Goal: Transaction & Acquisition: Purchase product/service

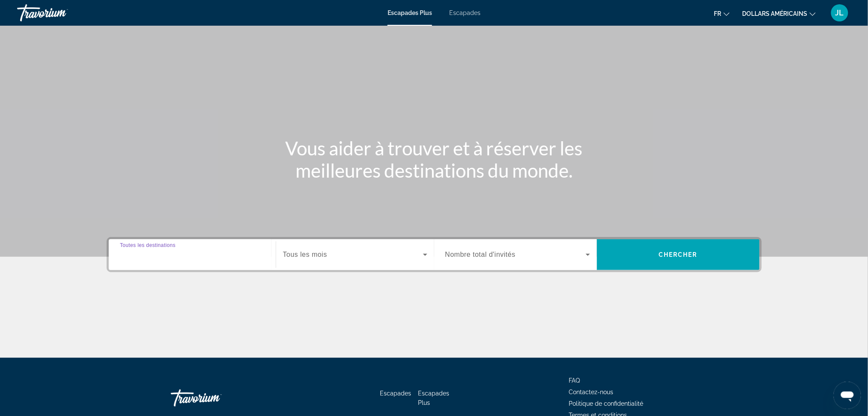
click at [217, 252] on input "Destination Toutes les destinations" at bounding box center [192, 255] width 145 height 10
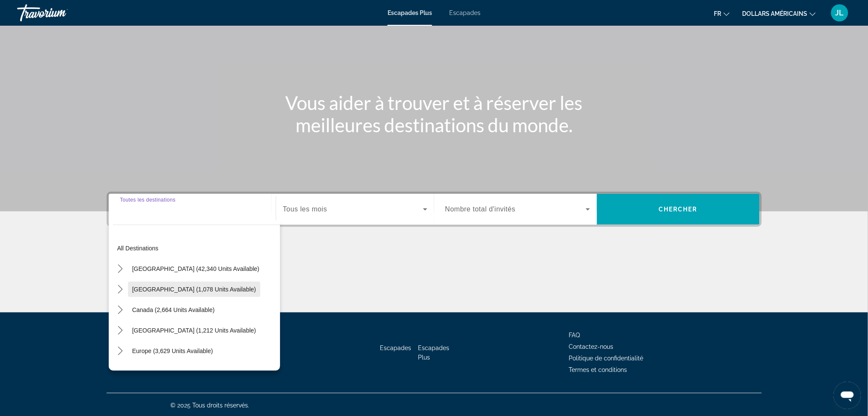
scroll to position [57, 0]
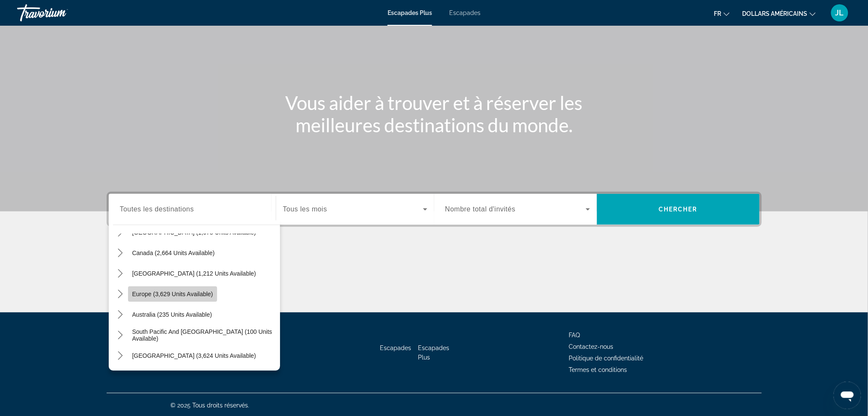
click at [190, 295] on span "Europe (3,629 units available)" at bounding box center [172, 294] width 81 height 7
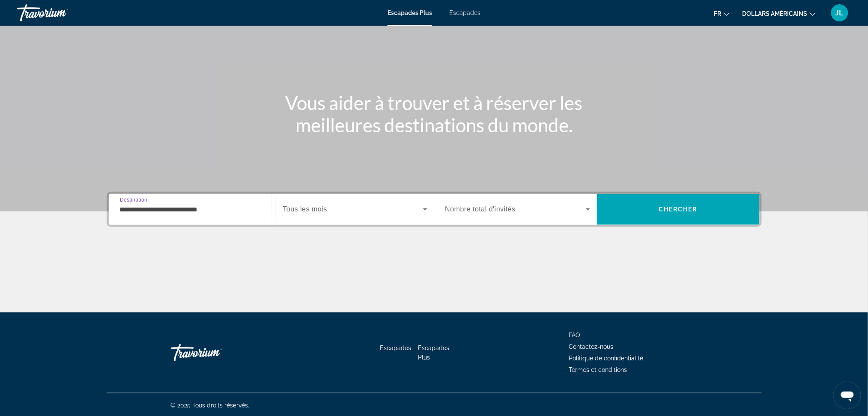
click at [206, 205] on input "**********" at bounding box center [192, 210] width 145 height 10
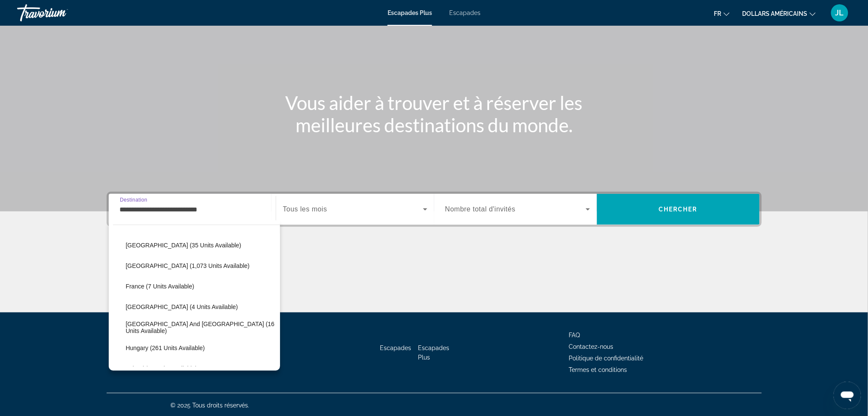
scroll to position [165, 0]
click at [172, 291] on span "France (7 units available)" at bounding box center [160, 288] width 68 height 7
type input "**********"
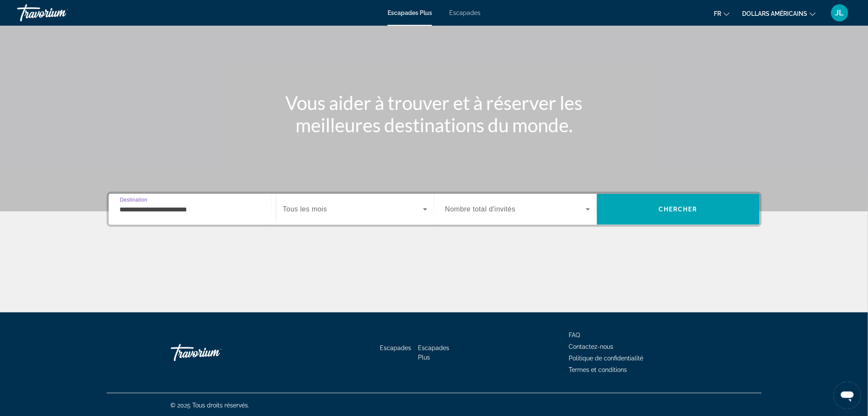
click at [200, 211] on input "**********" at bounding box center [192, 210] width 145 height 10
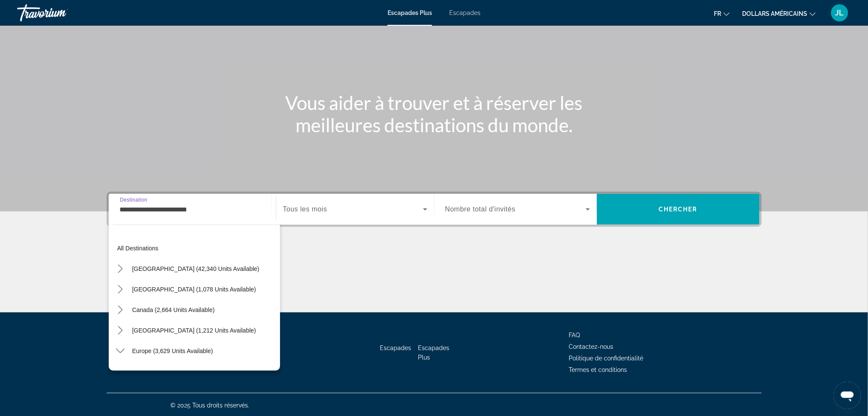
scroll to position [154, 0]
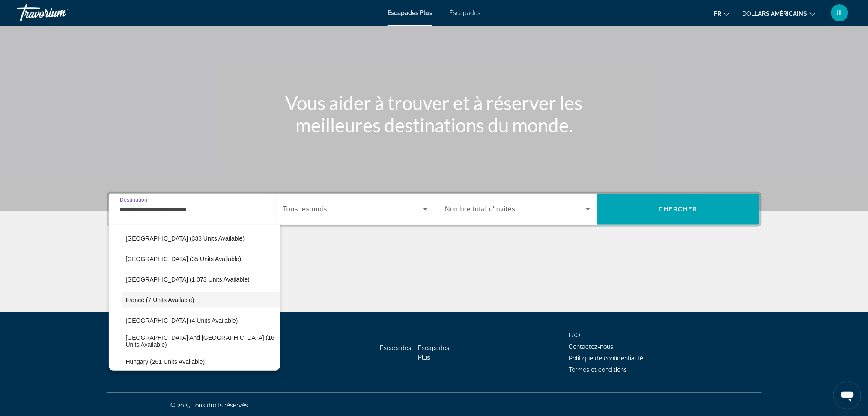
click at [200, 211] on input "**********" at bounding box center [192, 210] width 145 height 10
click at [187, 209] on input "**********" at bounding box center [192, 210] width 145 height 10
click at [360, 223] on div "Start Month Tous les mois" at bounding box center [355, 209] width 158 height 31
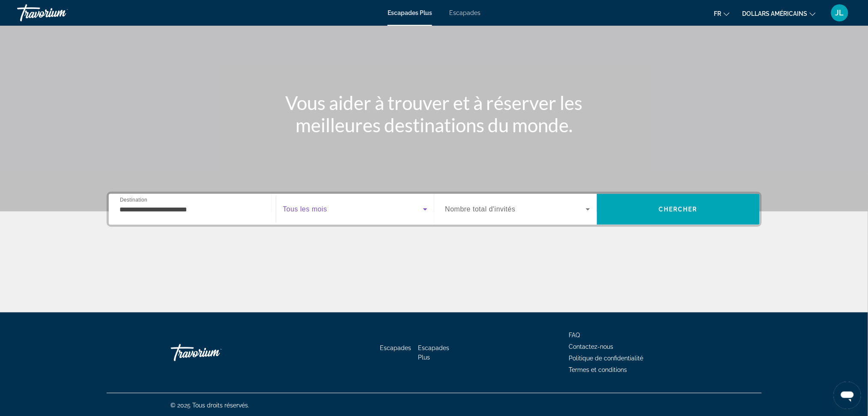
click at [428, 208] on icon "Widget de recherche" at bounding box center [425, 209] width 10 height 10
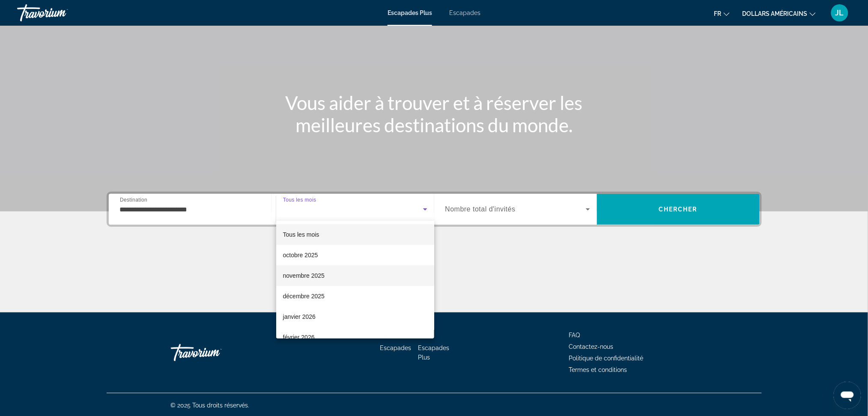
click at [317, 277] on font "novembre 2025" at bounding box center [304, 275] width 42 height 7
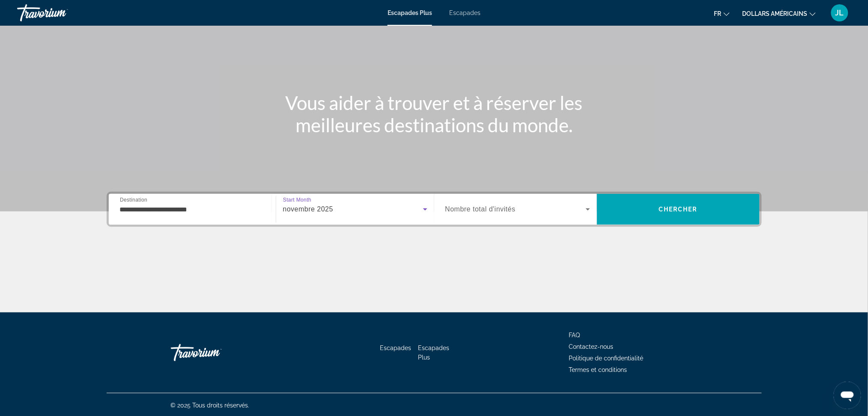
click at [575, 215] on div "Widget de recherche" at bounding box center [517, 209] width 145 height 24
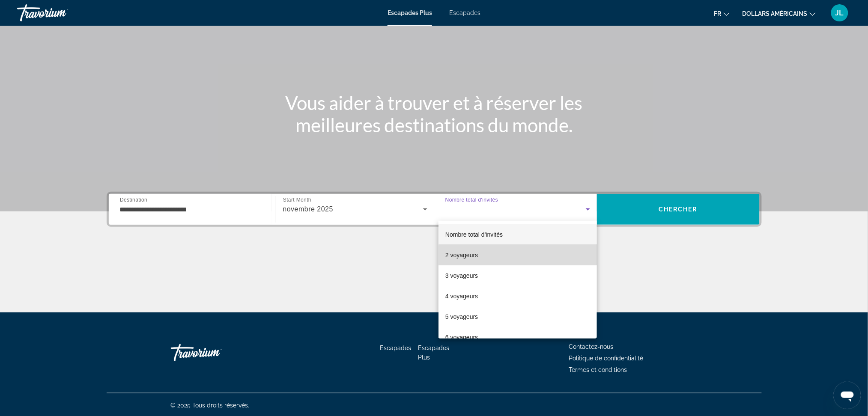
click at [557, 256] on mat-option "2 voyageurs" at bounding box center [517, 255] width 158 height 21
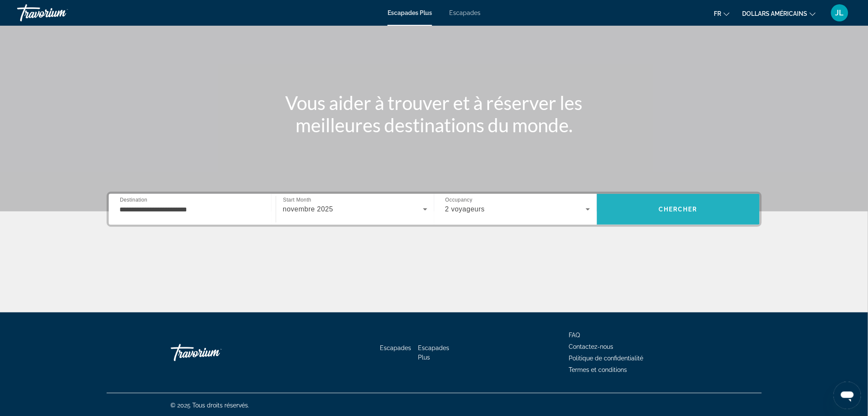
click at [665, 208] on span "Chercher" at bounding box center [677, 209] width 39 height 7
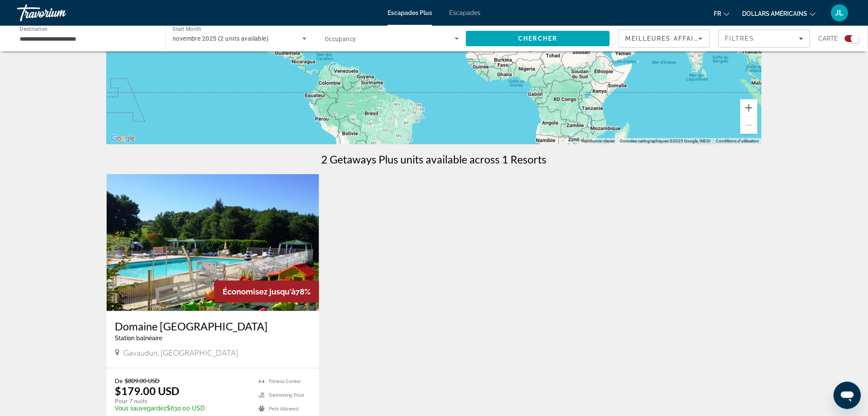
scroll to position [285, 0]
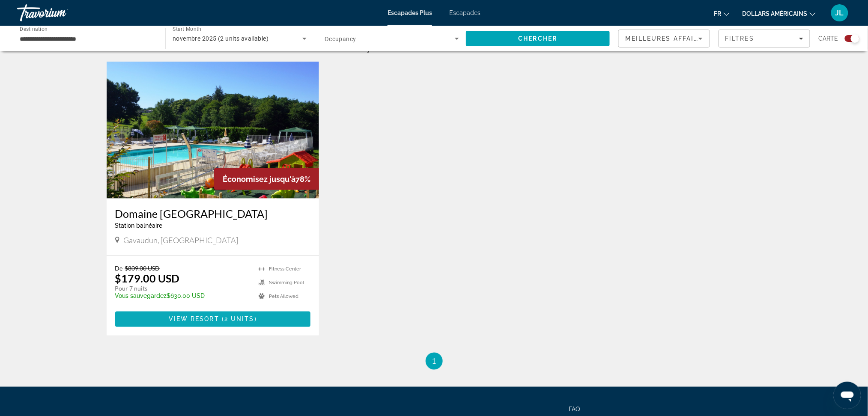
click at [215, 316] on span "View Resort" at bounding box center [194, 319] width 51 height 7
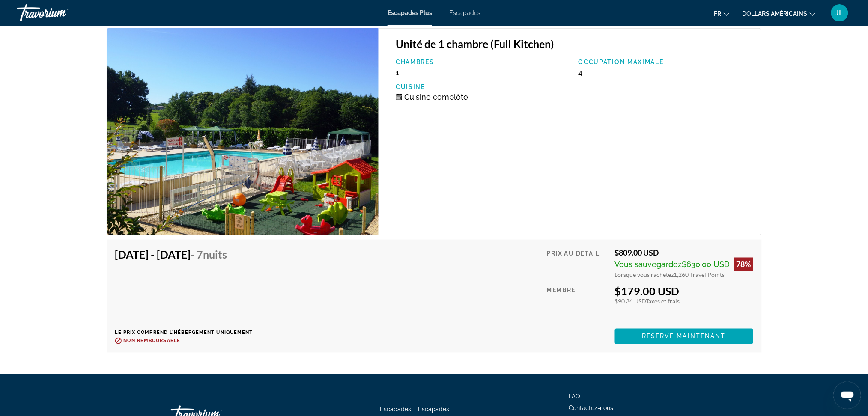
scroll to position [1541, 0]
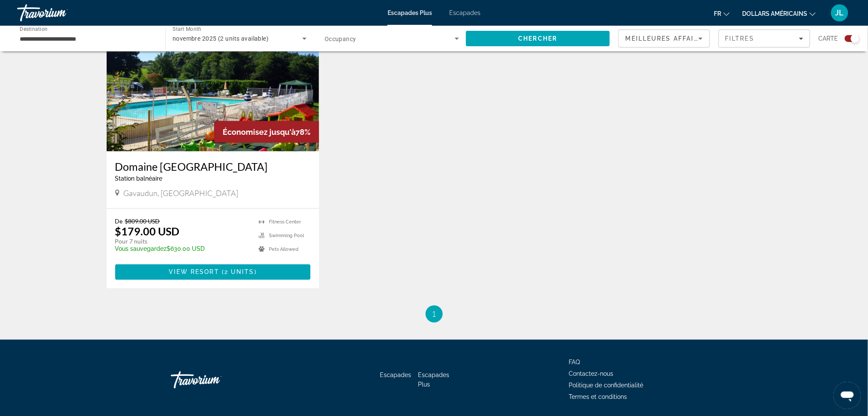
scroll to position [342, 0]
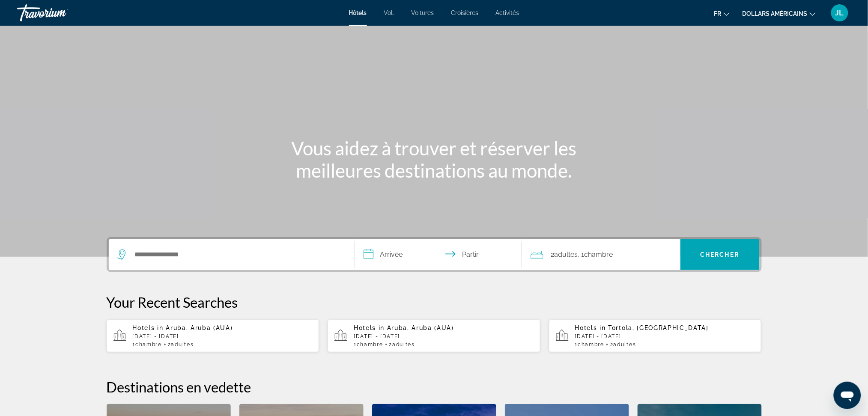
click at [280, 267] on div "Widget de recherche" at bounding box center [231, 254] width 229 height 31
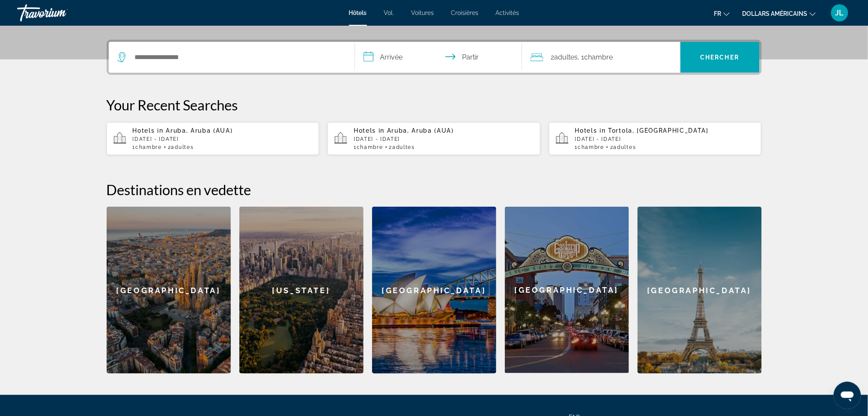
scroll to position [209, 0]
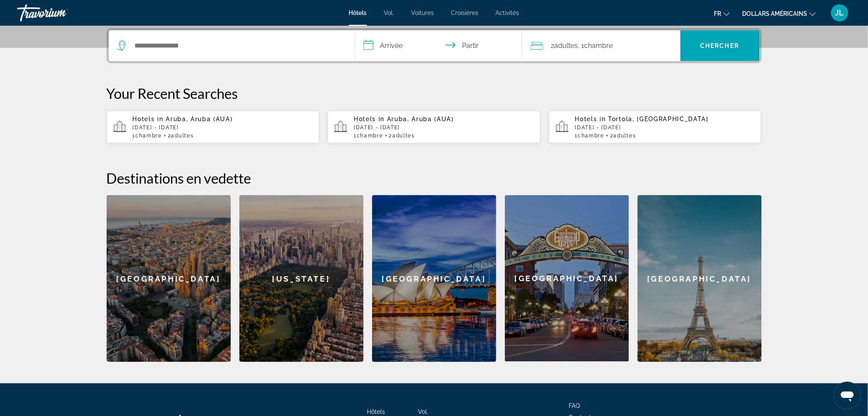
click at [711, 288] on div "[GEOGRAPHIC_DATA]" at bounding box center [699, 278] width 124 height 167
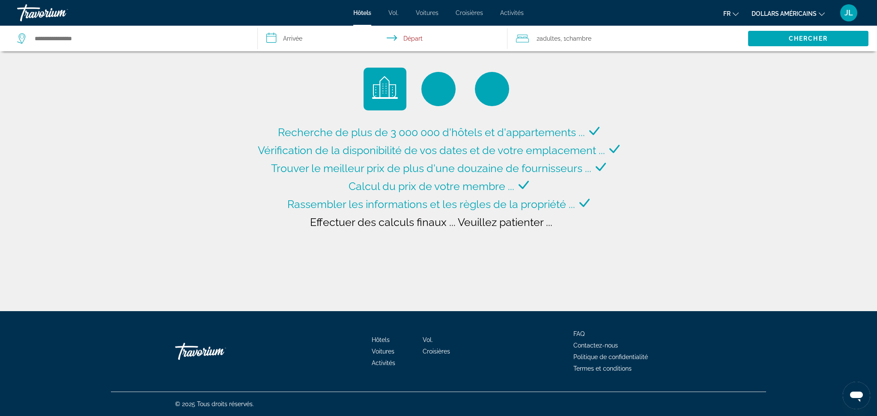
click at [305, 33] on input "**********" at bounding box center [384, 40] width 253 height 28
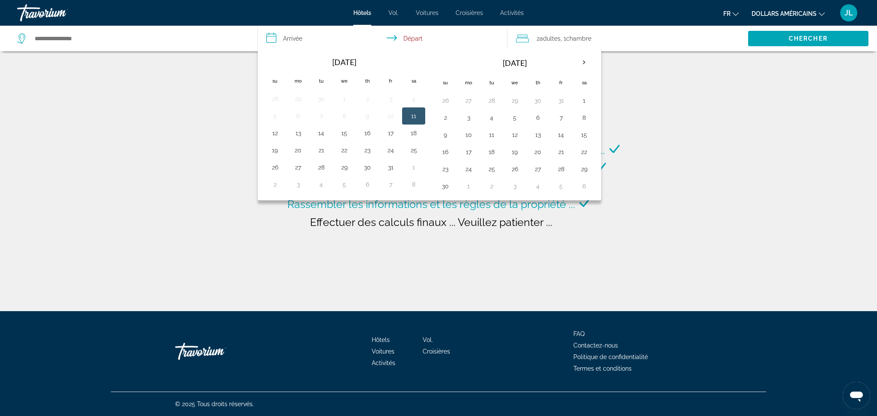
type input "**********"
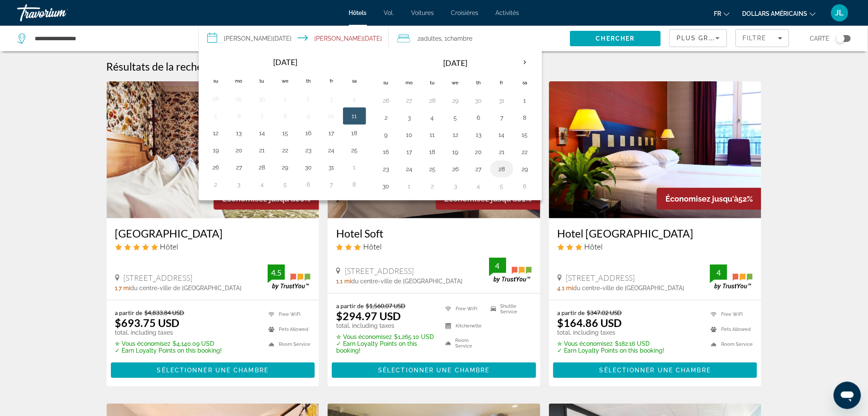
click at [505, 171] on button "28" at bounding box center [502, 169] width 14 height 12
click at [527, 62] on th "Next month" at bounding box center [524, 62] width 23 height 19
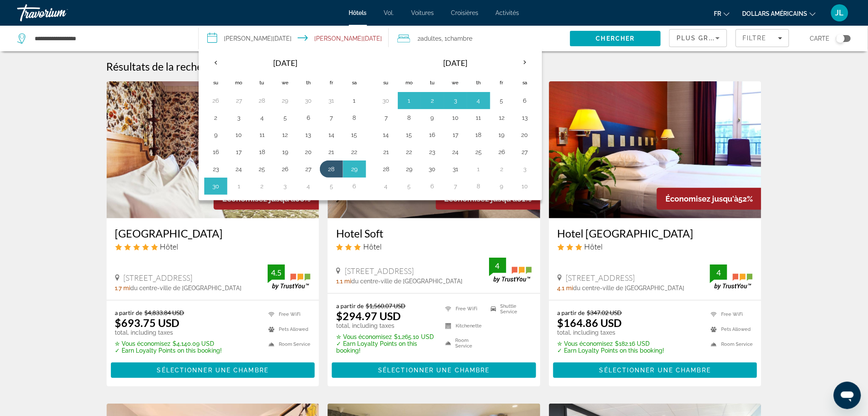
click at [617, 36] on span "Chercher" at bounding box center [615, 38] width 39 height 7
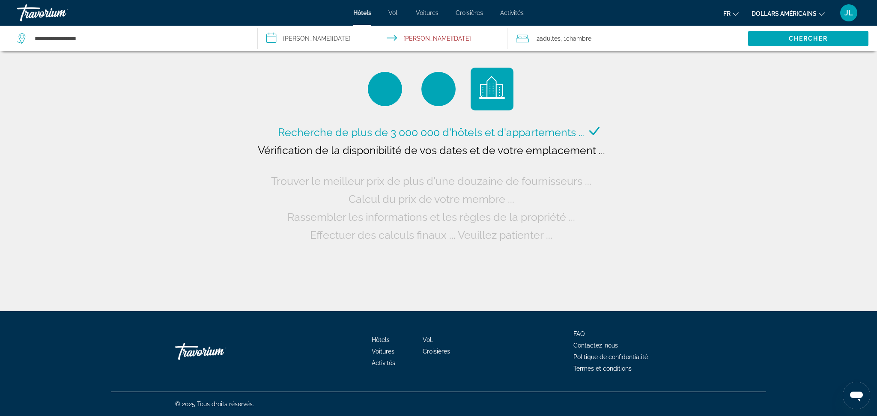
click at [322, 39] on input "**********" at bounding box center [384, 40] width 253 height 28
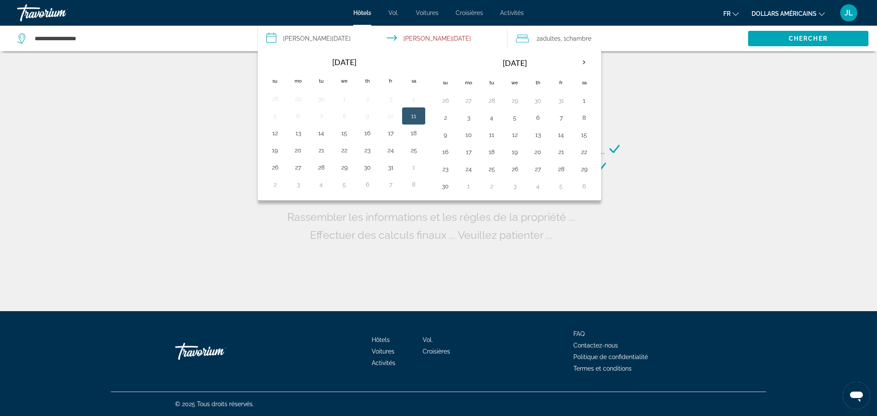
click at [409, 119] on button "11" at bounding box center [414, 116] width 14 height 12
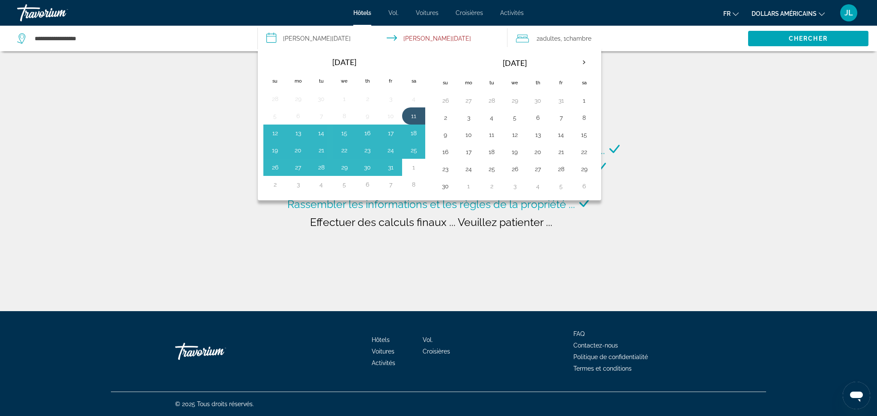
click at [876, 122] on div "Recherche de plus de 3 000 000 d'hôtels et d'appartements ... Vérification de l…" at bounding box center [438, 155] width 877 height 311
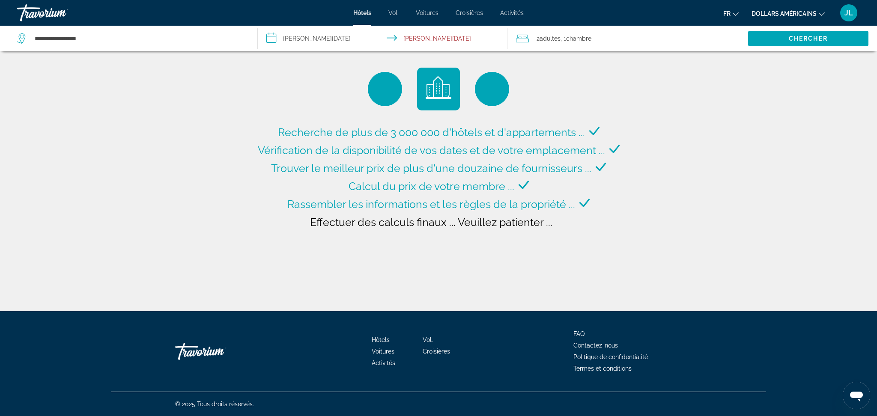
click at [312, 41] on input "**********" at bounding box center [384, 40] width 253 height 28
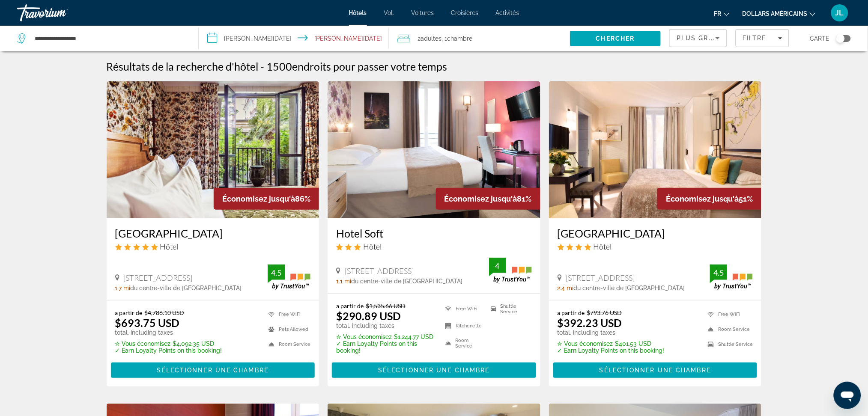
click at [252, 42] on input "**********" at bounding box center [295, 40] width 193 height 28
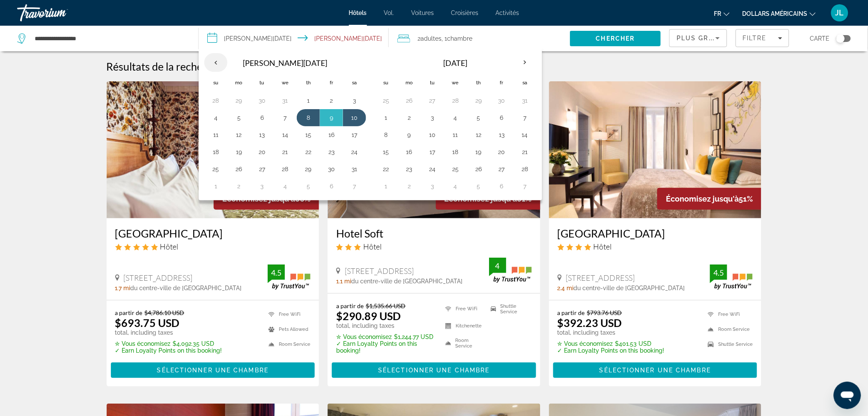
click at [217, 61] on th "Previous month" at bounding box center [215, 62] width 23 height 19
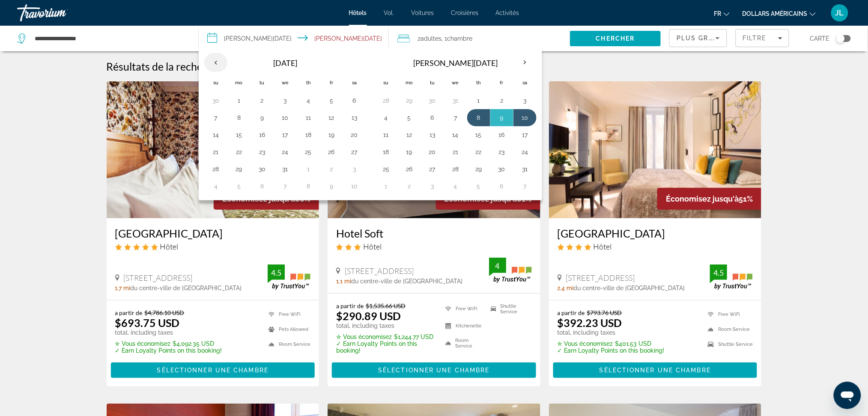
click at [217, 61] on th "Previous month" at bounding box center [215, 62] width 23 height 19
click at [330, 175] on button "28" at bounding box center [331, 169] width 14 height 12
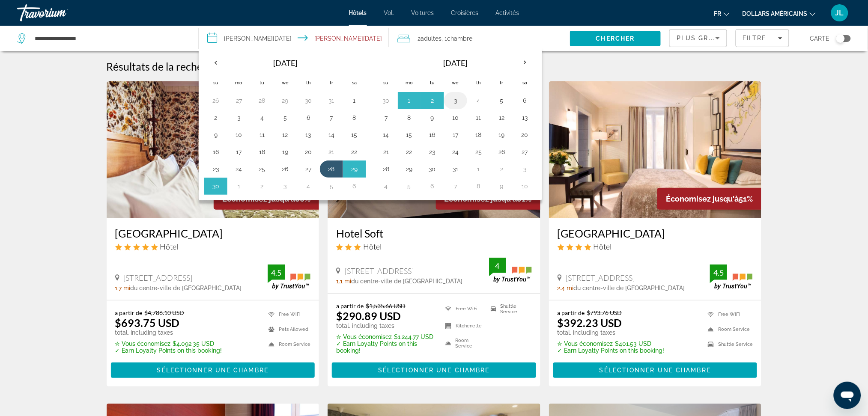
click at [455, 103] on button "3" at bounding box center [456, 101] width 14 height 12
type input "**********"
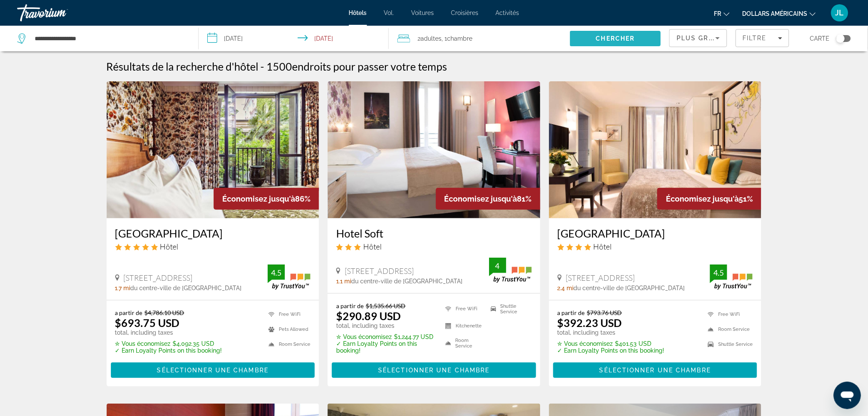
click at [605, 40] on span "Chercher" at bounding box center [615, 38] width 39 height 7
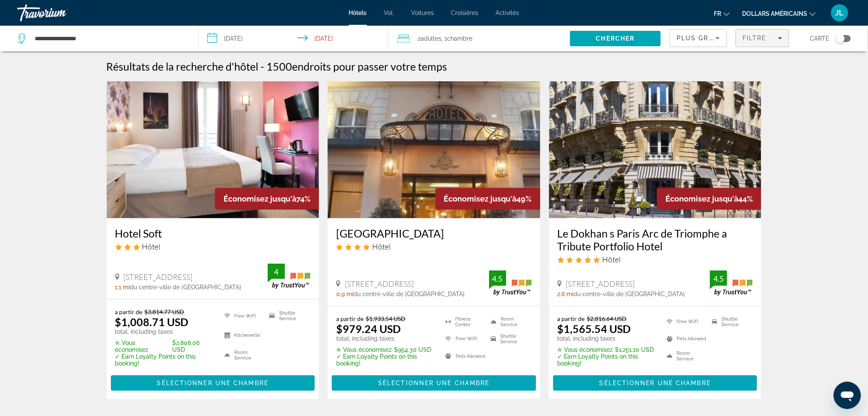
click at [778, 39] on icon "Filters" at bounding box center [780, 38] width 4 height 4
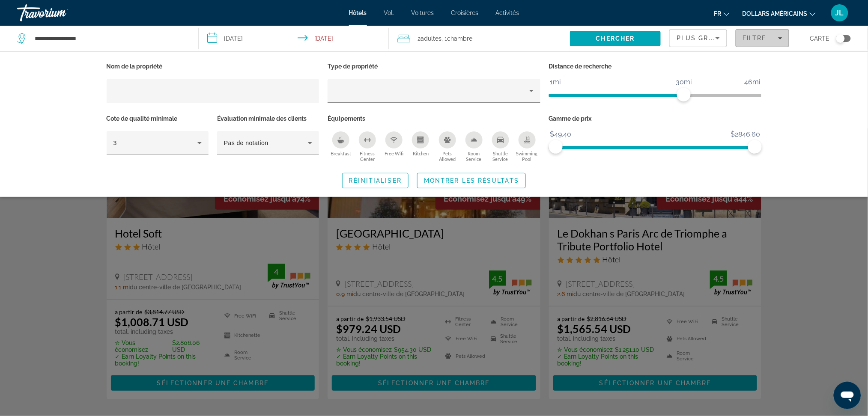
click at [778, 39] on icon "Filters" at bounding box center [780, 38] width 4 height 4
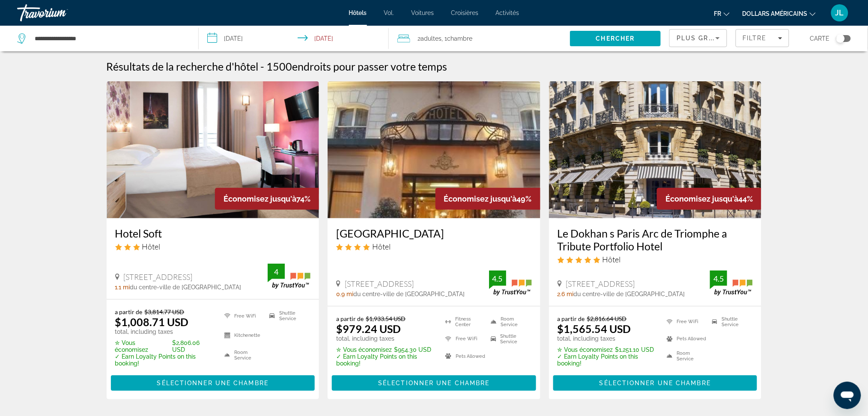
click at [720, 39] on icon "Sort by" at bounding box center [717, 38] width 10 height 10
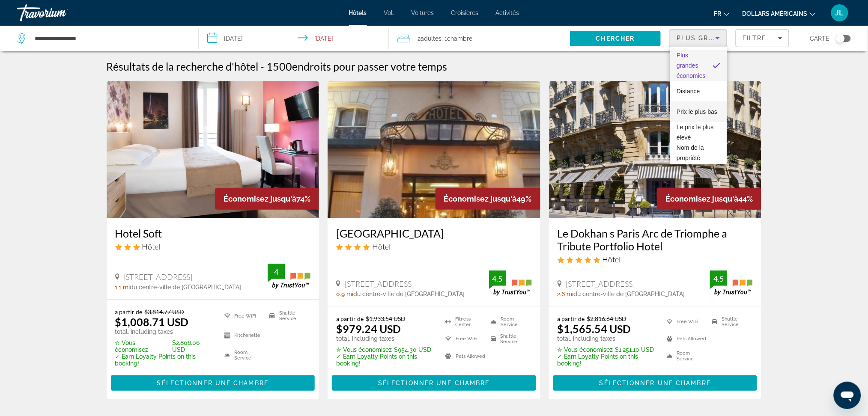
click at [696, 109] on font "Prix ​​le plus bas" at bounding box center [697, 111] width 41 height 7
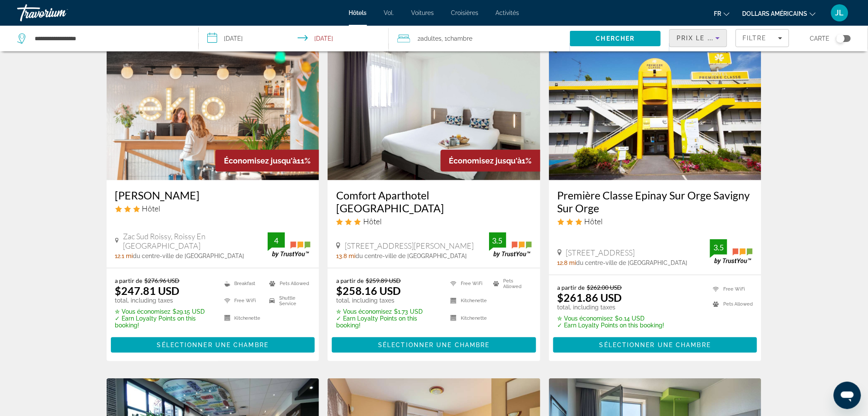
scroll to position [57, 0]
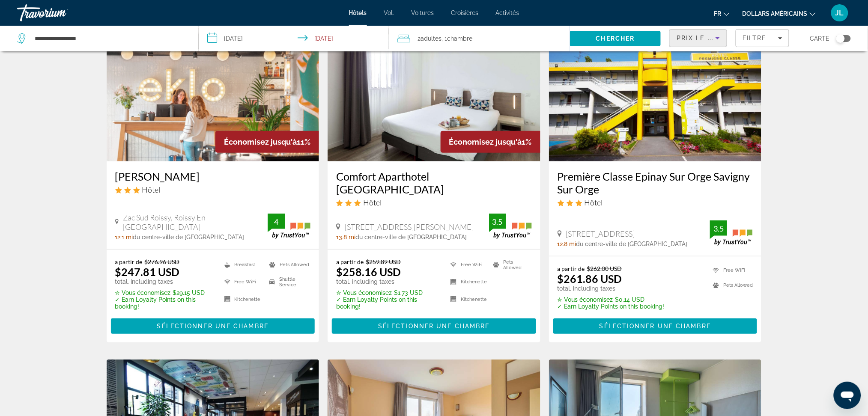
click at [248, 99] on img "Contenu principal" at bounding box center [213, 92] width 213 height 137
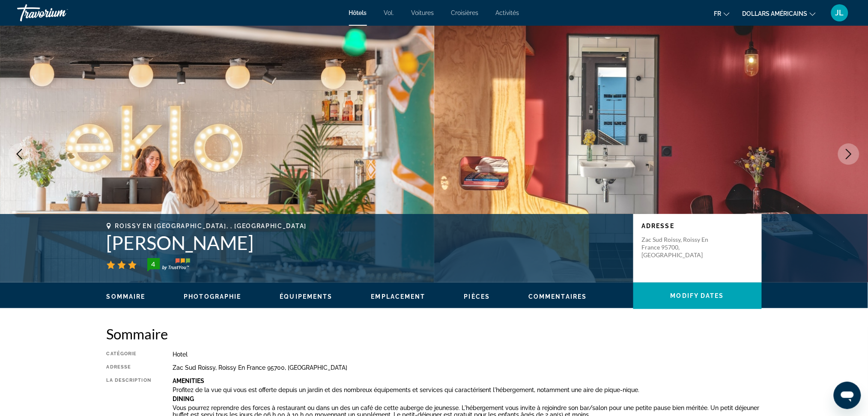
click at [845, 149] on icon "Next image" at bounding box center [848, 154] width 10 height 10
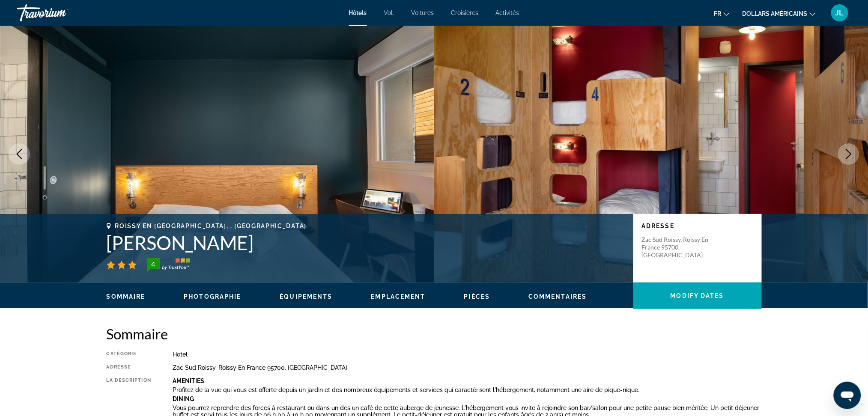
click at [845, 149] on icon "Next image" at bounding box center [848, 154] width 10 height 10
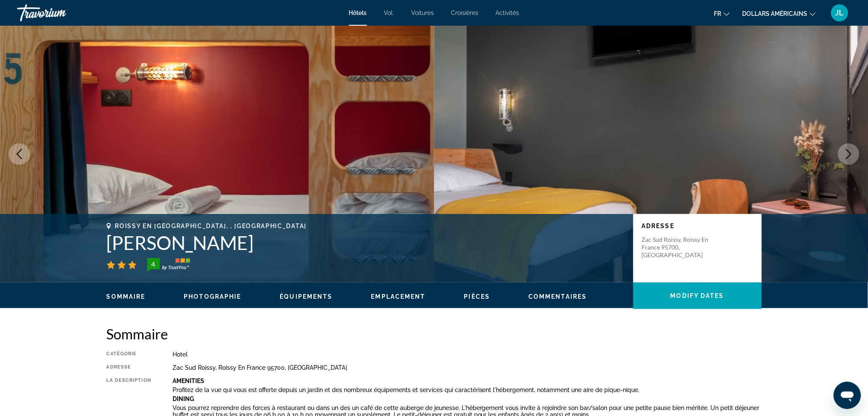
click at [845, 149] on icon "Next image" at bounding box center [848, 154] width 10 height 10
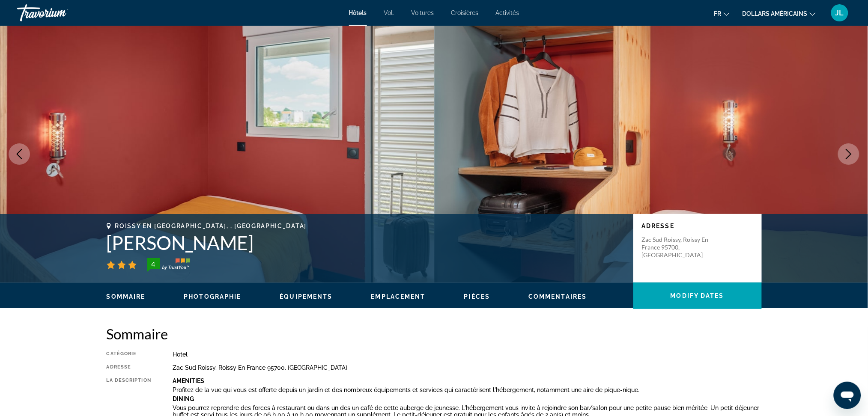
click at [845, 149] on icon "Next image" at bounding box center [848, 154] width 10 height 10
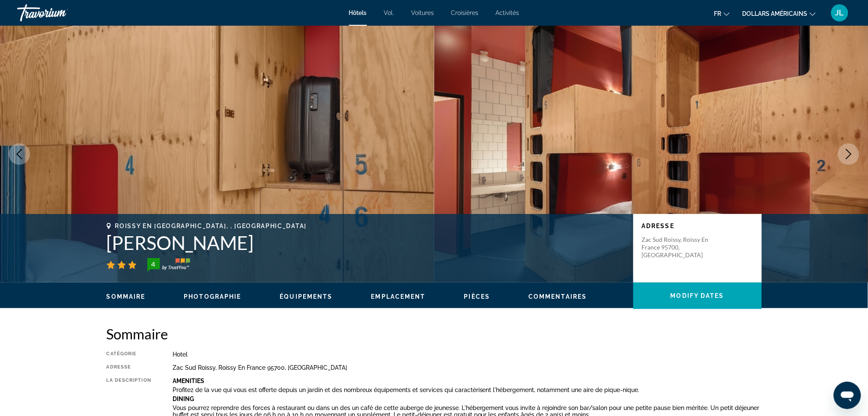
click at [845, 149] on icon "Next image" at bounding box center [848, 154] width 10 height 10
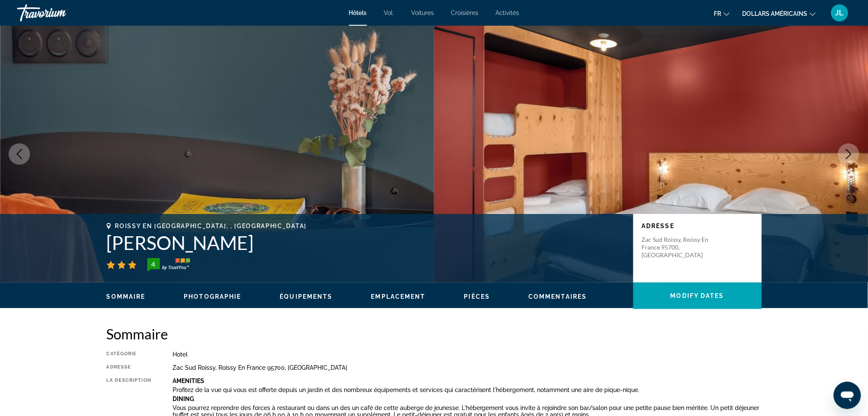
click at [845, 149] on icon "Next image" at bounding box center [848, 154] width 10 height 10
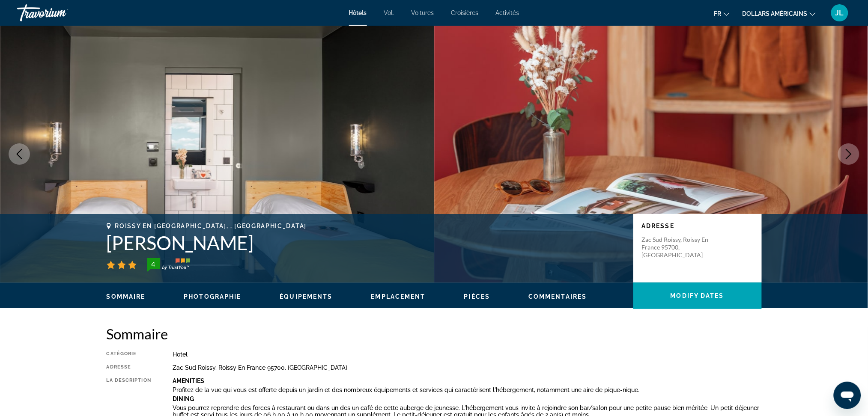
click at [845, 149] on icon "Next image" at bounding box center [848, 154] width 10 height 10
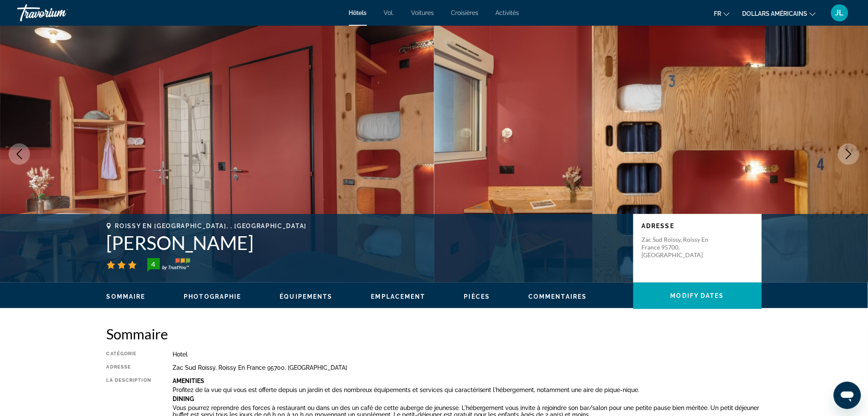
click at [845, 149] on icon "Next image" at bounding box center [848, 154] width 10 height 10
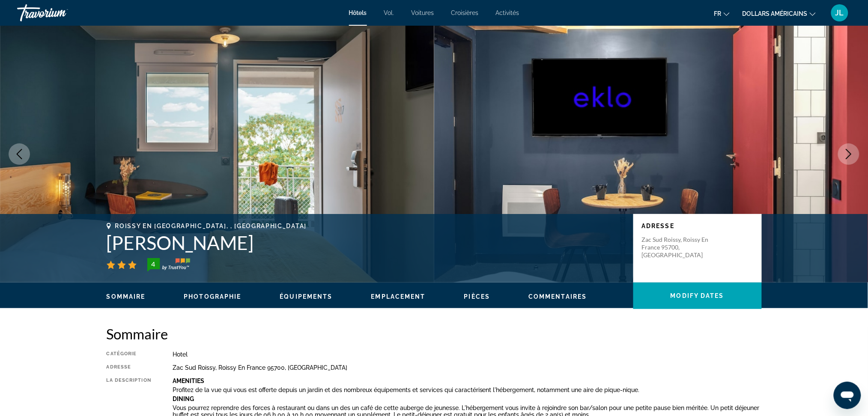
click at [845, 149] on icon "Next image" at bounding box center [848, 154] width 10 height 10
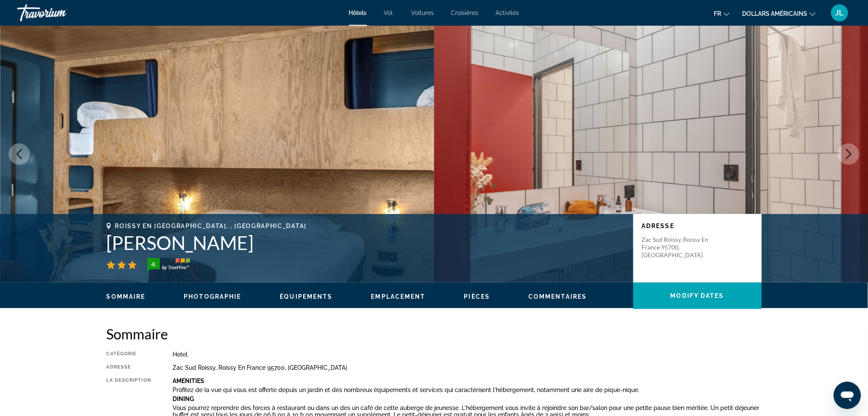
click at [845, 150] on icon "Next image" at bounding box center [848, 154] width 10 height 10
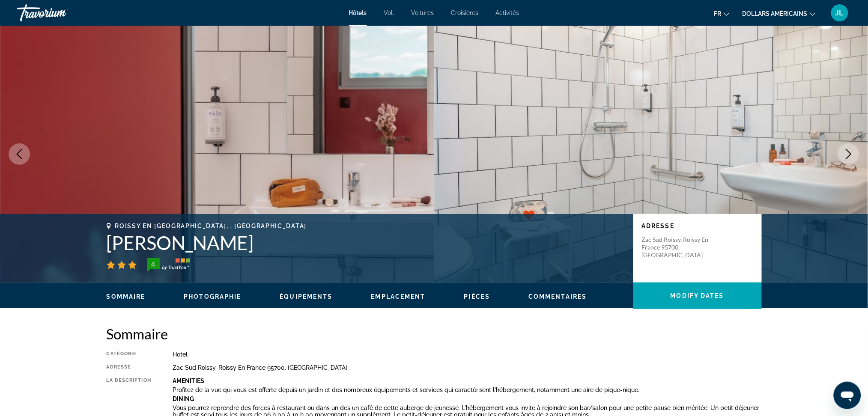
click at [845, 146] on button "Next image" at bounding box center [848, 153] width 21 height 21
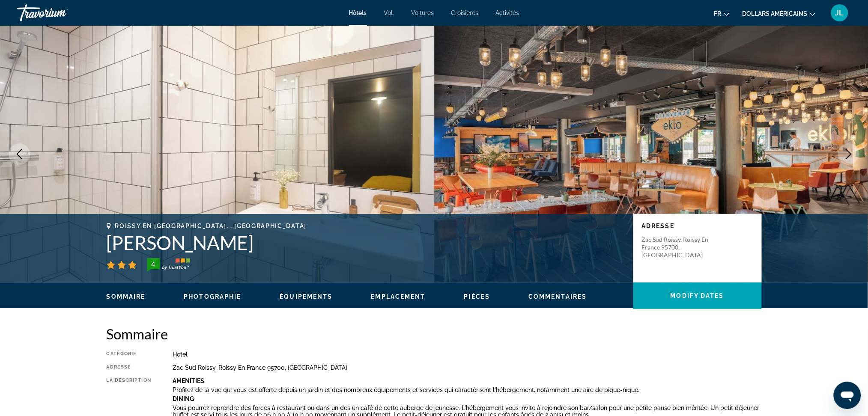
click at [848, 139] on img "Contenu principal" at bounding box center [651, 154] width 434 height 257
click at [854, 149] on icon "Next image" at bounding box center [848, 154] width 10 height 10
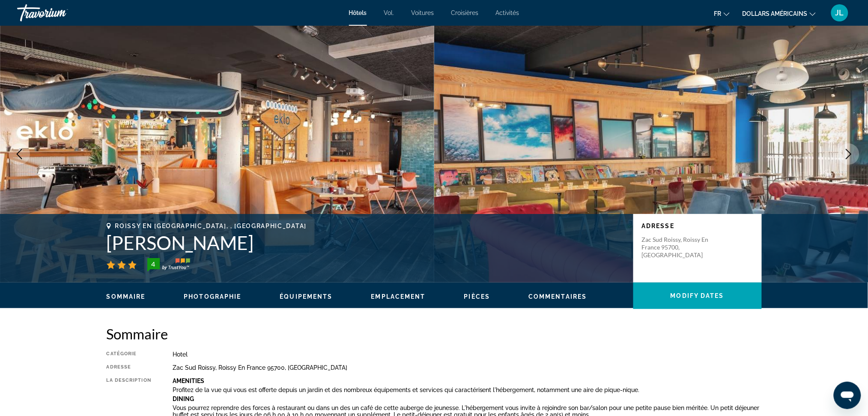
click at [854, 148] on button "Next image" at bounding box center [848, 153] width 21 height 21
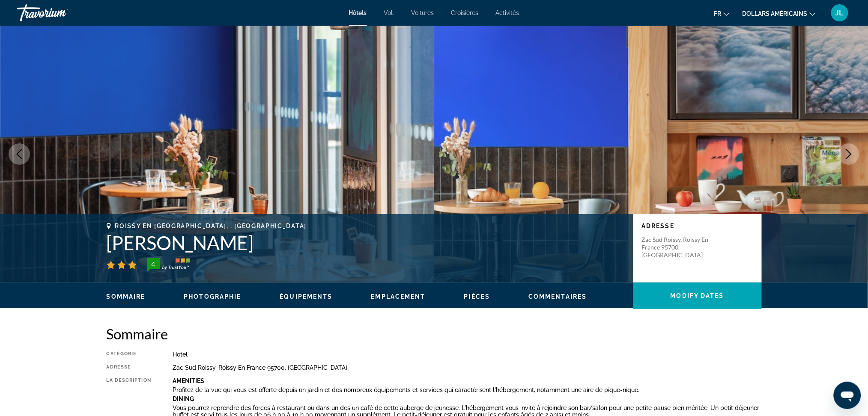
click at [854, 148] on button "Next image" at bounding box center [848, 153] width 21 height 21
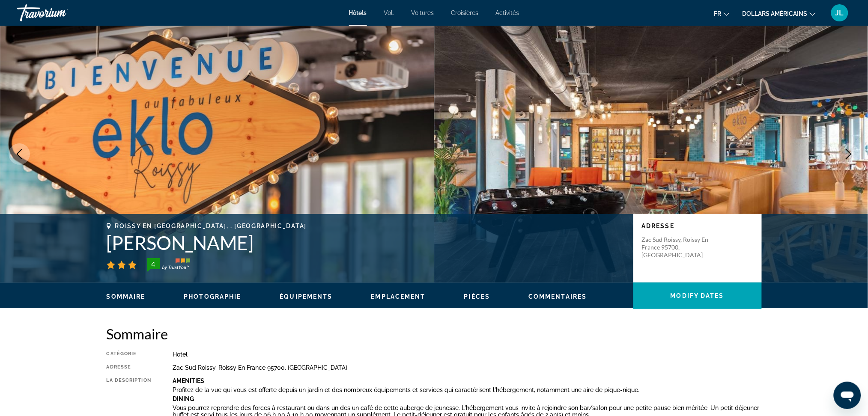
click at [854, 148] on button "Next image" at bounding box center [848, 153] width 21 height 21
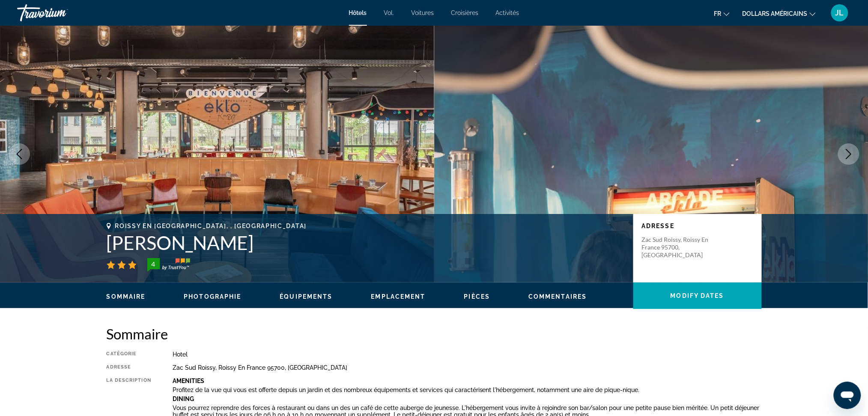
click at [854, 148] on button "Next image" at bounding box center [848, 153] width 21 height 21
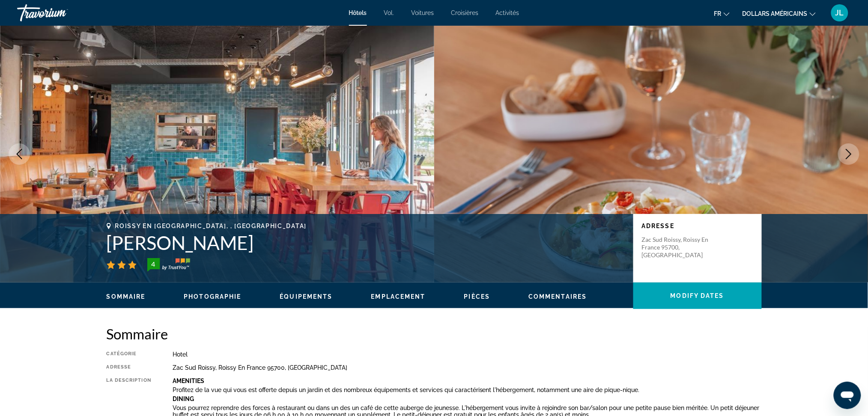
click at [854, 148] on button "Next image" at bounding box center [848, 153] width 21 height 21
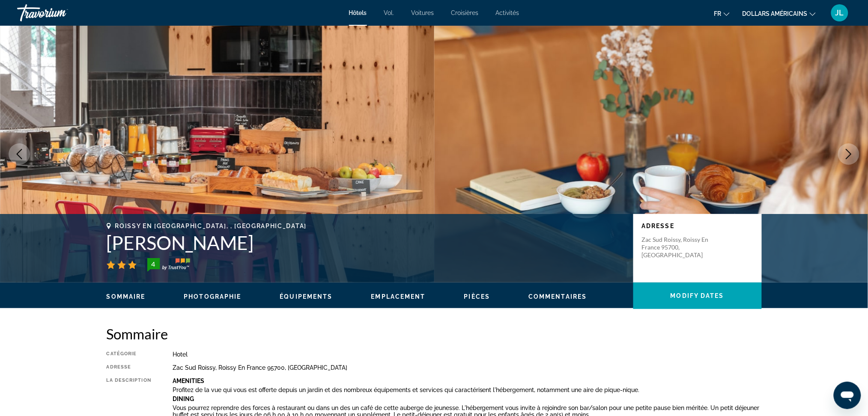
click at [854, 148] on button "Next image" at bounding box center [848, 153] width 21 height 21
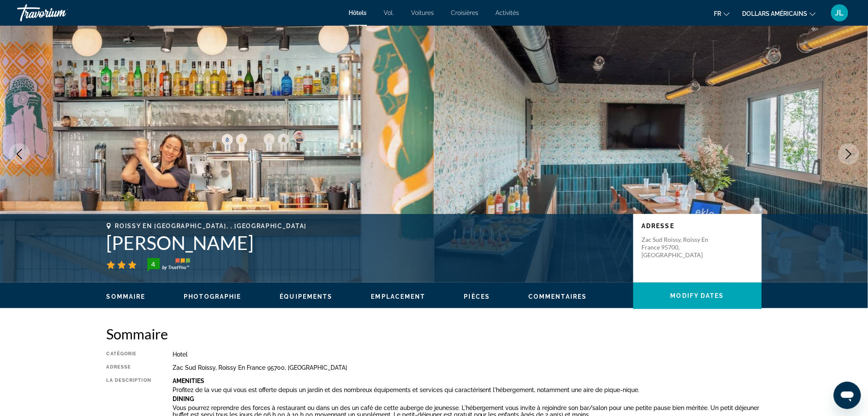
click at [854, 150] on icon "Next image" at bounding box center [848, 154] width 10 height 10
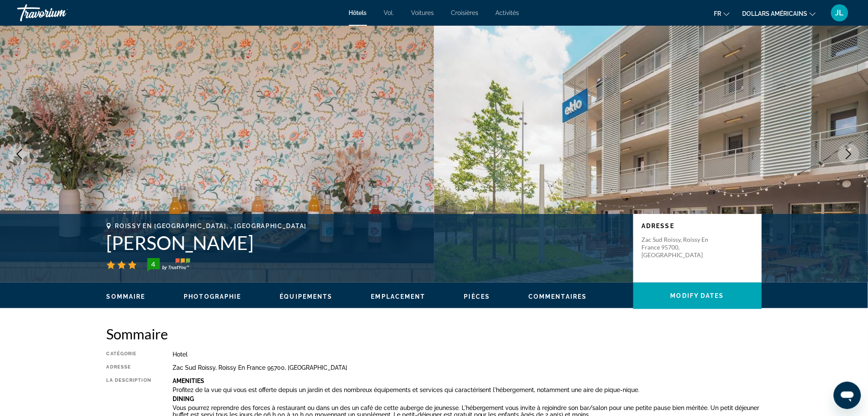
click at [854, 150] on icon "Next image" at bounding box center [848, 154] width 10 height 10
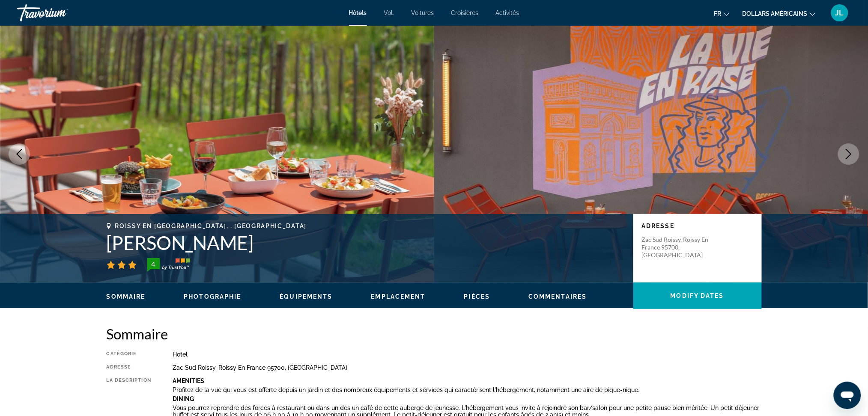
click at [855, 152] on button "Next image" at bounding box center [848, 153] width 21 height 21
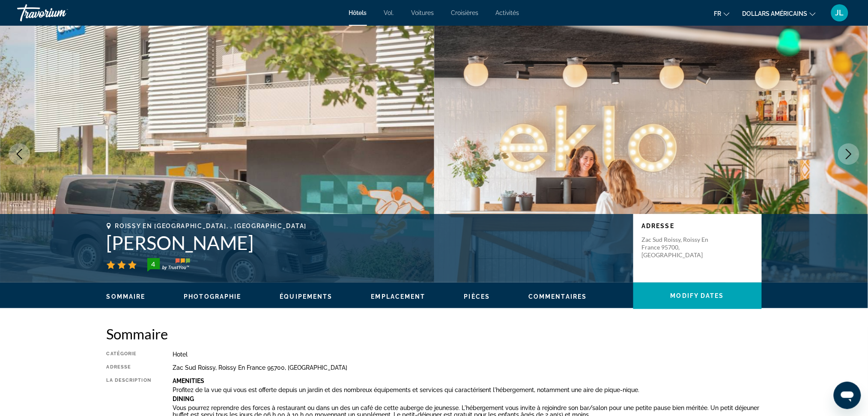
click at [855, 154] on button "Next image" at bounding box center [848, 153] width 21 height 21
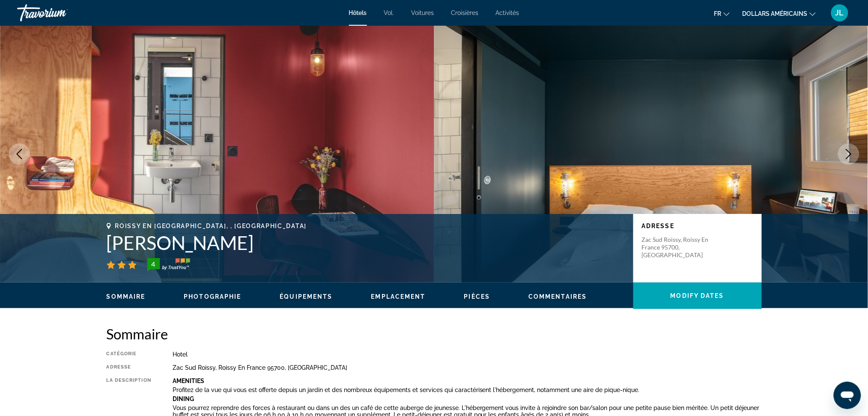
click at [855, 154] on button "Next image" at bounding box center [848, 153] width 21 height 21
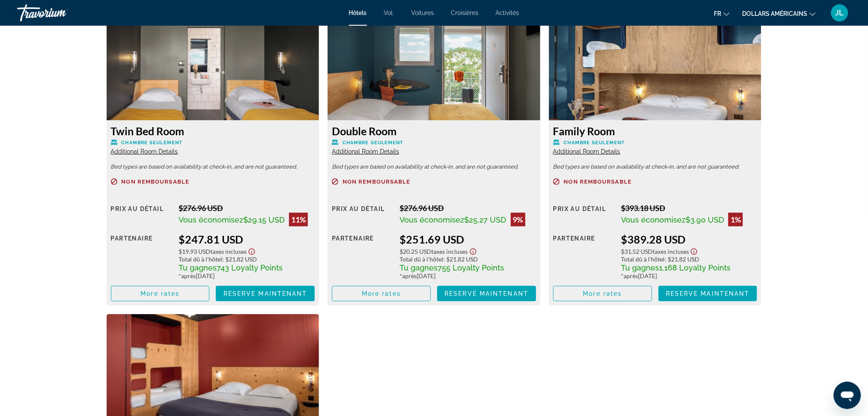
scroll to position [1141, 0]
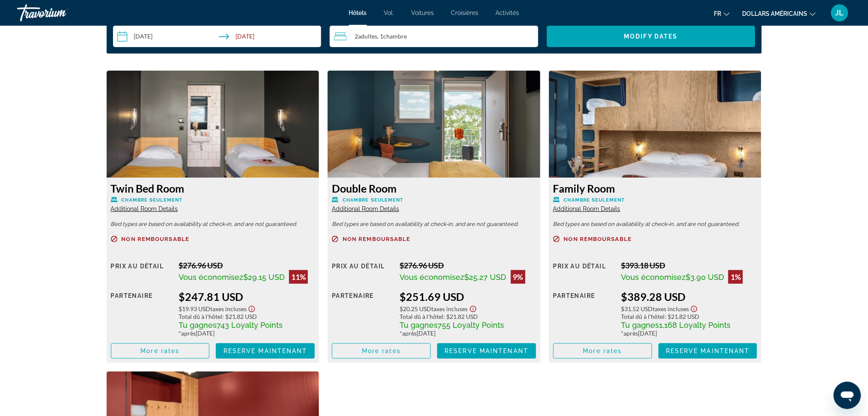
click at [467, 147] on img "Contenu principal" at bounding box center [433, 124] width 213 height 107
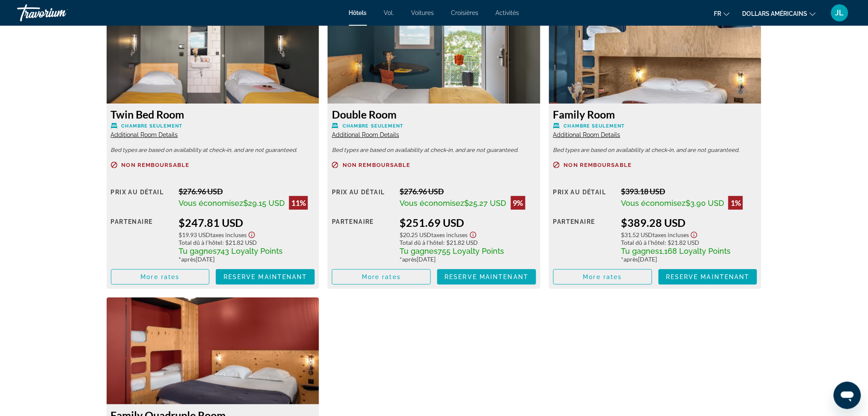
scroll to position [1199, 0]
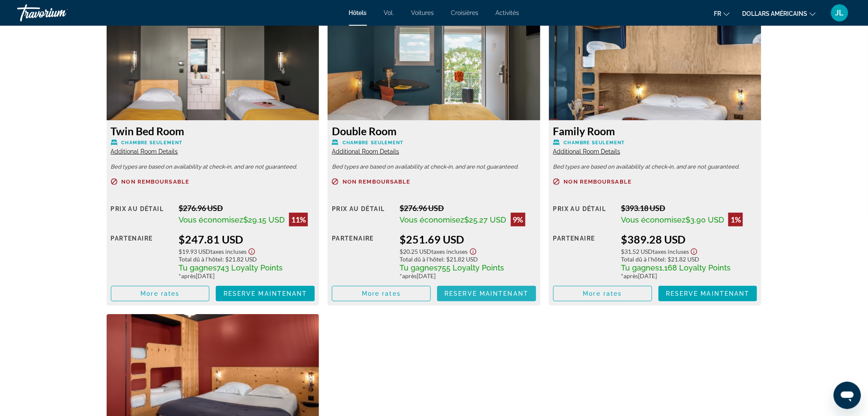
click at [492, 292] on span "Reserve maintenant" at bounding box center [486, 293] width 84 height 7
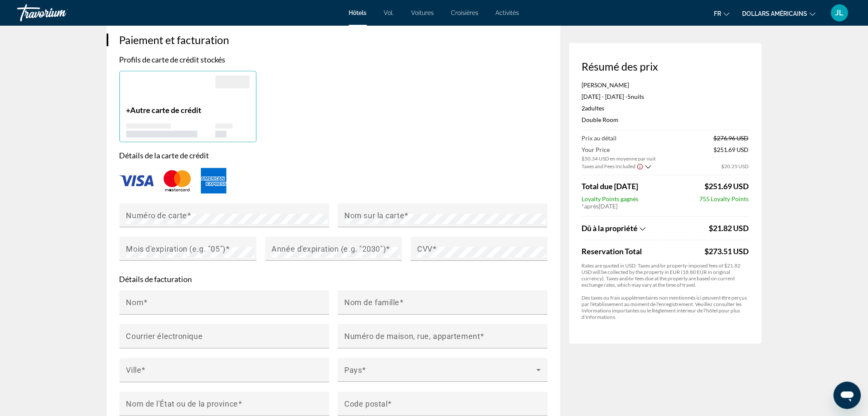
scroll to position [208, 0]
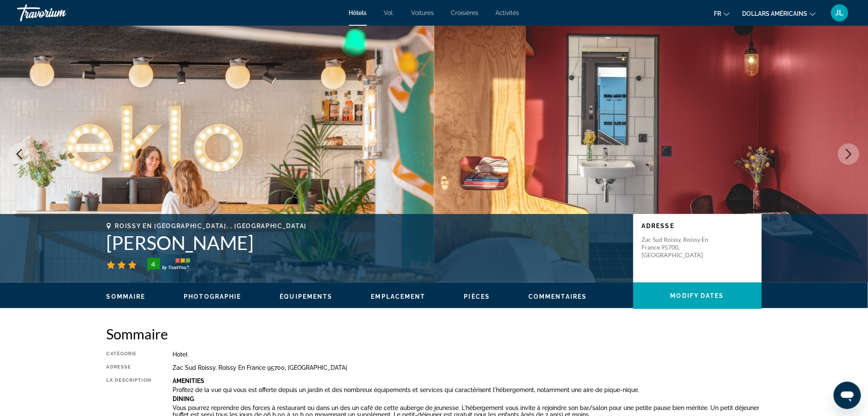
click at [807, 14] on button "dollars américains USD ($) MXN ([GEOGRAPHIC_DATA]$) CAD ($ CA) GBP (£) EUR (€) …" at bounding box center [778, 13] width 73 height 12
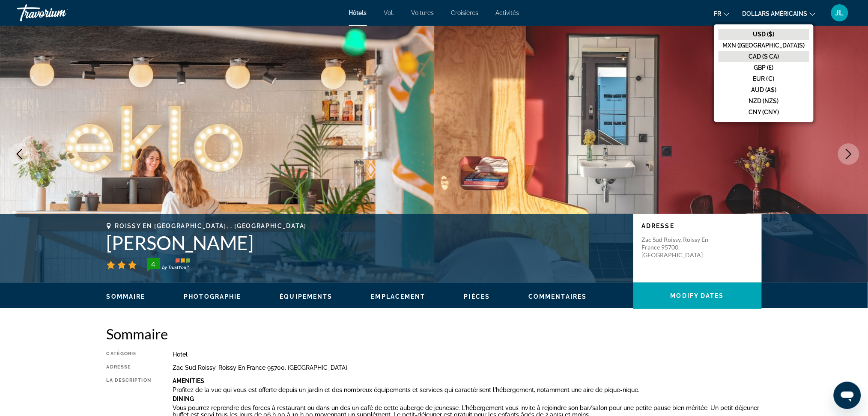
click at [779, 56] on font "CAD ($ CA)" at bounding box center [764, 56] width 30 height 7
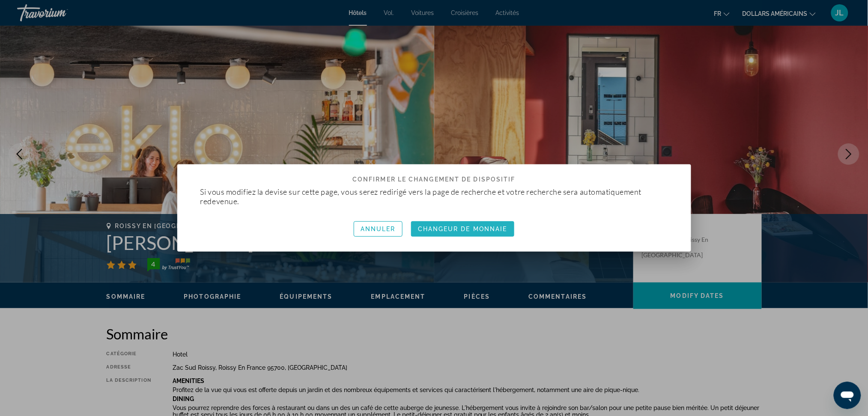
click at [459, 234] on span "button" at bounding box center [462, 229] width 103 height 21
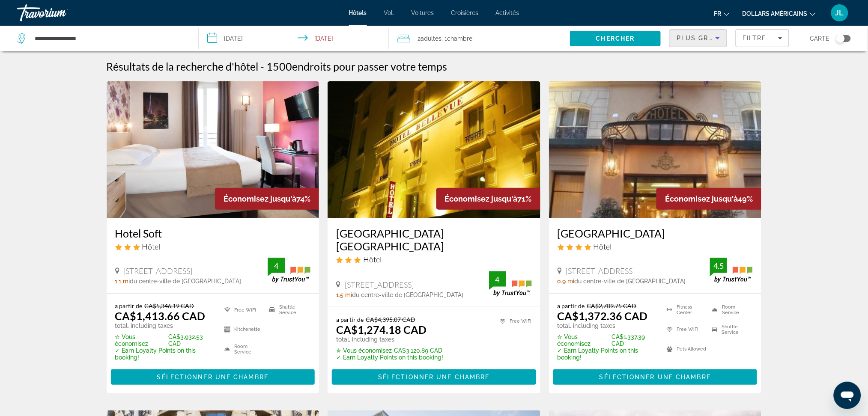
click at [714, 39] on icon "Sort by" at bounding box center [717, 38] width 10 height 10
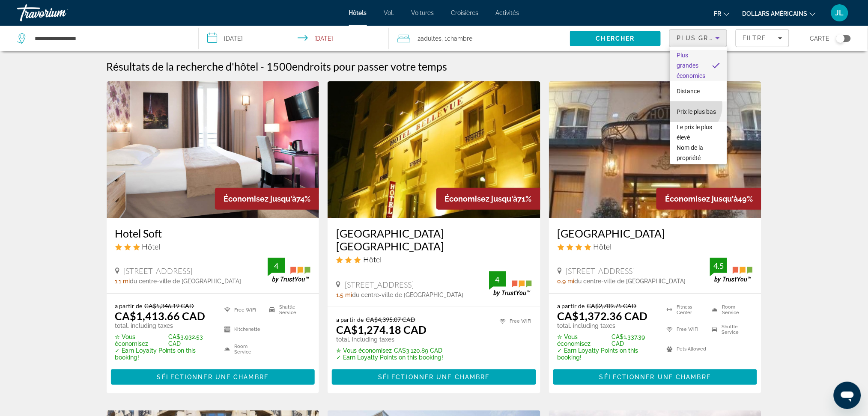
click at [690, 108] on font "Prix ​​le plus bas" at bounding box center [696, 111] width 39 height 7
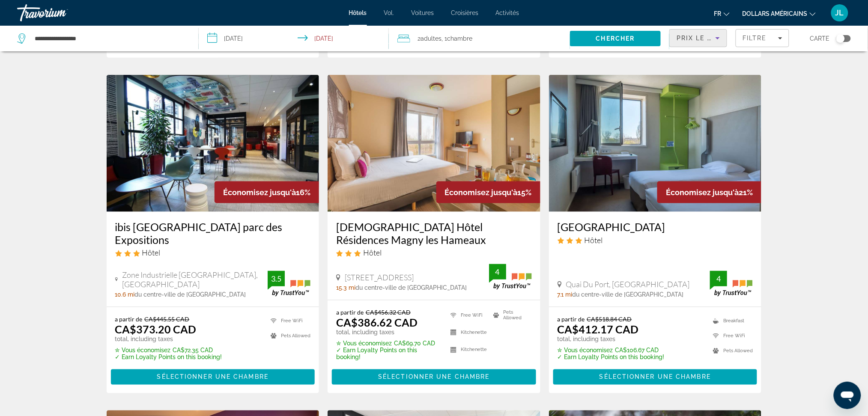
scroll to position [342, 0]
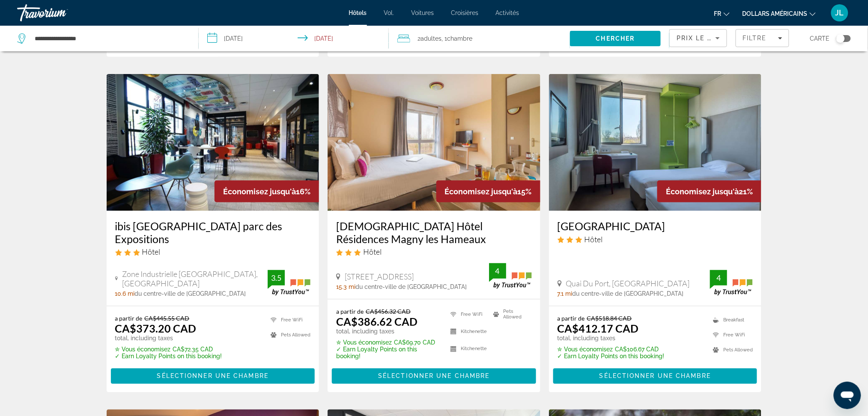
click at [265, 155] on img "Contenu principal" at bounding box center [213, 142] width 213 height 137
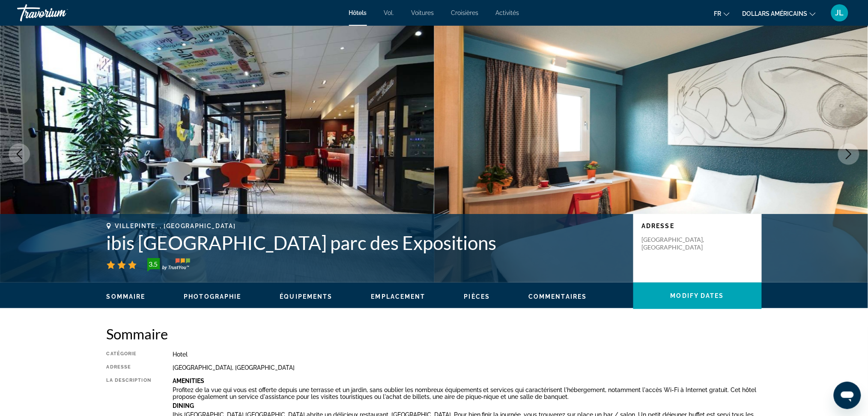
click at [845, 155] on icon "Next image" at bounding box center [848, 154] width 10 height 10
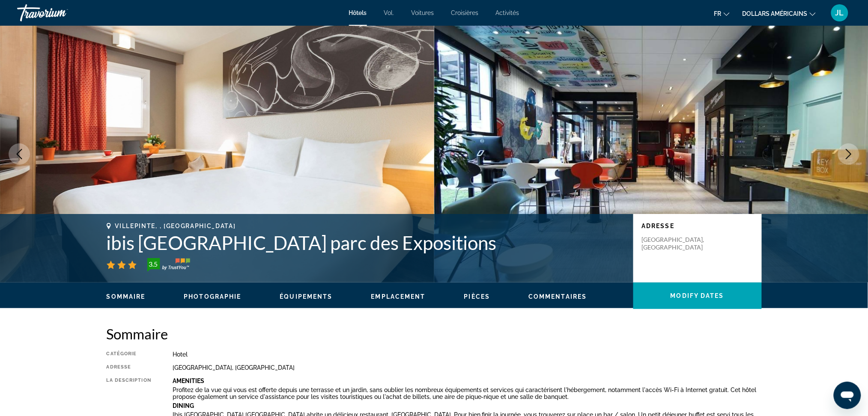
click at [841, 150] on button "Next image" at bounding box center [848, 153] width 21 height 21
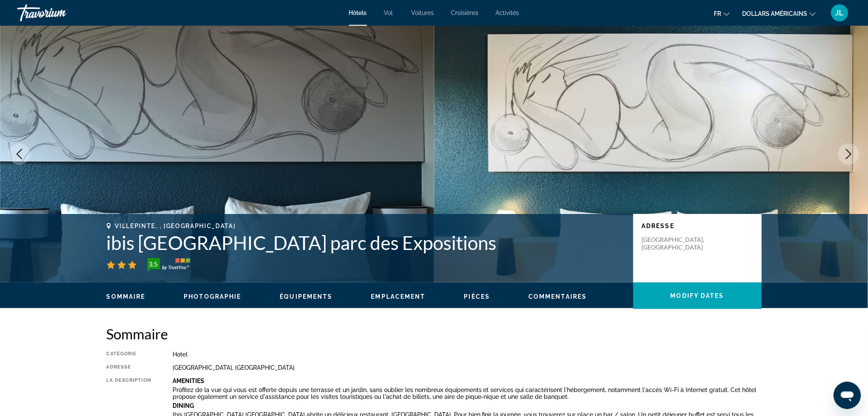
click at [841, 150] on button "Next image" at bounding box center [848, 153] width 21 height 21
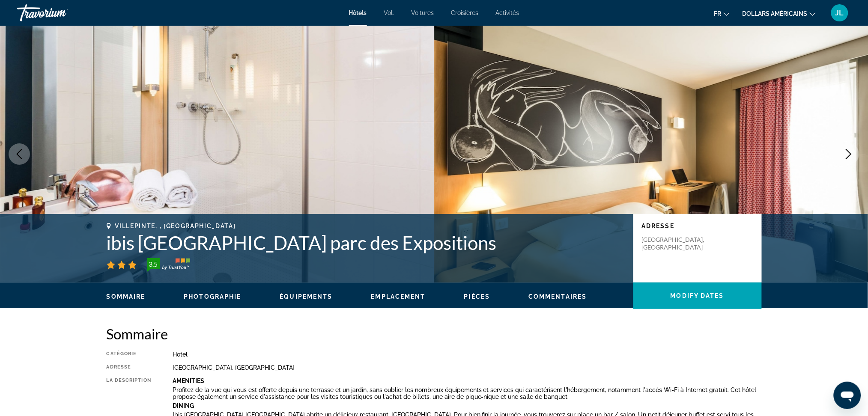
click at [205, 298] on span "Photographie" at bounding box center [212, 296] width 57 height 7
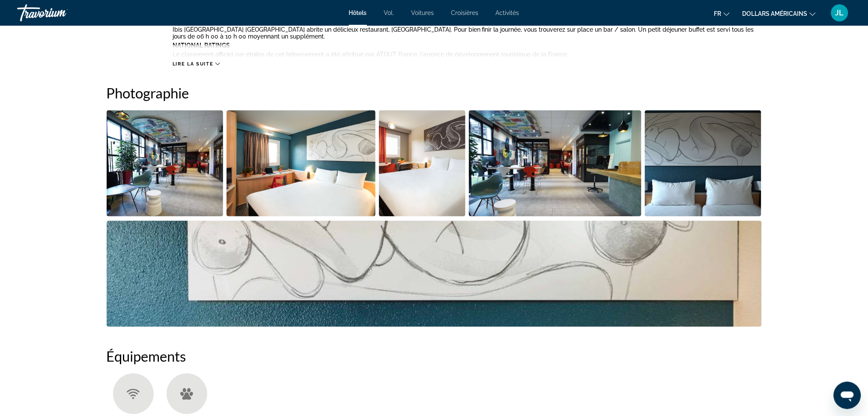
scroll to position [361, 0]
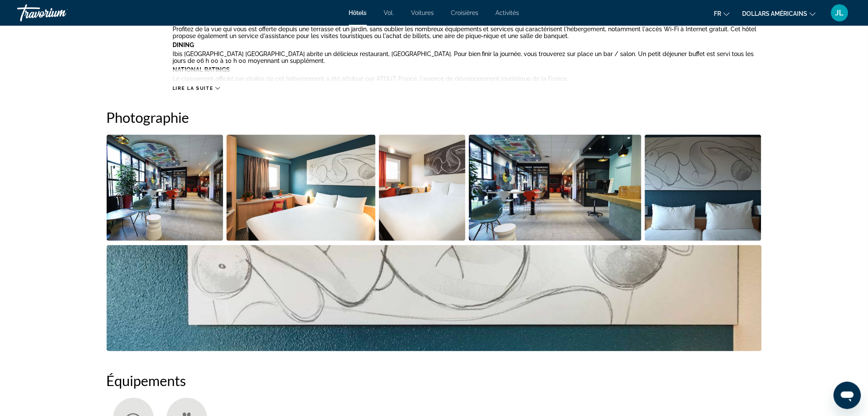
click at [663, 192] on img "Open full-screen image slider" at bounding box center [703, 188] width 117 height 106
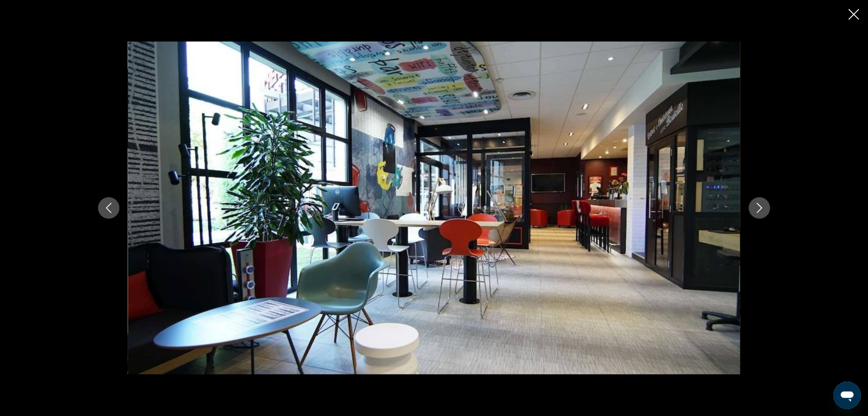
click at [763, 208] on icon "Next image" at bounding box center [759, 208] width 10 height 10
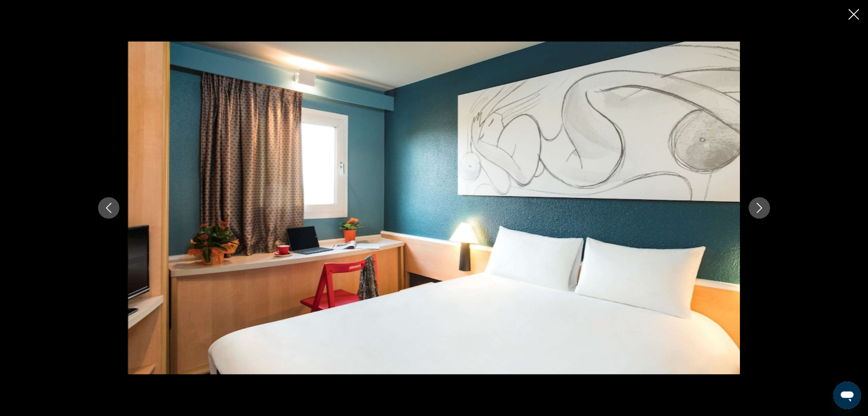
click at [763, 208] on icon "Next image" at bounding box center [759, 208] width 10 height 10
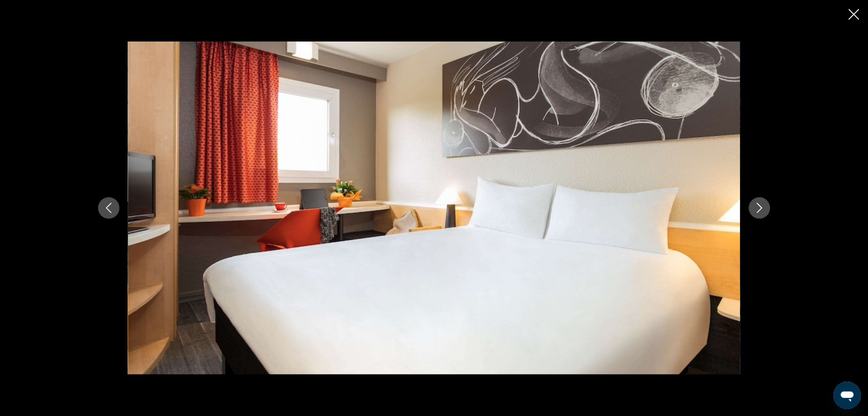
click at [763, 208] on icon "Next image" at bounding box center [759, 208] width 10 height 10
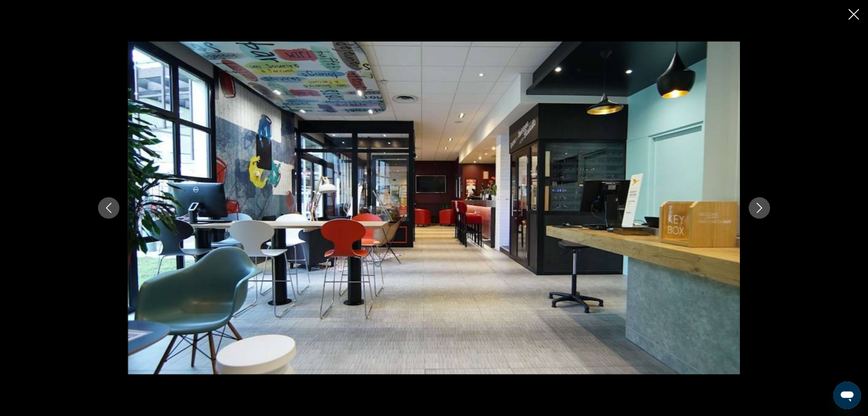
click at [761, 208] on icon "Next image" at bounding box center [759, 208] width 10 height 10
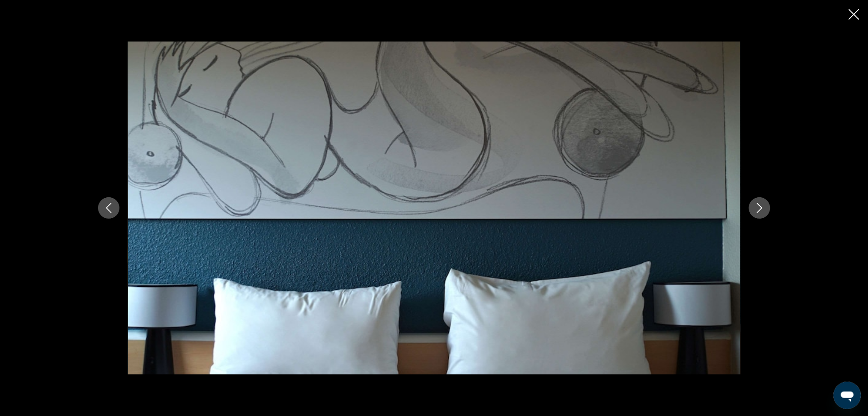
click at [761, 208] on icon "Next image" at bounding box center [759, 208] width 10 height 10
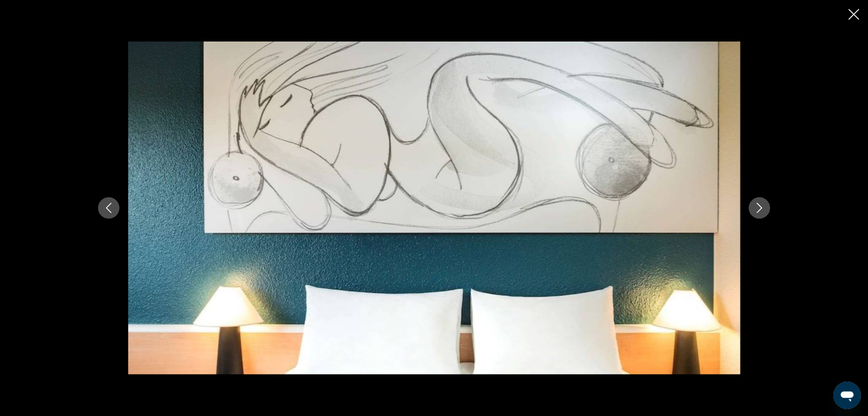
click at [761, 208] on icon "Next image" at bounding box center [759, 208] width 10 height 10
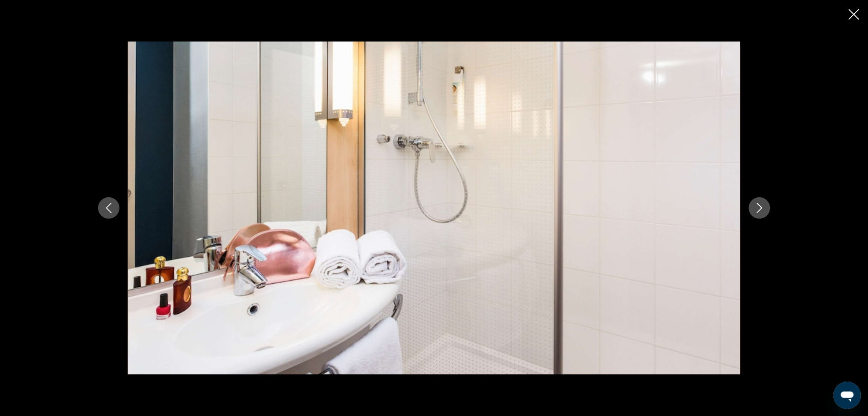
click at [761, 208] on icon "Next image" at bounding box center [759, 208] width 10 height 10
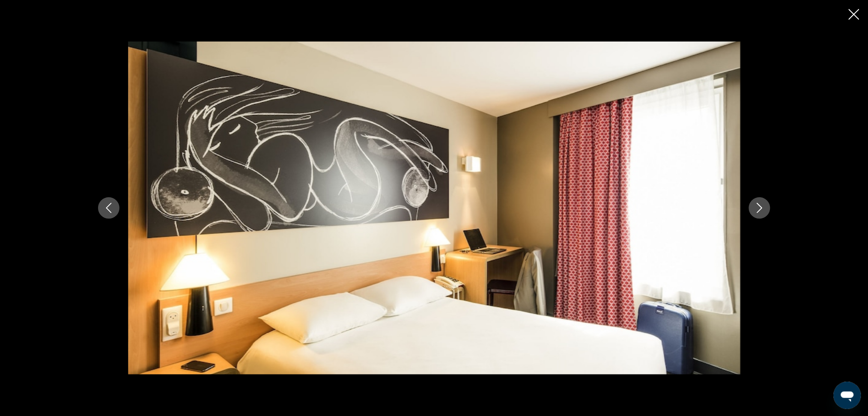
click at [761, 208] on icon "Next image" at bounding box center [759, 208] width 10 height 10
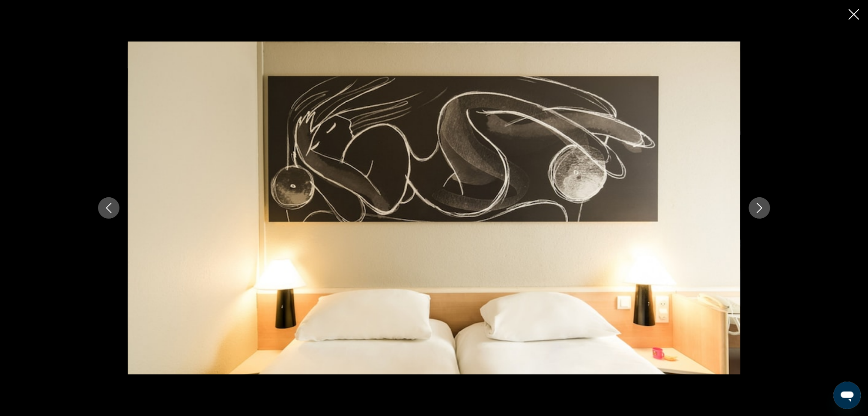
click at [761, 208] on icon "Next image" at bounding box center [759, 208] width 10 height 10
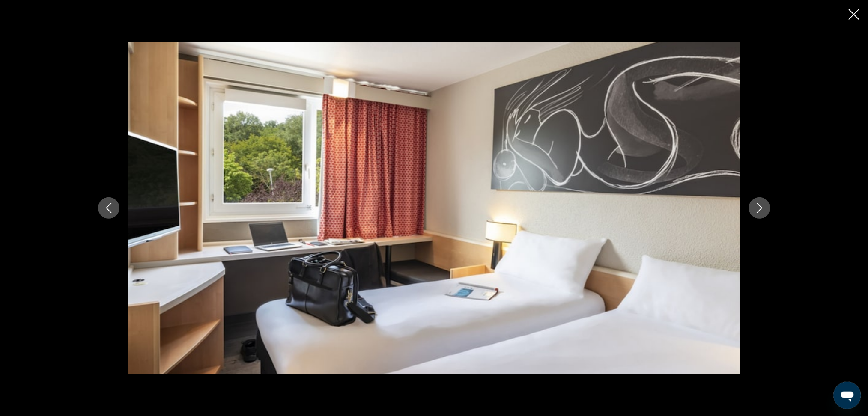
click at [761, 208] on icon "Next image" at bounding box center [759, 208] width 10 height 10
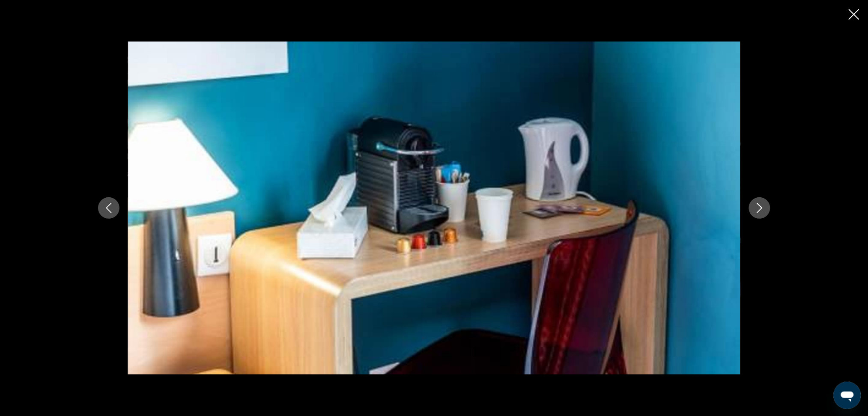
click at [761, 208] on icon "Next image" at bounding box center [759, 208] width 10 height 10
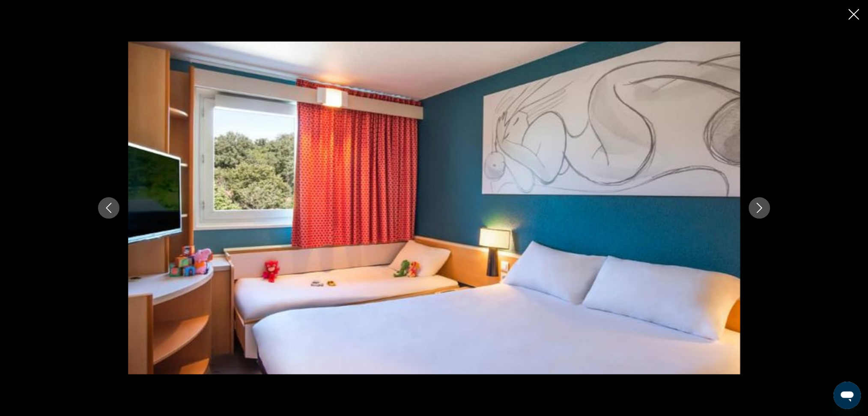
click at [761, 208] on icon "Next image" at bounding box center [759, 208] width 10 height 10
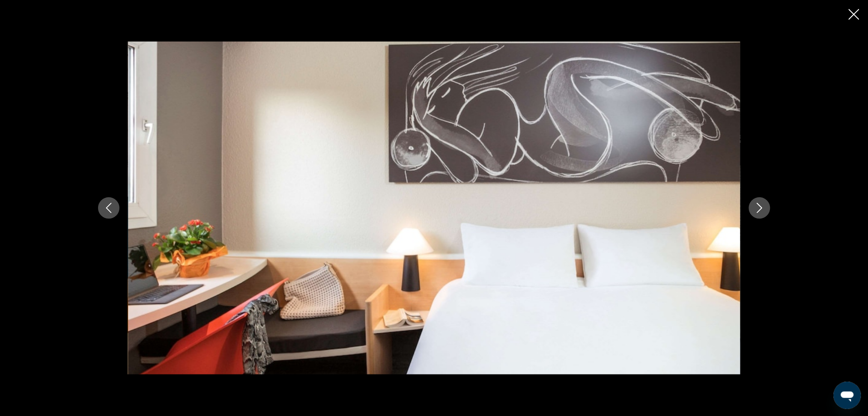
click at [761, 208] on icon "Next image" at bounding box center [759, 208] width 10 height 10
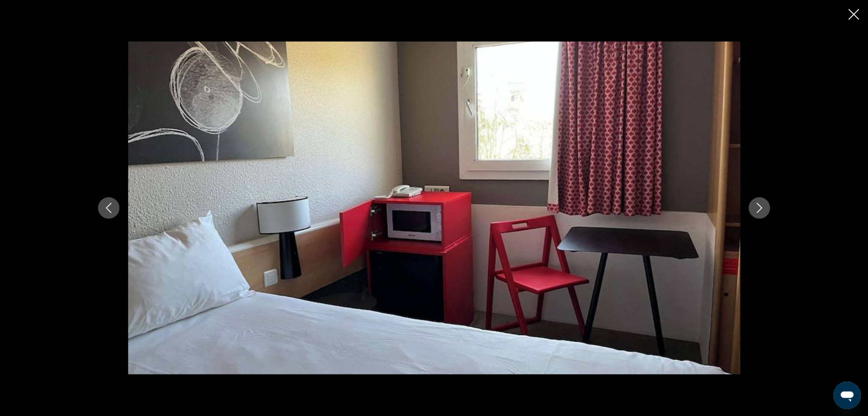
click at [761, 208] on icon "Next image" at bounding box center [759, 208] width 10 height 10
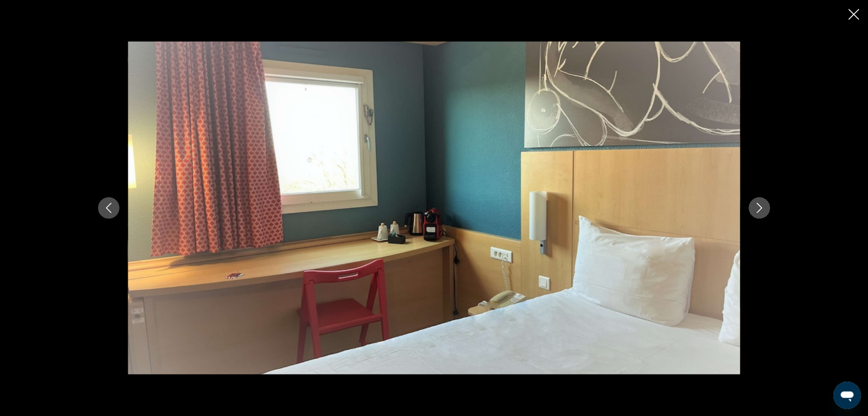
click at [761, 208] on icon "Next image" at bounding box center [759, 208] width 10 height 10
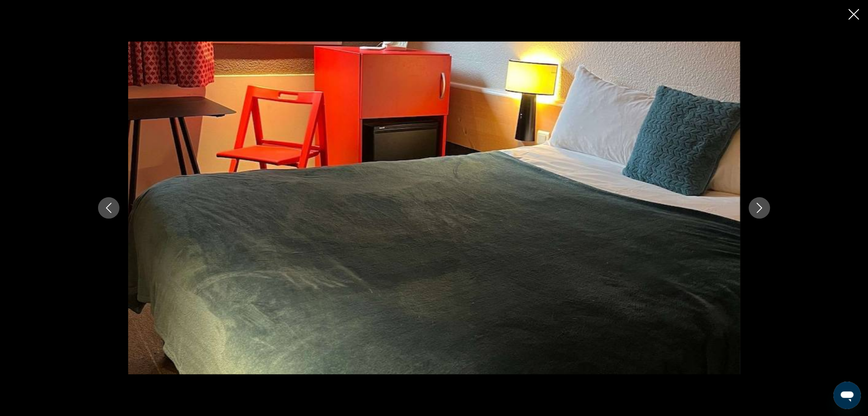
click at [761, 208] on icon "Next image" at bounding box center [759, 208] width 10 height 10
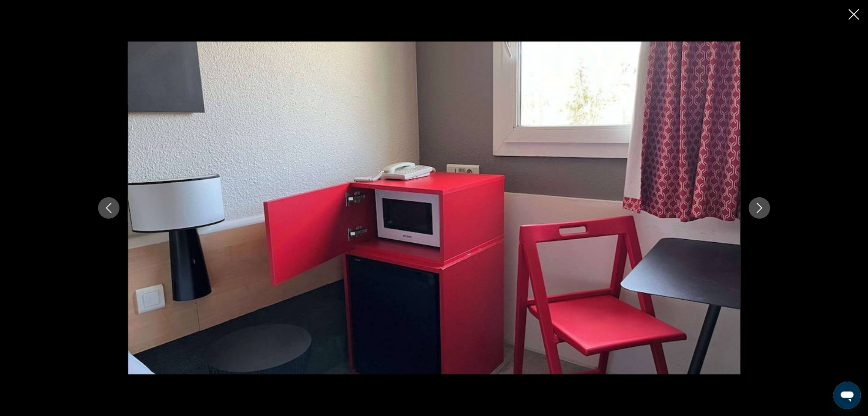
click at [758, 208] on icon "Next image" at bounding box center [759, 208] width 10 height 10
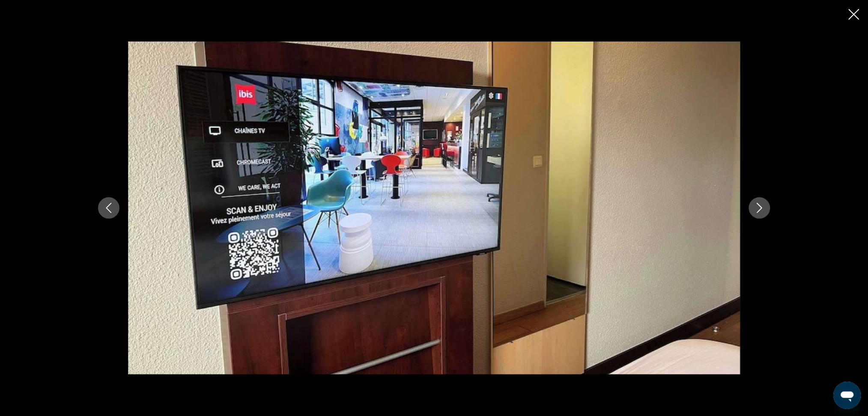
click at [756, 208] on icon "Next image" at bounding box center [759, 208] width 10 height 10
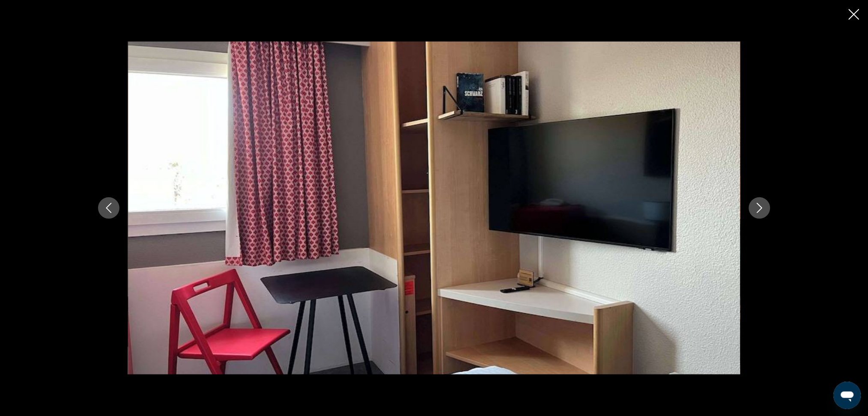
click at [756, 208] on icon "Next image" at bounding box center [759, 208] width 10 height 10
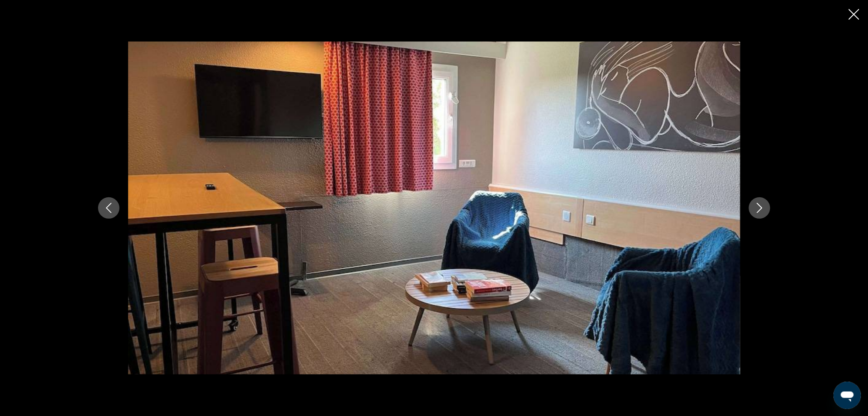
click at [756, 208] on icon "Next image" at bounding box center [759, 208] width 10 height 10
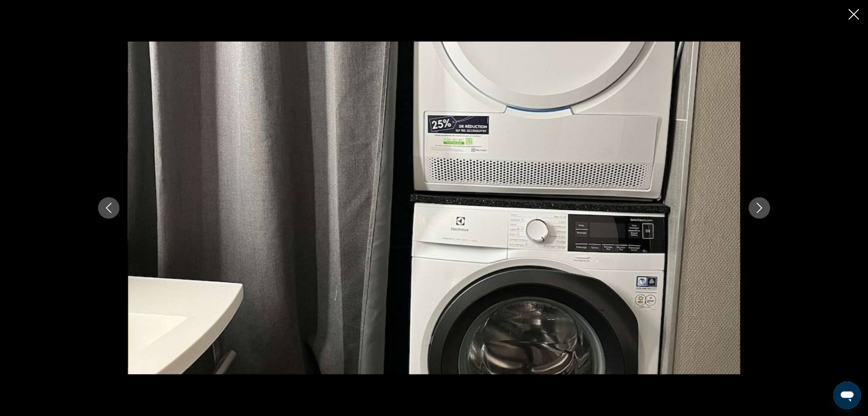
click at [756, 208] on icon "Next image" at bounding box center [759, 208] width 10 height 10
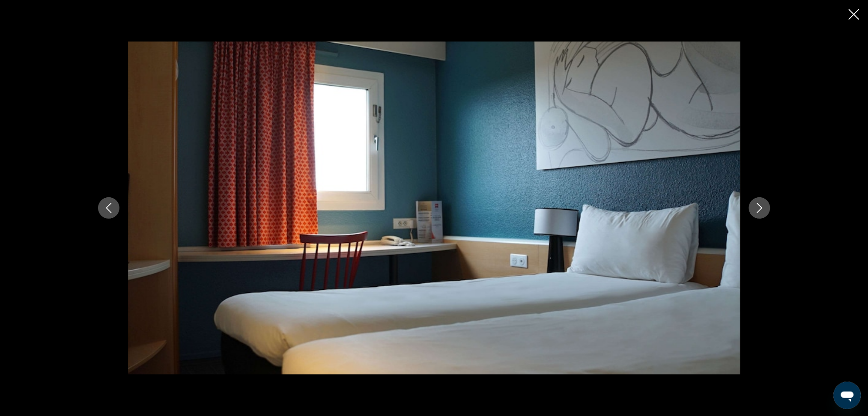
click at [756, 208] on icon "Next image" at bounding box center [759, 208] width 10 height 10
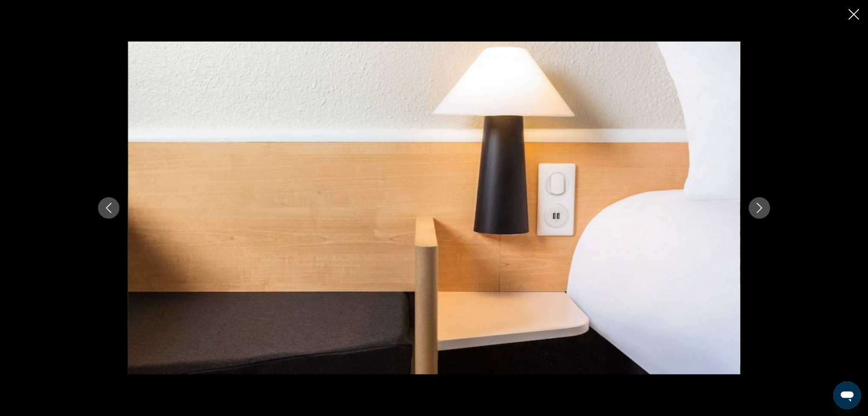
click at [756, 208] on icon "Next image" at bounding box center [759, 208] width 10 height 10
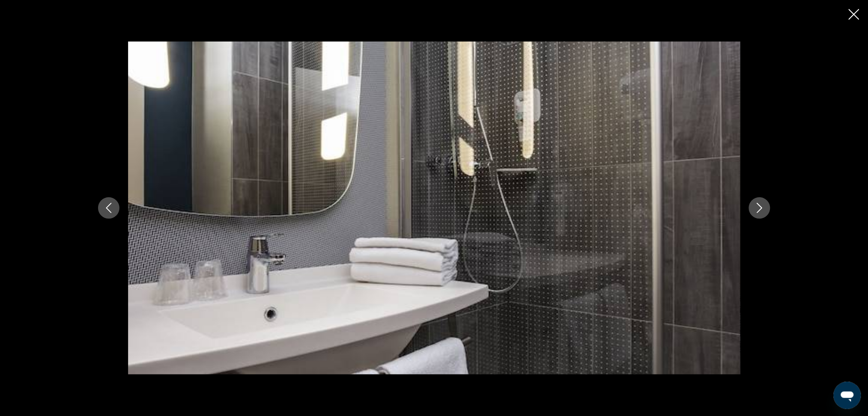
click at [756, 208] on icon "Next image" at bounding box center [759, 208] width 10 height 10
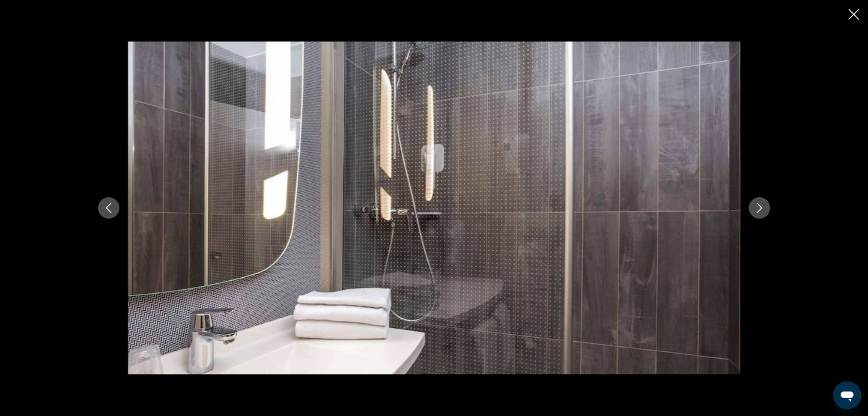
click at [756, 208] on icon "Next image" at bounding box center [759, 208] width 10 height 10
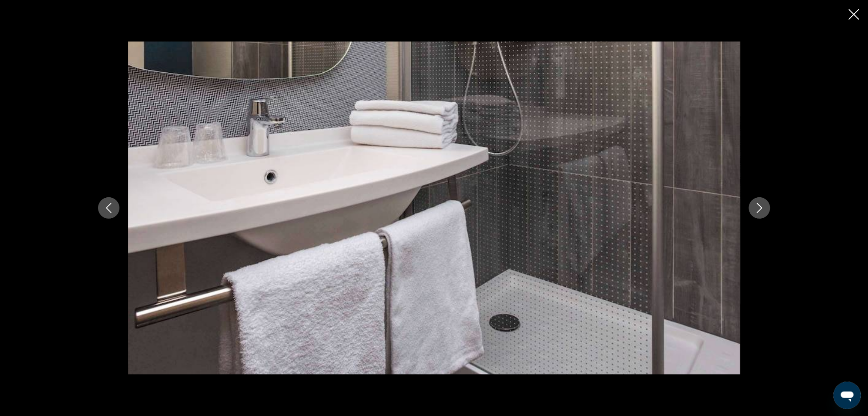
click at [756, 208] on icon "Next image" at bounding box center [759, 208] width 10 height 10
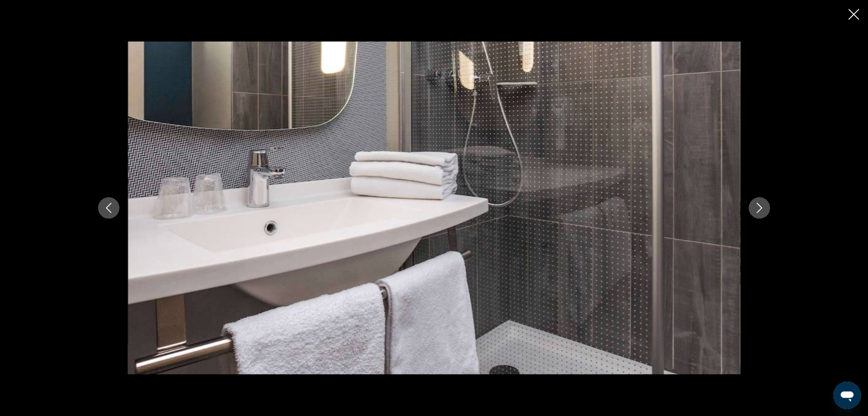
click at [756, 208] on icon "Next image" at bounding box center [759, 208] width 10 height 10
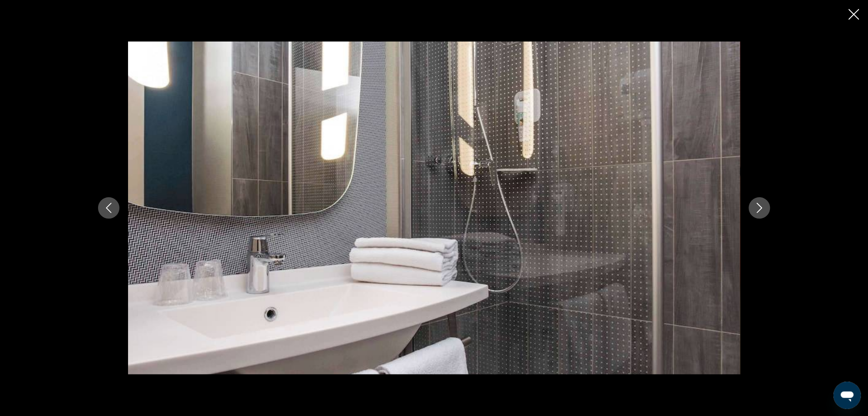
click at [756, 208] on icon "Next image" at bounding box center [759, 208] width 10 height 10
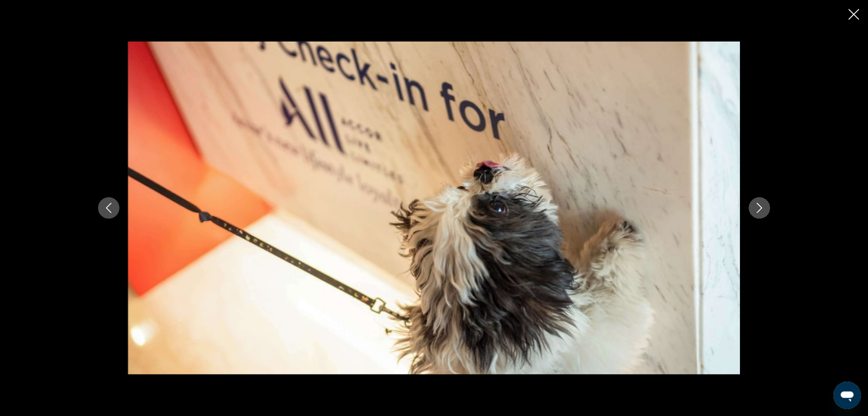
click at [756, 208] on icon "Next image" at bounding box center [759, 208] width 10 height 10
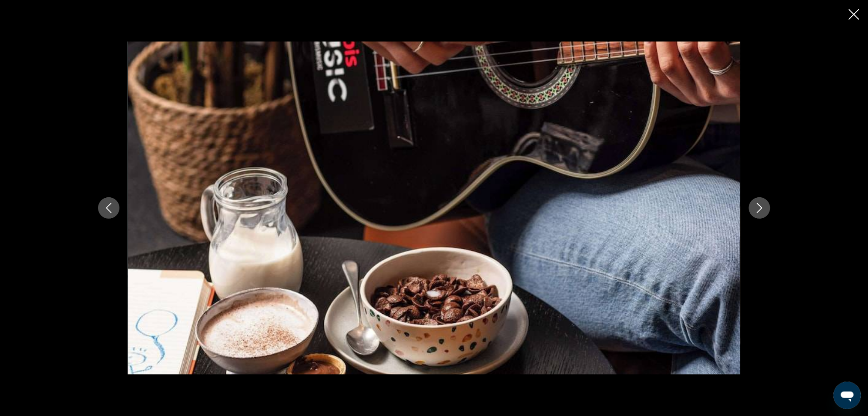
click at [756, 208] on icon "Next image" at bounding box center [759, 208] width 10 height 10
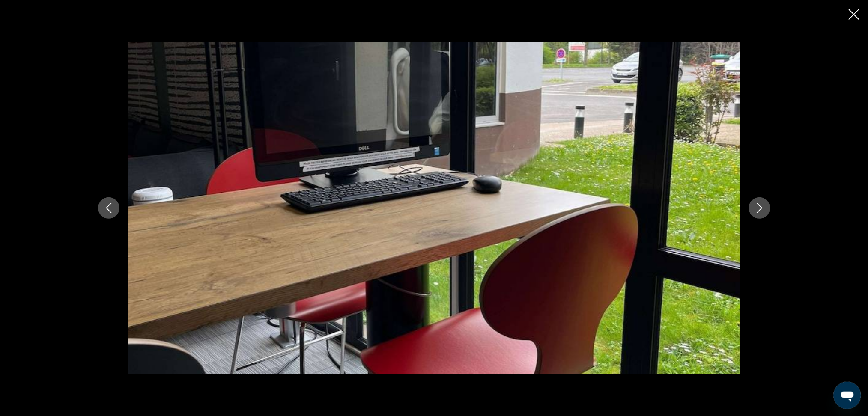
click at [756, 208] on icon "Next image" at bounding box center [759, 208] width 10 height 10
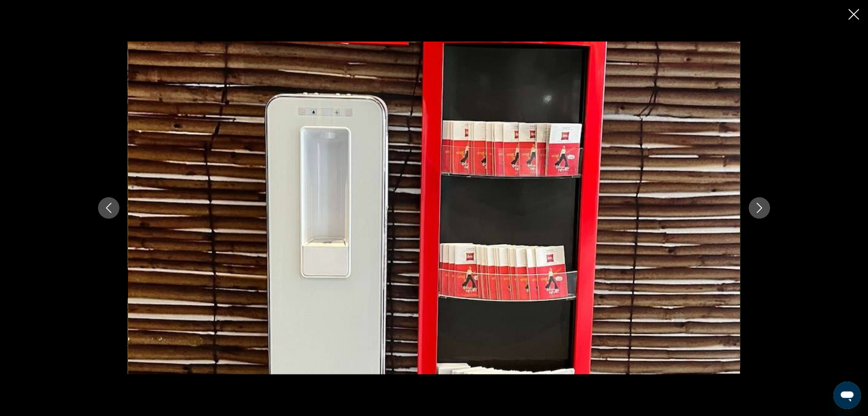
click at [756, 208] on icon "Next image" at bounding box center [759, 208] width 10 height 10
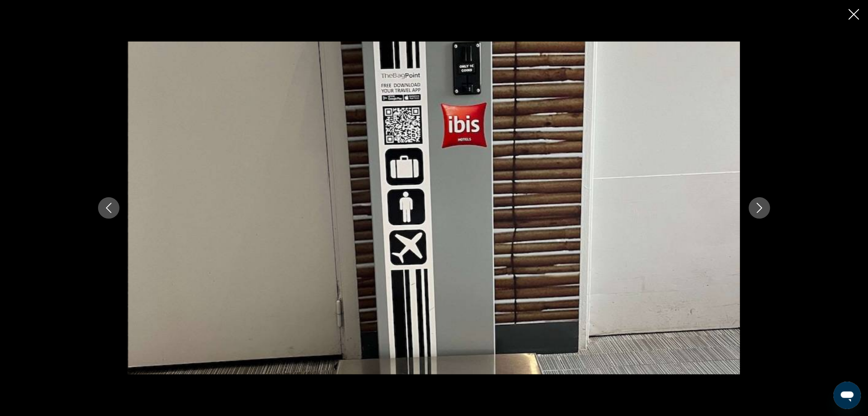
click at [756, 208] on icon "Next image" at bounding box center [759, 208] width 10 height 10
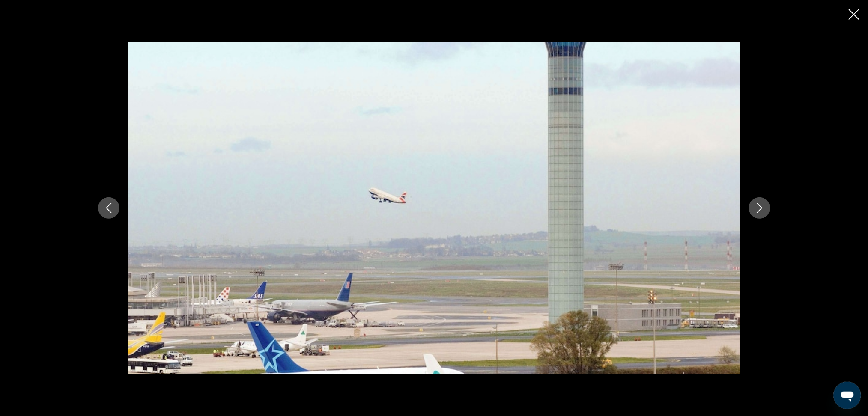
click at [756, 208] on icon "Next image" at bounding box center [759, 208] width 10 height 10
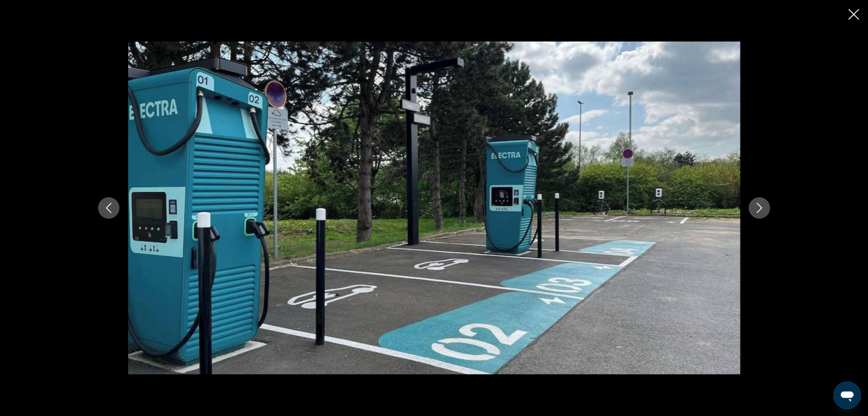
click at [756, 208] on icon "Next image" at bounding box center [759, 208] width 10 height 10
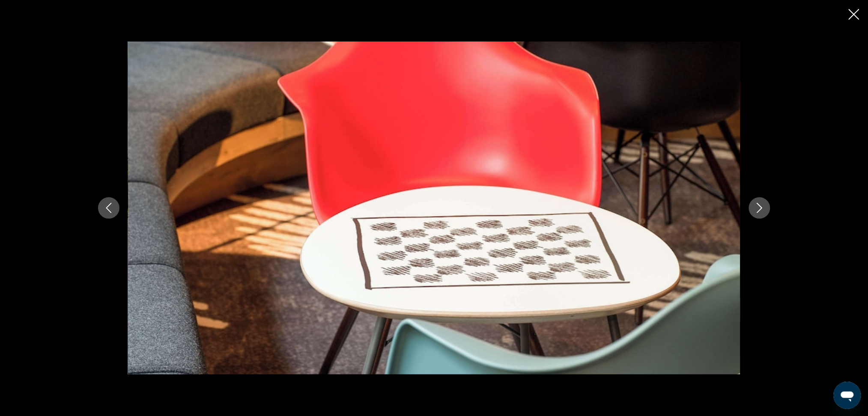
click at [756, 208] on icon "Next image" at bounding box center [759, 208] width 10 height 10
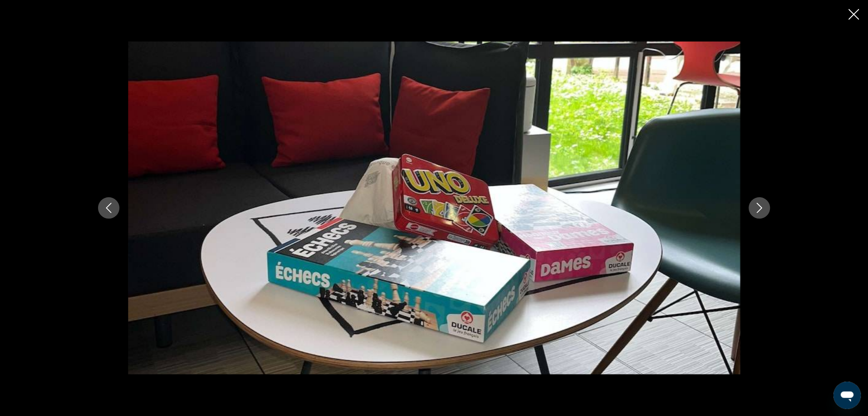
click at [756, 208] on icon "Next image" at bounding box center [759, 208] width 10 height 10
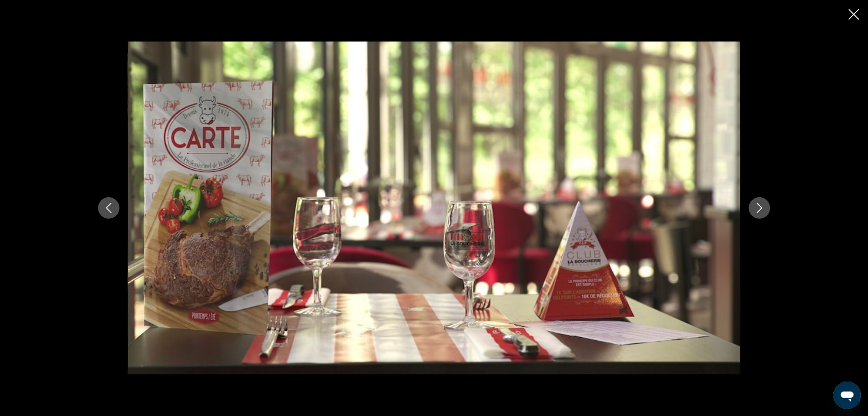
click at [756, 208] on icon "Next image" at bounding box center [759, 208] width 10 height 10
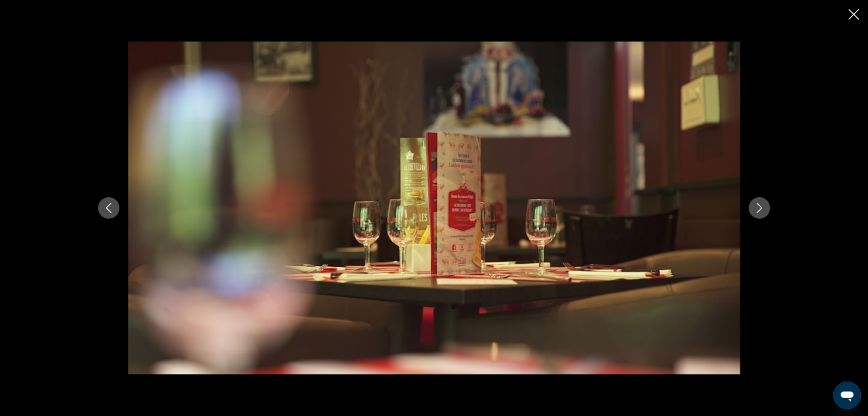
click at [756, 208] on icon "Next image" at bounding box center [759, 208] width 10 height 10
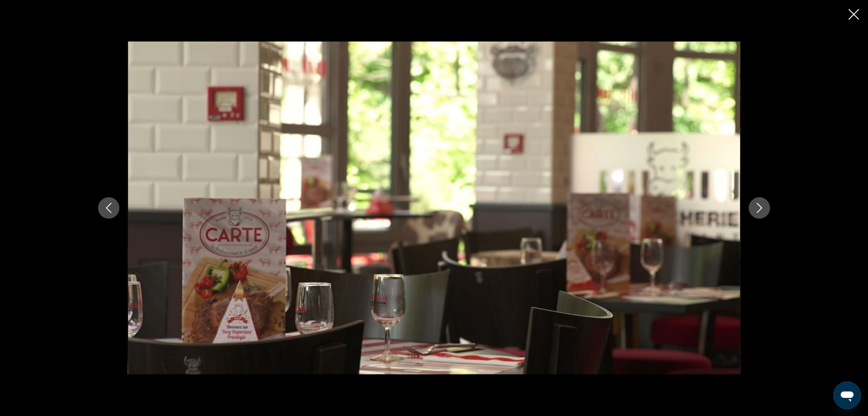
click at [756, 208] on icon "Next image" at bounding box center [759, 208] width 10 height 10
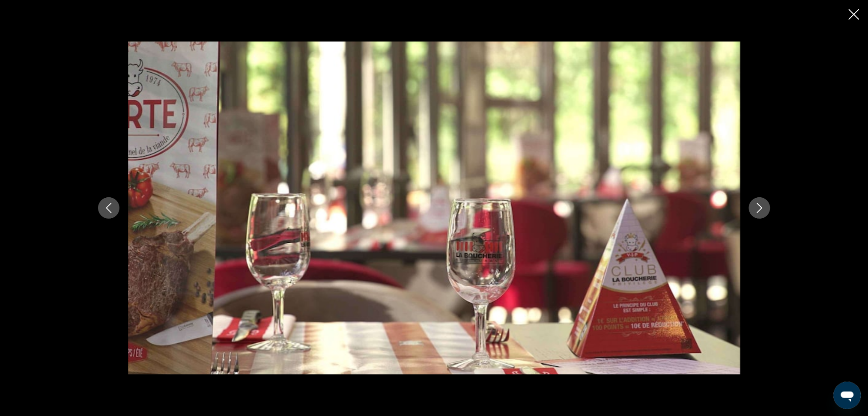
click at [756, 208] on icon "Next image" at bounding box center [759, 208] width 10 height 10
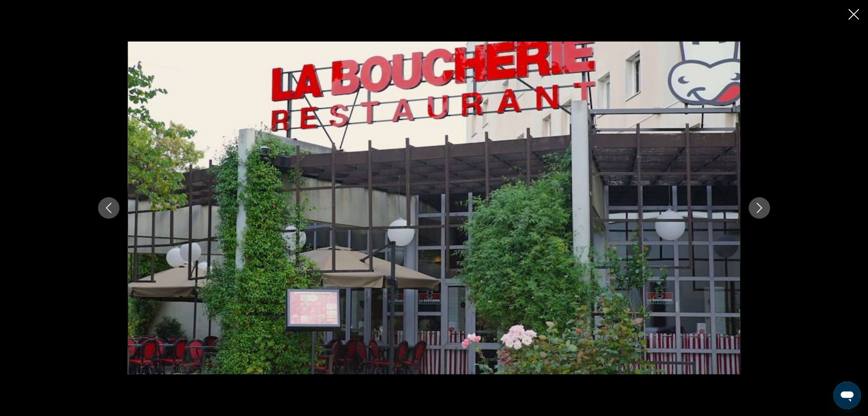
click at [756, 208] on icon "Next image" at bounding box center [759, 208] width 10 height 10
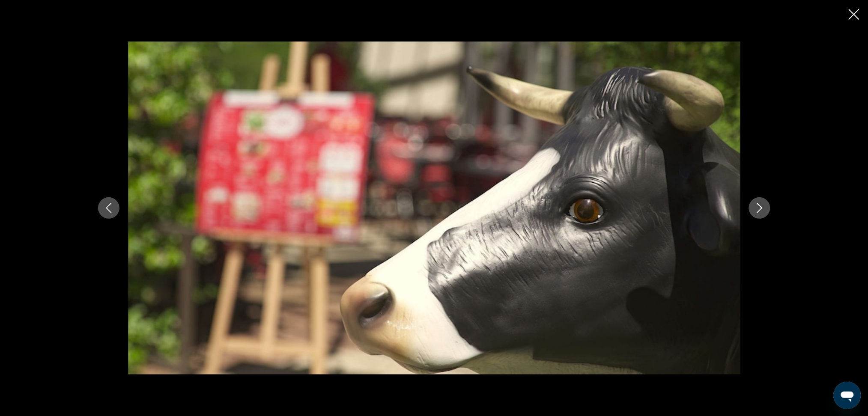
click at [756, 208] on icon "Next image" at bounding box center [759, 208] width 10 height 10
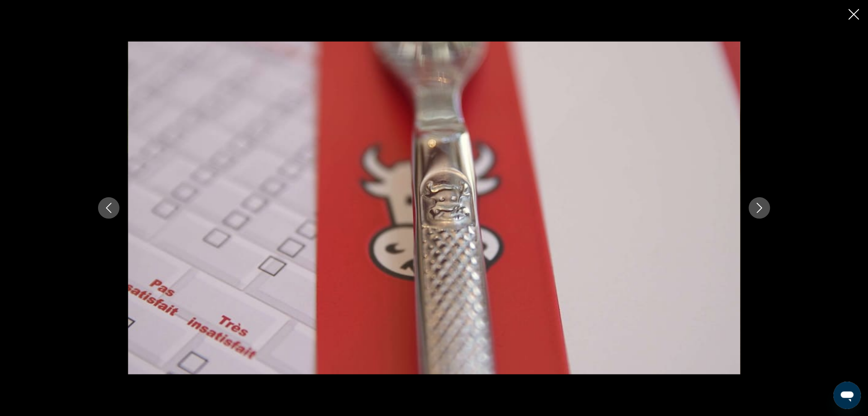
click at [756, 208] on icon "Next image" at bounding box center [759, 208] width 10 height 10
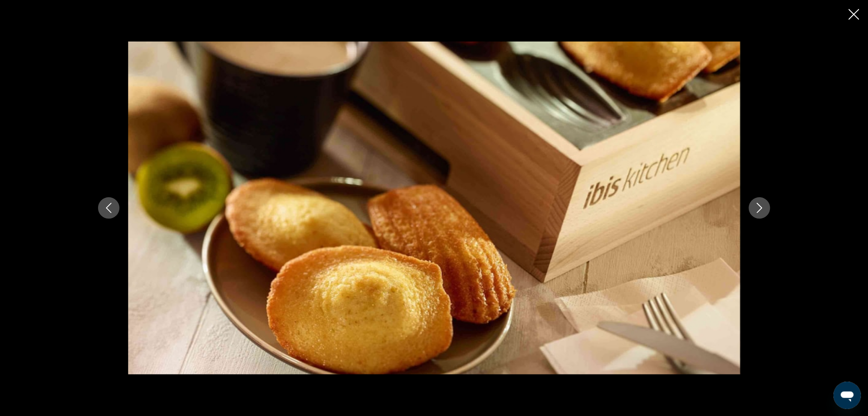
click at [756, 208] on icon "Next image" at bounding box center [759, 208] width 10 height 10
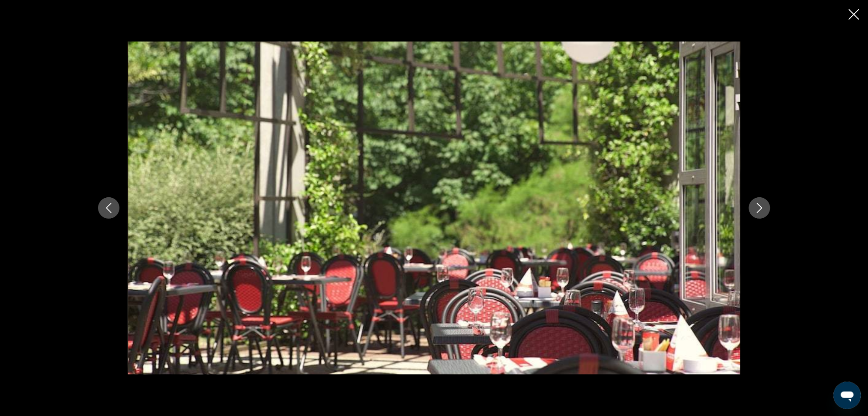
click at [756, 208] on icon "Next image" at bounding box center [759, 208] width 10 height 10
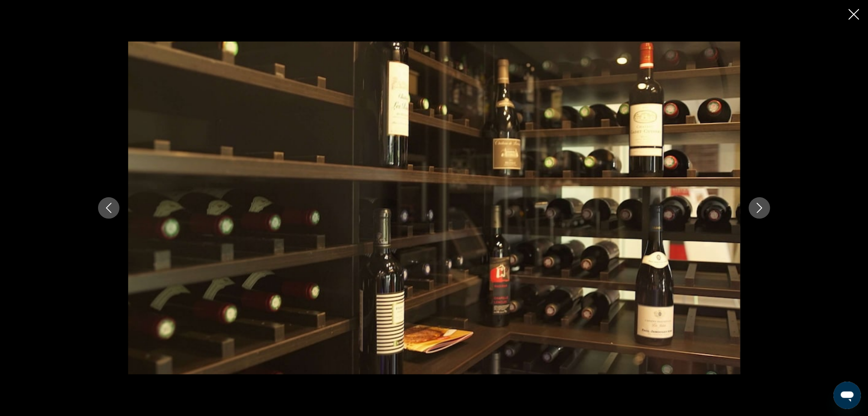
click at [756, 208] on icon "Next image" at bounding box center [759, 208] width 10 height 10
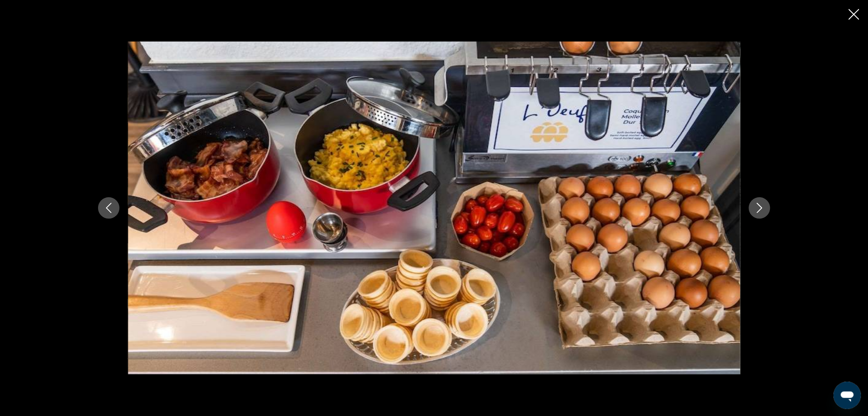
click at [756, 208] on icon "Next image" at bounding box center [759, 208] width 10 height 10
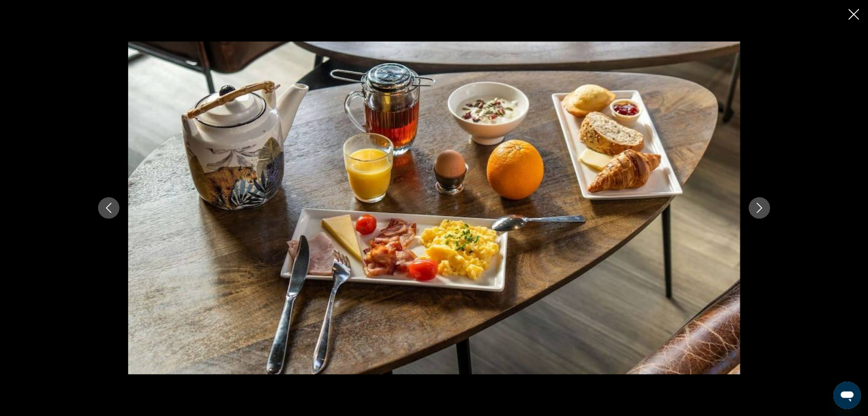
click at [756, 208] on icon "Next image" at bounding box center [759, 208] width 10 height 10
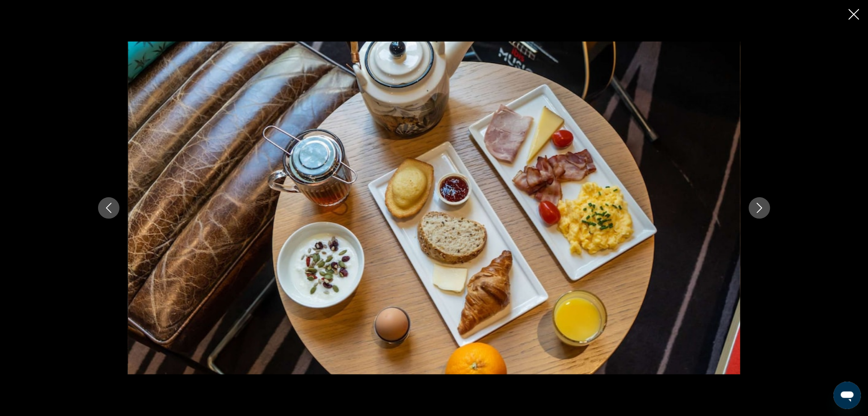
click at [756, 208] on icon "Next image" at bounding box center [759, 208] width 10 height 10
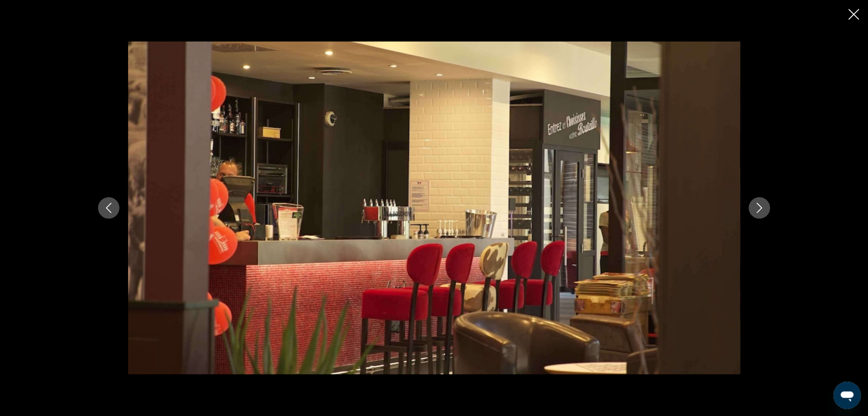
click at [755, 212] on icon "Next image" at bounding box center [759, 208] width 10 height 10
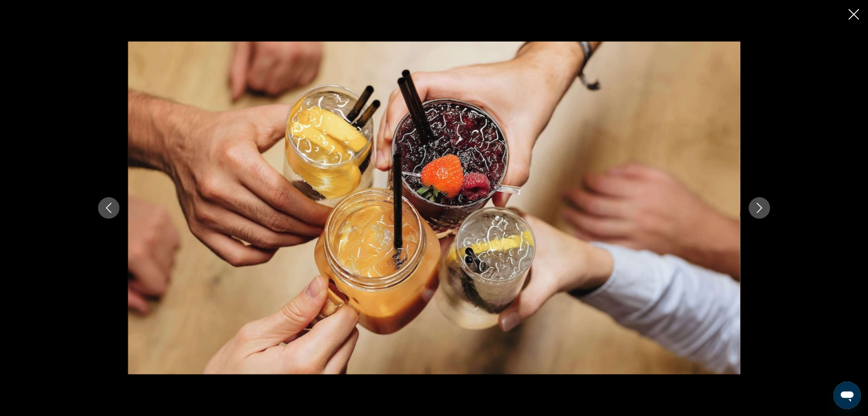
click at [755, 209] on icon "Next image" at bounding box center [759, 208] width 10 height 10
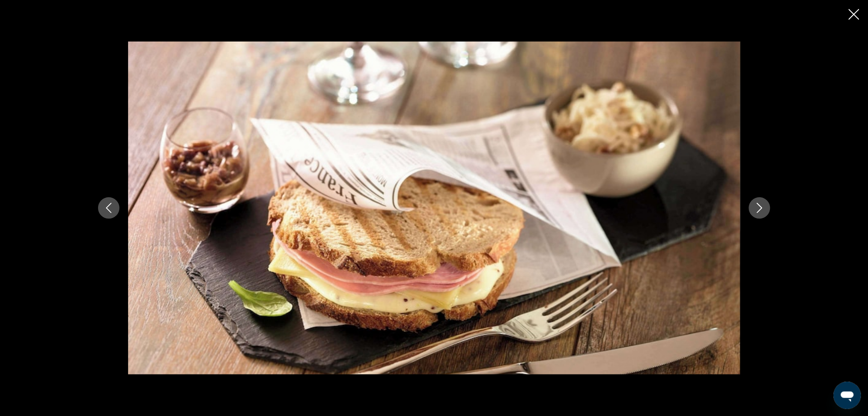
click at [753, 209] on button "Next image" at bounding box center [759, 207] width 21 height 21
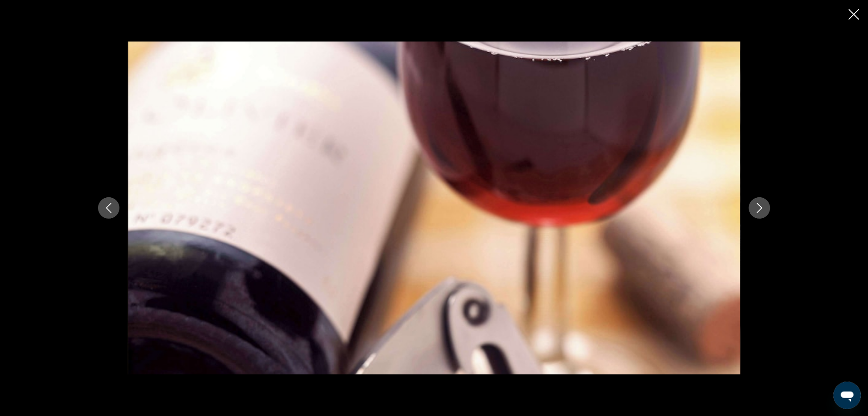
click at [753, 209] on button "Next image" at bounding box center [759, 207] width 21 height 21
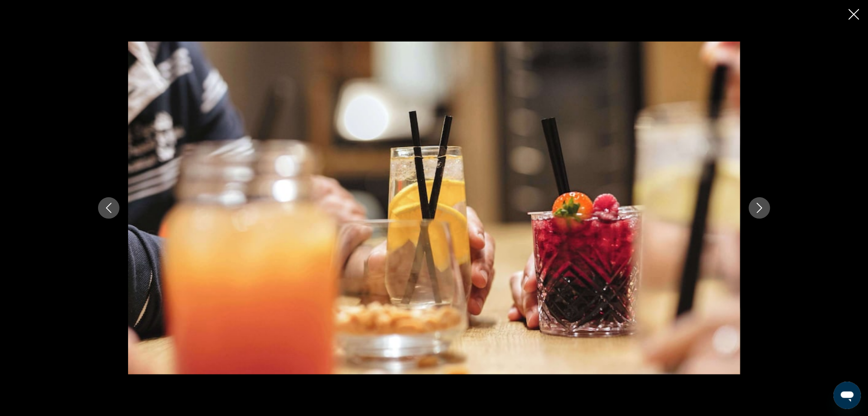
click at [753, 209] on button "Next image" at bounding box center [759, 207] width 21 height 21
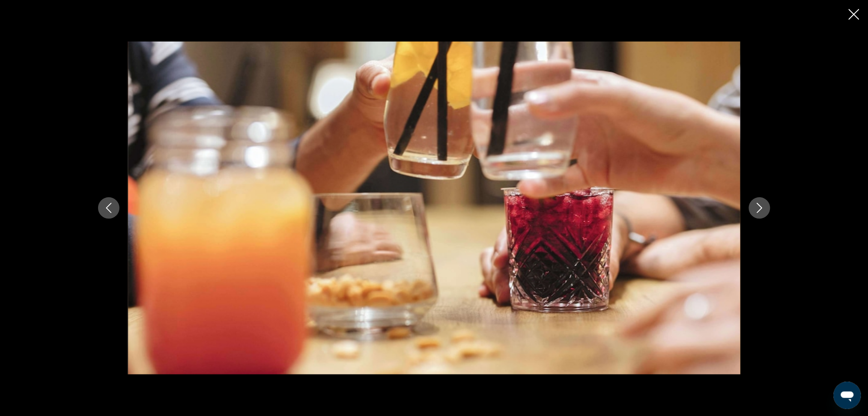
click at [753, 209] on button "Next image" at bounding box center [759, 207] width 21 height 21
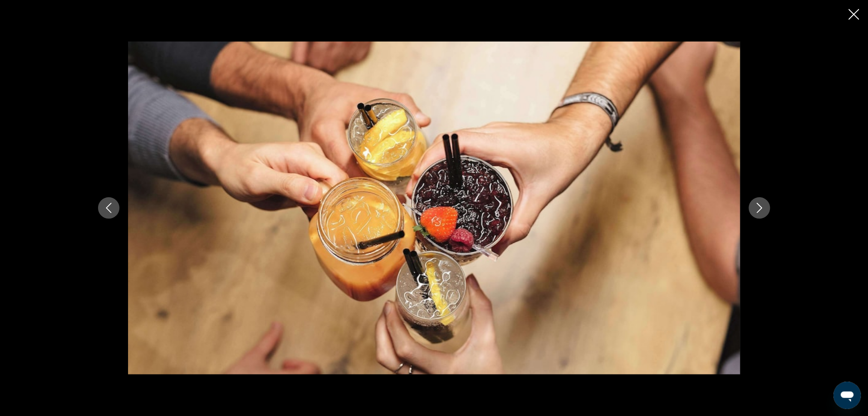
click at [753, 209] on button "Next image" at bounding box center [759, 207] width 21 height 21
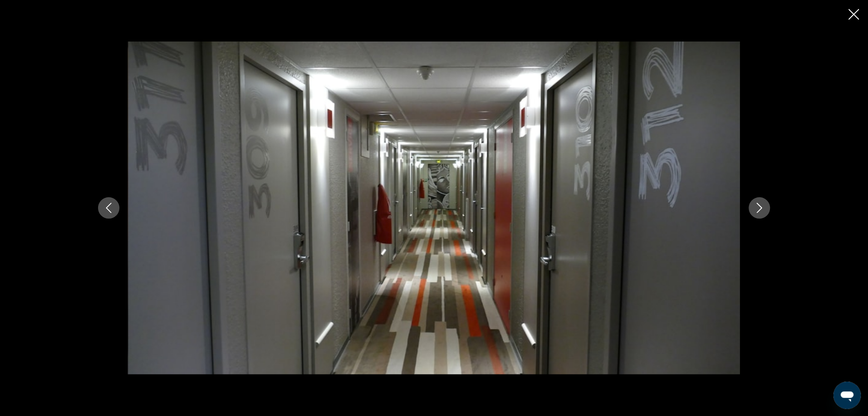
click at [753, 209] on button "Next image" at bounding box center [759, 207] width 21 height 21
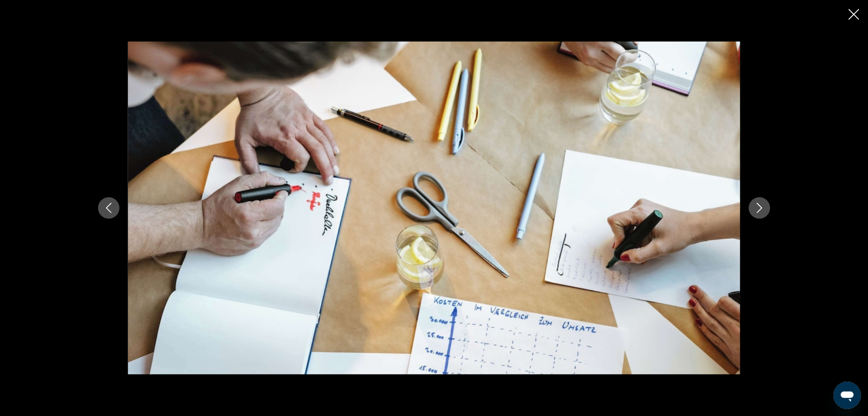
click at [753, 209] on button "Next image" at bounding box center [759, 207] width 21 height 21
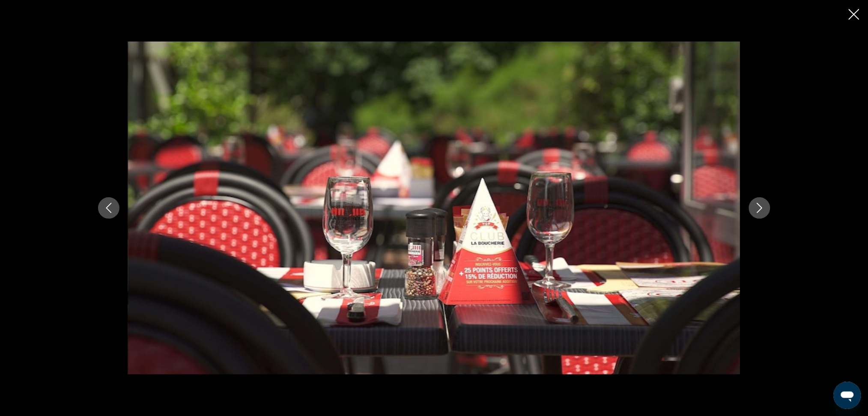
click at [753, 209] on button "Next image" at bounding box center [759, 207] width 21 height 21
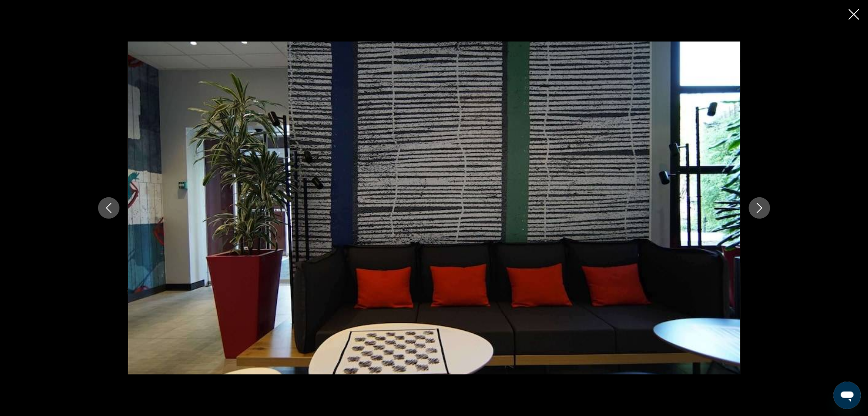
click at [753, 209] on button "Next image" at bounding box center [759, 207] width 21 height 21
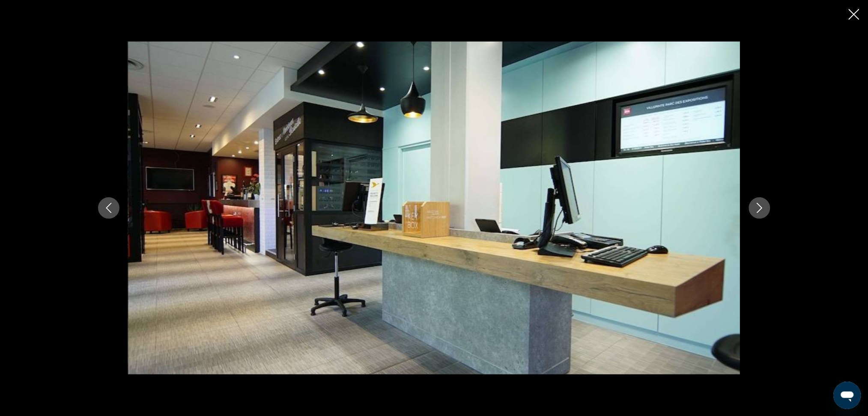
click at [753, 208] on button "Next image" at bounding box center [759, 207] width 21 height 21
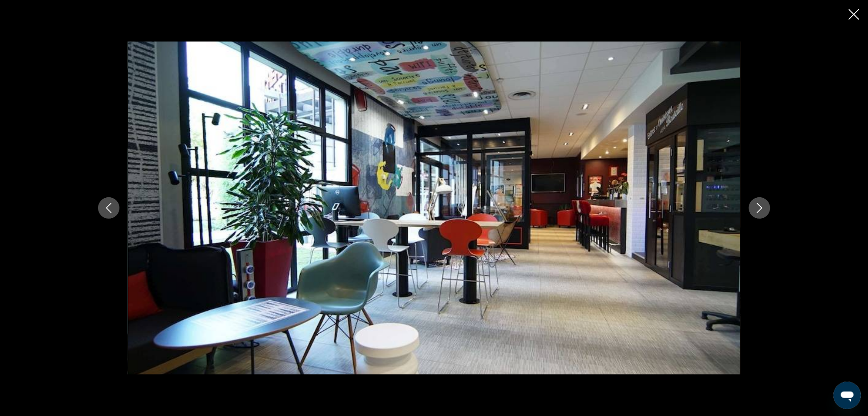
click at [753, 208] on button "Next image" at bounding box center [759, 207] width 21 height 21
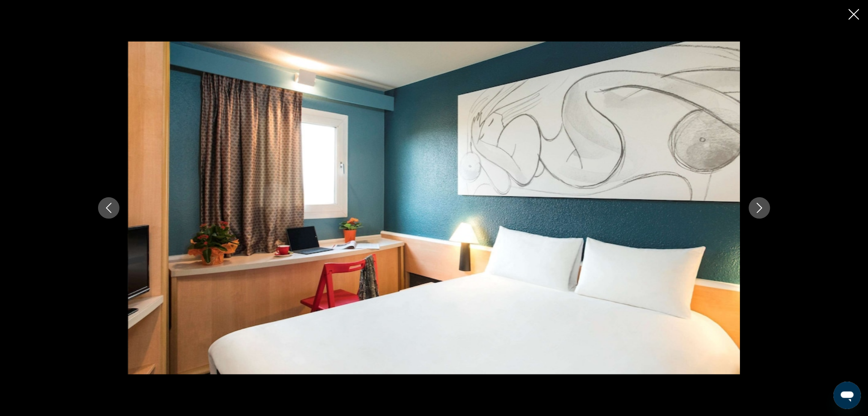
click at [756, 205] on icon "Next image" at bounding box center [759, 208] width 10 height 10
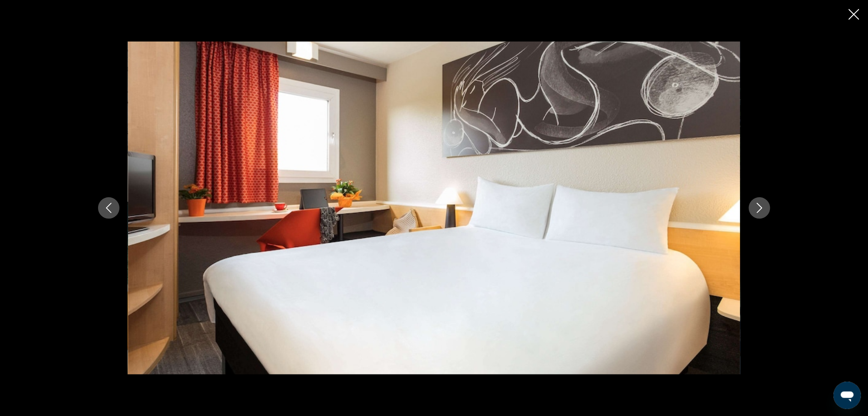
click at [857, 12] on icon "Close slideshow" at bounding box center [853, 14] width 11 height 11
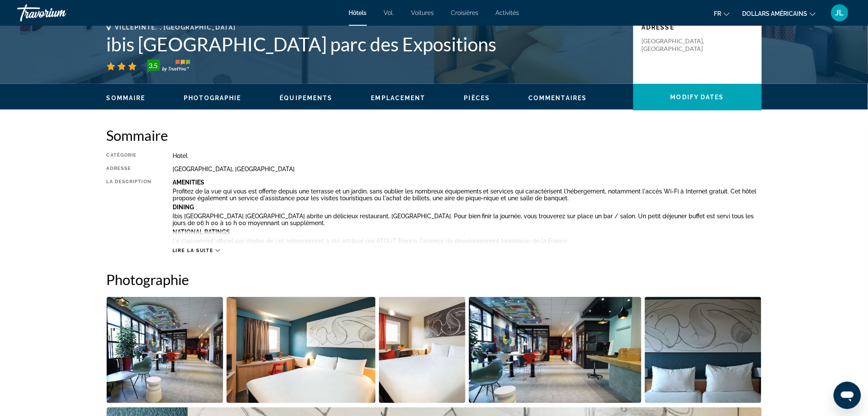
scroll to position [247, 0]
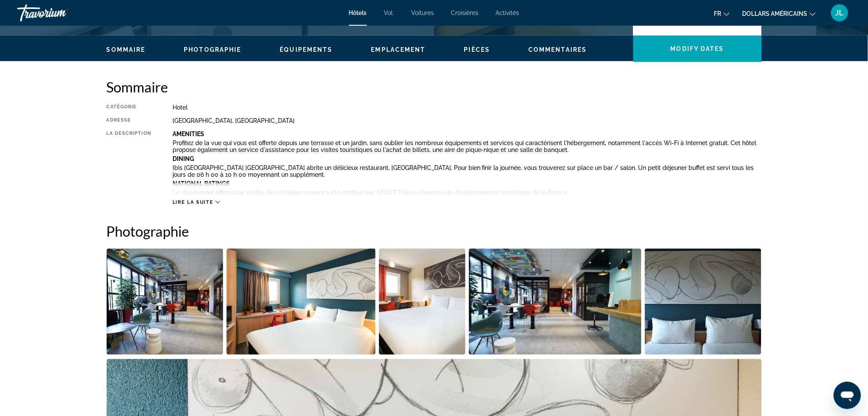
click at [217, 199] on button "Lire la suite" at bounding box center [197, 202] width 48 height 6
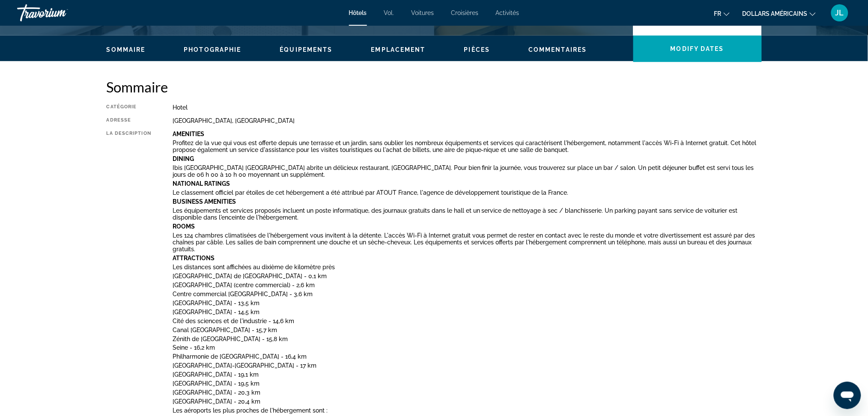
click at [117, 122] on div "Adresse" at bounding box center [129, 120] width 45 height 7
drag, startPoint x: 173, startPoint y: 120, endPoint x: 336, endPoint y: 122, distance: 163.1
click at [336, 122] on div "Zone Industrielle Paris Nord 2, Villepinte 95972, France" at bounding box center [467, 120] width 589 height 7
copy div "Zone Industrielle Paris Nord 2, Villepinte 95972, France"
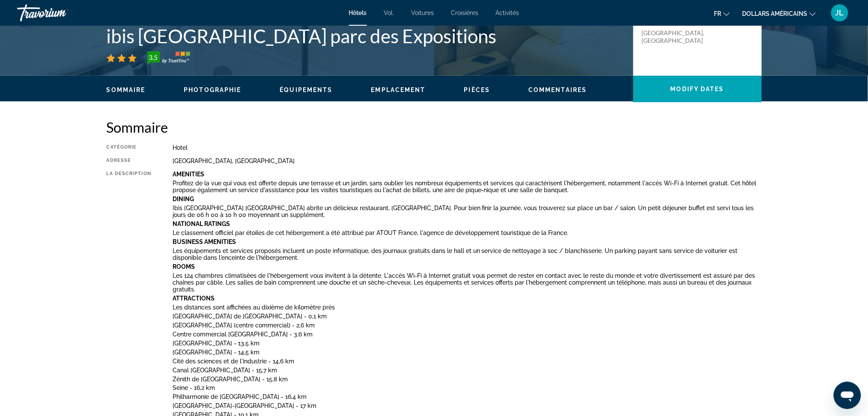
scroll to position [0, 0]
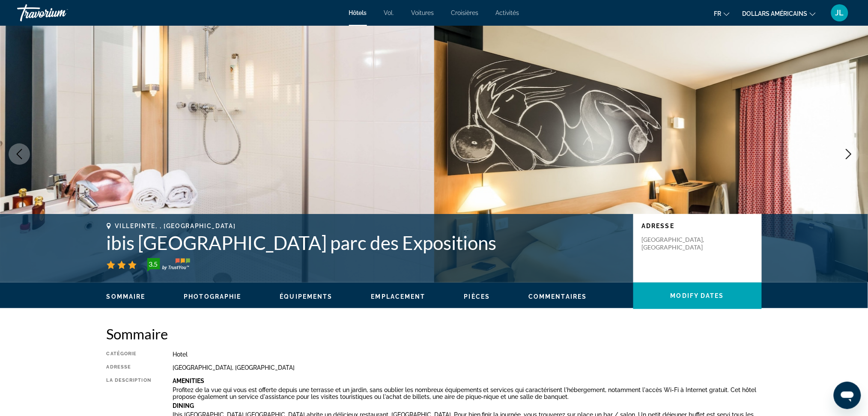
click at [355, 17] on div "Hôtels Vol. Voitures Croisières Activités Hôtels Vol. Voitures Croisières Activ…" at bounding box center [434, 13] width 868 height 22
click at [362, 12] on font "Hôtels" at bounding box center [358, 12] width 18 height 7
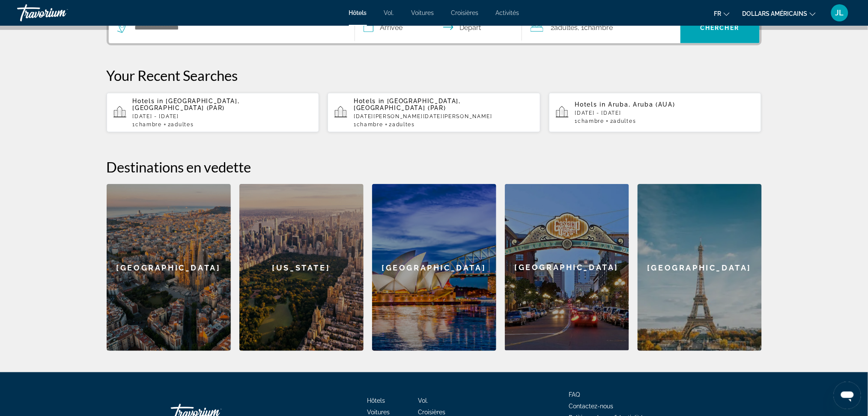
scroll to position [166, 0]
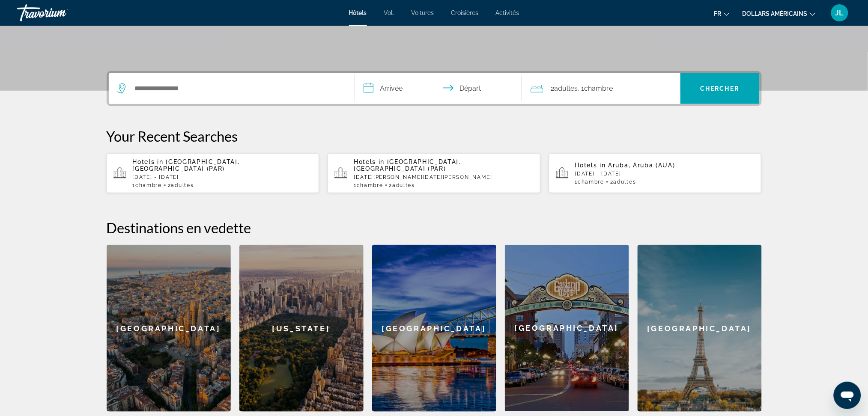
click at [182, 174] on p "[DATE] - [DATE]" at bounding box center [223, 177] width 180 height 6
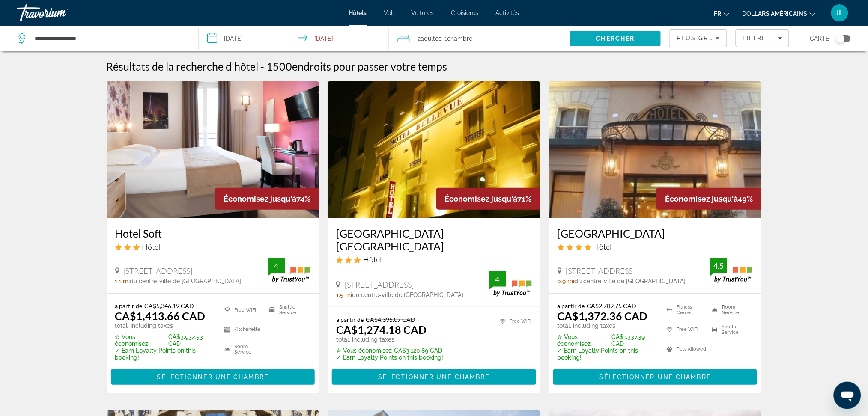
click at [631, 39] on span "Chercher" at bounding box center [615, 38] width 39 height 7
click at [64, 35] on input "**********" at bounding box center [110, 38] width 152 height 13
click at [24, 38] on icon "Search widget" at bounding box center [21, 38] width 8 height 10
click at [59, 38] on input "**********" at bounding box center [110, 38] width 152 height 13
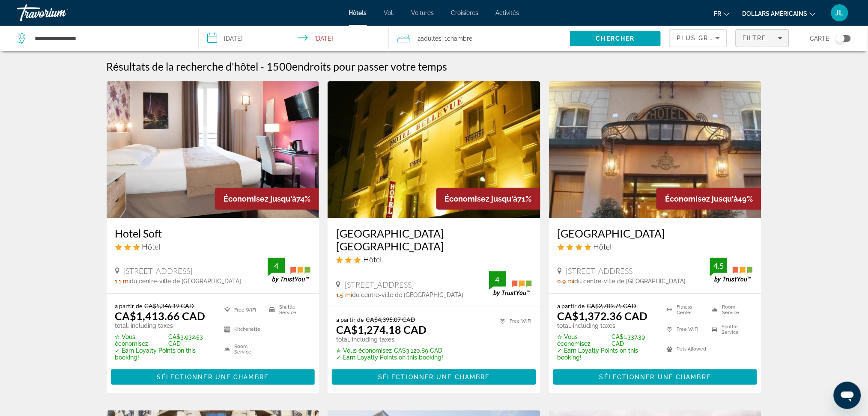
click at [779, 39] on icon "Filters" at bounding box center [780, 38] width 4 height 4
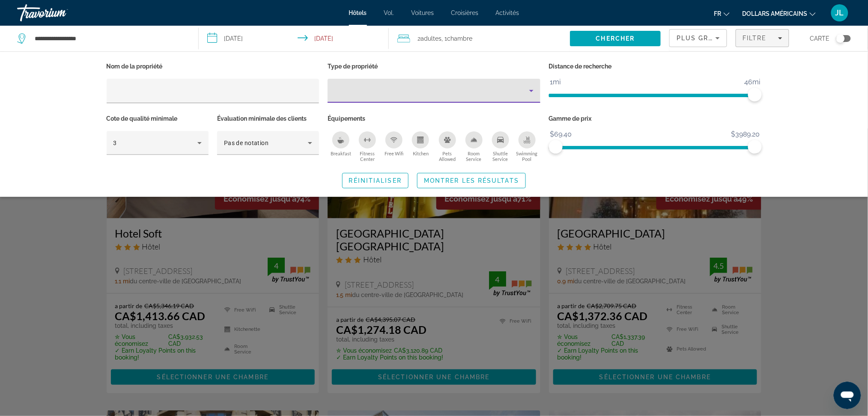
click at [532, 95] on icon "Property type" at bounding box center [531, 91] width 10 height 10
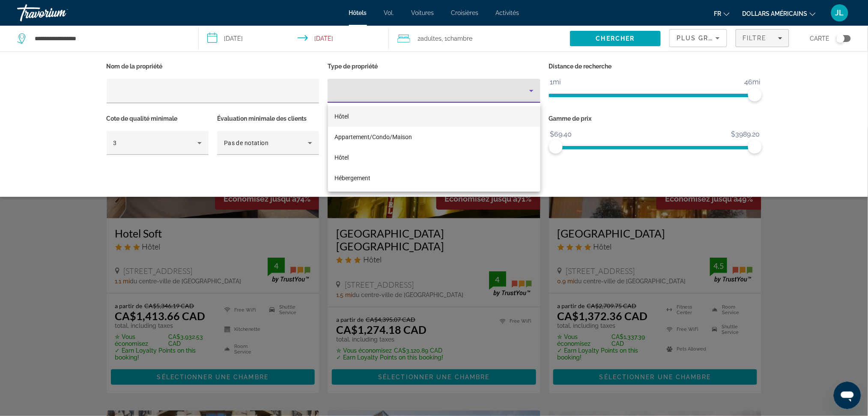
click at [181, 93] on div at bounding box center [434, 208] width 868 height 416
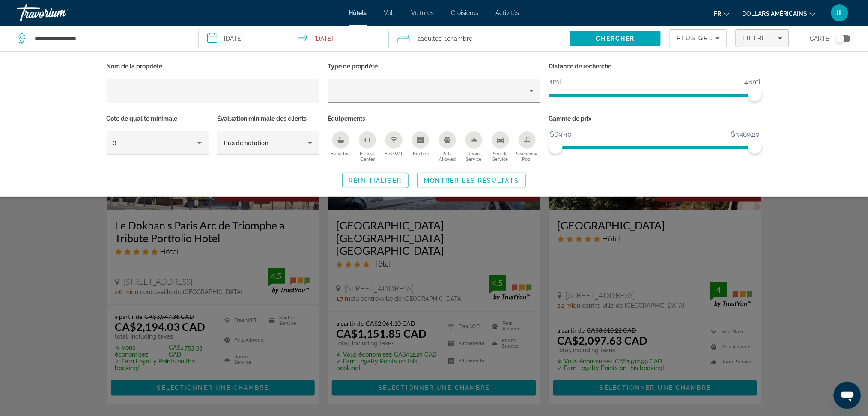
scroll to position [364, 0]
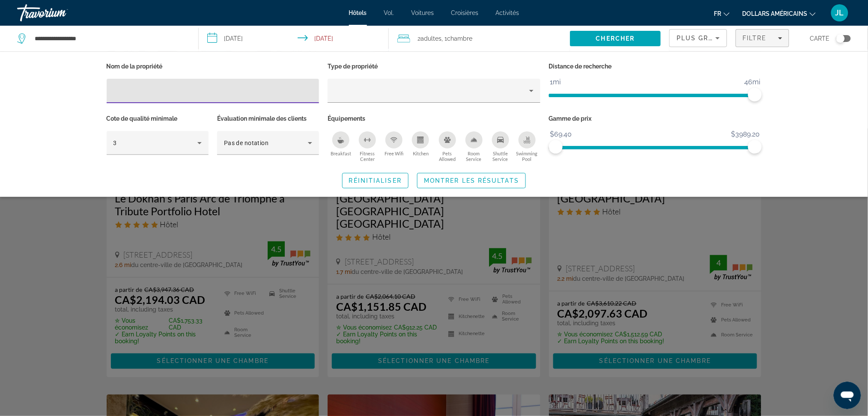
click at [121, 90] on input "Hotel Filters" at bounding box center [212, 91] width 199 height 10
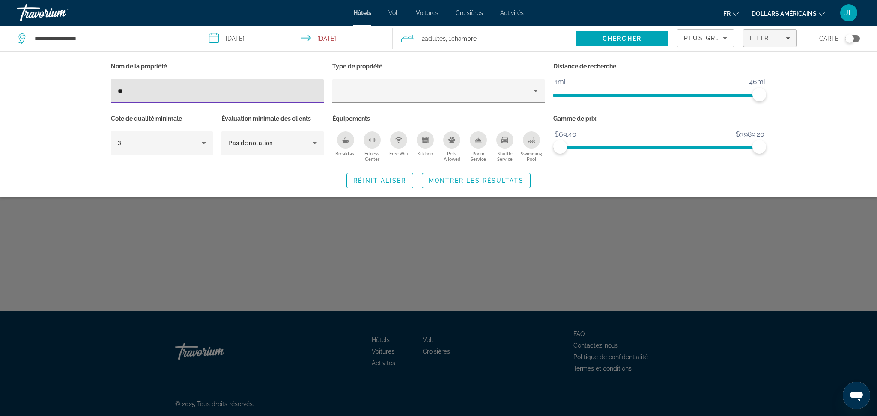
type input "*"
type input "**********"
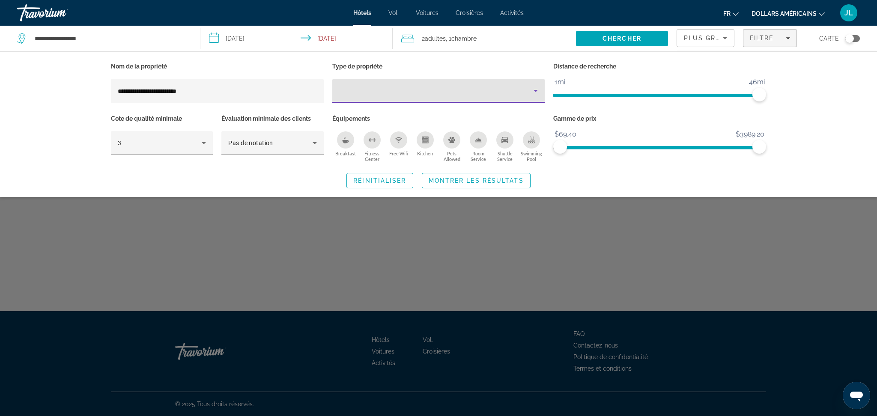
click at [536, 90] on icon "Property type" at bounding box center [535, 91] width 4 height 2
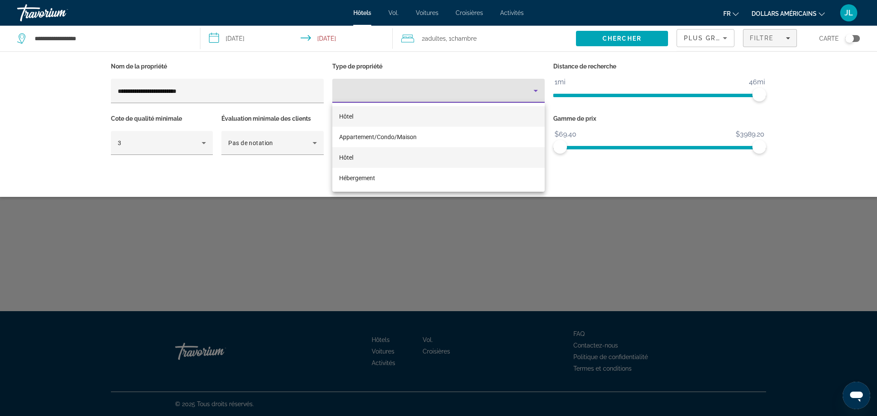
click at [379, 155] on mat-option "Hôtel" at bounding box center [438, 157] width 213 height 21
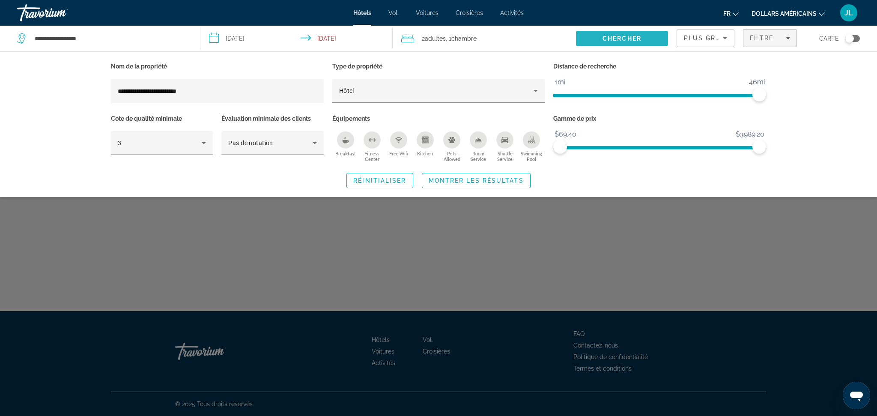
click at [634, 41] on span "Chercher" at bounding box center [621, 38] width 39 height 7
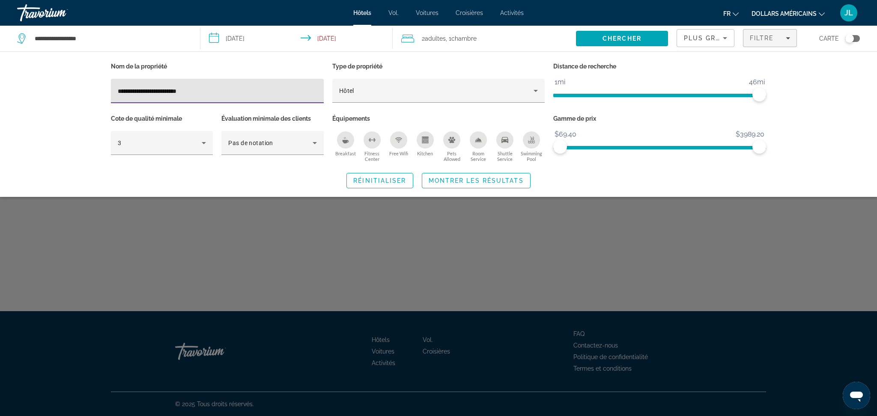
drag, startPoint x: 214, startPoint y: 95, endPoint x: 89, endPoint y: 75, distance: 126.1
click at [91, 75] on div "**********" at bounding box center [438, 124] width 877 height 146
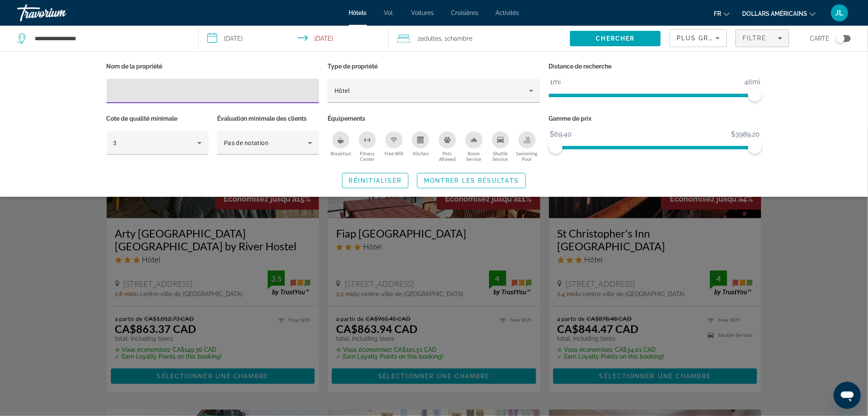
click at [842, 148] on div "Nom de la propriété Type de propriété Hôtel Distance de recherche 1mi 46mi 46mi…" at bounding box center [434, 124] width 868 height 146
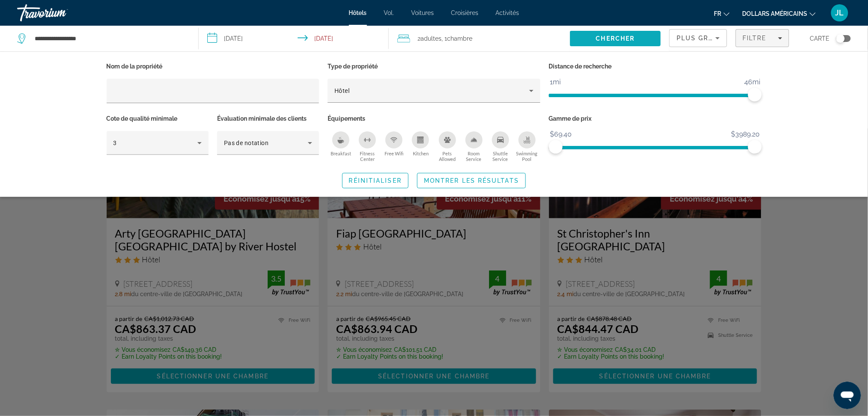
click at [613, 33] on span "Search" at bounding box center [615, 38] width 91 height 21
click at [641, 265] on div "Search widget" at bounding box center [434, 272] width 868 height 288
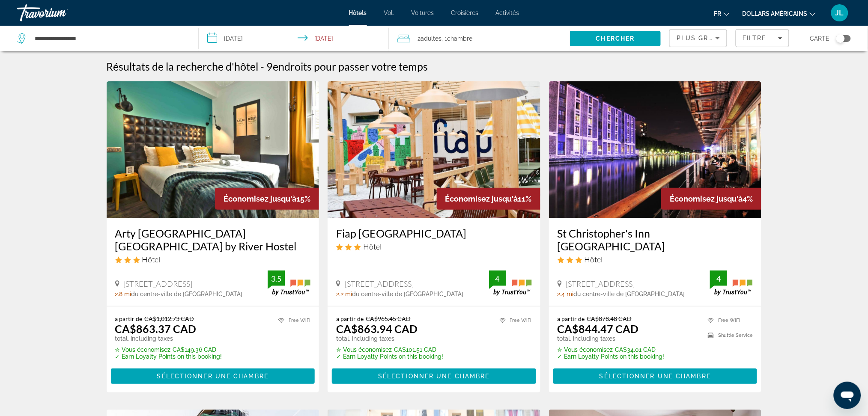
click at [846, 37] on div "Toggle map" at bounding box center [843, 38] width 15 height 7
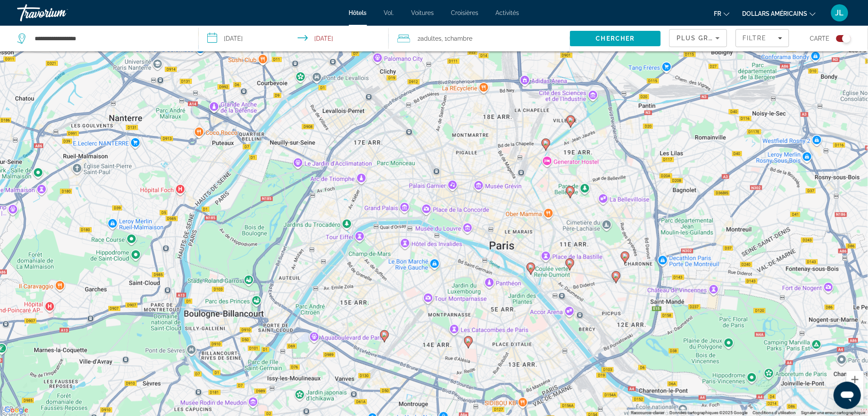
drag, startPoint x: 379, startPoint y: 108, endPoint x: 382, endPoint y: 181, distance: 72.8
click at [382, 181] on div "Pour activer le glissement du marqueur avec le clavier, appuyez sur Alt+Entrée.…" at bounding box center [434, 208] width 868 height 416
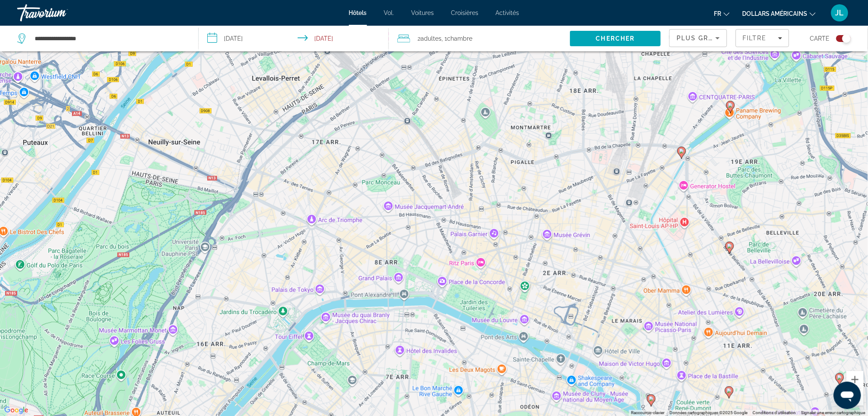
drag, startPoint x: 283, startPoint y: 120, endPoint x: 268, endPoint y: 179, distance: 59.9
click at [268, 179] on div "Pour activer le glissement du marqueur avec le clavier, appuyez sur Alt+Entrée.…" at bounding box center [434, 208] width 868 height 416
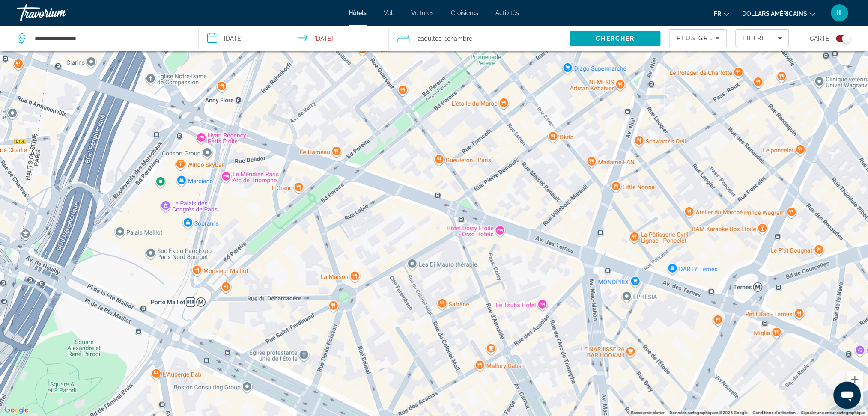
click at [228, 175] on div "Contenu principal" at bounding box center [434, 208] width 868 height 416
click at [228, 175] on div "Le Méridien Paris Arc de Triomphe Le Méridien Paris Arc de Triomphe 81 Bd Gouvi…" at bounding box center [434, 208] width 868 height 416
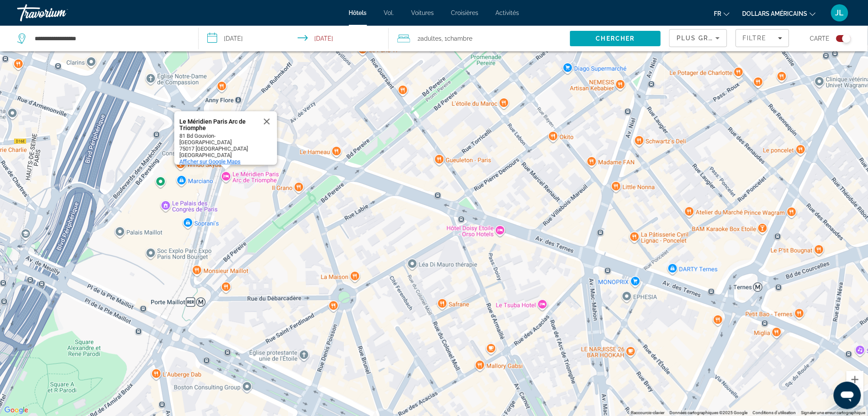
click at [224, 158] on span "Afficher sur Google Maps" at bounding box center [209, 161] width 61 height 6
click at [213, 122] on div "Le Méridien Paris Arc de Triomphe" at bounding box center [217, 125] width 77 height 13
click at [212, 116] on div "Le Méridien Paris Arc de Triomphe" at bounding box center [217, 121] width 77 height 21
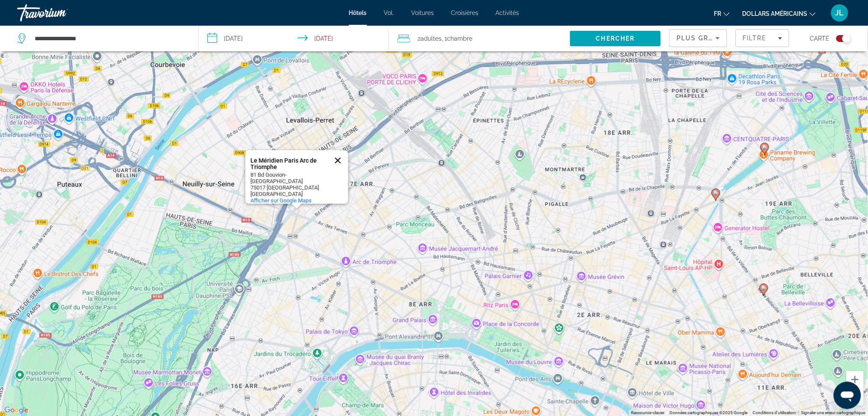
click at [339, 161] on button "Fermer" at bounding box center [337, 160] width 21 height 21
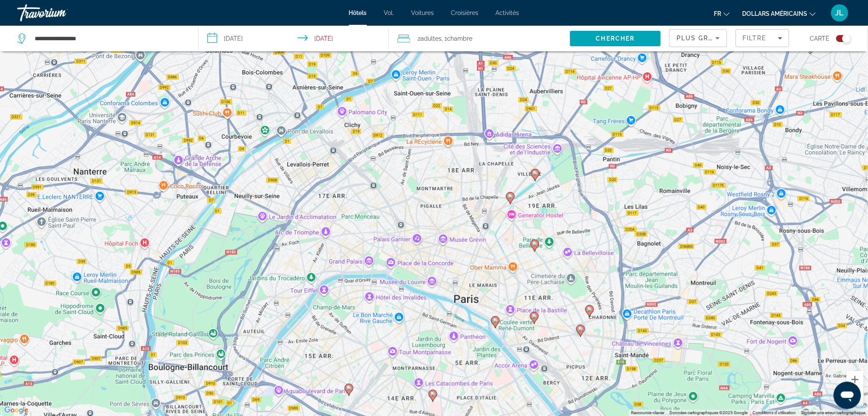
click at [368, 296] on div "Pour activer le glissement du marqueur avec le clavier, appuyez sur Alt+Entrée.…" at bounding box center [434, 208] width 868 height 416
click at [407, 247] on button "Fermer" at bounding box center [410, 254] width 21 height 21
click at [509, 197] on image "Contenu principal" at bounding box center [510, 196] width 5 height 5
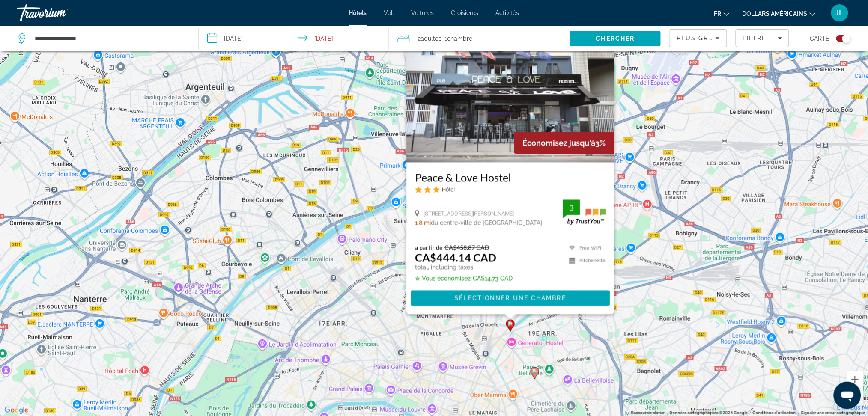
scroll to position [0, 0]
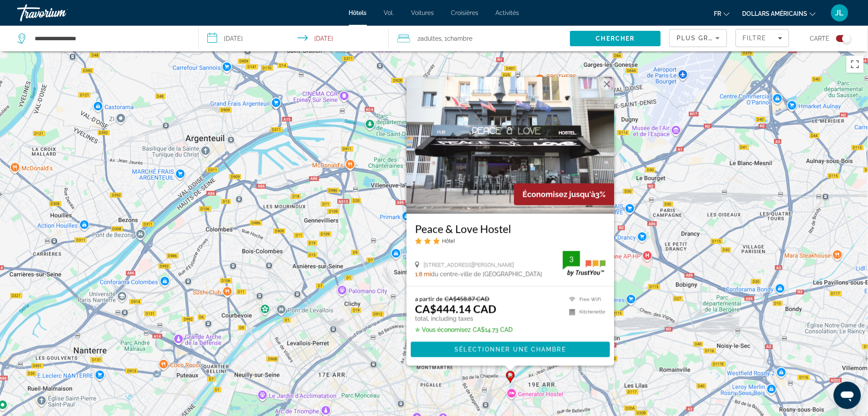
click at [611, 79] on button "Fermer" at bounding box center [606, 84] width 13 height 13
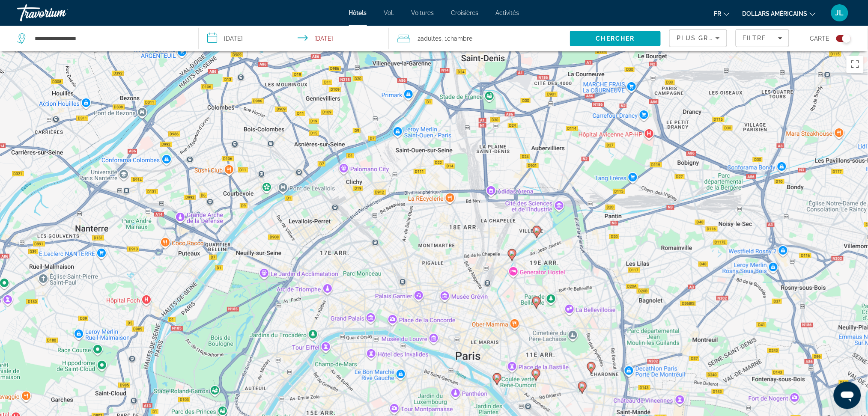
drag, startPoint x: 547, startPoint y: 295, endPoint x: 545, endPoint y: 172, distance: 122.9
click at [545, 172] on div "Pour activer le glissement du marqueur avec le clavier, appuyez sur Alt+Entrée.…" at bounding box center [434, 259] width 868 height 416
click at [511, 254] on image "Contenu principal" at bounding box center [511, 253] width 5 height 5
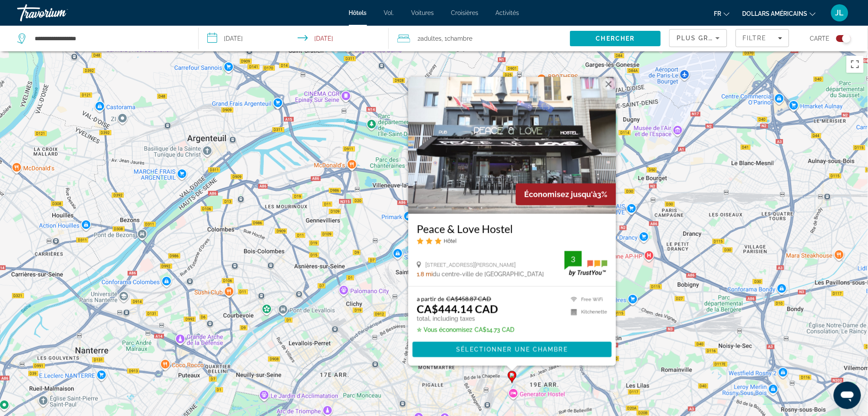
click at [611, 83] on button "Fermer" at bounding box center [608, 84] width 13 height 13
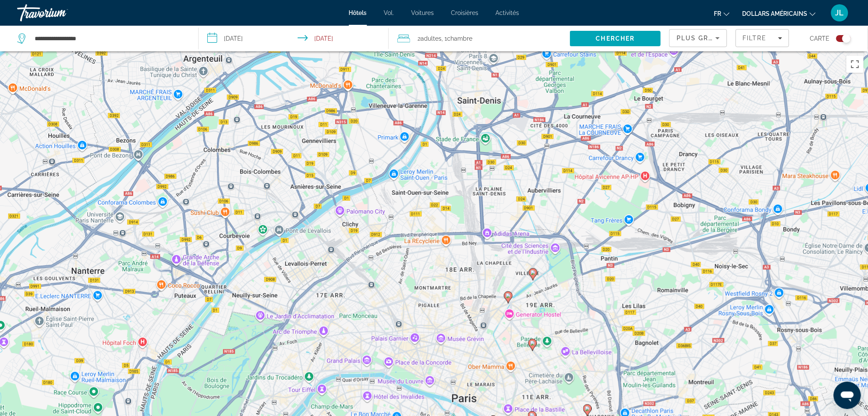
drag, startPoint x: 534, startPoint y: 262, endPoint x: 531, endPoint y: 182, distance: 80.6
click at [531, 182] on div "Pour activer le glissement du marqueur avec le clavier, appuyez sur Alt+Entrée.…" at bounding box center [434, 259] width 868 height 416
click at [510, 300] on icon "Contenu principal" at bounding box center [508, 297] width 8 height 11
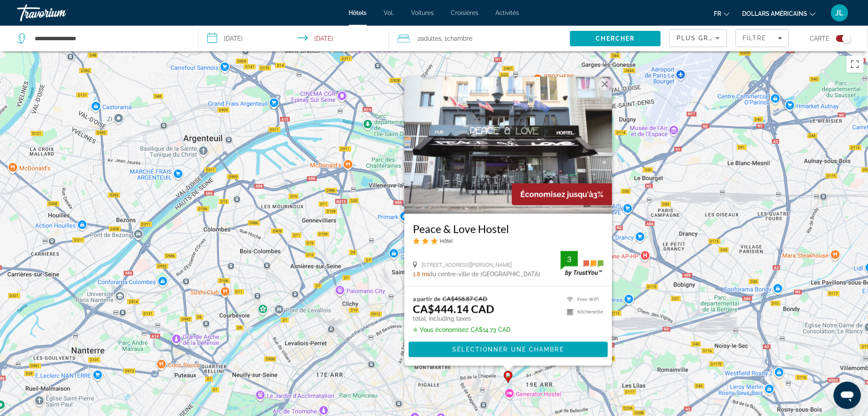
click at [601, 83] on button "Fermer" at bounding box center [604, 84] width 13 height 13
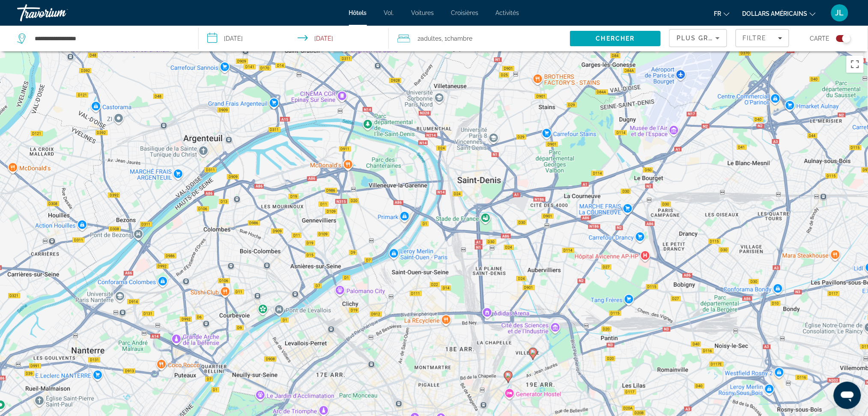
click at [533, 357] on icon "Contenu principal" at bounding box center [533, 353] width 8 height 11
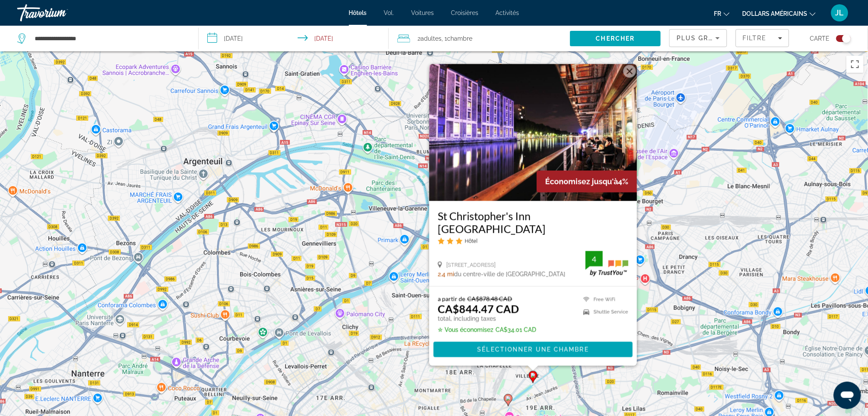
click at [616, 92] on img "Contenu principal" at bounding box center [533, 132] width 208 height 137
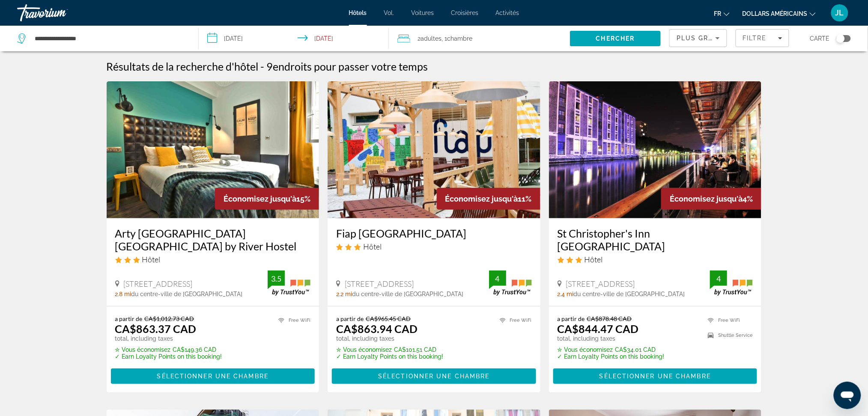
click at [847, 37] on div "Toggle map" at bounding box center [843, 38] width 15 height 7
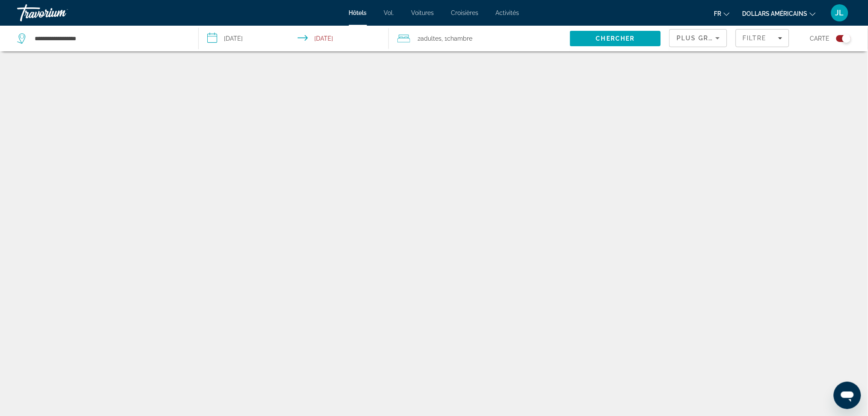
scroll to position [51, 0]
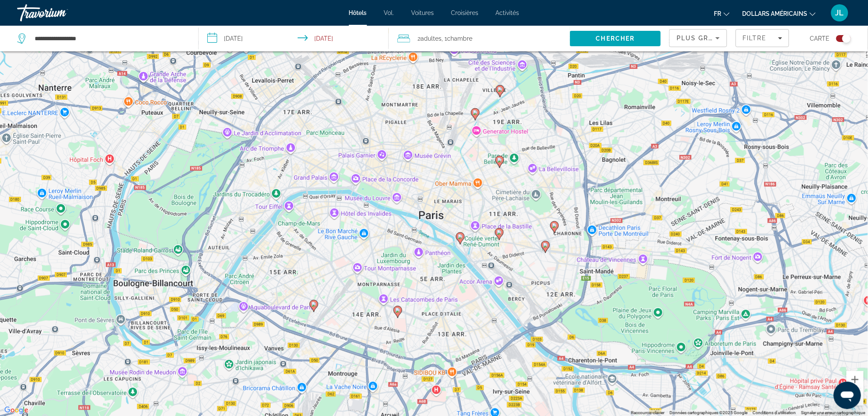
click at [108, 155] on div "Pour activer le glissement du marqueur avec le clavier, appuyez sur Alt+Entrée.…" at bounding box center [434, 208] width 868 height 416
click at [314, 303] on image "Contenu principal" at bounding box center [313, 304] width 5 height 5
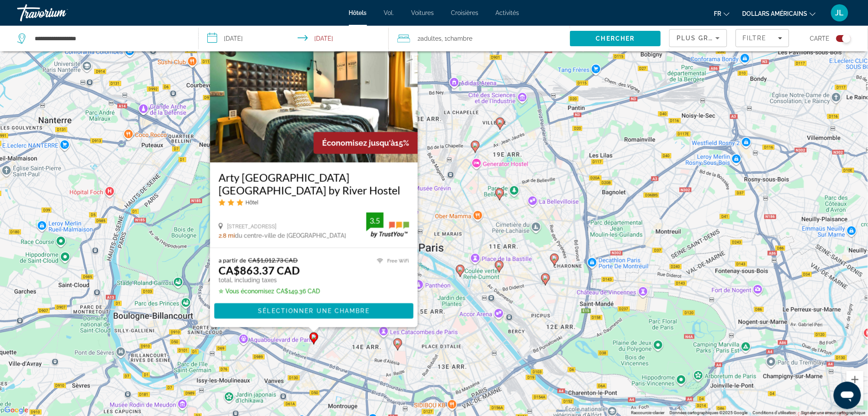
click at [341, 116] on img "Contenu principal" at bounding box center [314, 94] width 208 height 137
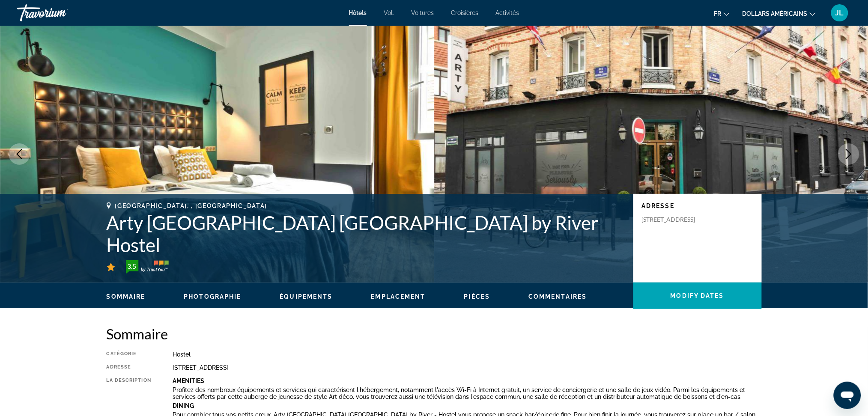
click at [848, 152] on icon "Next image" at bounding box center [848, 154] width 10 height 10
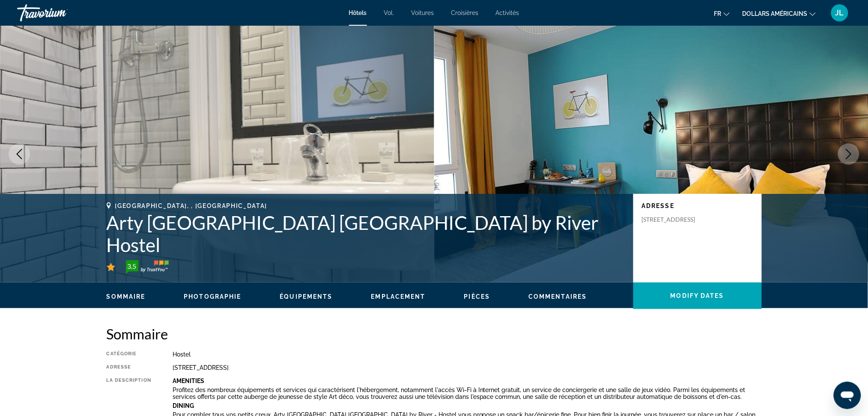
click at [848, 152] on icon "Next image" at bounding box center [848, 154] width 10 height 10
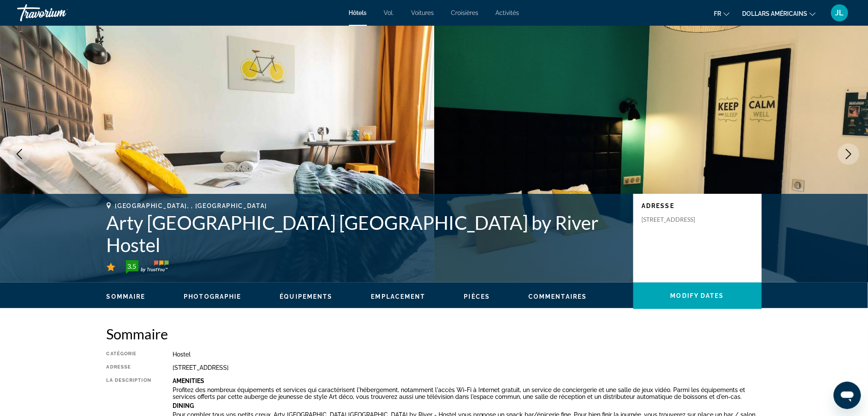
click at [848, 152] on icon "Next image" at bounding box center [848, 154] width 10 height 10
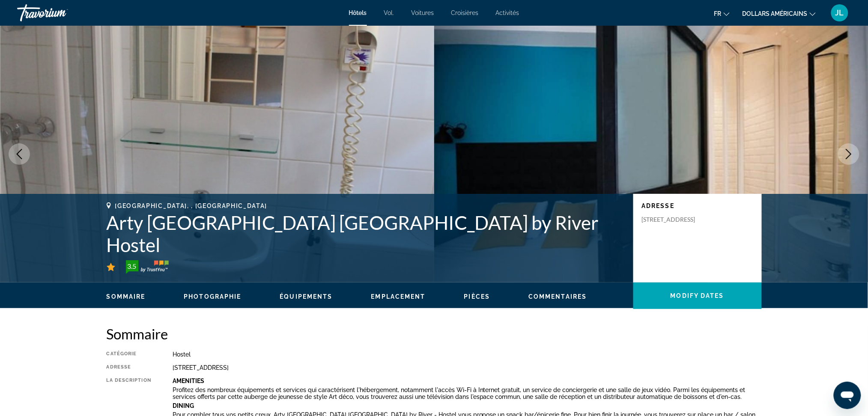
click at [848, 152] on icon "Next image" at bounding box center [848, 154] width 10 height 10
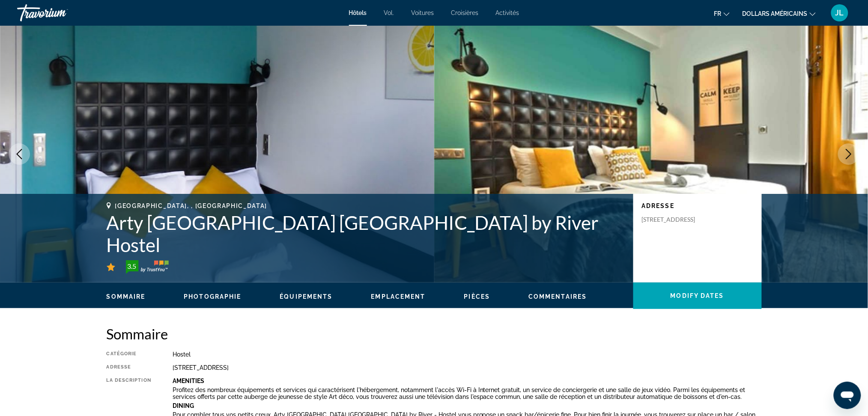
click at [848, 152] on icon "Next image" at bounding box center [848, 154] width 10 height 10
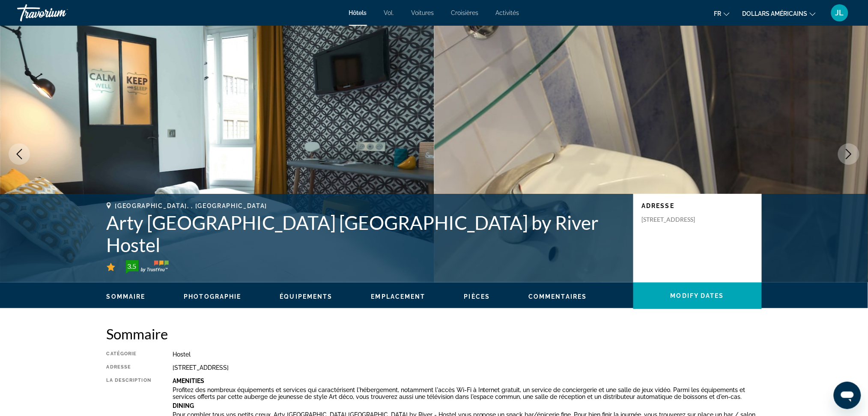
click at [848, 152] on icon "Next image" at bounding box center [848, 154] width 10 height 10
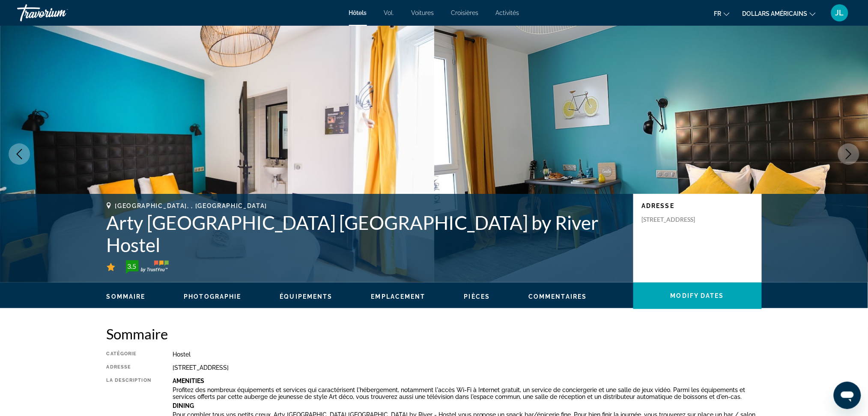
click at [848, 152] on icon "Next image" at bounding box center [848, 154] width 10 height 10
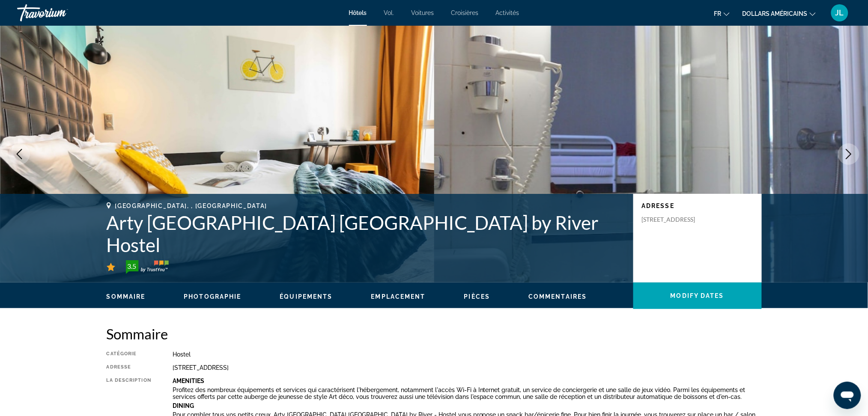
click at [848, 152] on icon "Next image" at bounding box center [848, 154] width 10 height 10
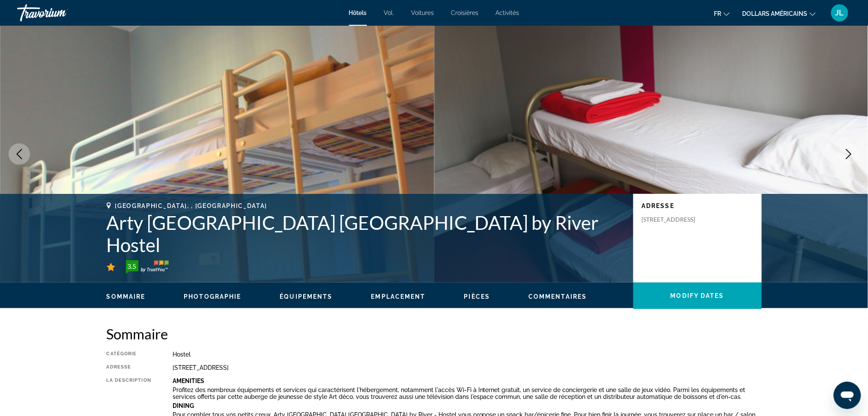
click at [848, 152] on icon "Next image" at bounding box center [848, 154] width 10 height 10
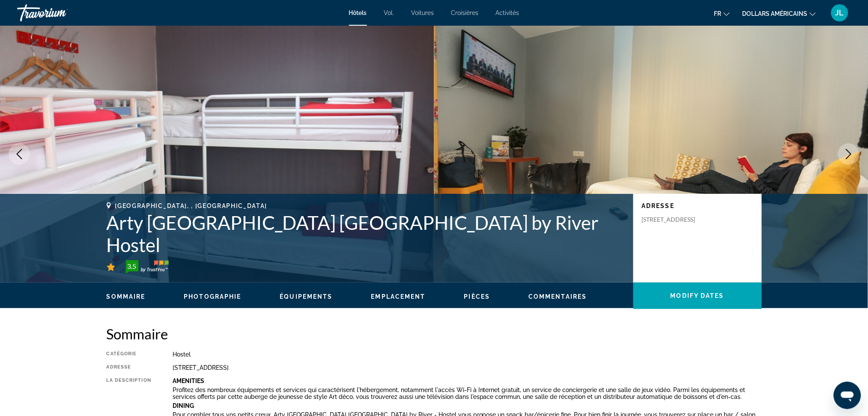
click at [848, 152] on icon "Next image" at bounding box center [848, 154] width 10 height 10
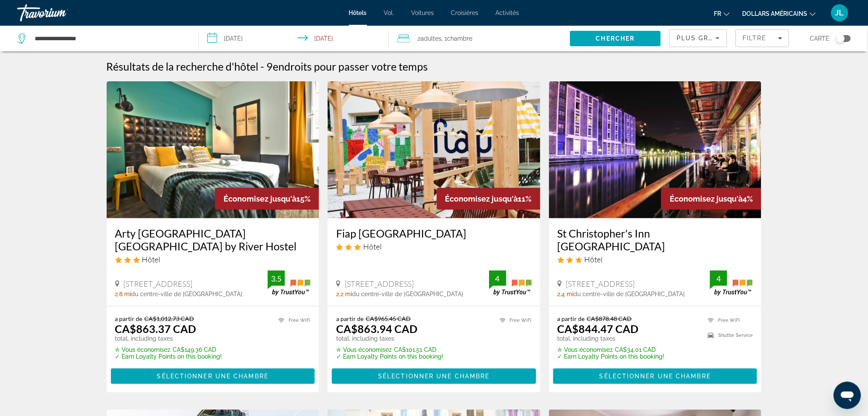
click at [845, 36] on div "Toggle map" at bounding box center [840, 38] width 9 height 9
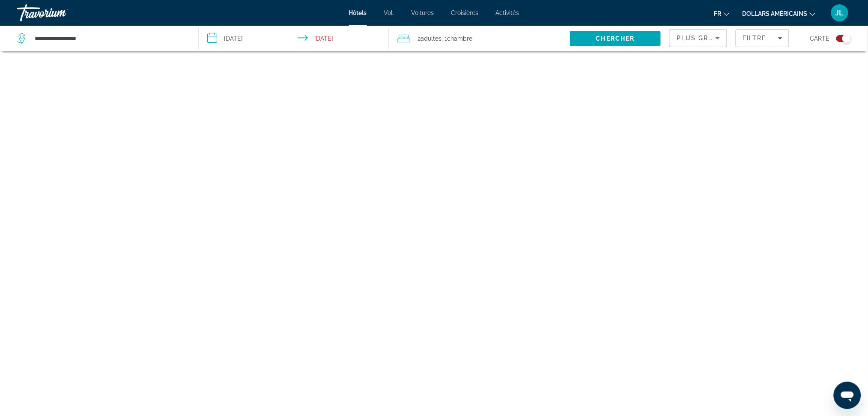
scroll to position [51, 0]
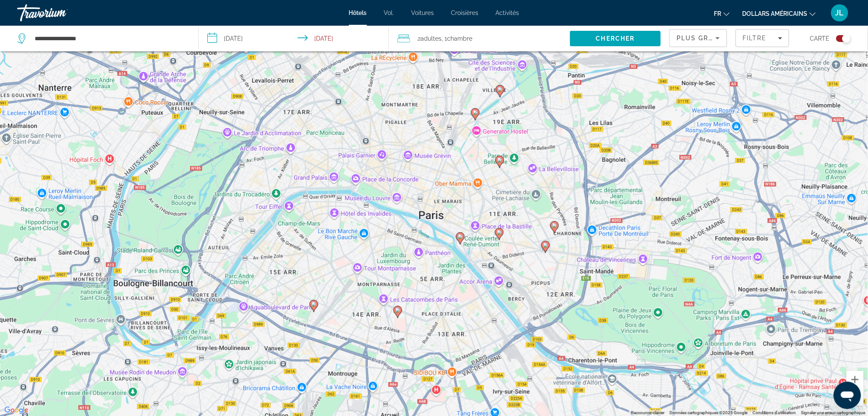
click at [498, 158] on icon "Contenu principal" at bounding box center [499, 161] width 8 height 11
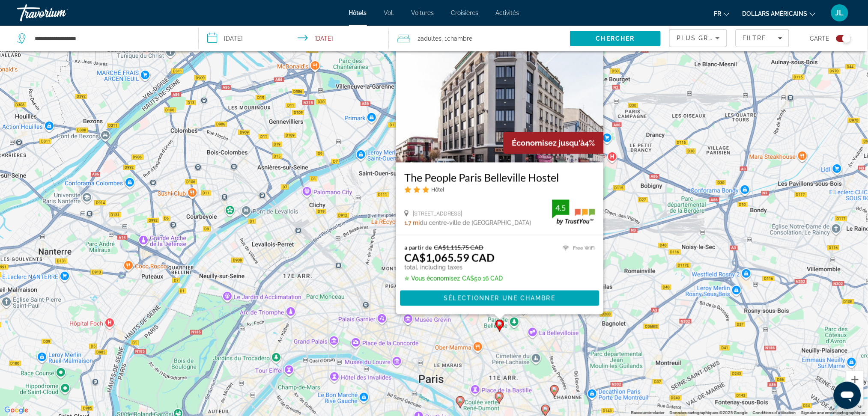
click at [503, 144] on div "Économisez jusqu'à 4%" at bounding box center [553, 143] width 100 height 22
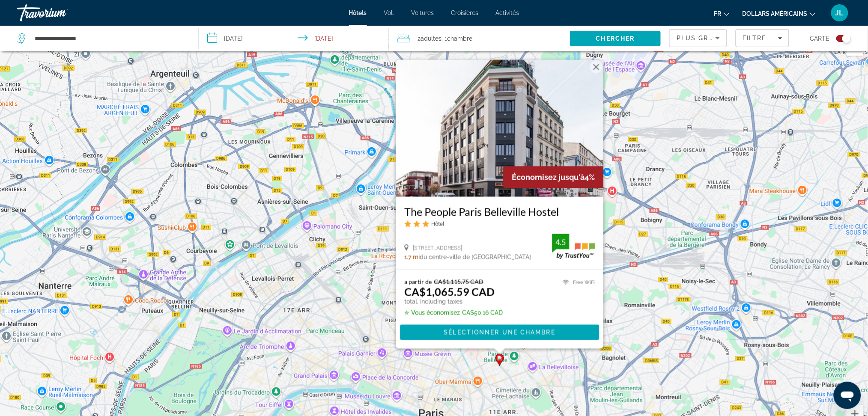
scroll to position [0, 0]
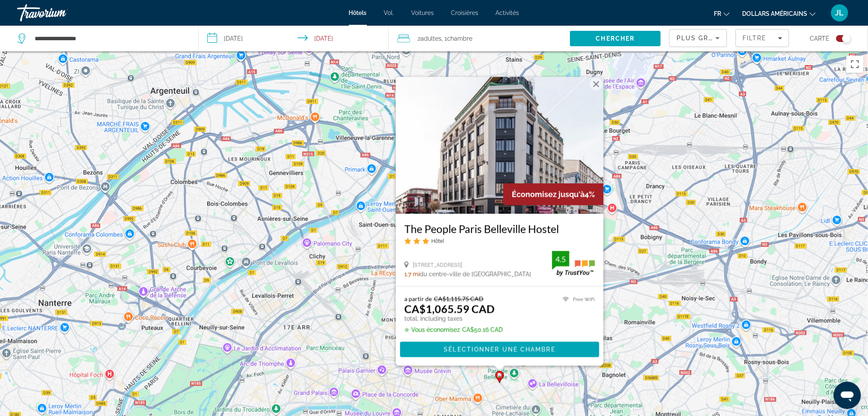
click at [533, 117] on img "Contenu principal" at bounding box center [500, 145] width 208 height 137
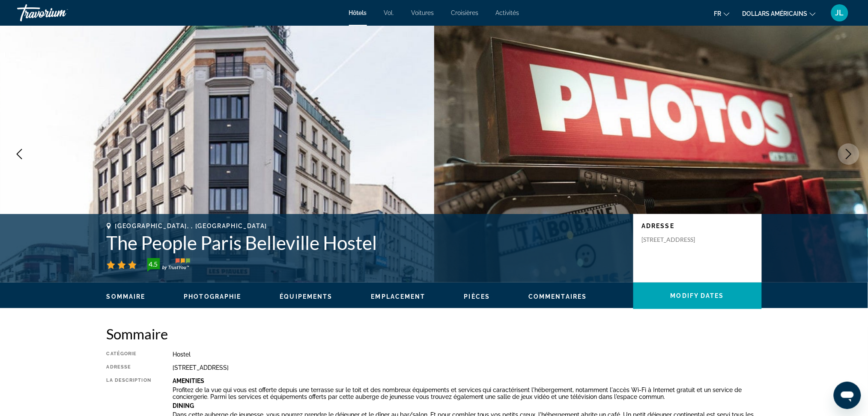
click at [847, 153] on icon "Next image" at bounding box center [848, 154] width 10 height 10
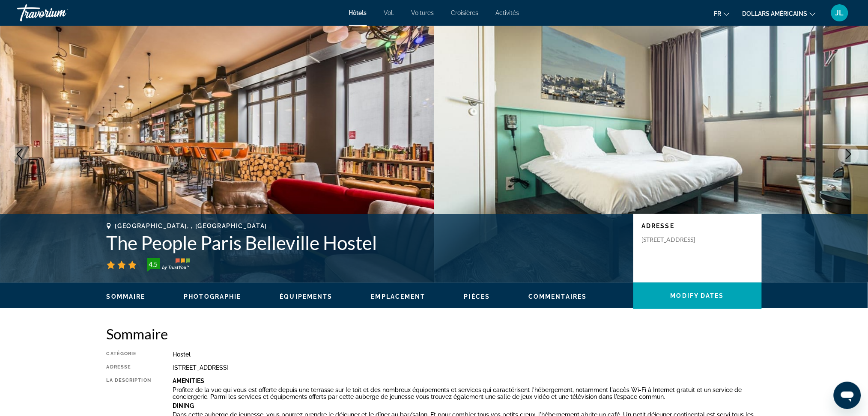
click at [847, 153] on icon "Next image" at bounding box center [848, 154] width 10 height 10
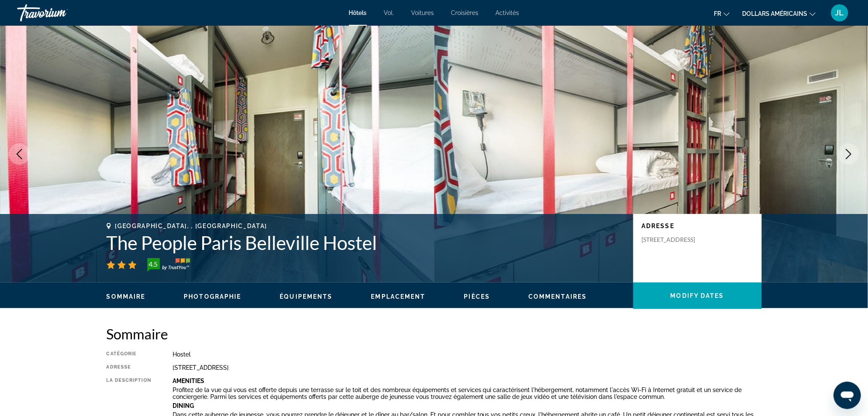
click at [847, 153] on icon "Next image" at bounding box center [848, 154] width 10 height 10
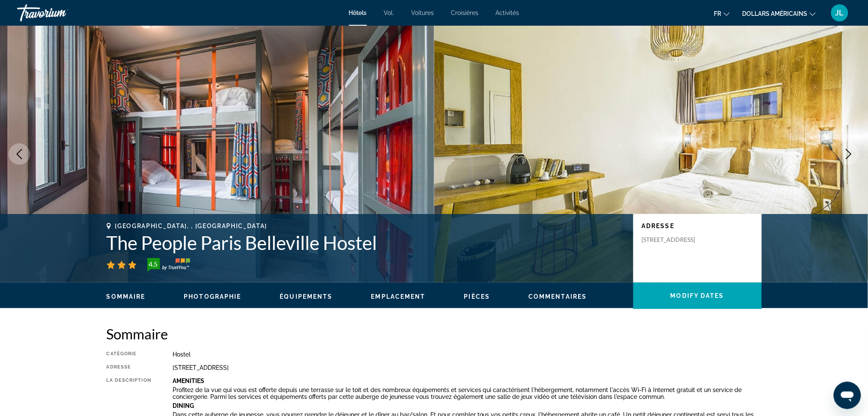
click at [847, 152] on icon "Next image" at bounding box center [848, 154] width 10 height 10
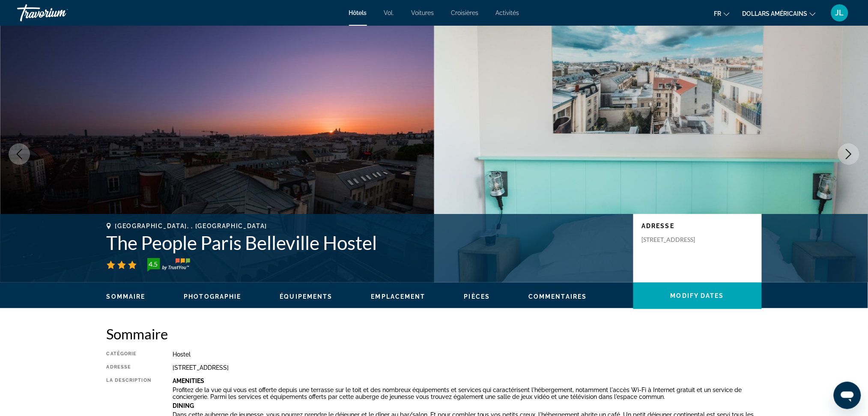
click at [847, 152] on icon "Next image" at bounding box center [848, 154] width 10 height 10
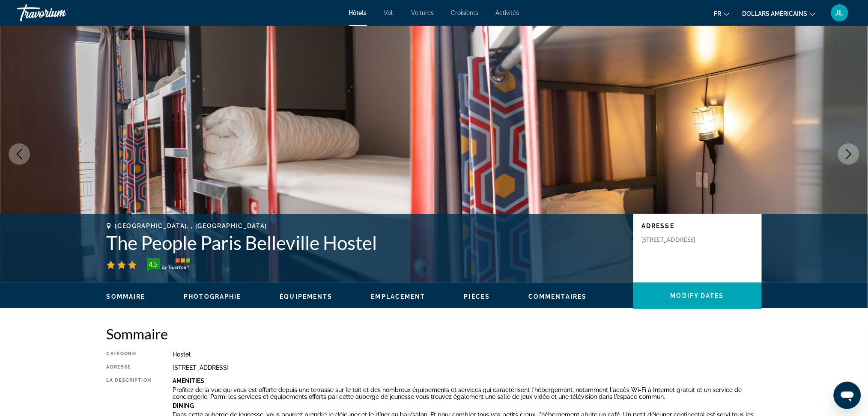
click at [847, 152] on icon "Next image" at bounding box center [848, 154] width 10 height 10
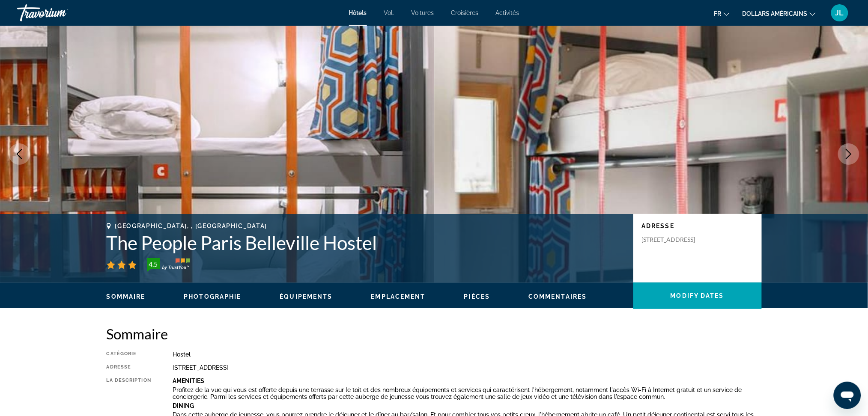
click at [847, 152] on icon "Next image" at bounding box center [848, 154] width 10 height 10
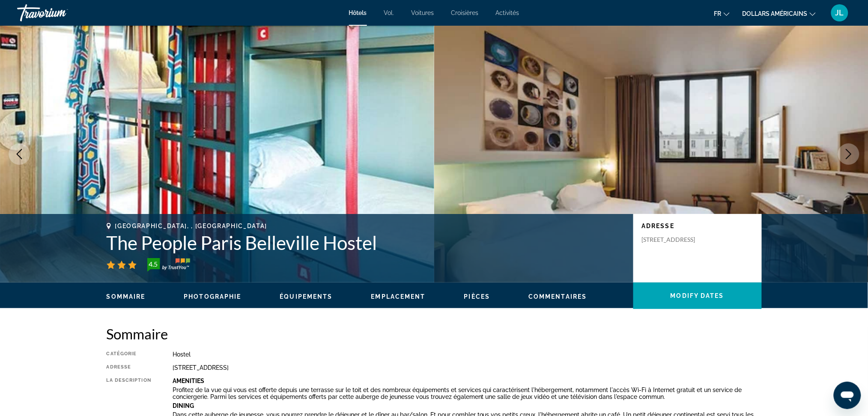
click at [847, 152] on icon "Next image" at bounding box center [848, 154] width 10 height 10
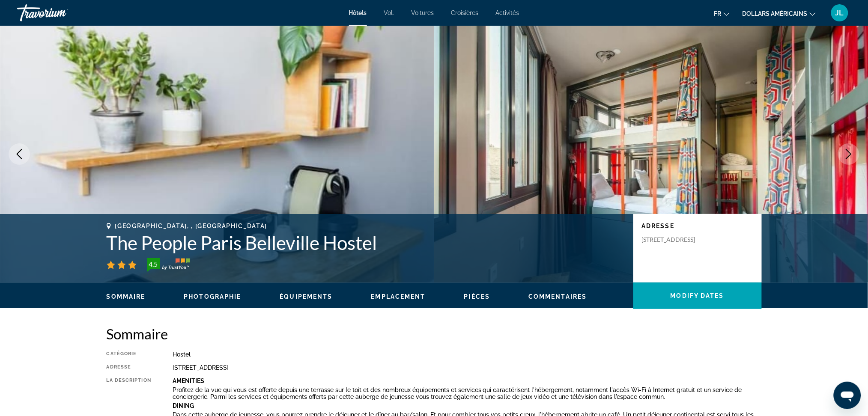
click at [847, 152] on icon "Next image" at bounding box center [848, 154] width 10 height 10
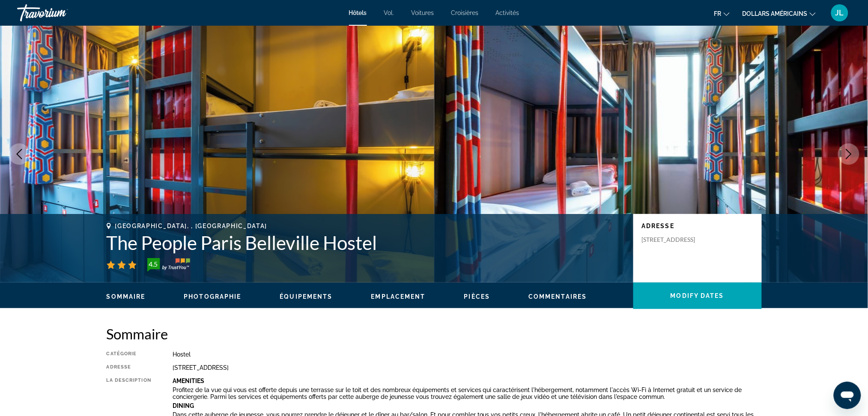
click at [846, 152] on icon "Next image" at bounding box center [848, 154] width 10 height 10
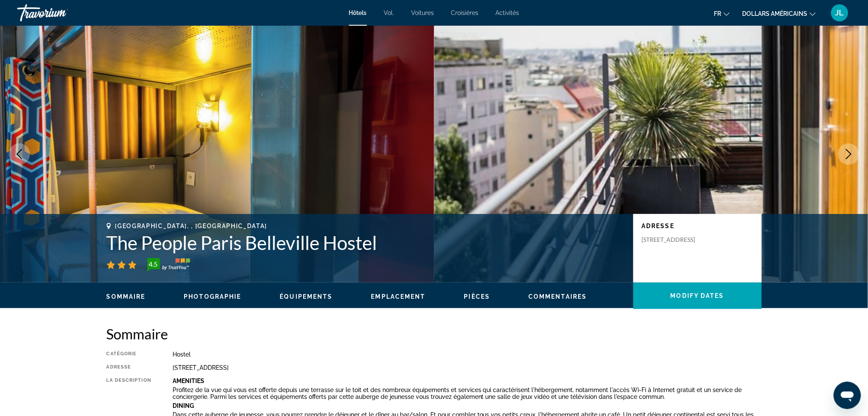
click at [846, 152] on icon "Next image" at bounding box center [848, 154] width 10 height 10
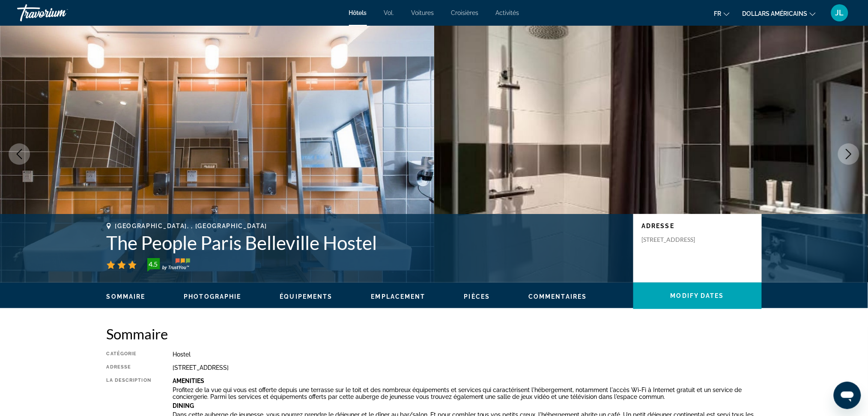
click at [845, 150] on icon "Next image" at bounding box center [848, 154] width 10 height 10
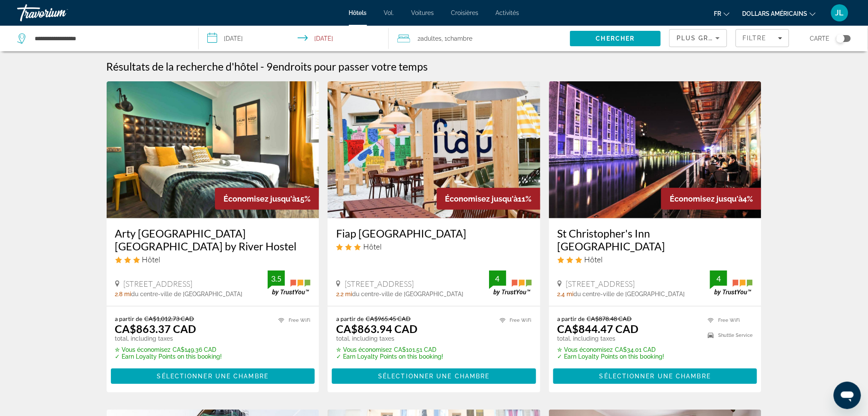
click at [846, 38] on div "Toggle map" at bounding box center [843, 38] width 15 height 7
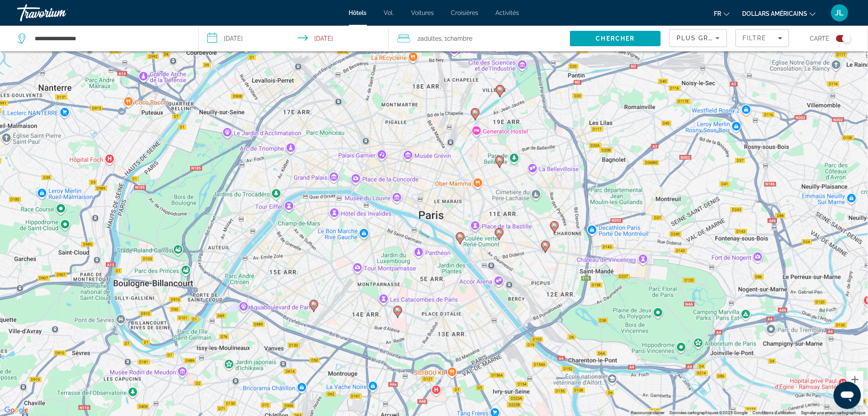
click at [502, 235] on icon "Contenu principal" at bounding box center [499, 234] width 9 height 12
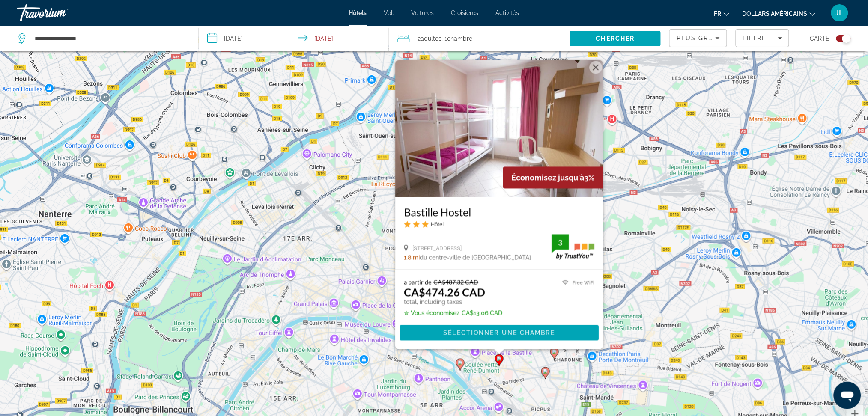
scroll to position [0, 0]
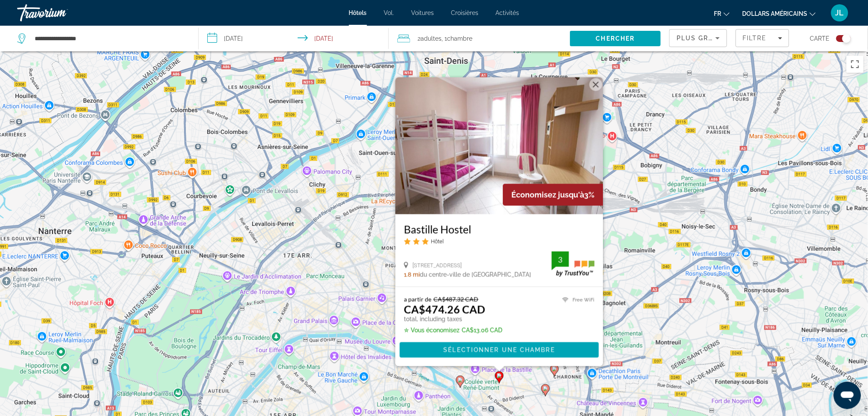
click at [598, 86] on button "Fermer" at bounding box center [595, 84] width 13 height 13
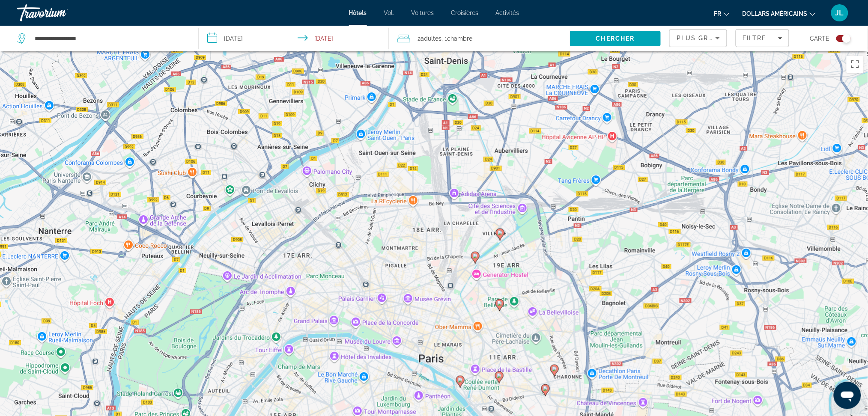
click at [499, 304] on image "Contenu principal" at bounding box center [499, 303] width 5 height 5
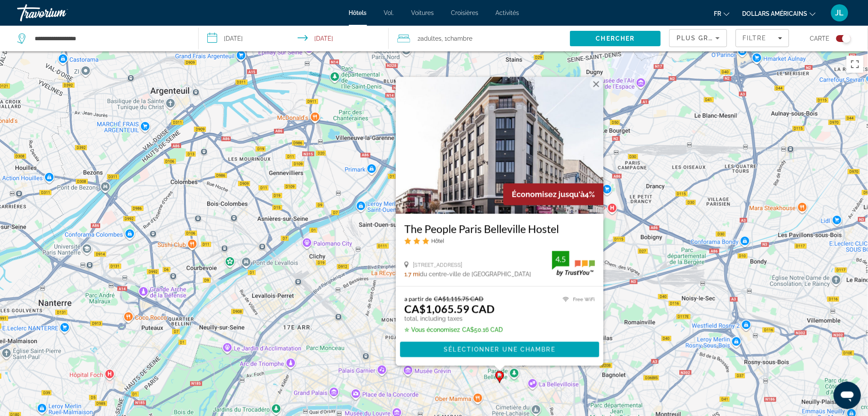
click at [497, 374] on icon "Contenu principal" at bounding box center [499, 377] width 8 height 11
click at [593, 85] on button "Fermer" at bounding box center [595, 84] width 13 height 13
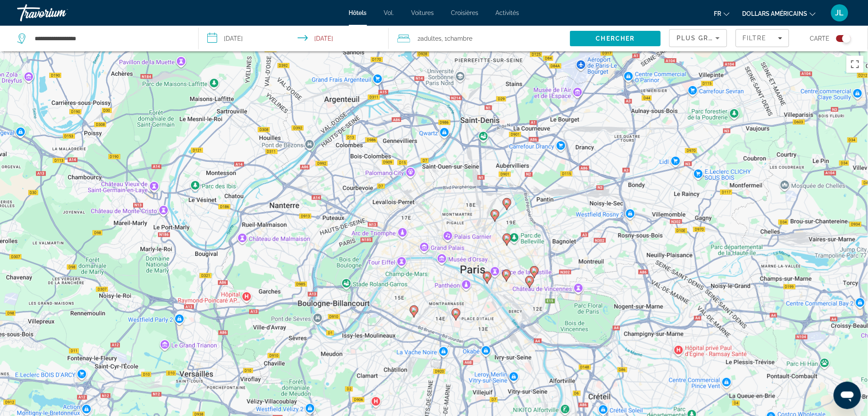
drag, startPoint x: 532, startPoint y: 360, endPoint x: 523, endPoint y: 232, distance: 127.9
click at [523, 232] on div "Pour activer le glissement du marqueur avec le clavier, appuyez sur Alt+Entrée.…" at bounding box center [434, 259] width 868 height 416
click at [536, 272] on image "Contenu principal" at bounding box center [534, 270] width 5 height 5
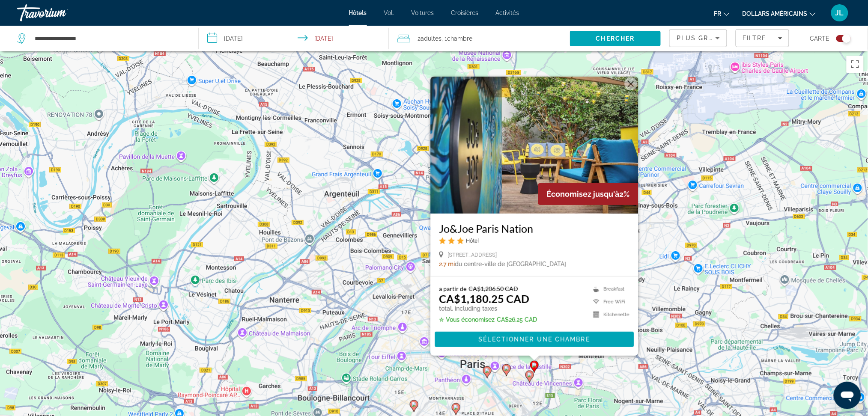
click at [531, 380] on icon "Contenu principal" at bounding box center [529, 377] width 9 height 12
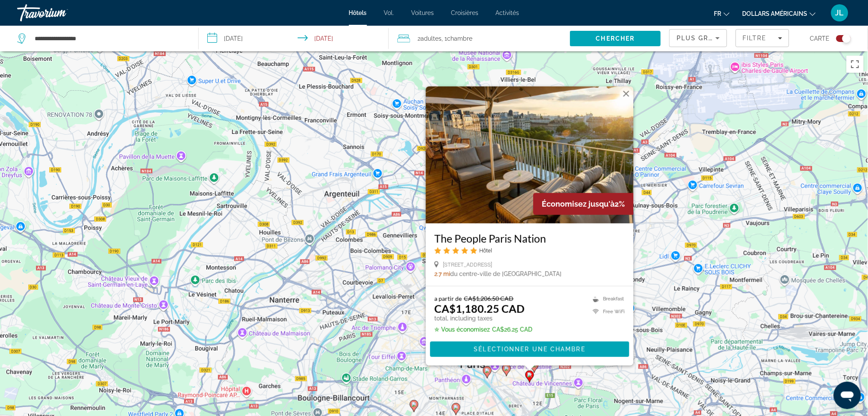
click at [508, 373] on icon "Contenu principal" at bounding box center [506, 370] width 8 height 11
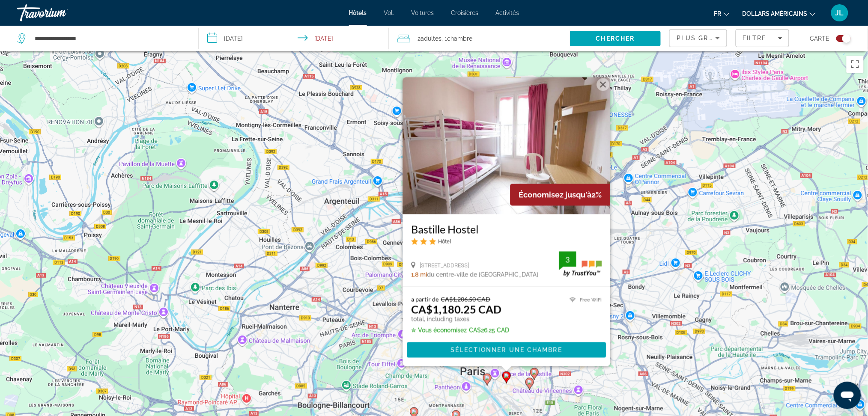
click at [484, 384] on gmp-advanced-marker "Contenu principal" at bounding box center [487, 379] width 9 height 13
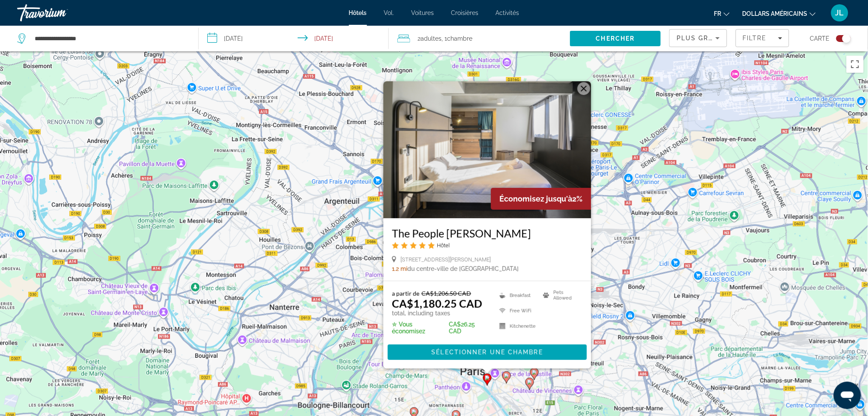
click at [526, 383] on icon "Contenu principal" at bounding box center [529, 383] width 8 height 11
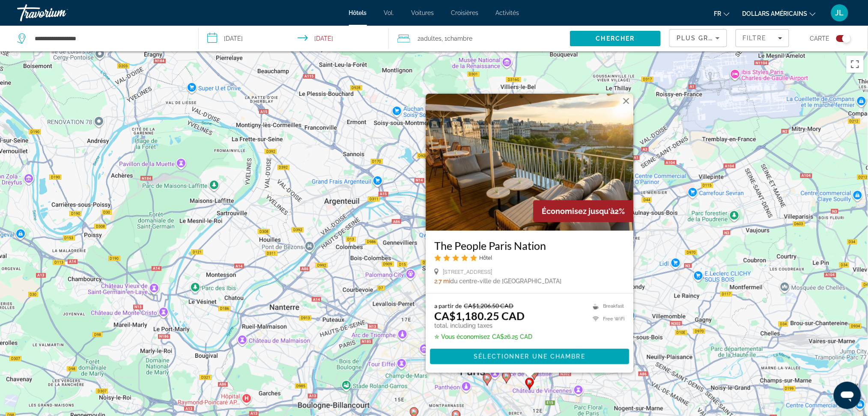
click at [552, 123] on img "Contenu principal" at bounding box center [530, 162] width 208 height 137
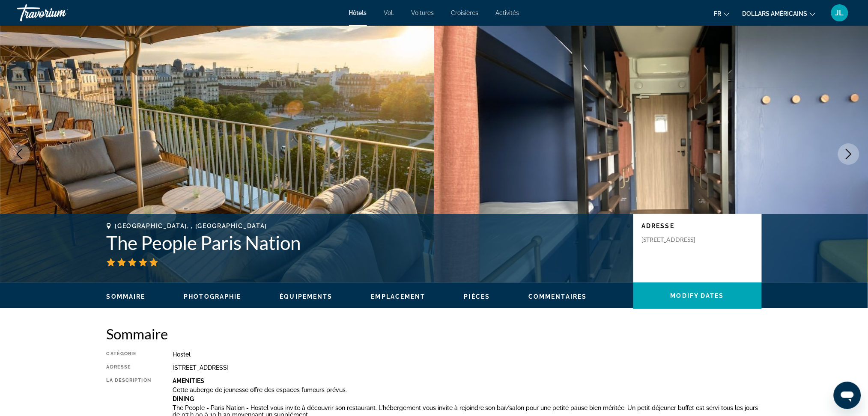
click at [851, 158] on icon "Next image" at bounding box center [848, 154] width 10 height 10
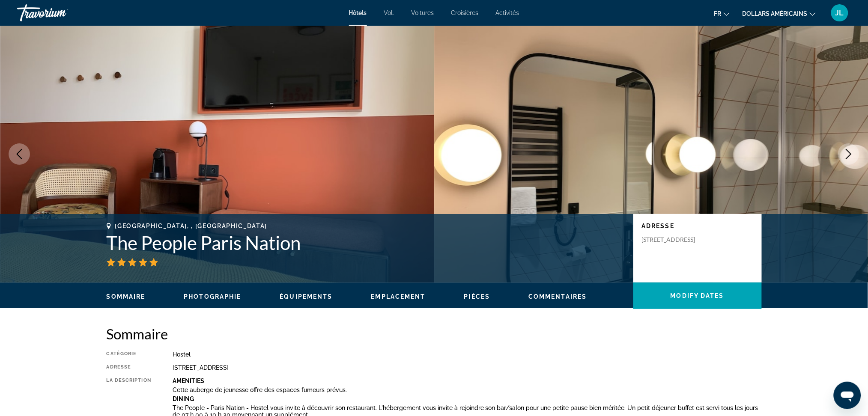
click at [848, 157] on icon "Next image" at bounding box center [848, 154] width 10 height 10
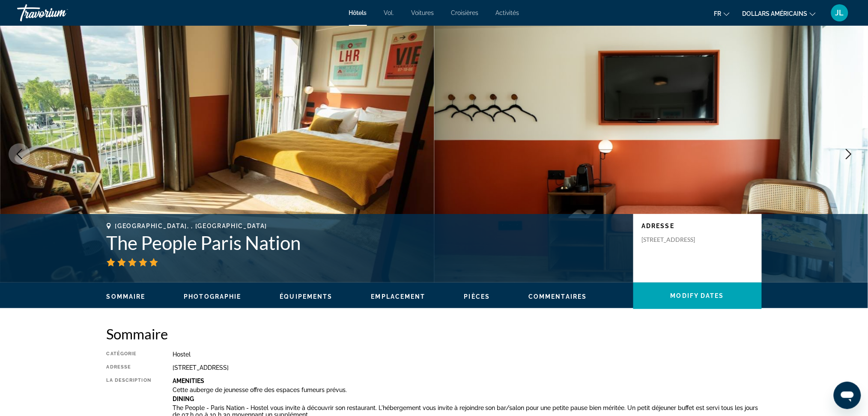
click at [848, 157] on icon "Next image" at bounding box center [848, 154] width 10 height 10
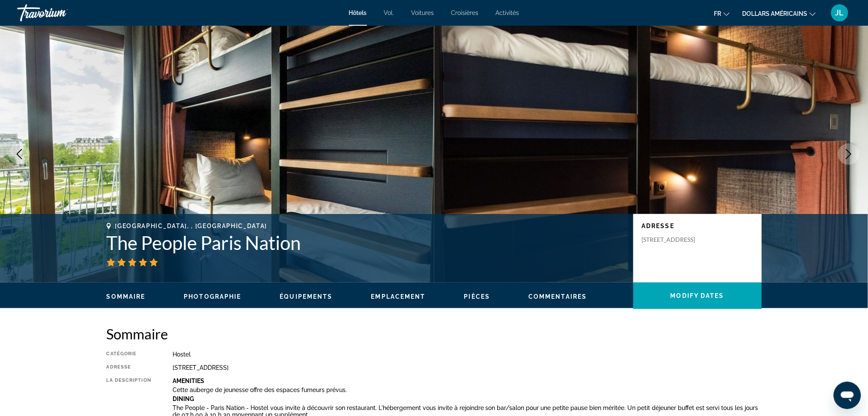
click at [848, 157] on icon "Next image" at bounding box center [848, 154] width 10 height 10
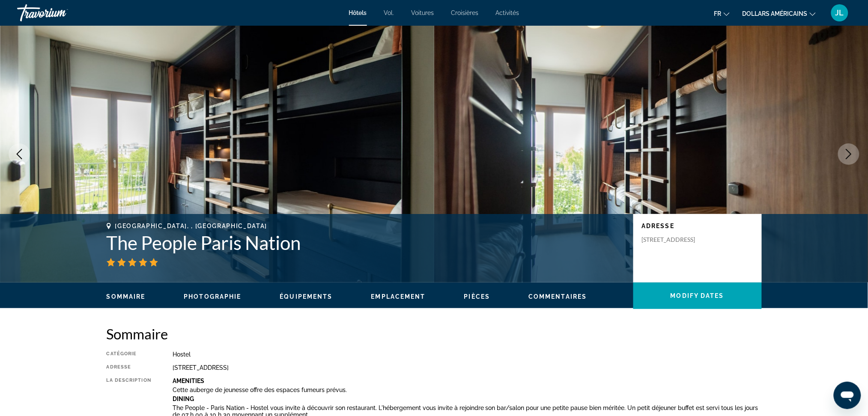
click at [848, 157] on icon "Next image" at bounding box center [848, 154] width 10 height 10
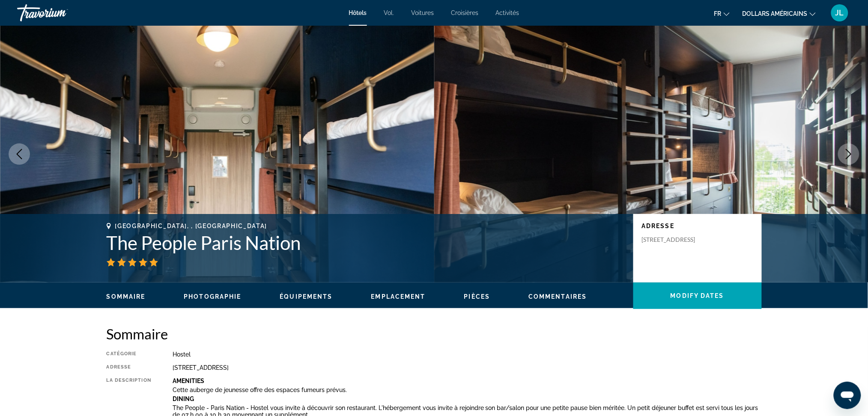
click at [848, 157] on icon "Next image" at bounding box center [848, 154] width 10 height 10
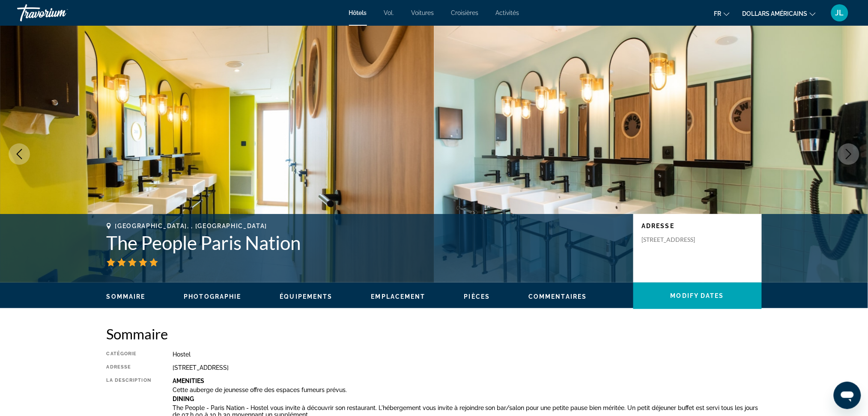
click at [848, 157] on icon "Next image" at bounding box center [848, 154] width 10 height 10
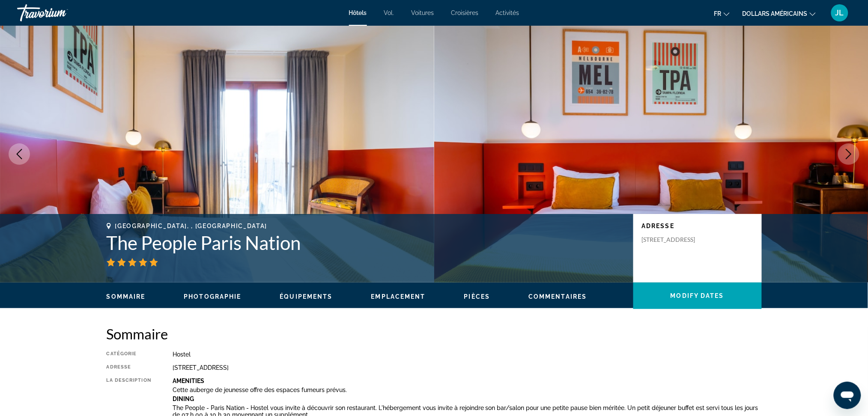
click at [848, 157] on icon "Next image" at bounding box center [848, 154] width 10 height 10
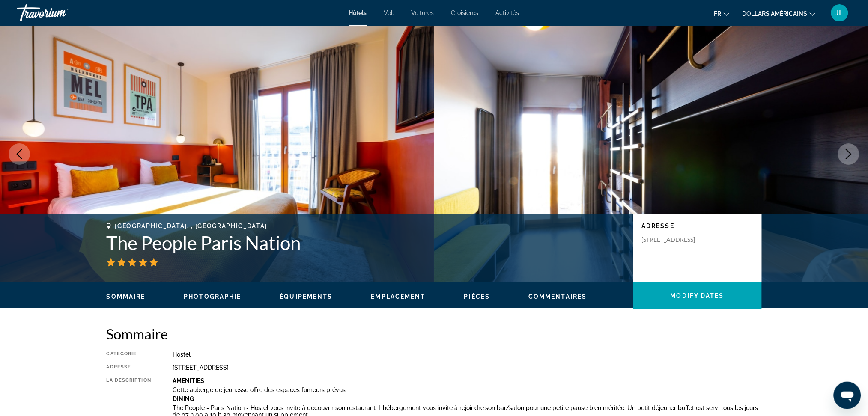
click at [844, 164] on button "Next image" at bounding box center [848, 153] width 21 height 21
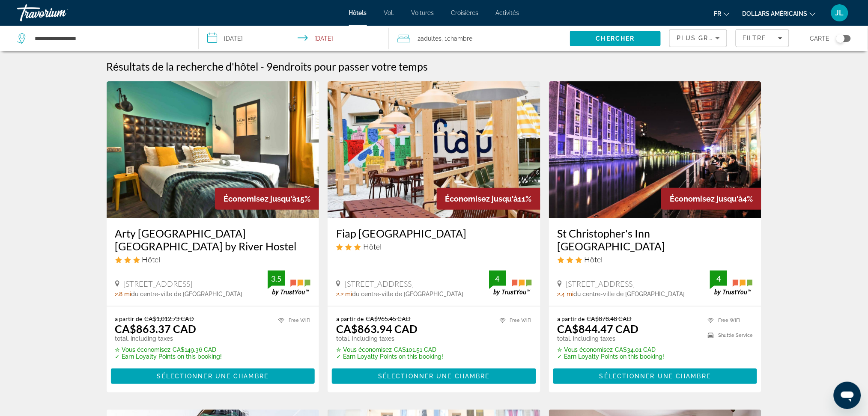
click at [848, 36] on div "Toggle map" at bounding box center [843, 38] width 15 height 7
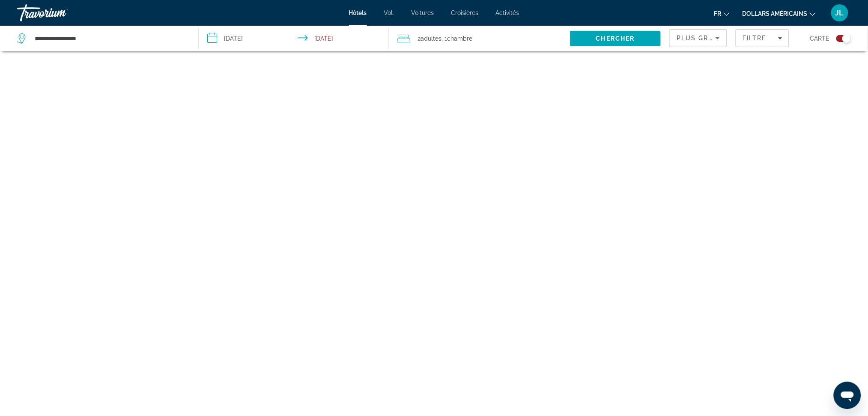
scroll to position [51, 0]
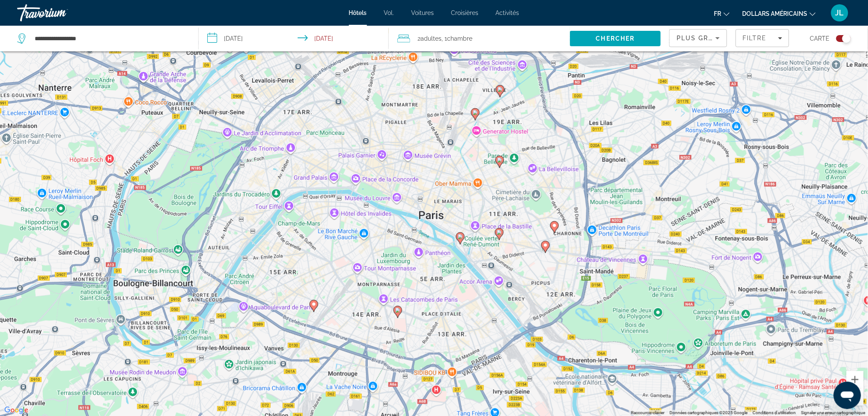
click at [477, 120] on gmp-advanced-marker "Contenu principal" at bounding box center [475, 114] width 9 height 13
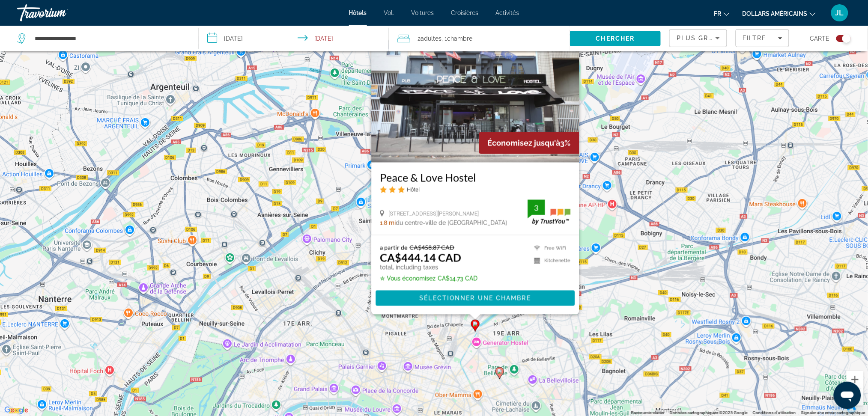
click at [476, 120] on img "Contenu principal" at bounding box center [475, 94] width 208 height 137
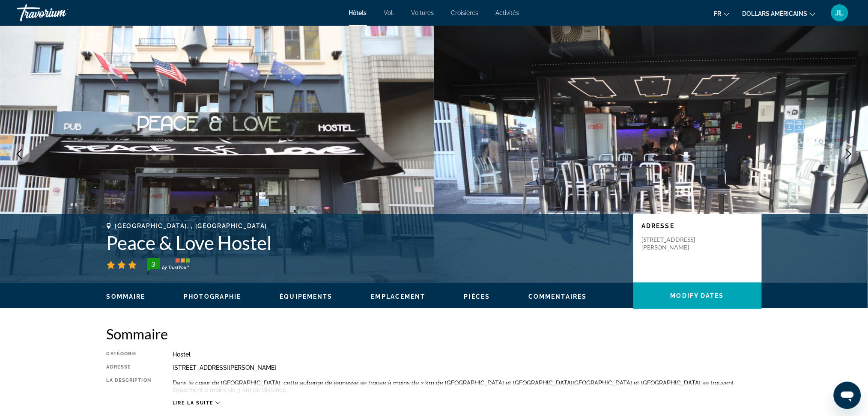
click at [848, 155] on icon "Next image" at bounding box center [848, 154] width 10 height 10
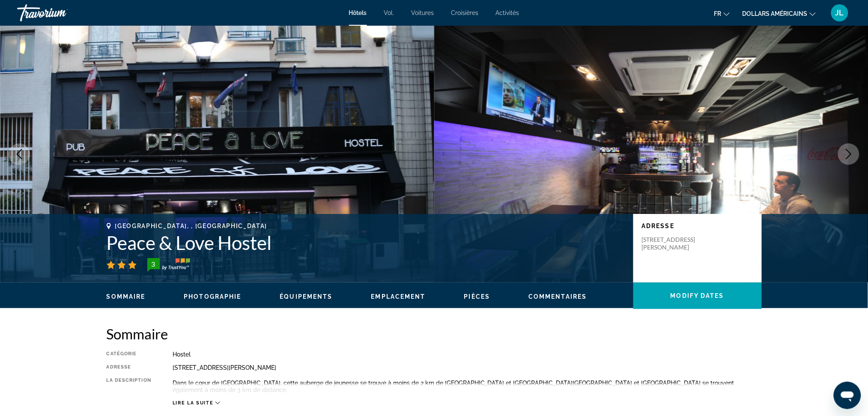
click at [848, 155] on icon "Next image" at bounding box center [848, 154] width 10 height 10
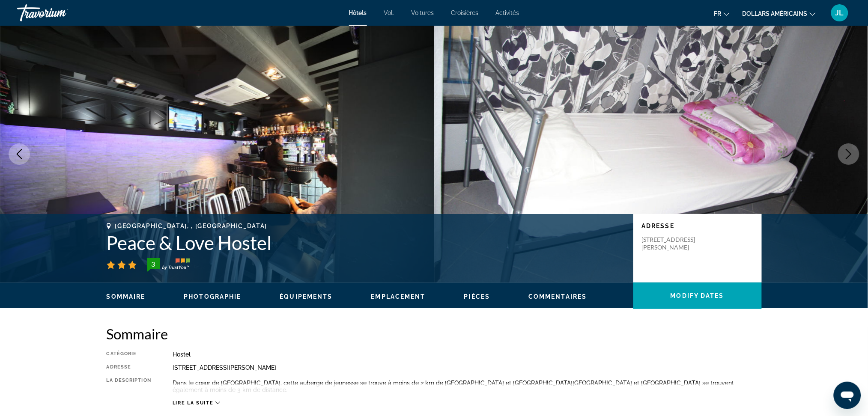
click at [848, 155] on icon "Next image" at bounding box center [848, 154] width 10 height 10
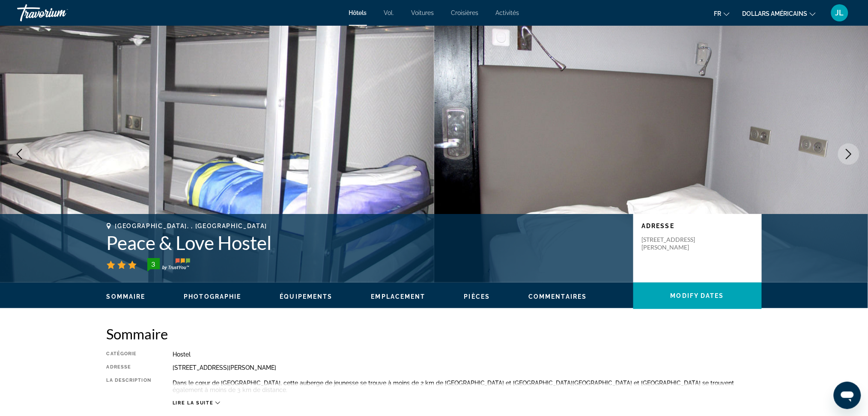
click at [848, 155] on icon "Next image" at bounding box center [848, 154] width 10 height 10
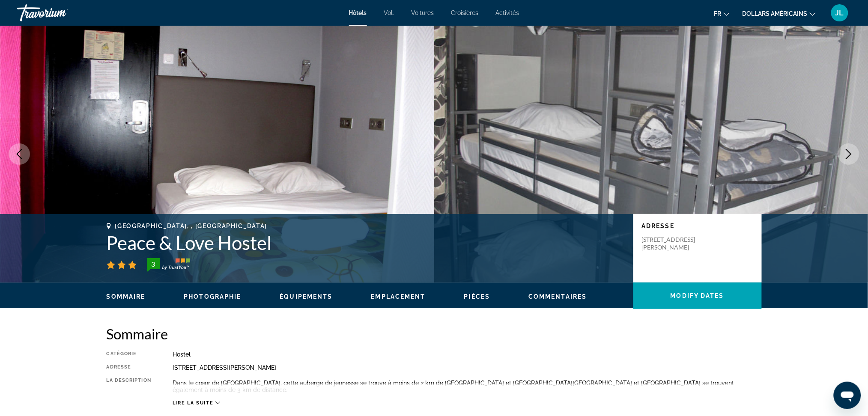
click at [847, 154] on icon "Next image" at bounding box center [848, 154] width 10 height 10
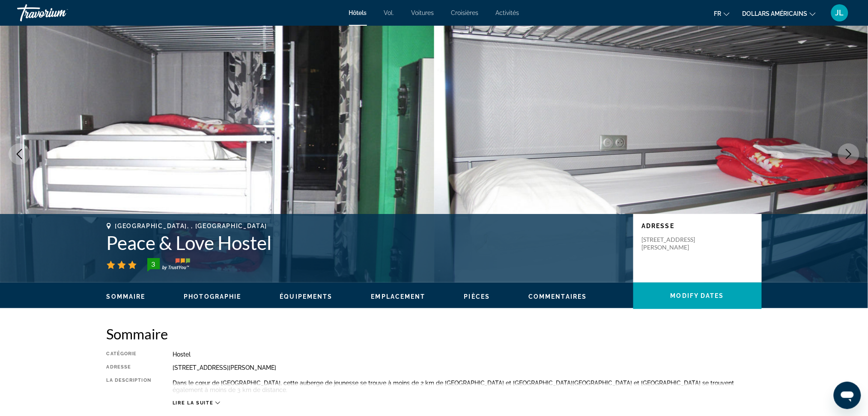
click at [847, 154] on icon "Next image" at bounding box center [848, 154] width 10 height 10
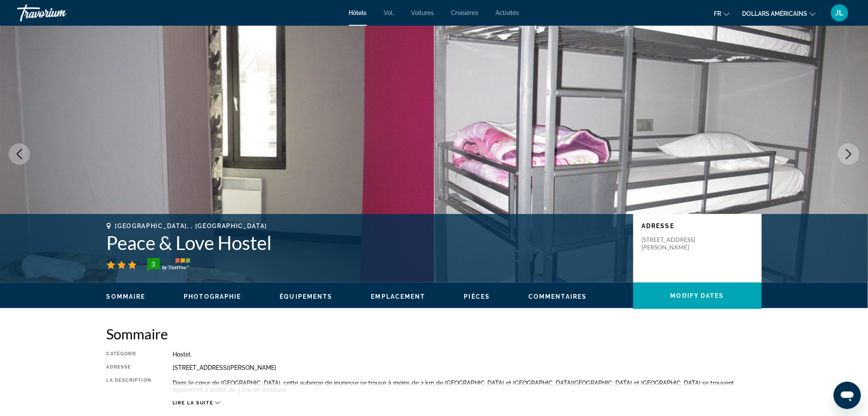
click at [846, 154] on icon "Next image" at bounding box center [848, 154] width 10 height 10
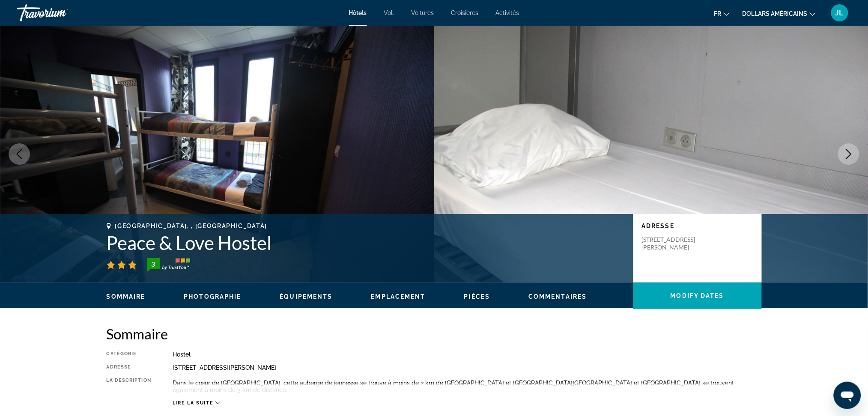
click at [846, 154] on icon "Next image" at bounding box center [848, 154] width 10 height 10
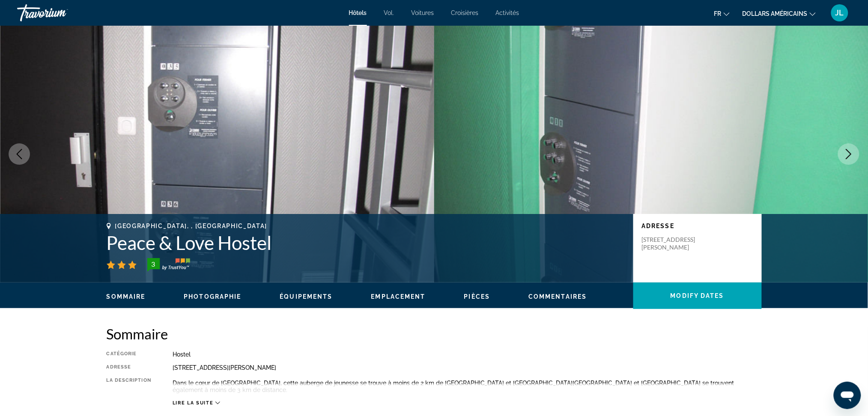
click at [846, 154] on icon "Next image" at bounding box center [848, 154] width 10 height 10
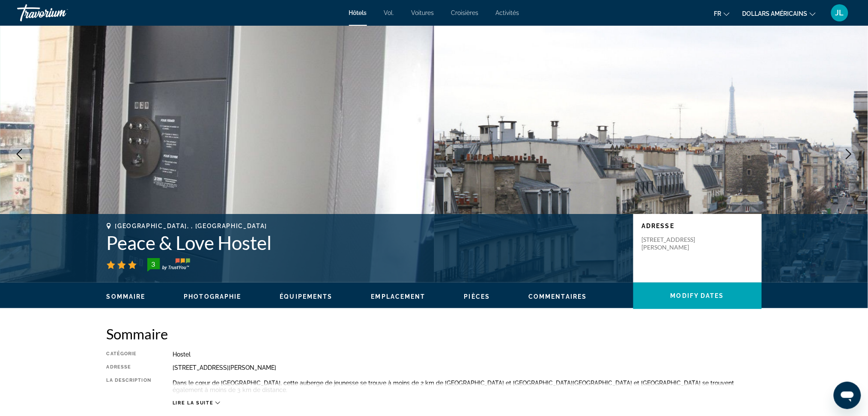
click at [845, 154] on icon "Next image" at bounding box center [848, 154] width 10 height 10
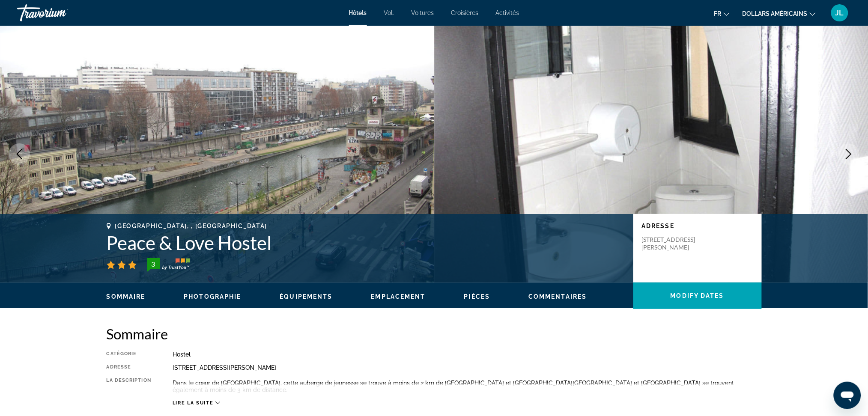
click at [845, 151] on icon "Next image" at bounding box center [848, 154] width 10 height 10
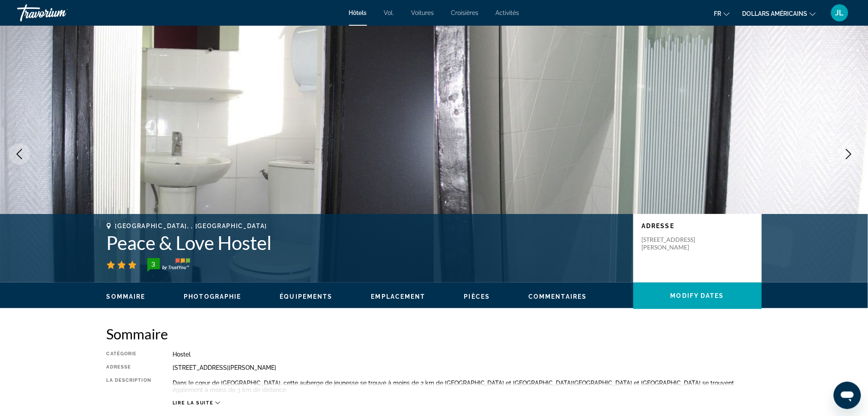
click at [840, 143] on img "Contenu principal" at bounding box center [651, 154] width 434 height 257
click at [847, 152] on icon "Next image" at bounding box center [848, 154] width 10 height 10
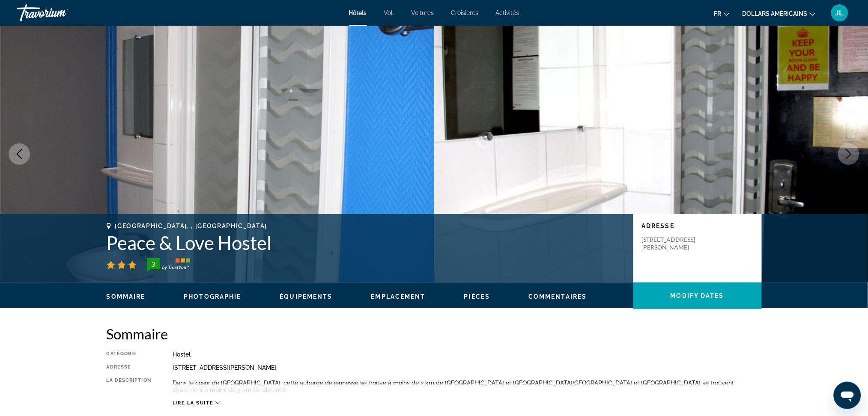
click at [847, 152] on icon "Next image" at bounding box center [848, 154] width 10 height 10
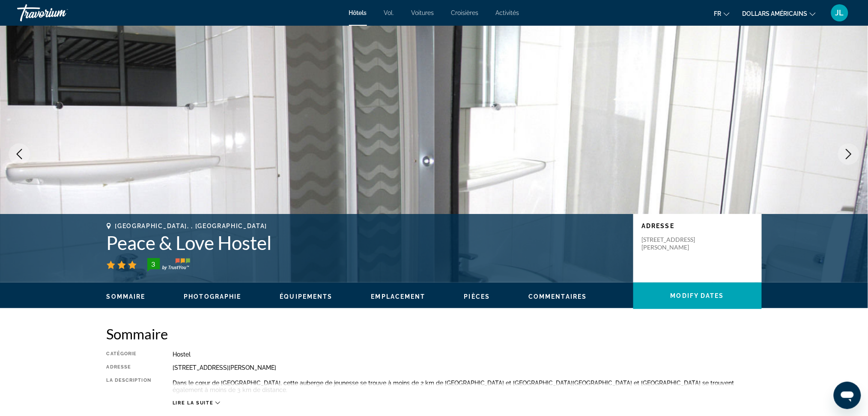
click at [848, 152] on icon "Next image" at bounding box center [848, 154] width 10 height 10
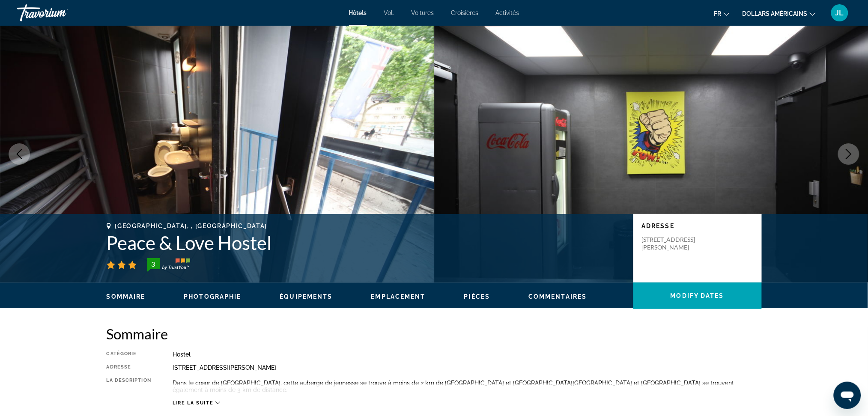
click at [848, 152] on icon "Next image" at bounding box center [848, 154] width 10 height 10
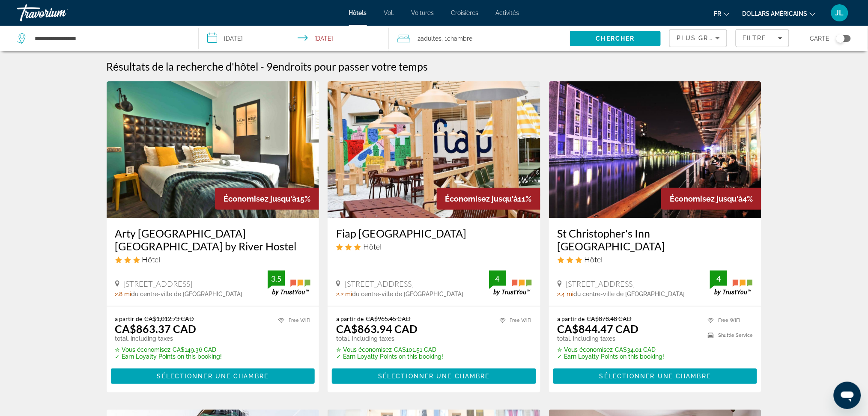
click at [701, 37] on span "Plus grandes économies" at bounding box center [727, 38] width 102 height 7
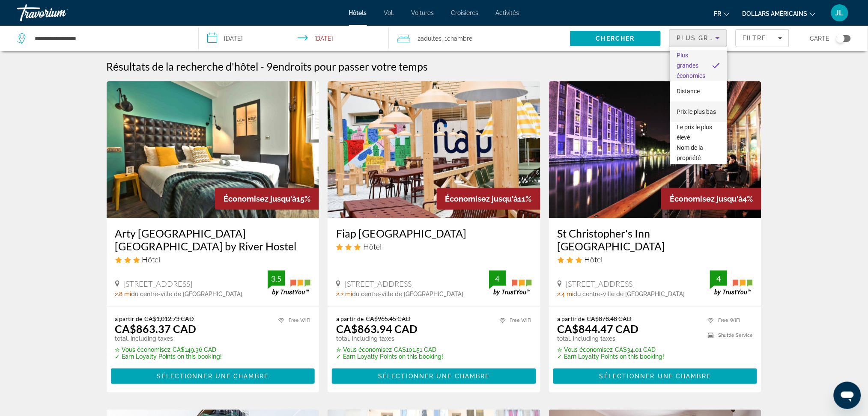
click at [692, 108] on font "Prix ​​le plus bas" at bounding box center [696, 111] width 39 height 7
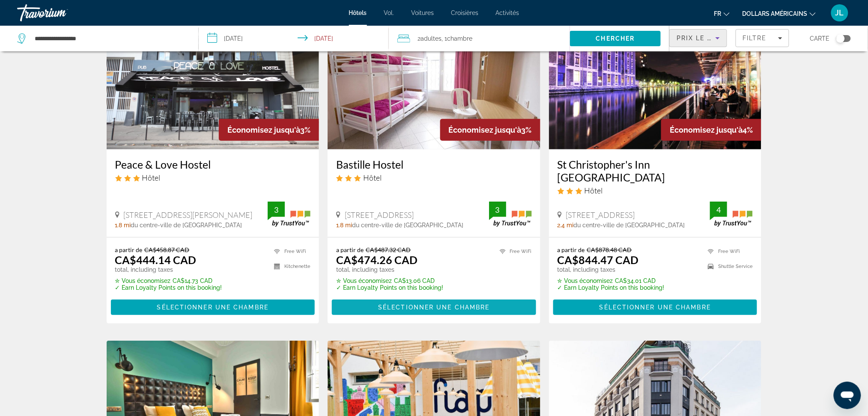
scroll to position [57, 0]
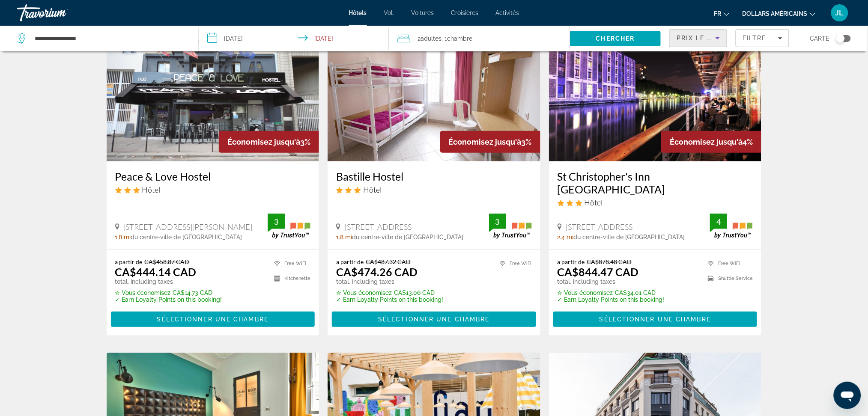
click at [848, 39] on div "Toggle map" at bounding box center [843, 38] width 15 height 7
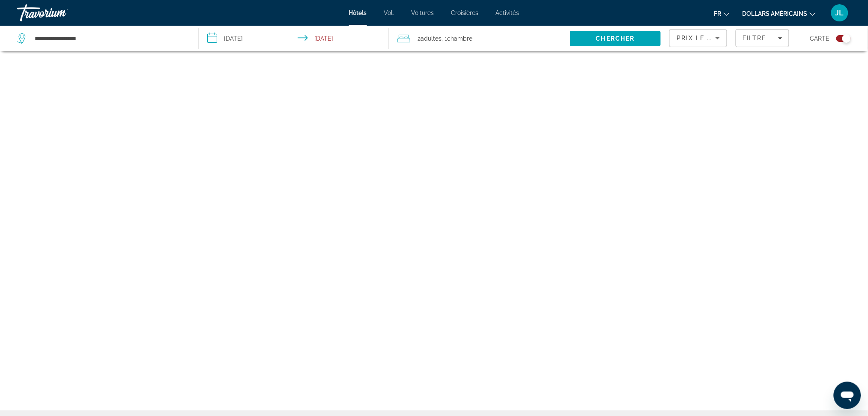
scroll to position [51, 0]
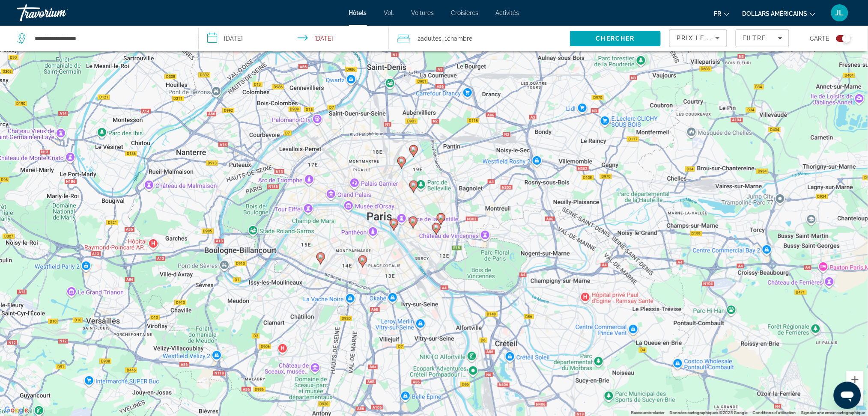
click at [322, 259] on image "Contenu principal" at bounding box center [320, 256] width 5 height 5
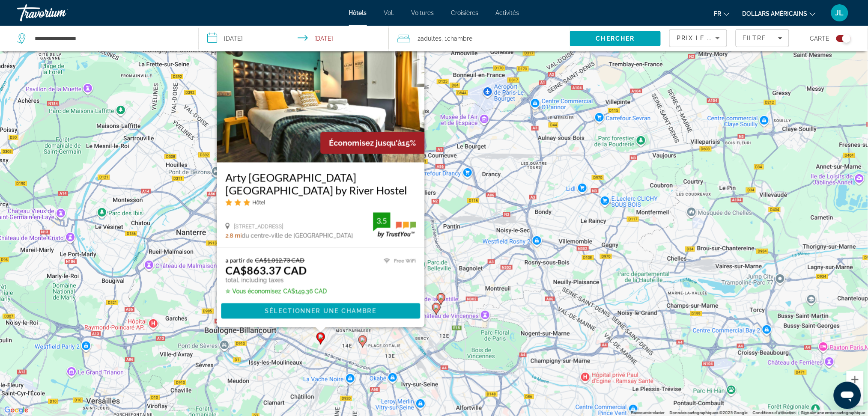
click at [359, 108] on img "Contenu principal" at bounding box center [321, 94] width 208 height 137
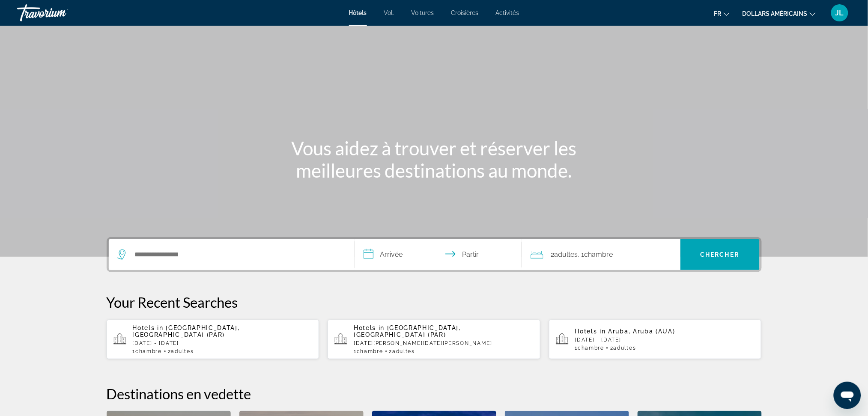
click at [708, 85] on div "Contenu principal" at bounding box center [434, 128] width 868 height 257
click at [811, 13] on icon "Changer de devise" at bounding box center [813, 14] width 6 height 6
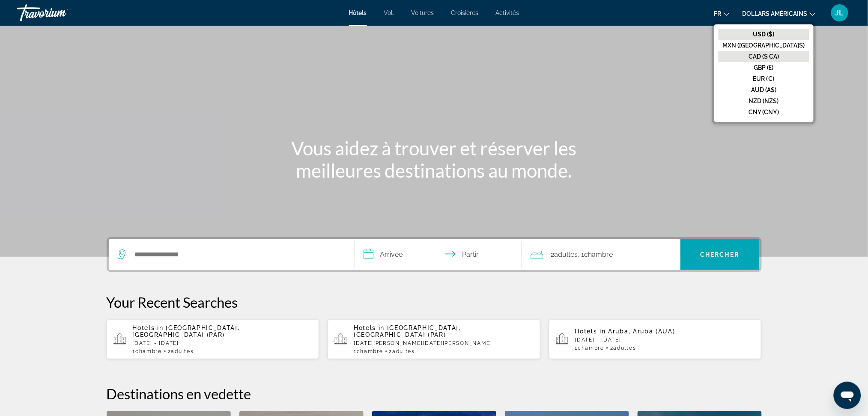
click at [779, 56] on font "CAD ($ CA)" at bounding box center [764, 56] width 30 height 7
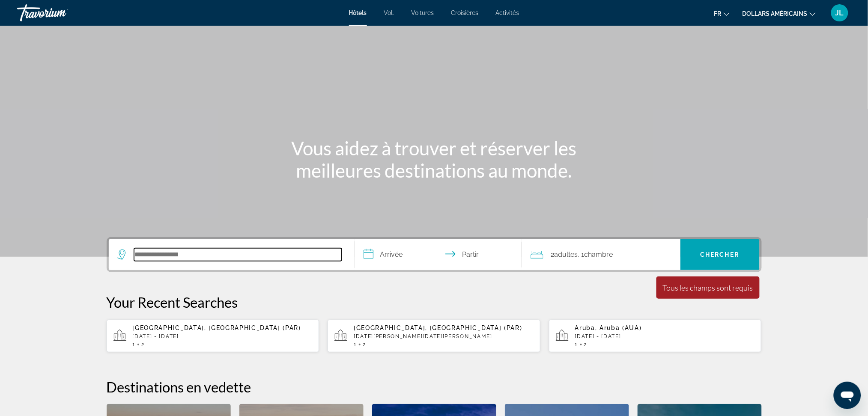
click at [229, 256] on input "Rechercher une destination hôtelière" at bounding box center [238, 254] width 208 height 13
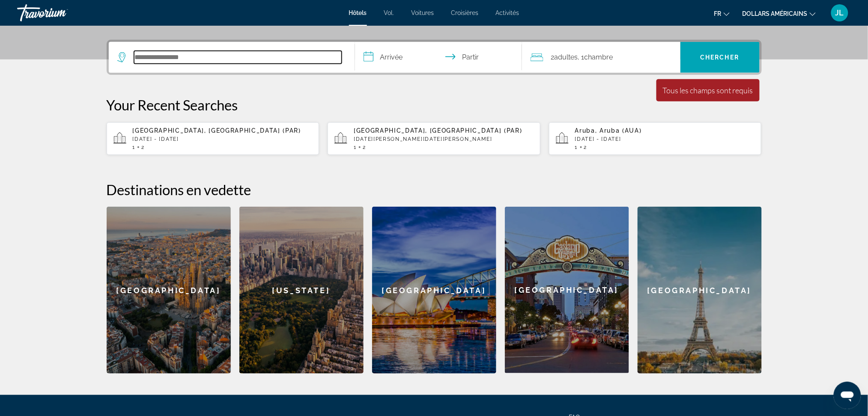
scroll to position [209, 0]
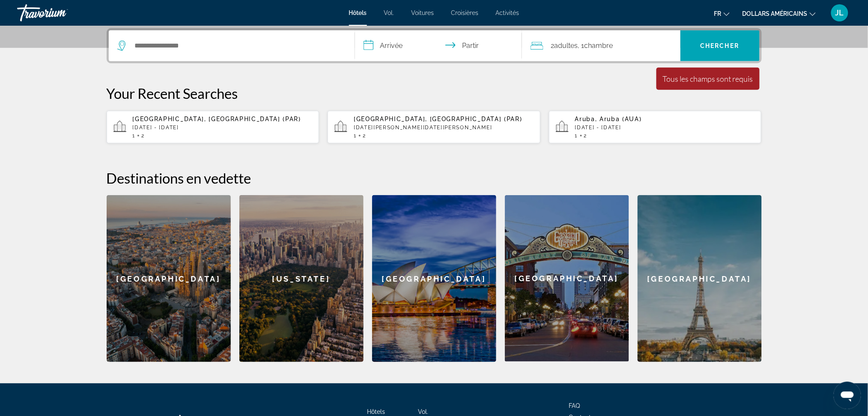
click at [167, 131] on div "[GEOGRAPHIC_DATA], [GEOGRAPHIC_DATA] (PAR) [DATE] - [DATE] 1 2" at bounding box center [223, 127] width 180 height 23
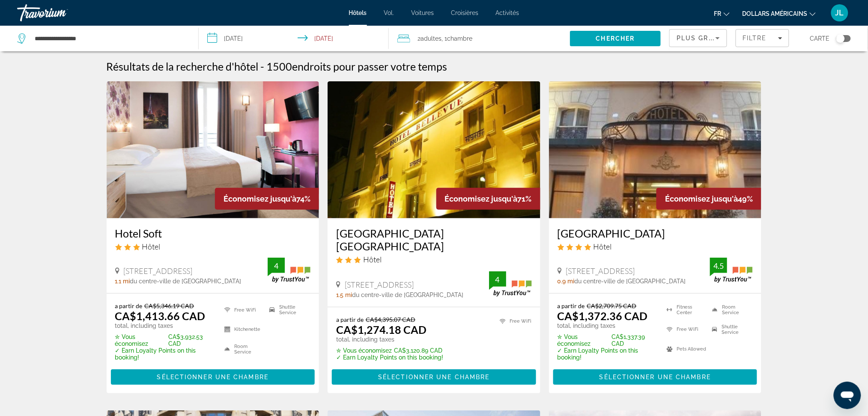
click at [720, 42] on icon "Sort by" at bounding box center [717, 38] width 10 height 10
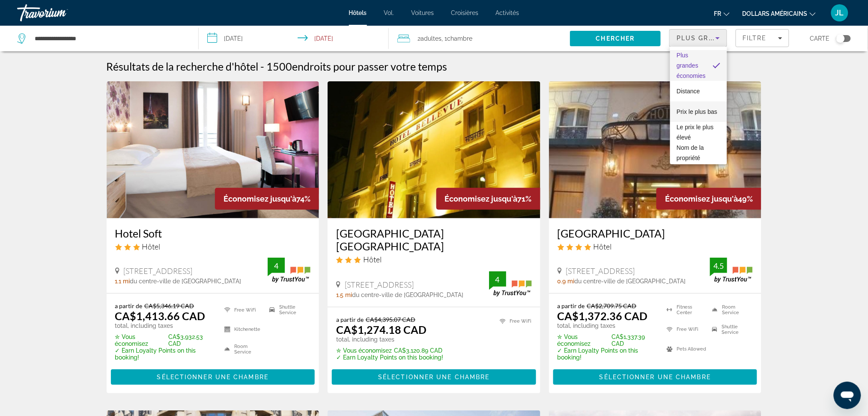
click at [692, 108] on font "Prix ​​le plus bas" at bounding box center [697, 111] width 41 height 7
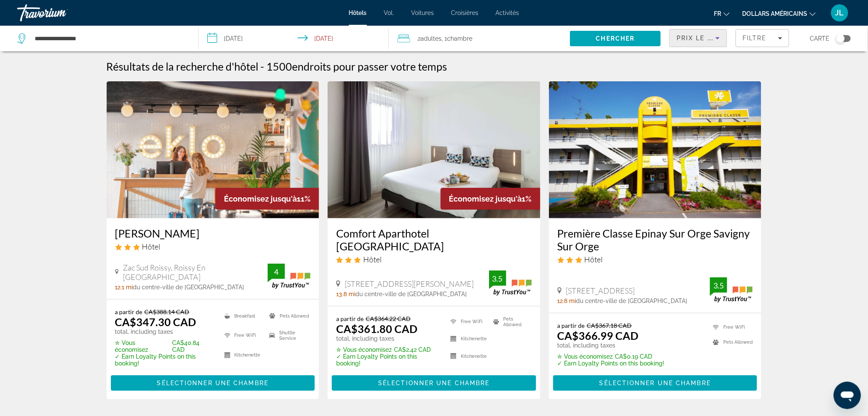
click at [846, 35] on div "Toggle map" at bounding box center [843, 38] width 15 height 7
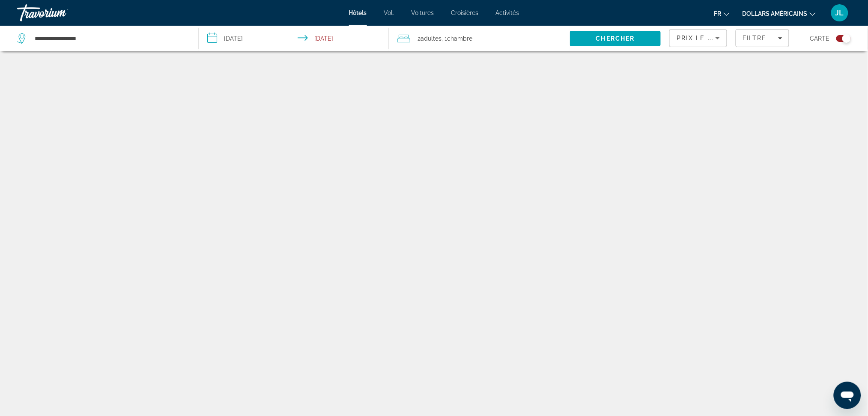
scroll to position [51, 0]
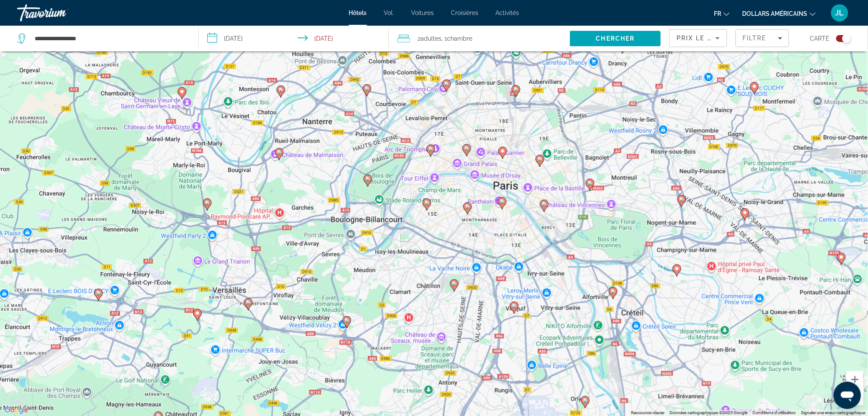
click at [429, 205] on image "Contenu principal" at bounding box center [426, 202] width 5 height 5
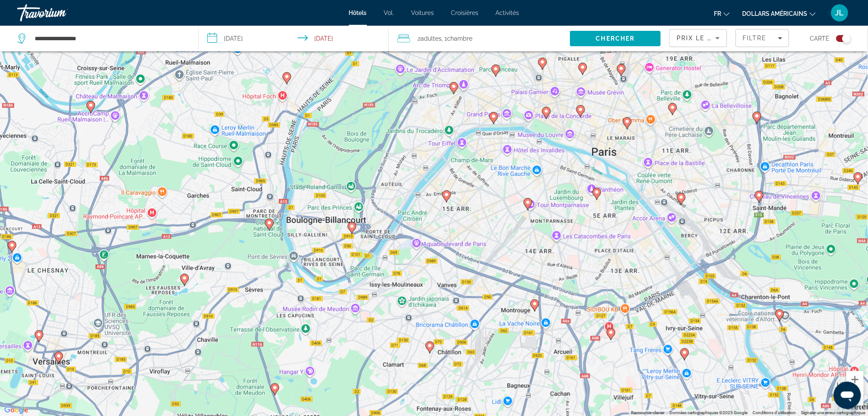
click at [448, 196] on image "Contenu principal" at bounding box center [446, 194] width 5 height 5
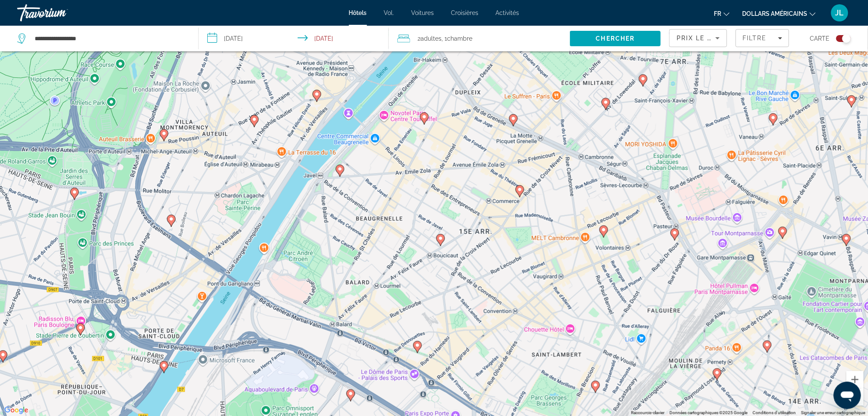
click at [446, 243] on div "Pour naviguer, utilisez les touches fléchées. Pour activer le glissement du mar…" at bounding box center [434, 208] width 868 height 416
click at [606, 228] on image "Contenu principal" at bounding box center [603, 229] width 5 height 5
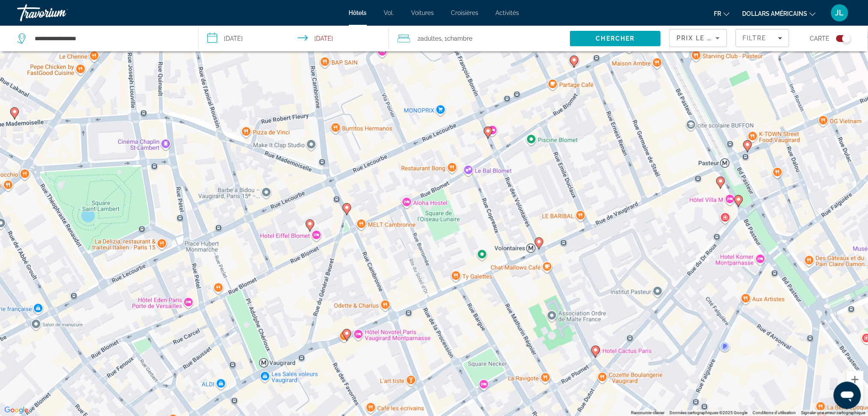
click at [547, 245] on div "Pour naviguer, utilisez les touches fléchées. Pour activer le glissement du mar…" at bounding box center [434, 208] width 868 height 416
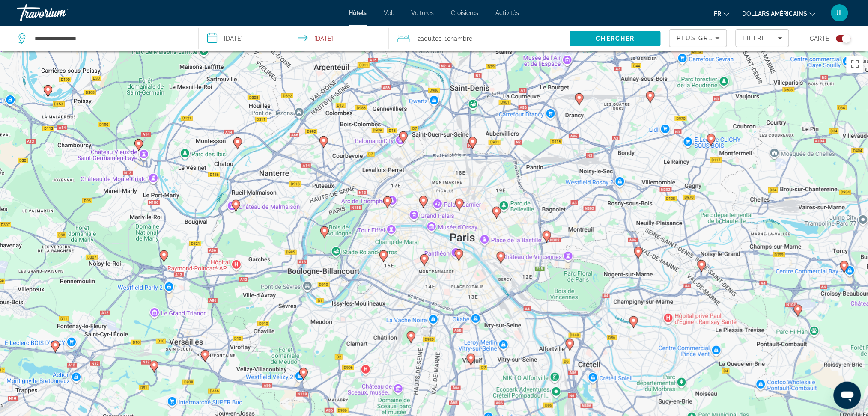
click at [324, 232] on image "Contenu principal" at bounding box center [324, 230] width 5 height 5
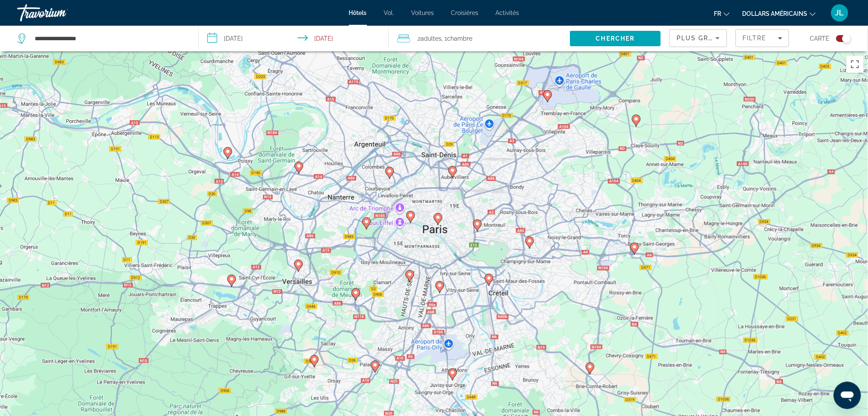
click at [836, 38] on div "Toggle map" at bounding box center [843, 38] width 15 height 7
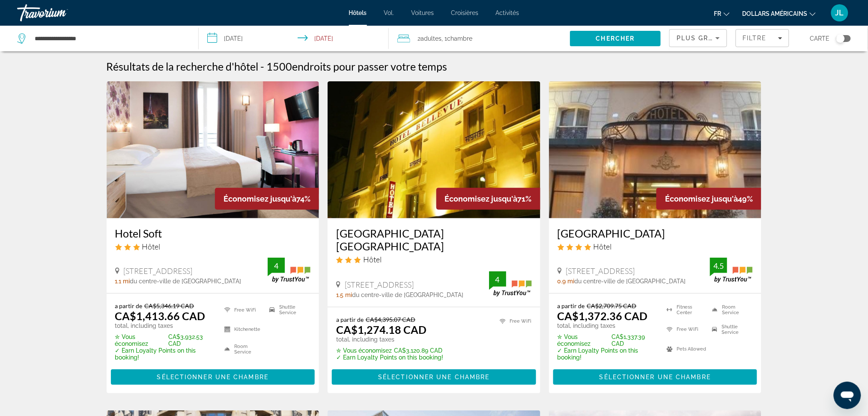
click at [845, 38] on div "Toggle map" at bounding box center [843, 38] width 15 height 7
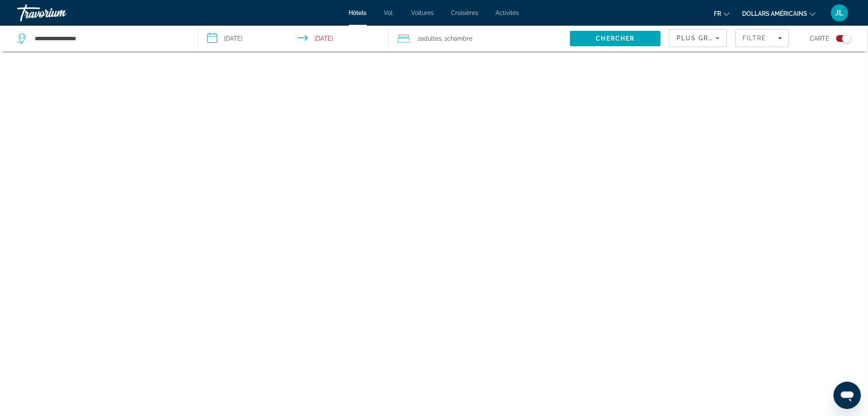
scroll to position [51, 0]
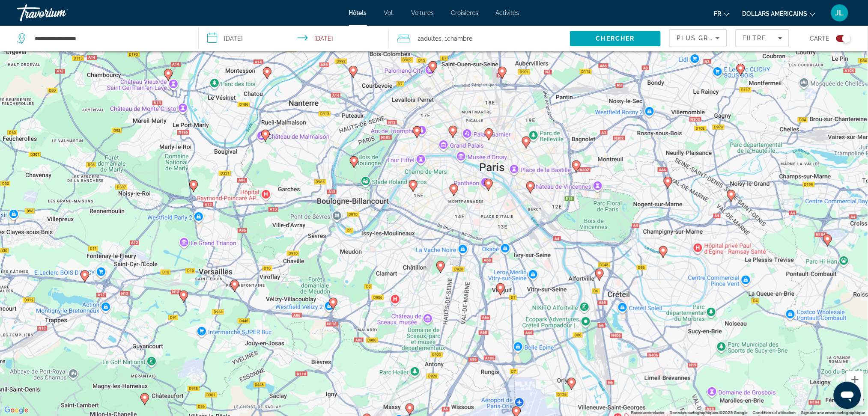
click at [451, 196] on gmp-advanced-marker "Contenu principal" at bounding box center [453, 190] width 9 height 13
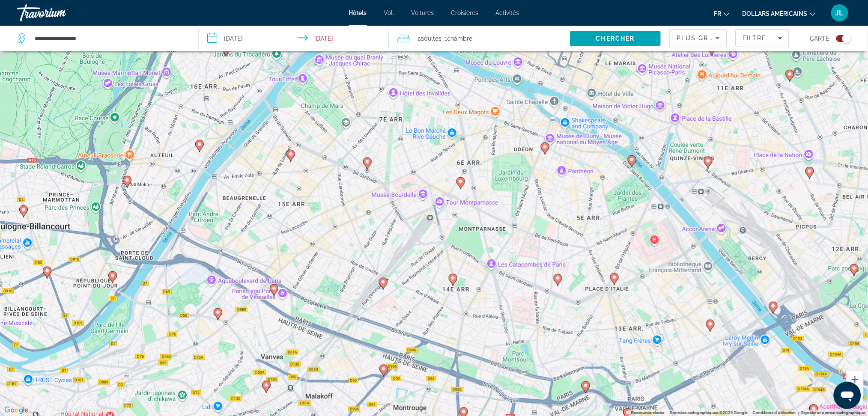
click at [464, 182] on icon "Contenu principal" at bounding box center [460, 183] width 9 height 12
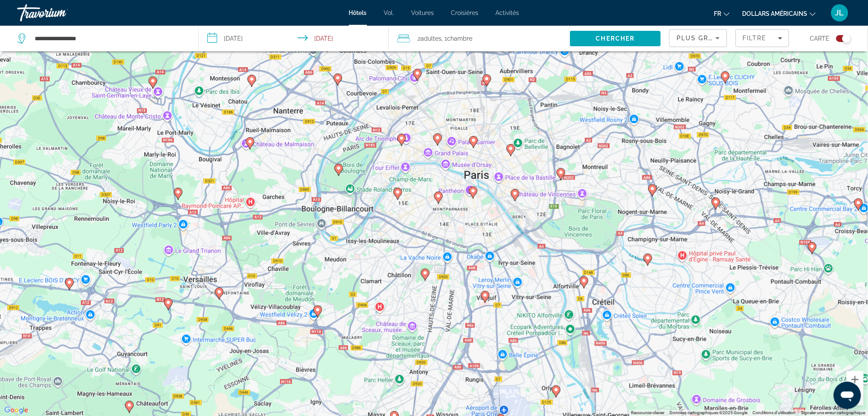
drag, startPoint x: 490, startPoint y: 160, endPoint x: 447, endPoint y: 198, distance: 57.0
click at [447, 198] on div "Pour naviguer, utilisez les touches fléchées. Pour activer le glissement du mar…" at bounding box center [434, 208] width 868 height 416
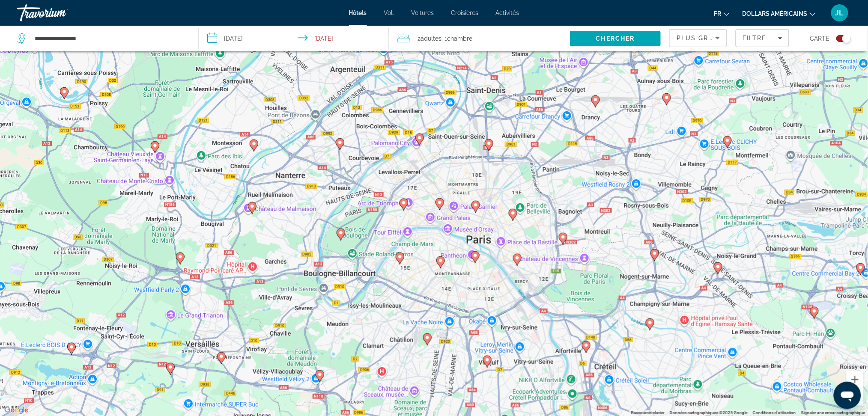
click at [837, 36] on div "Toggle map" at bounding box center [843, 38] width 15 height 7
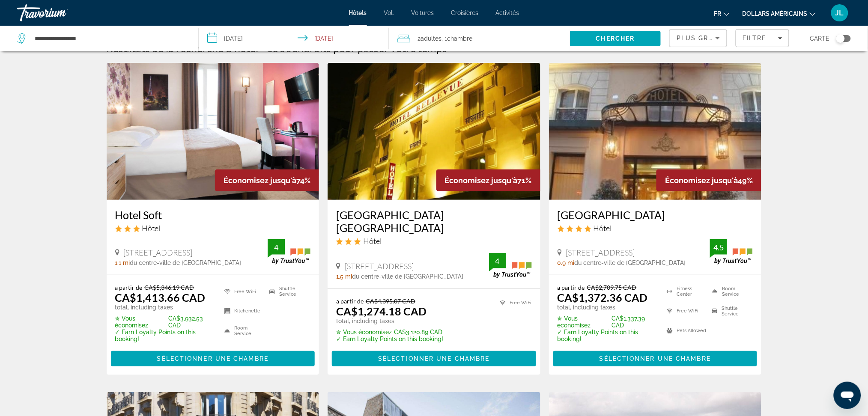
scroll to position [0, 0]
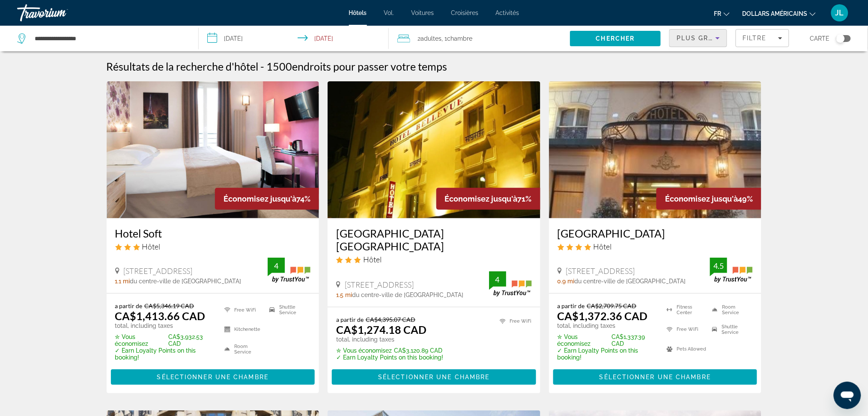
click at [720, 41] on icon "Sort by" at bounding box center [717, 38] width 10 height 10
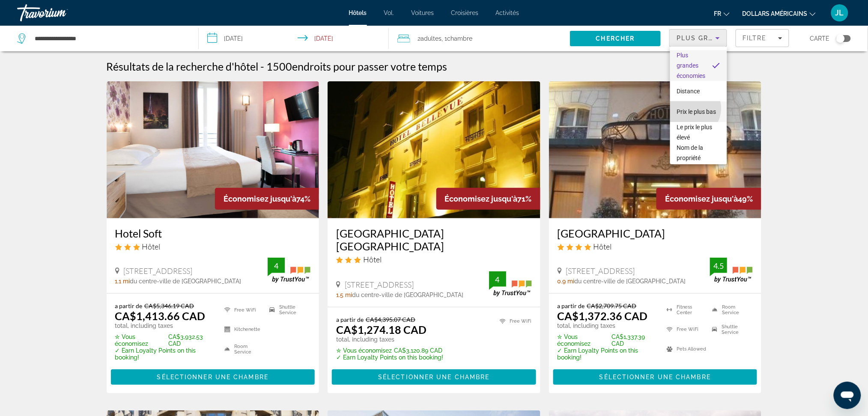
click at [690, 108] on font "Prix ​​le plus bas" at bounding box center [696, 111] width 39 height 7
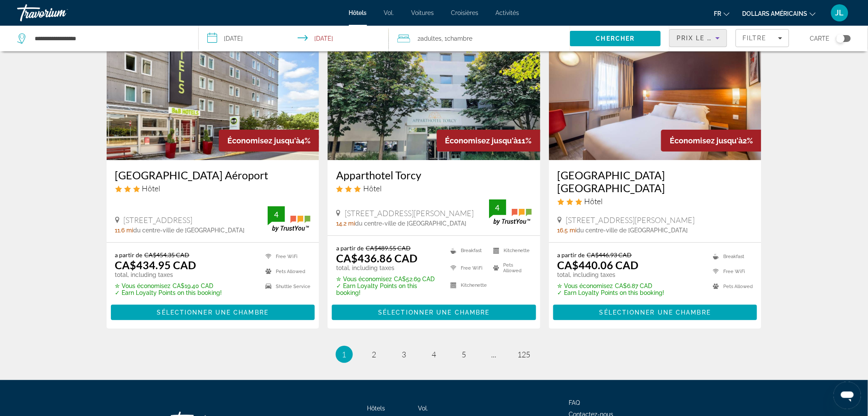
scroll to position [1065, 0]
click at [372, 346] on link "page 2" at bounding box center [373, 353] width 15 height 15
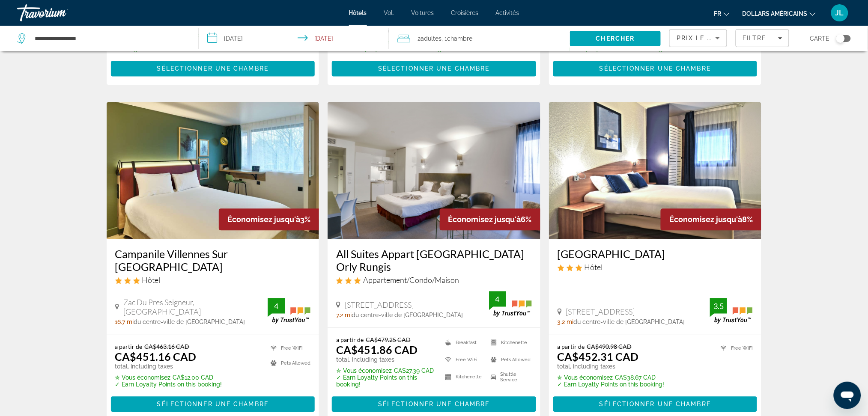
scroll to position [628, 0]
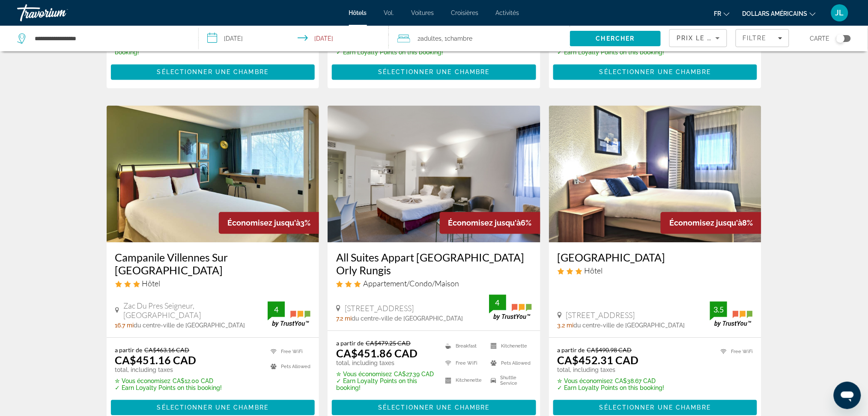
click at [243, 192] on img "Contenu principal" at bounding box center [213, 173] width 213 height 137
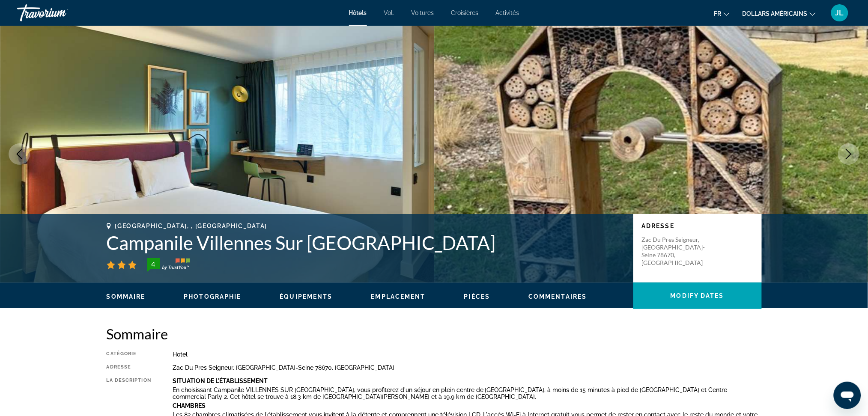
click at [851, 158] on icon "Next image" at bounding box center [848, 154] width 10 height 10
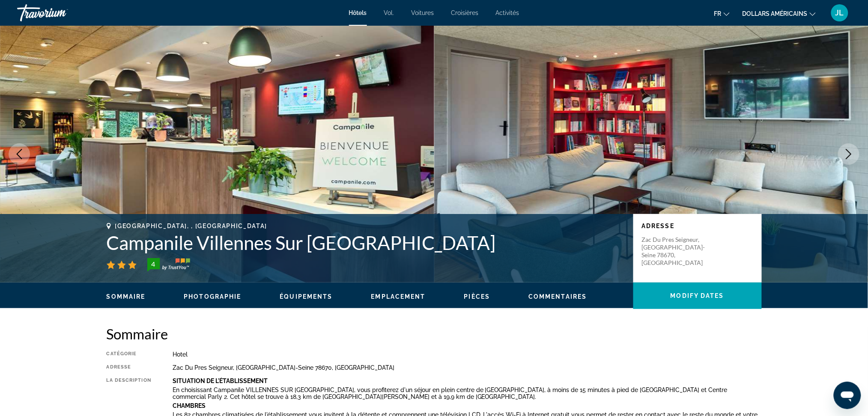
click at [851, 155] on icon "Next image" at bounding box center [848, 154] width 10 height 10
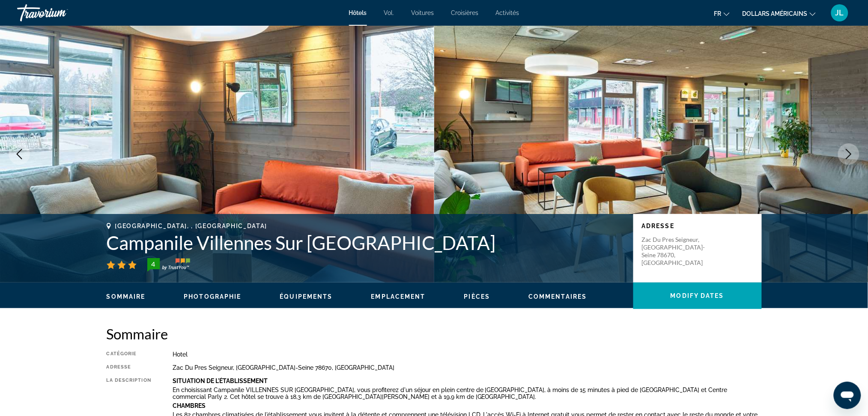
click at [845, 152] on icon "Next image" at bounding box center [848, 154] width 10 height 10
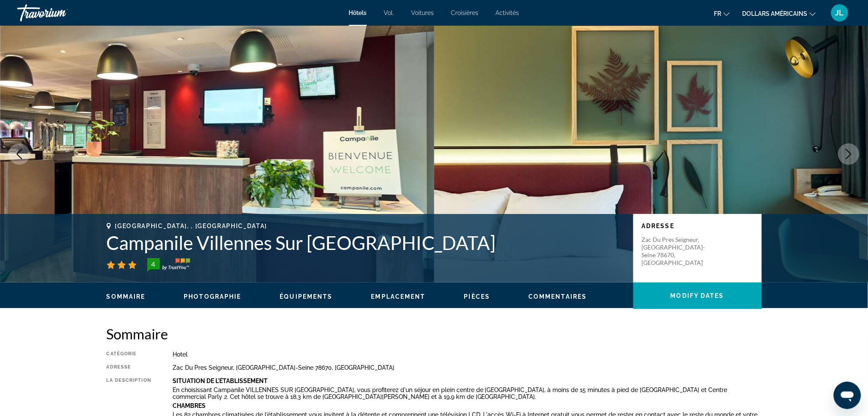
click at [845, 151] on icon "Next image" at bounding box center [848, 154] width 10 height 10
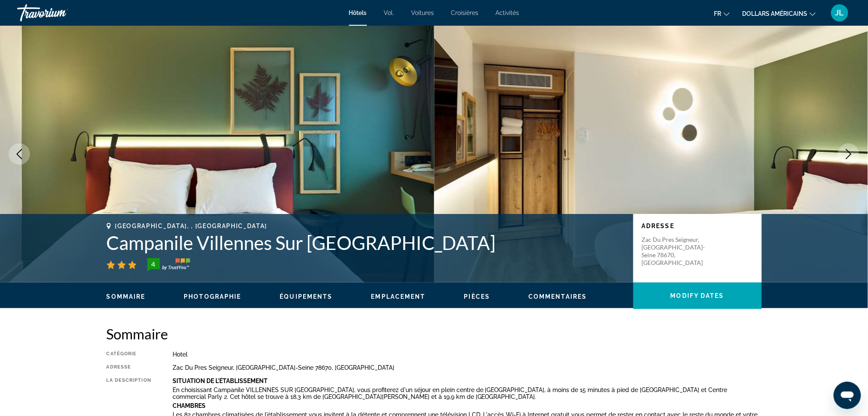
click at [845, 151] on icon "Next image" at bounding box center [848, 154] width 10 height 10
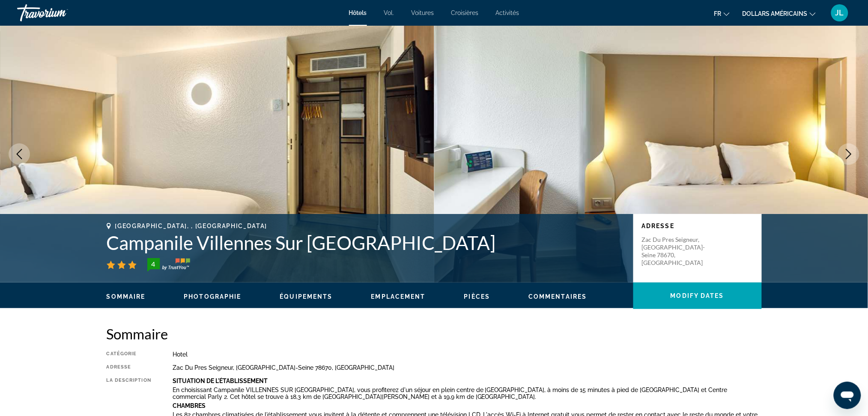
click at [845, 151] on icon "Next image" at bounding box center [848, 154] width 10 height 10
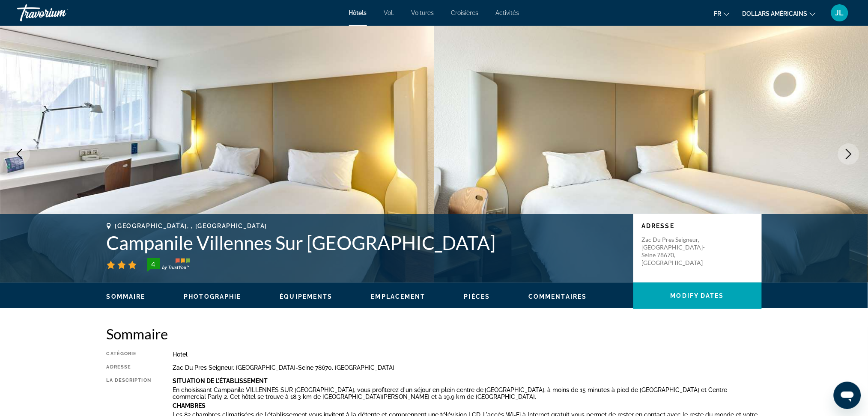
click at [845, 151] on icon "Next image" at bounding box center [848, 154] width 10 height 10
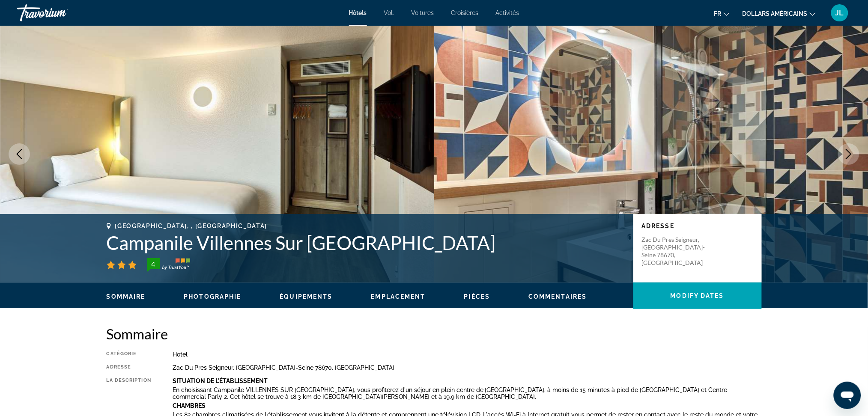
click at [845, 151] on icon "Next image" at bounding box center [848, 154] width 10 height 10
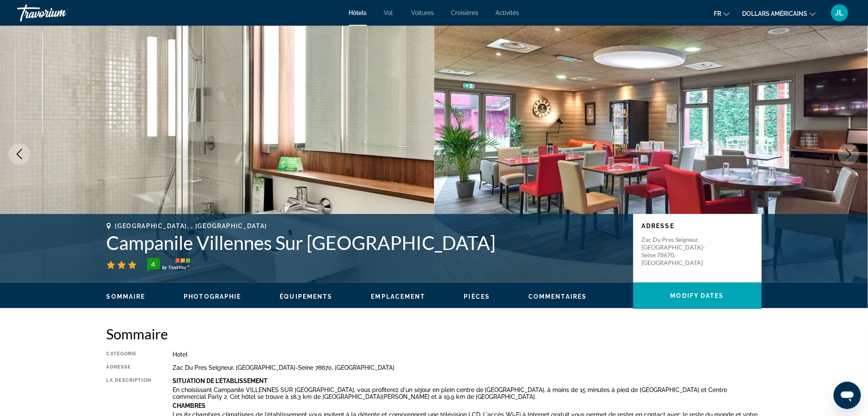
click at [845, 151] on icon "Next image" at bounding box center [848, 154] width 10 height 10
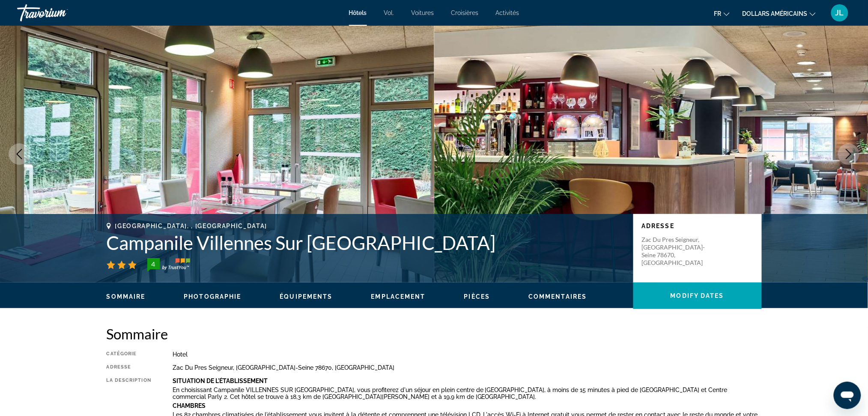
click at [845, 151] on icon "Next image" at bounding box center [848, 154] width 10 height 10
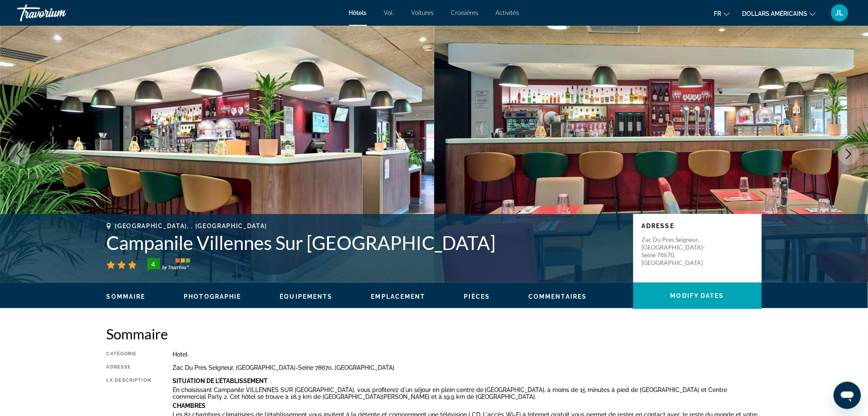
click at [845, 151] on icon "Next image" at bounding box center [848, 154] width 10 height 10
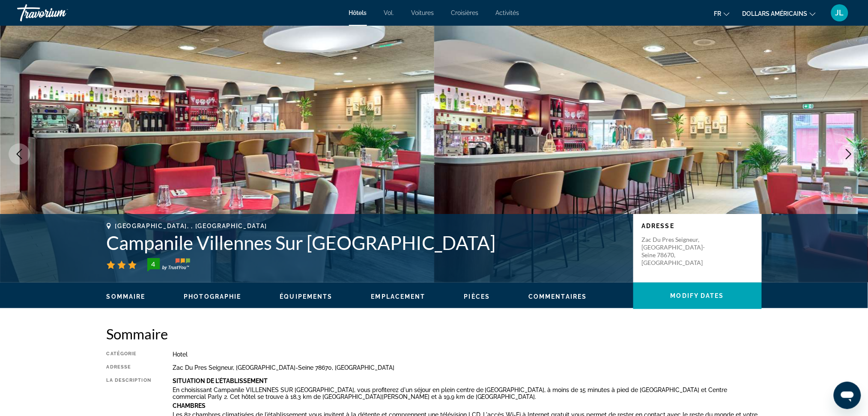
click at [845, 151] on icon "Next image" at bounding box center [848, 154] width 10 height 10
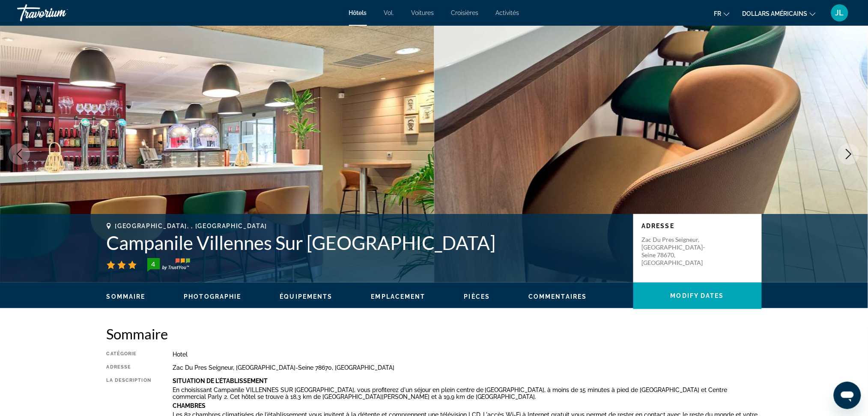
click at [845, 151] on icon "Next image" at bounding box center [848, 154] width 10 height 10
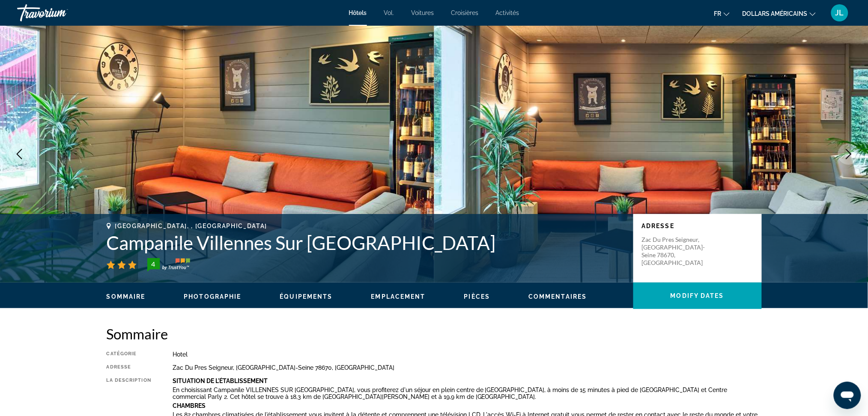
click at [846, 156] on icon "Next image" at bounding box center [848, 154] width 10 height 10
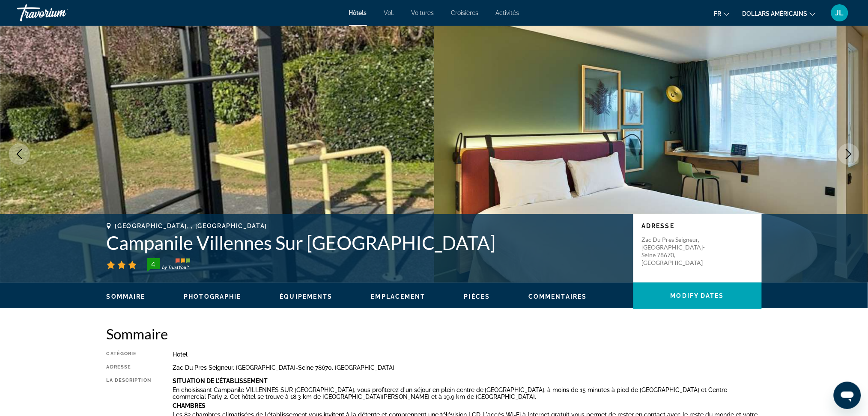
click at [846, 156] on icon "Next image" at bounding box center [848, 154] width 10 height 10
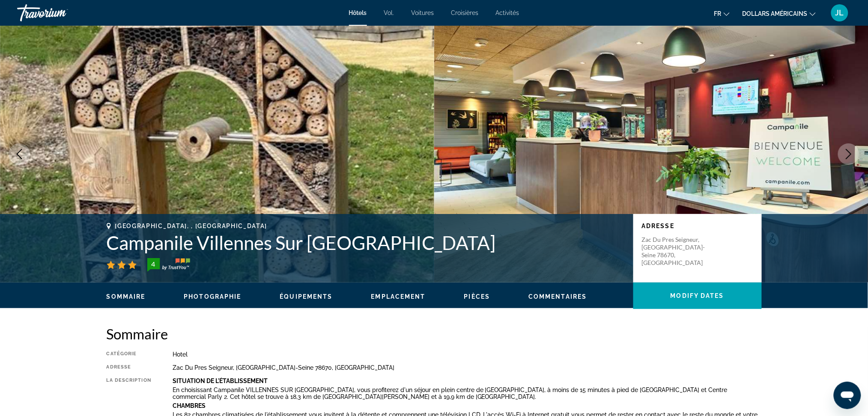
click at [846, 156] on icon "Next image" at bounding box center [848, 154] width 10 height 10
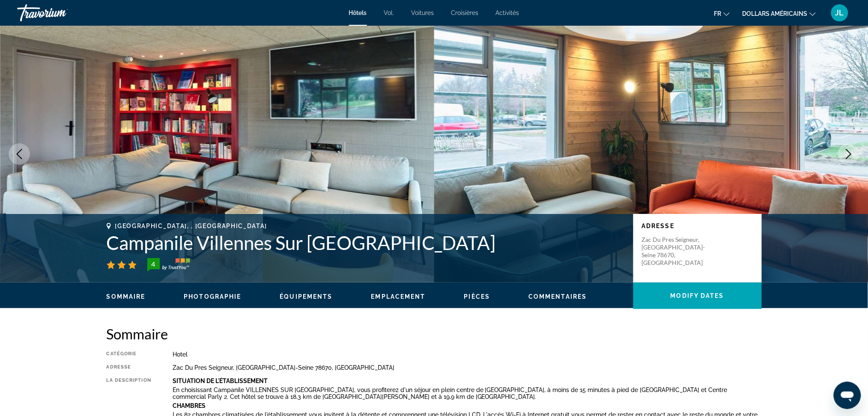
click at [846, 156] on icon "Next image" at bounding box center [848, 154] width 10 height 10
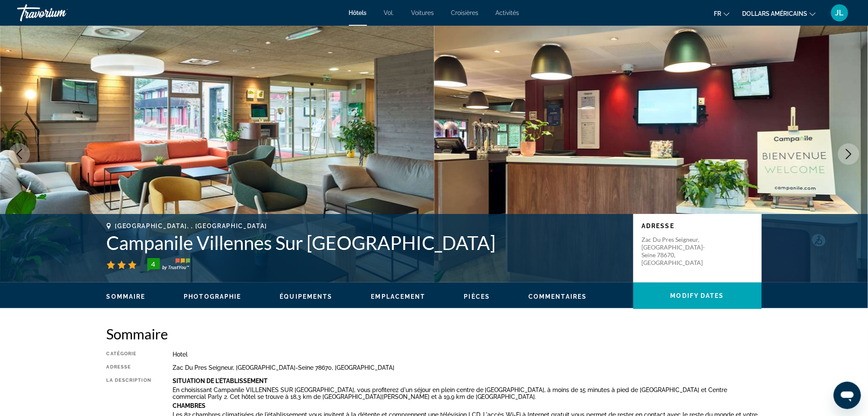
click at [846, 156] on icon "Next image" at bounding box center [848, 154] width 10 height 10
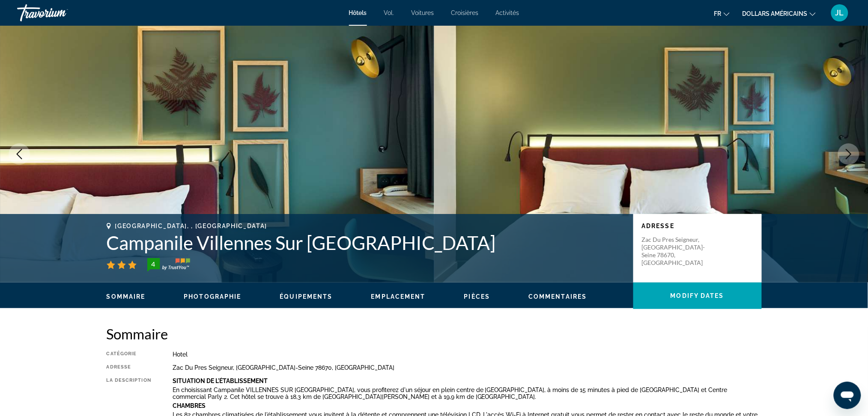
click at [846, 156] on icon "Next image" at bounding box center [848, 154] width 10 height 10
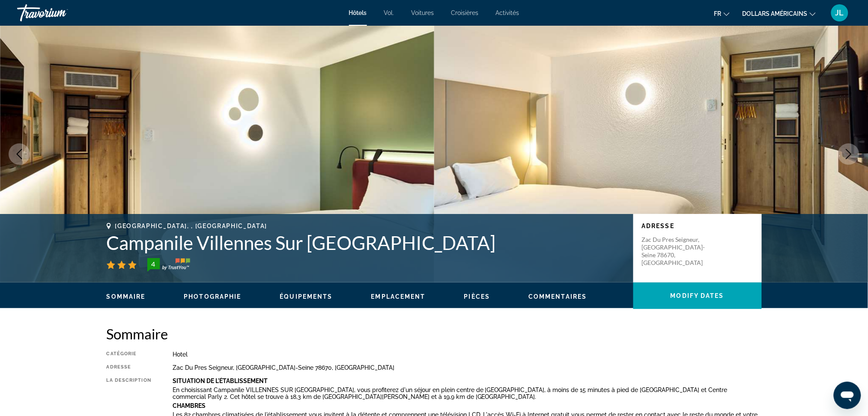
click at [846, 156] on icon "Next image" at bounding box center [848, 154] width 10 height 10
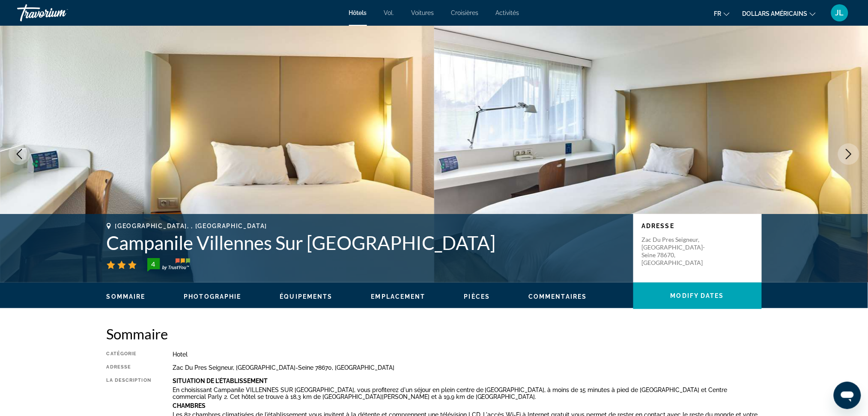
click at [846, 156] on icon "Next image" at bounding box center [848, 154] width 10 height 10
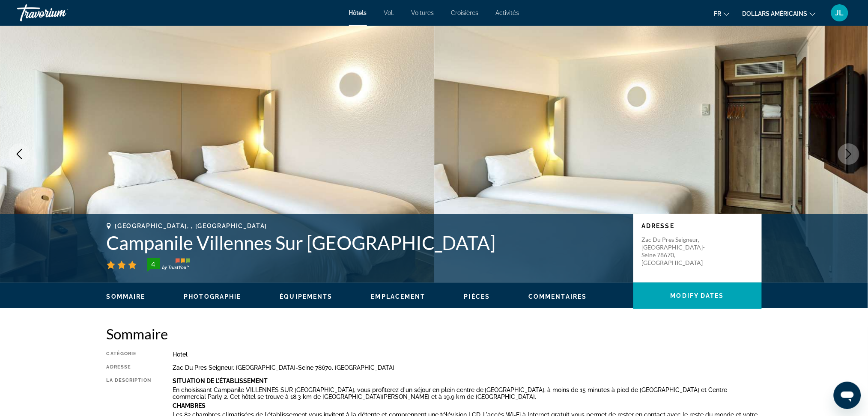
click at [846, 156] on icon "Next image" at bounding box center [848, 154] width 10 height 10
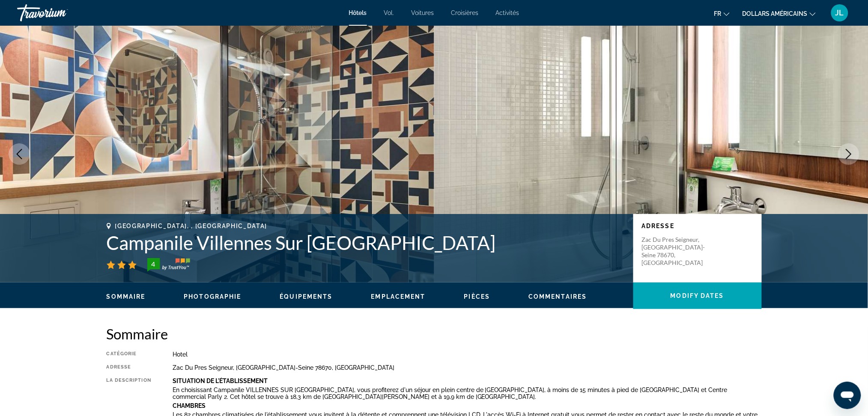
click at [845, 158] on icon "Next image" at bounding box center [848, 154] width 10 height 10
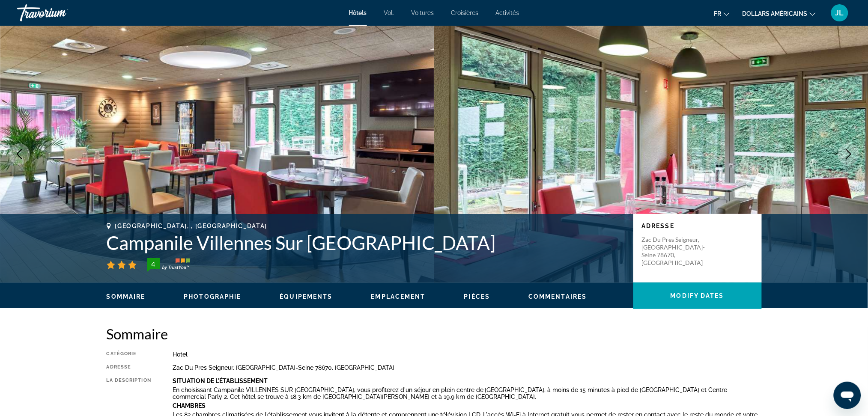
click at [845, 158] on icon "Next image" at bounding box center [848, 154] width 10 height 10
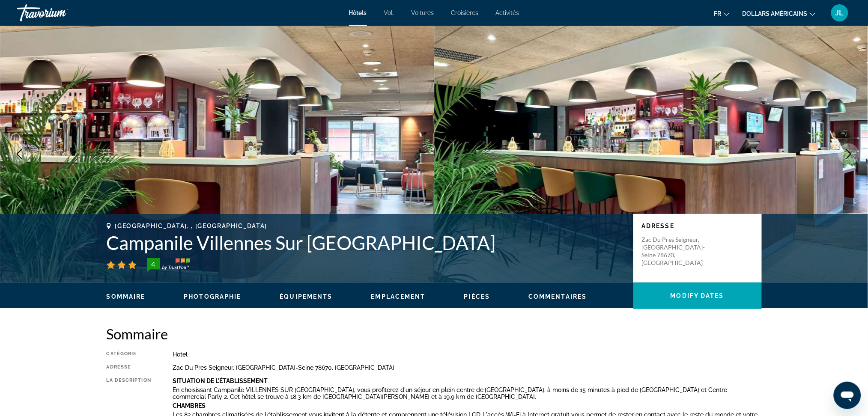
click at [845, 158] on icon "Next image" at bounding box center [848, 154] width 10 height 10
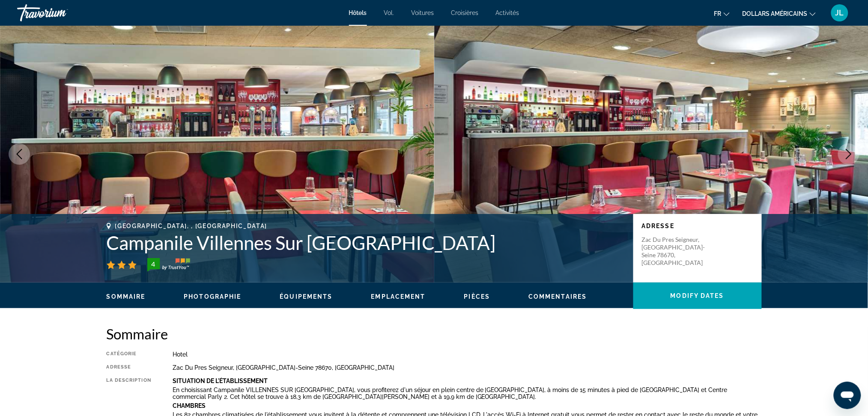
click at [845, 158] on icon "Next image" at bounding box center [848, 154] width 10 height 10
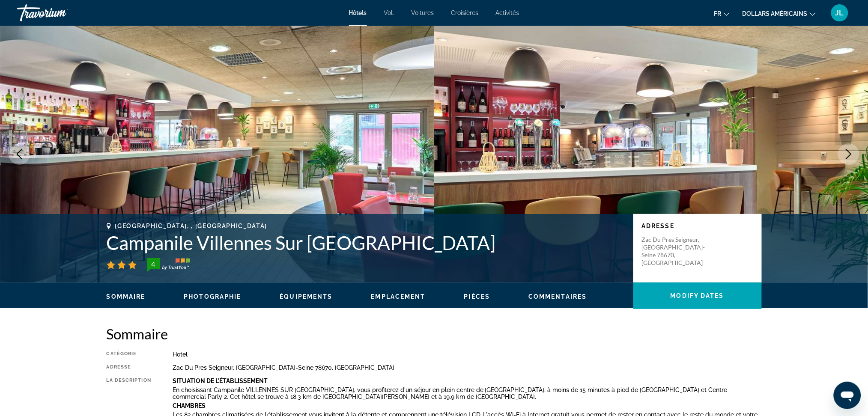
click at [845, 158] on icon "Next image" at bounding box center [848, 154] width 10 height 10
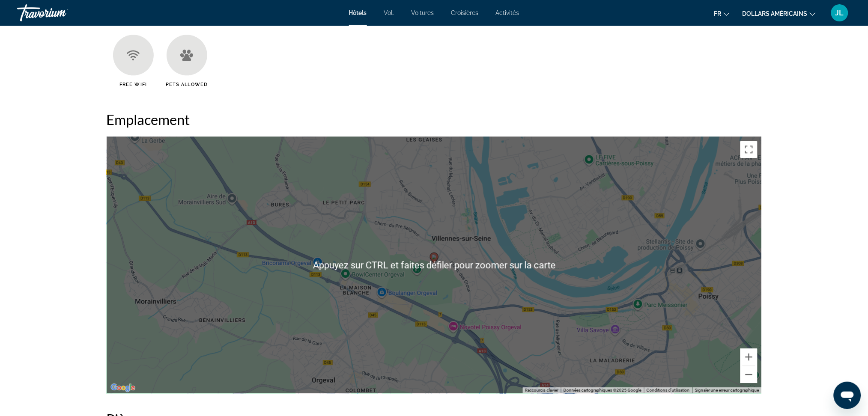
scroll to position [742, 0]
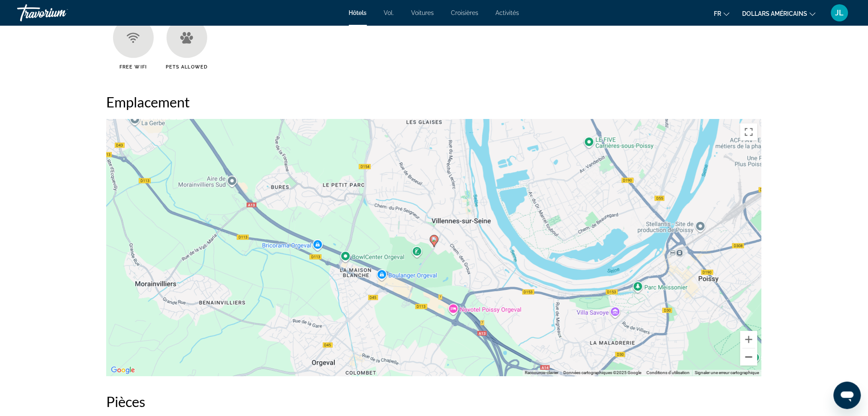
click at [745, 359] on button "Zoom arrière" at bounding box center [748, 356] width 17 height 17
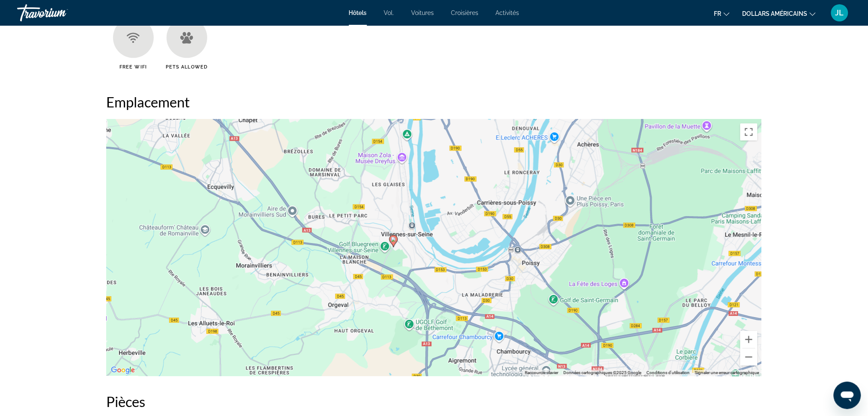
drag, startPoint x: 324, startPoint y: 193, endPoint x: 284, endPoint y: 193, distance: 39.8
click at [284, 193] on div "Pour activer le glissement du marqueur avec le clavier, appuyez sur Alt+Entrée.…" at bounding box center [434, 247] width 655 height 257
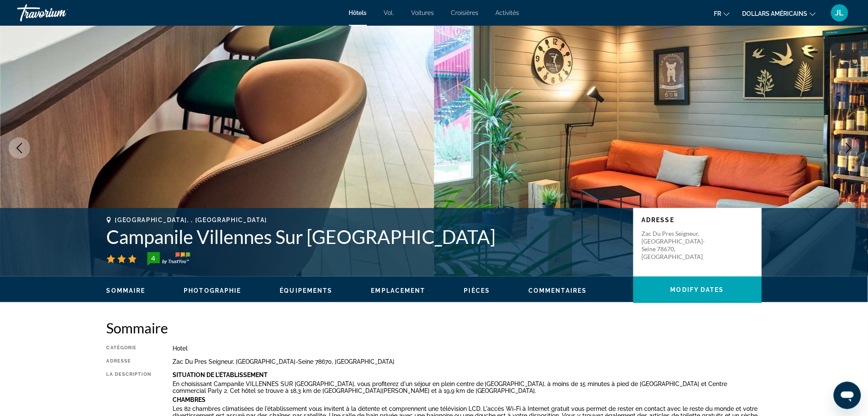
scroll to position [0, 0]
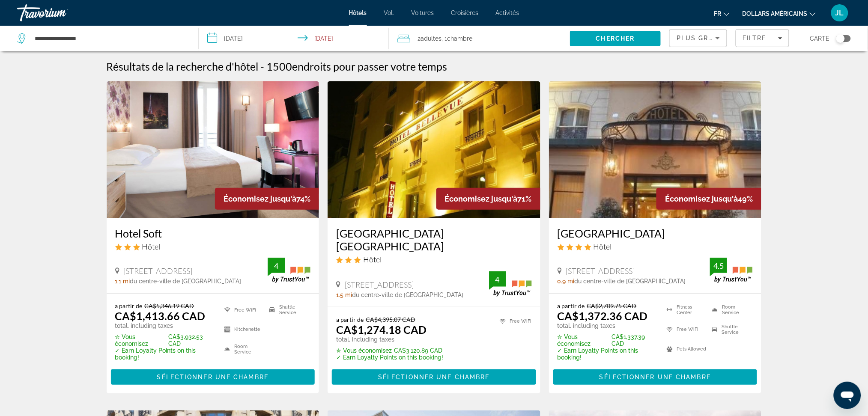
click at [847, 39] on div "Toggle map" at bounding box center [843, 38] width 15 height 7
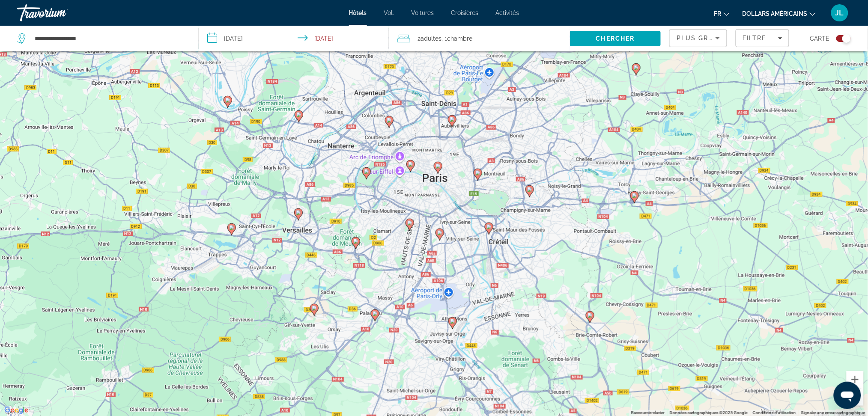
click at [410, 163] on image "Contenu principal" at bounding box center [410, 164] width 5 height 5
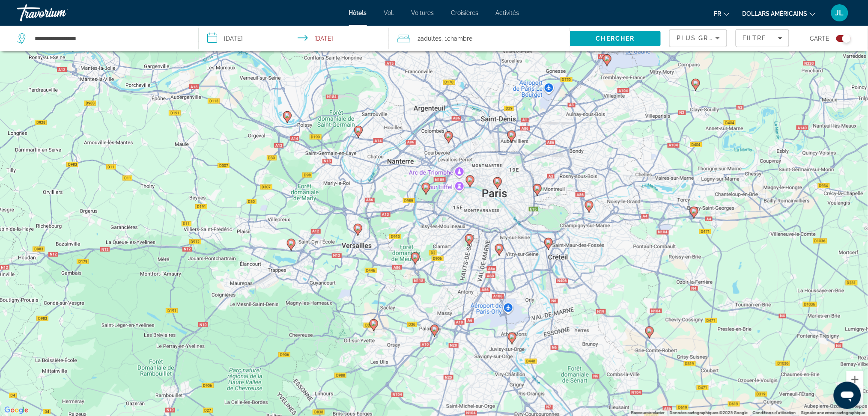
click at [694, 212] on image "Contenu principal" at bounding box center [693, 210] width 5 height 5
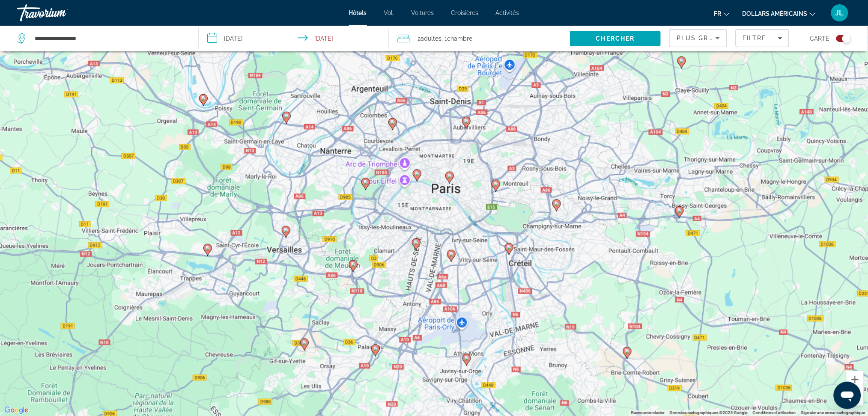
click at [694, 212] on div "Pour activer le glissement du marqueur avec le clavier, appuyez sur Alt+Entrée.…" at bounding box center [434, 208] width 868 height 416
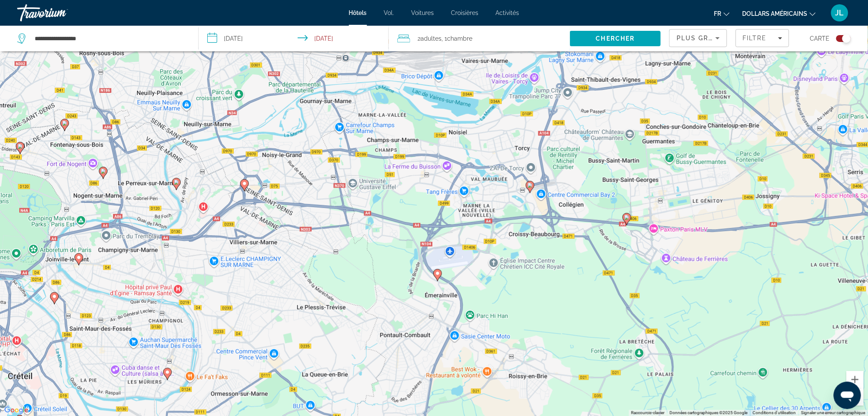
click at [531, 186] on image "Contenu principal" at bounding box center [529, 185] width 5 height 5
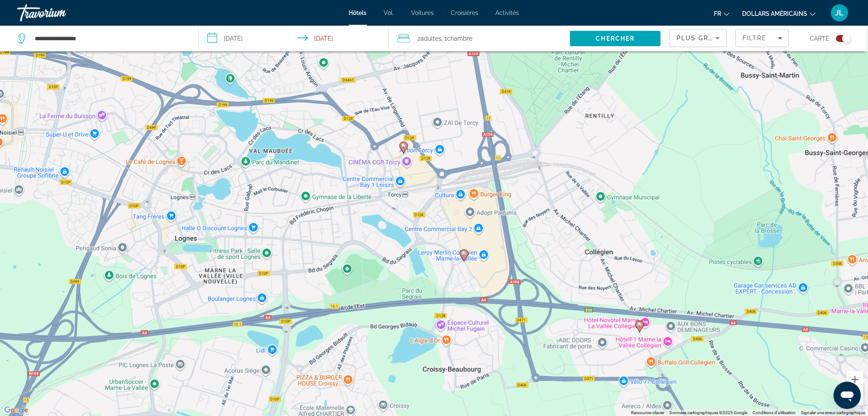
click at [406, 150] on icon "Contenu principal" at bounding box center [403, 148] width 9 height 12
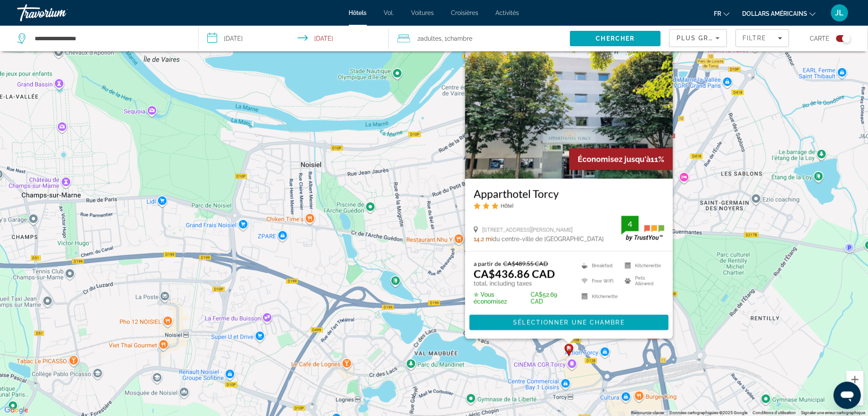
drag, startPoint x: 248, startPoint y: 157, endPoint x: 414, endPoint y: 173, distance: 166.8
click at [414, 173] on div "Pour activer le glissement du marqueur avec le clavier, appuyez sur Alt+Entrée.…" at bounding box center [434, 208] width 868 height 416
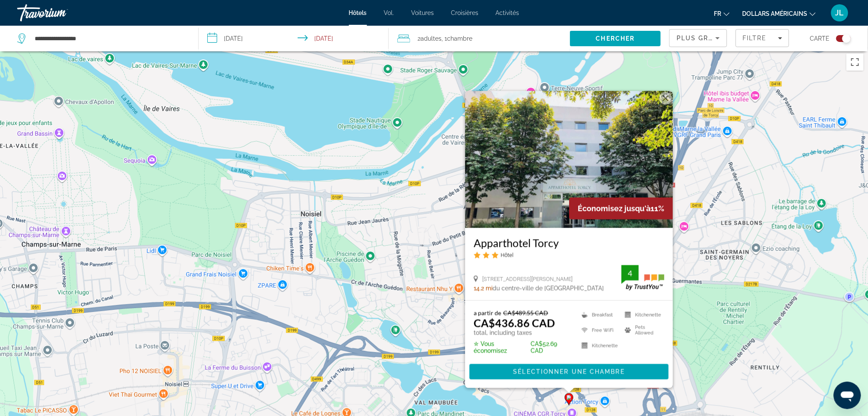
scroll to position [0, 0]
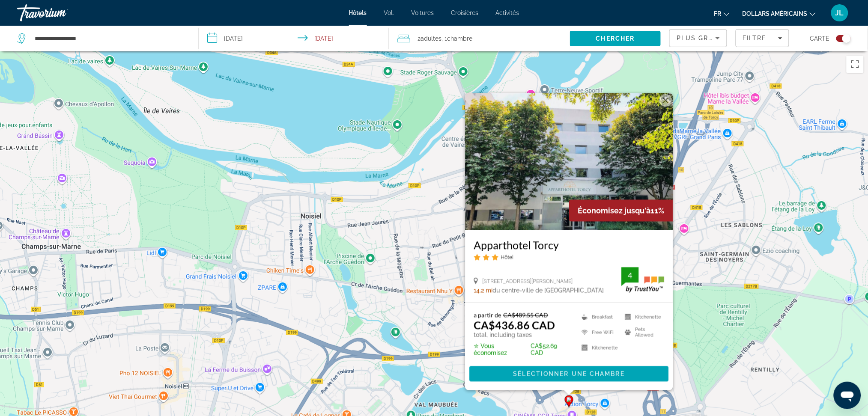
click at [669, 103] on button "Fermer" at bounding box center [665, 100] width 13 height 13
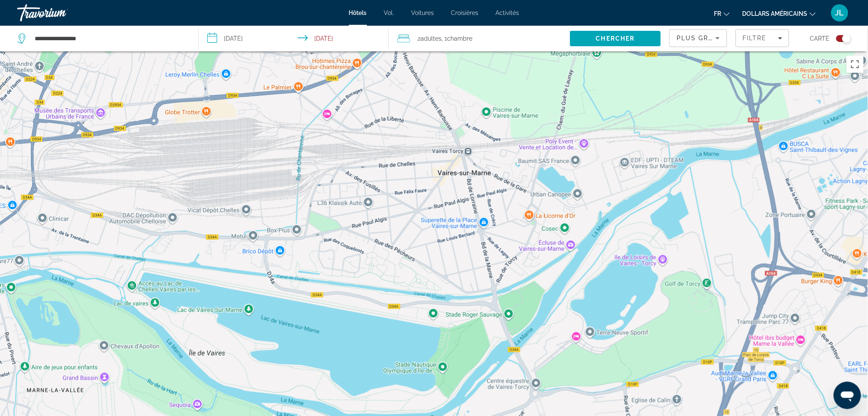
drag, startPoint x: 421, startPoint y: 184, endPoint x: 468, endPoint y: 422, distance: 243.1
click at [468, 416] on html "**********" at bounding box center [434, 208] width 868 height 416
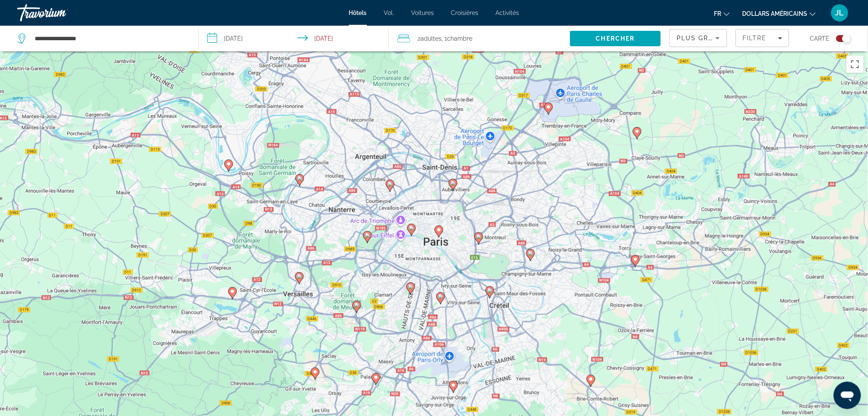
drag, startPoint x: 305, startPoint y: 219, endPoint x: 426, endPoint y: 233, distance: 122.0
click at [426, 233] on div "Pour activer le glissement du marqueur avec le clavier, appuyez sur Alt+Entrée.…" at bounding box center [434, 259] width 868 height 416
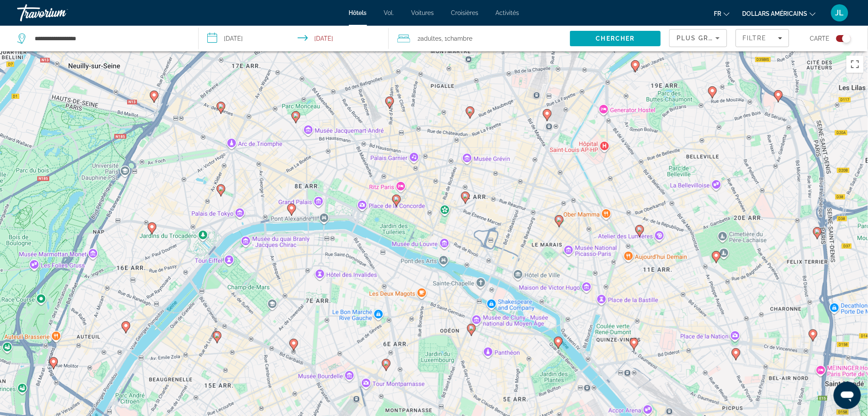
drag, startPoint x: 324, startPoint y: 226, endPoint x: 362, endPoint y: 172, distance: 65.8
click at [362, 172] on div "Pour activer le glissement du marqueur avec le clavier, appuyez sur Alt+Entrée.…" at bounding box center [434, 259] width 868 height 416
click at [295, 117] on image "Contenu principal" at bounding box center [295, 115] width 5 height 5
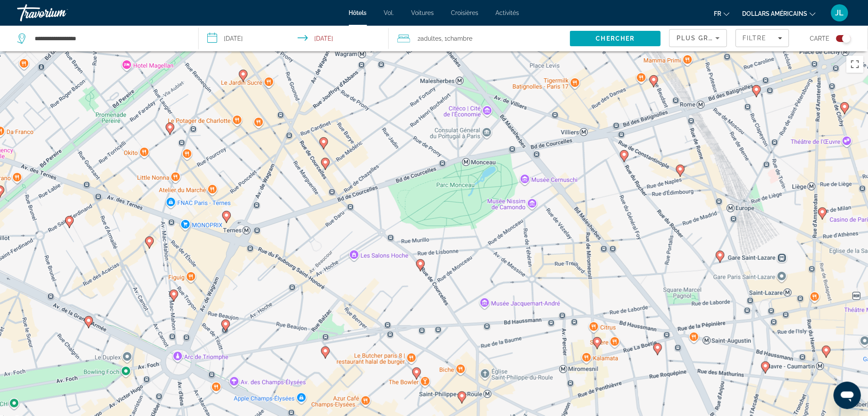
click at [224, 214] on image "Contenu principal" at bounding box center [226, 215] width 5 height 5
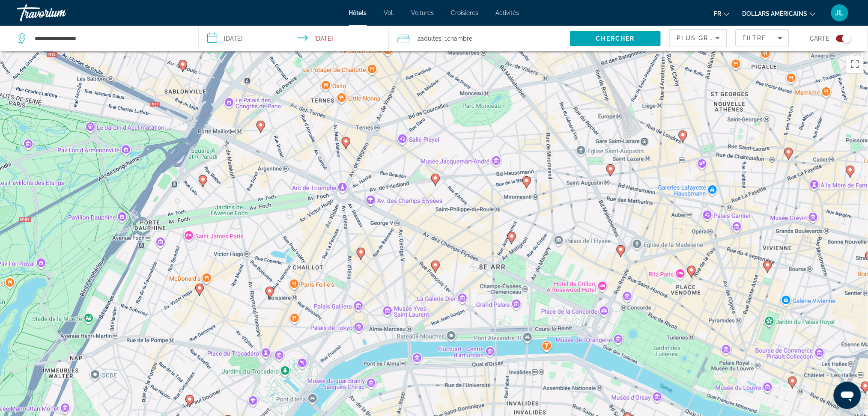
drag, startPoint x: 496, startPoint y: 267, endPoint x: 484, endPoint y: 156, distance: 111.5
click at [484, 156] on div "Pour naviguer, utilisez les touches fléchées. Pour activer le glissement du mar…" at bounding box center [434, 259] width 868 height 416
click at [262, 128] on icon "Contenu principal" at bounding box center [260, 126] width 8 height 11
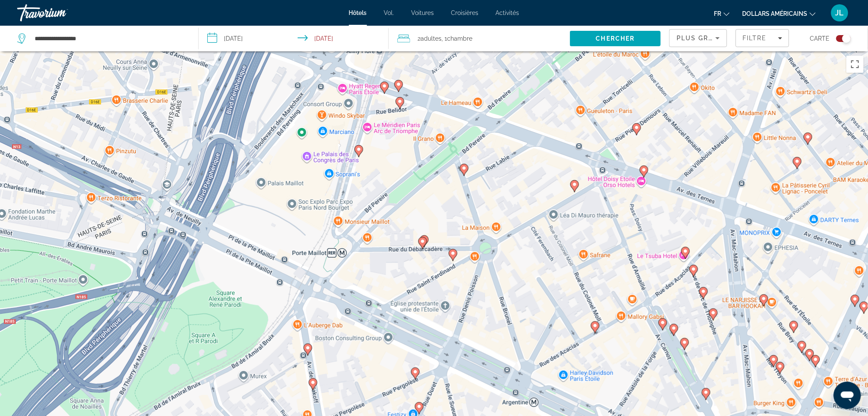
click at [426, 244] on icon "Contenu principal" at bounding box center [422, 243] width 9 height 12
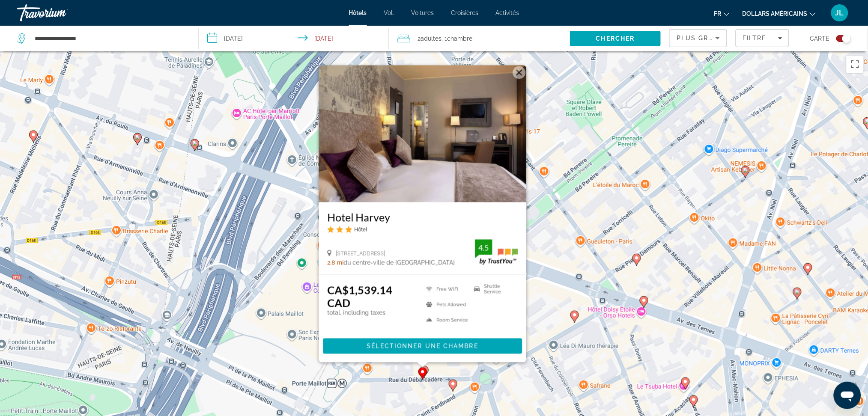
click at [453, 382] on icon "Contenu principal" at bounding box center [453, 385] width 8 height 11
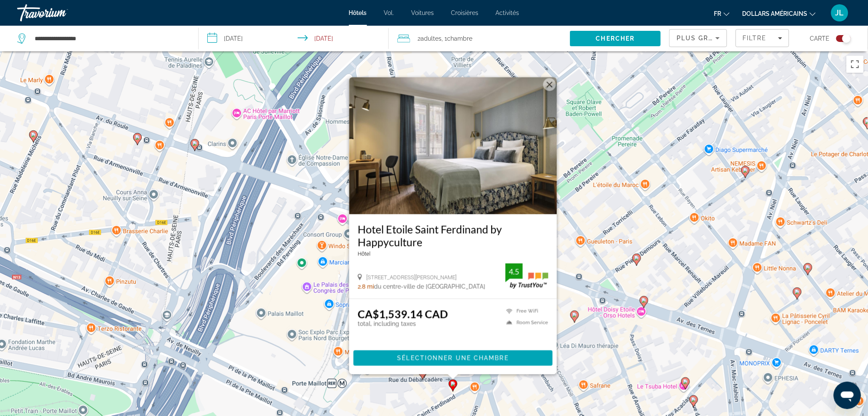
click at [577, 317] on icon "Contenu principal" at bounding box center [574, 316] width 8 height 11
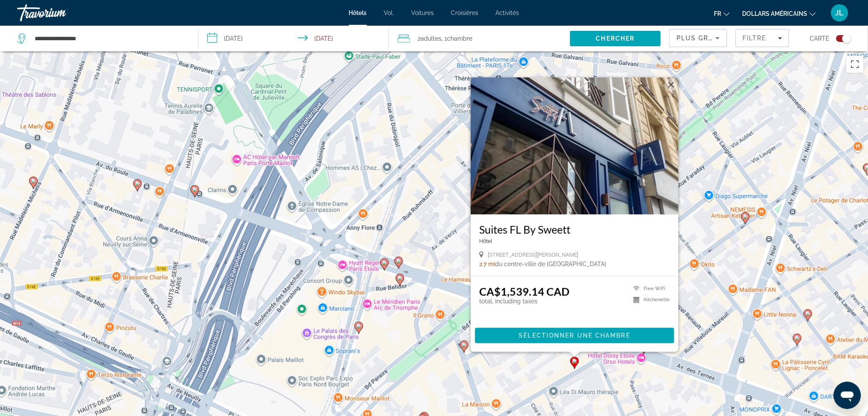
click at [666, 84] on button "Fermer" at bounding box center [670, 84] width 13 height 13
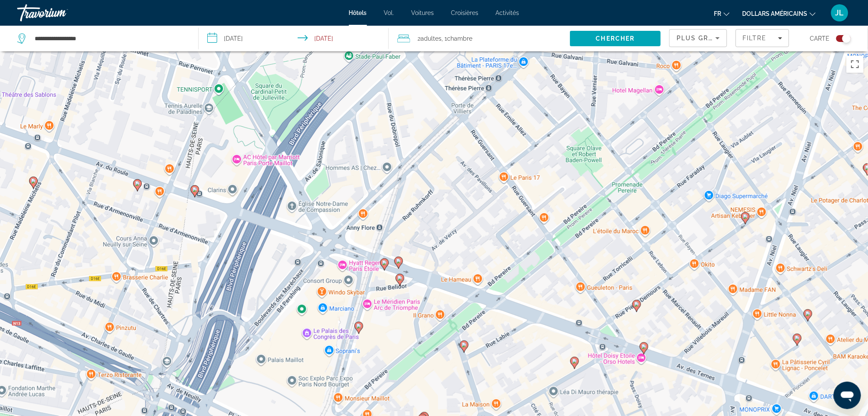
click at [638, 304] on image "Contenu principal" at bounding box center [636, 304] width 5 height 5
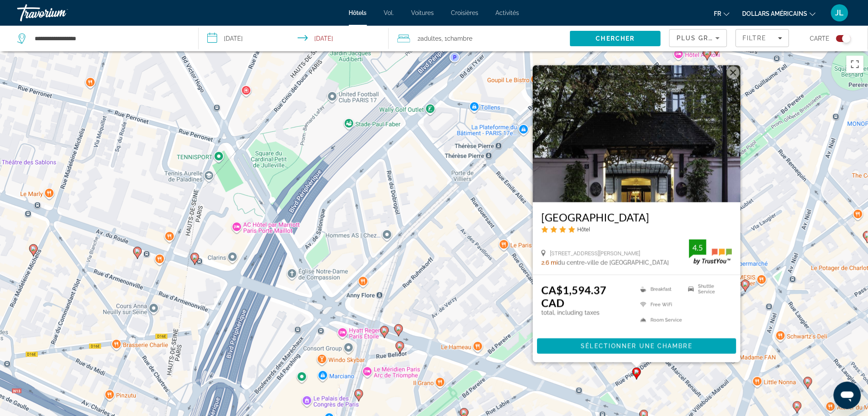
click at [744, 282] on image "Contenu principal" at bounding box center [745, 284] width 5 height 5
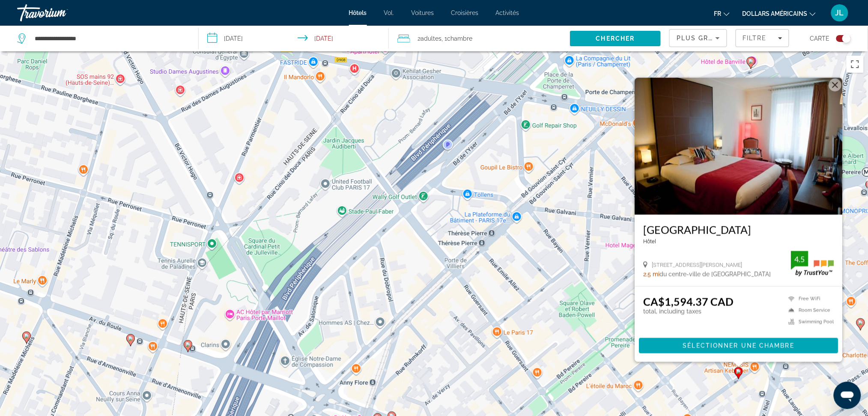
click at [833, 82] on button "Fermer" at bounding box center [834, 85] width 13 height 13
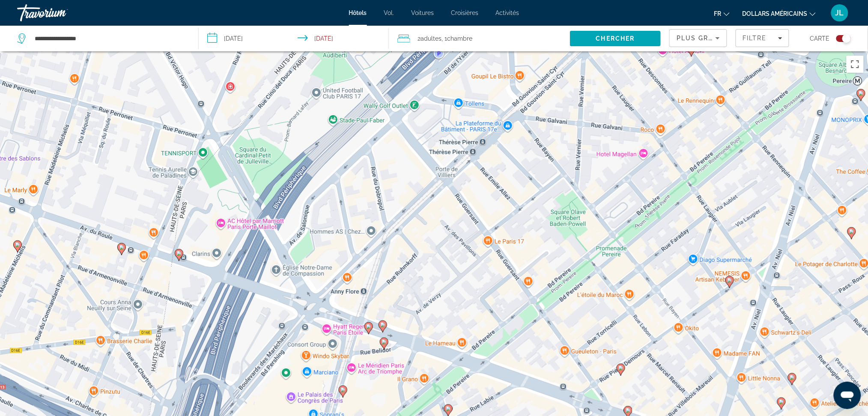
drag, startPoint x: 680, startPoint y: 330, endPoint x: 672, endPoint y: 237, distance: 93.2
click at [672, 237] on div "Pour activer le glissement du marqueur avec le clavier, appuyez sur Alt+Entrée.…" at bounding box center [434, 259] width 868 height 416
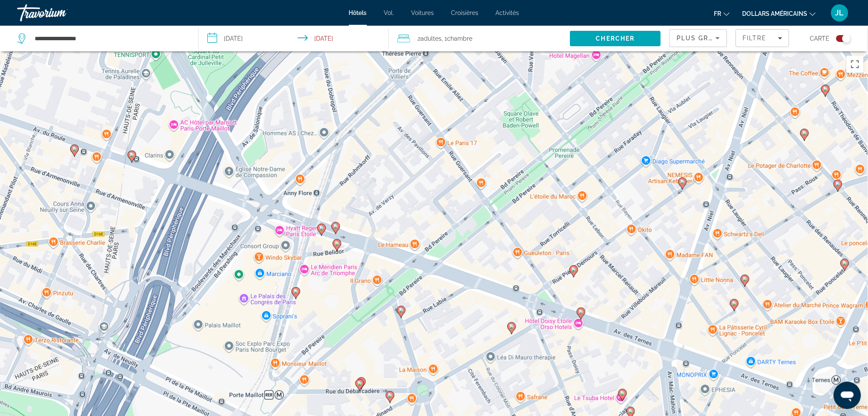
drag, startPoint x: 652, startPoint y: 329, endPoint x: 605, endPoint y: 229, distance: 109.7
click at [605, 229] on div "Pour activer le glissement du marqueur avec le clavier, appuyez sur Alt+Entrée.…" at bounding box center [434, 259] width 868 height 416
click at [517, 336] on div "Pour activer le glissement du marqueur avec le clavier, appuyez sur Alt+Entrée.…" at bounding box center [434, 259] width 868 height 416
click at [513, 328] on image "Contenu principal" at bounding box center [511, 326] width 5 height 5
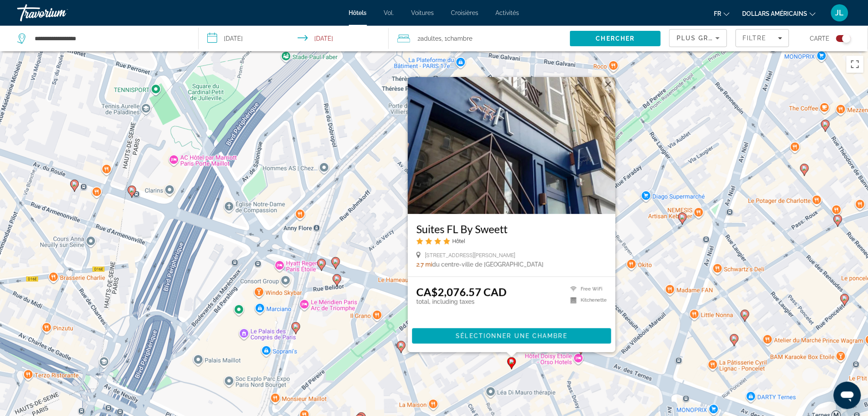
click at [750, 320] on div "Pour activer le glissement du marqueur avec le clavier, appuyez sur Alt+Entrée.…" at bounding box center [434, 259] width 868 height 416
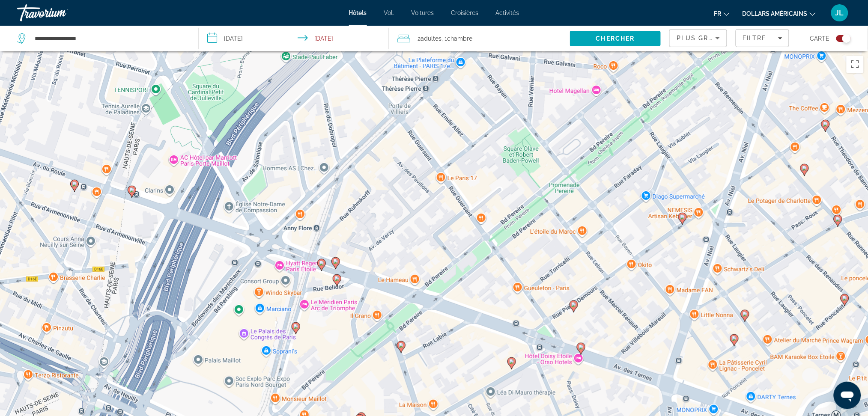
click at [747, 318] on icon "Contenu principal" at bounding box center [745, 315] width 8 height 11
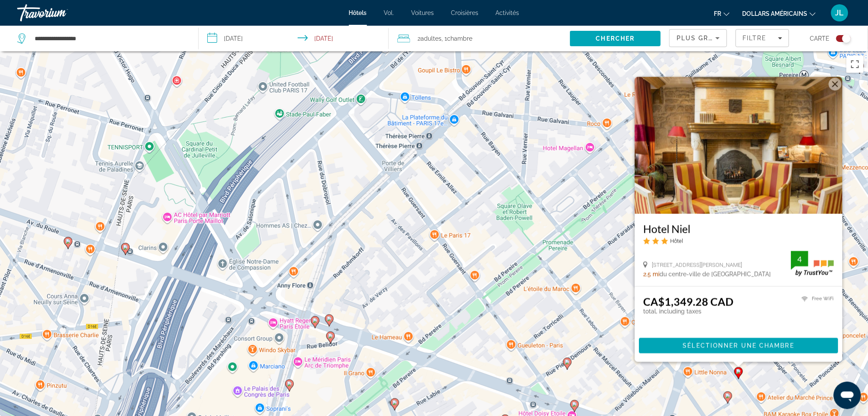
click at [727, 400] on icon "Contenu principal" at bounding box center [727, 397] width 8 height 11
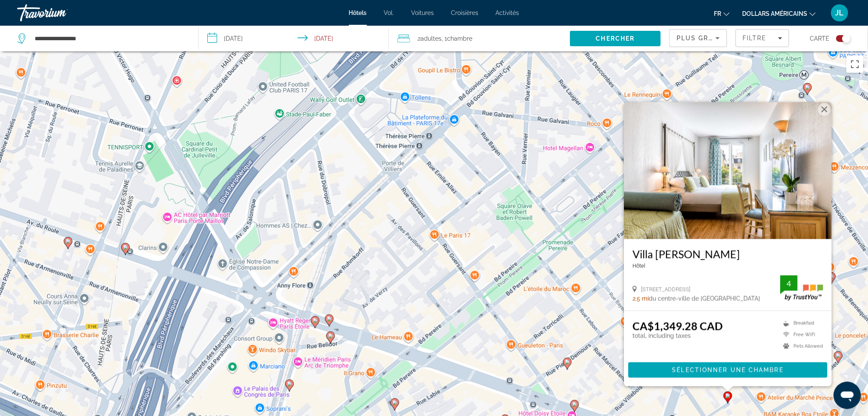
click at [772, 176] on img "Contenu principal" at bounding box center [728, 170] width 208 height 137
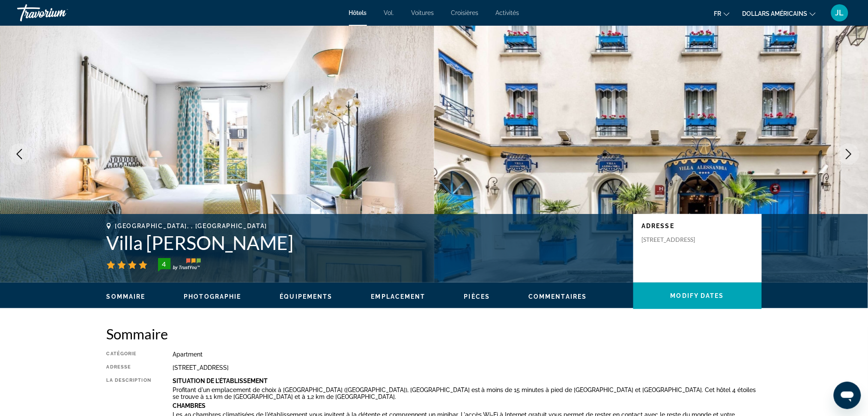
click at [851, 152] on icon "Next image" at bounding box center [848, 154] width 10 height 10
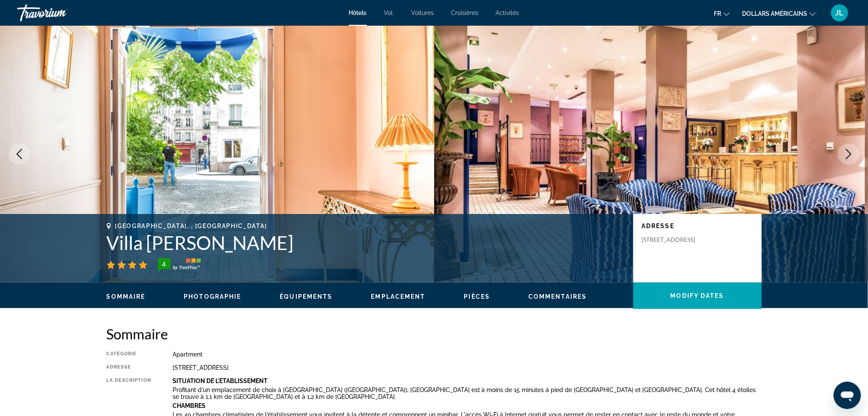
click at [851, 152] on icon "Next image" at bounding box center [848, 154] width 10 height 10
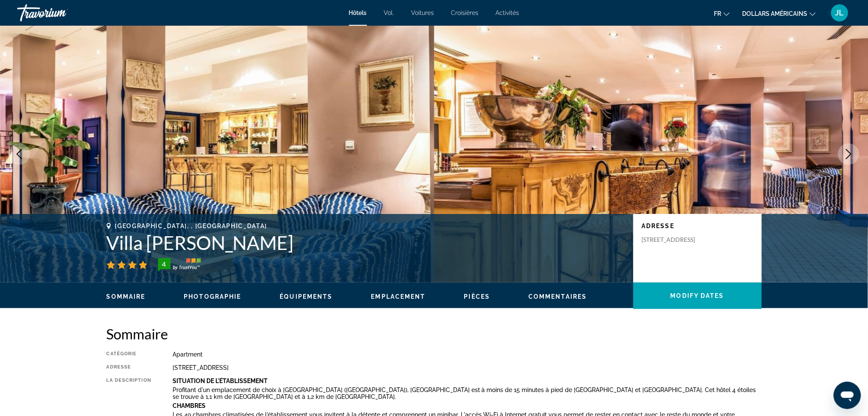
click at [851, 152] on icon "Next image" at bounding box center [848, 154] width 10 height 10
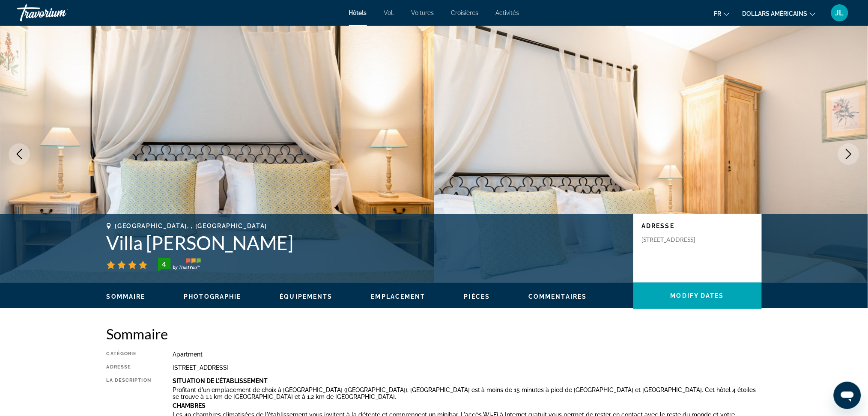
click at [851, 152] on icon "Next image" at bounding box center [848, 154] width 10 height 10
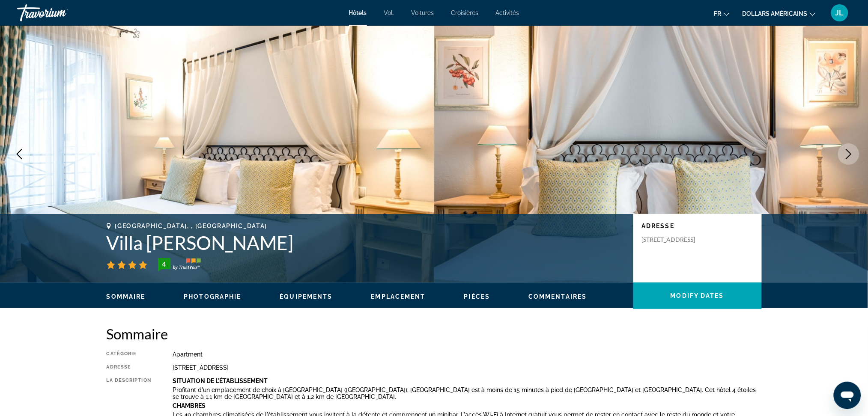
click at [851, 152] on icon "Next image" at bounding box center [848, 154] width 10 height 10
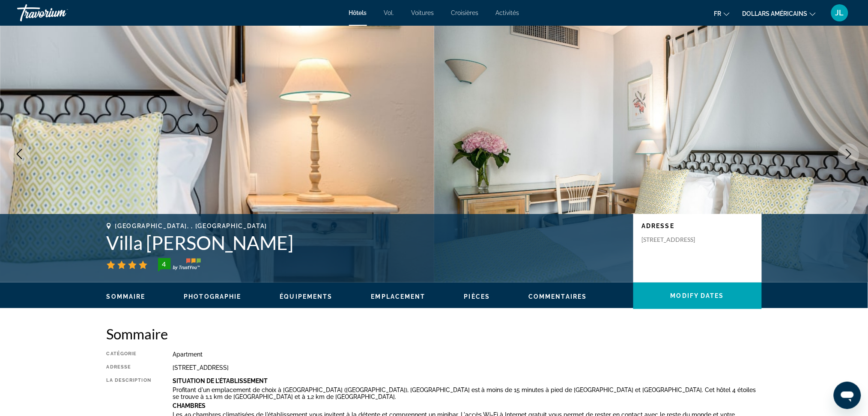
click at [851, 152] on icon "Next image" at bounding box center [848, 154] width 10 height 10
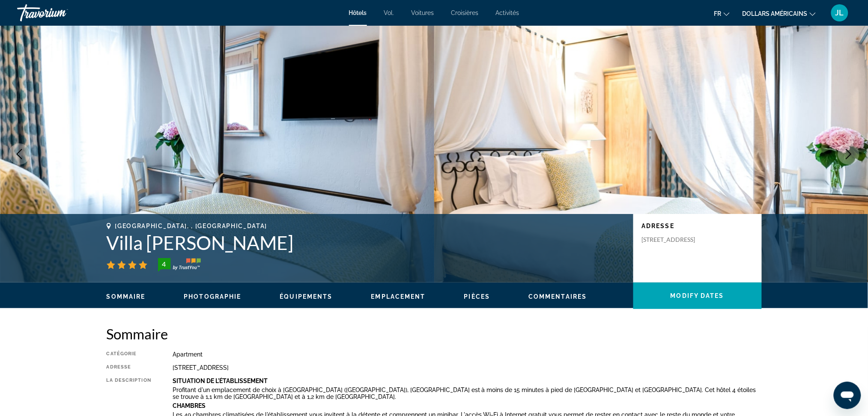
click at [215, 290] on div "Sommaire Photographie Équipements Emplacement Pièces Commentaires Modify Dates" at bounding box center [433, 296] width 689 height 27
click at [227, 293] on span "Photographie" at bounding box center [212, 296] width 57 height 7
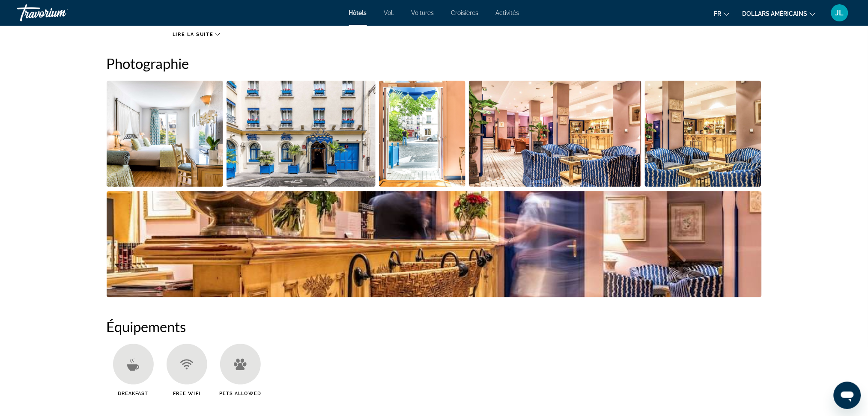
scroll to position [418, 0]
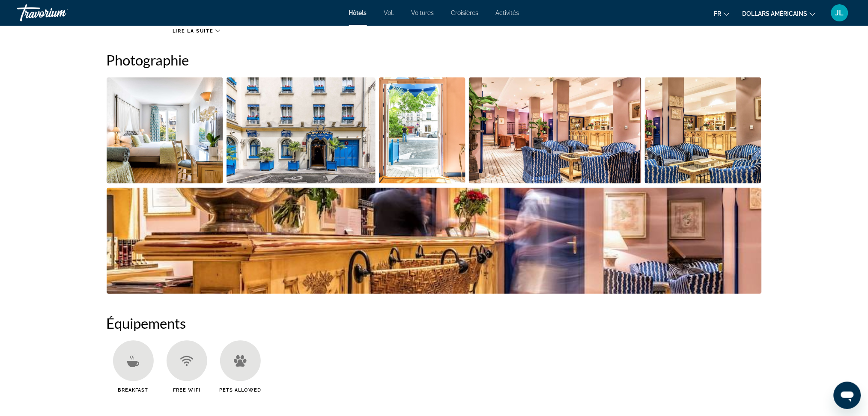
click at [675, 242] on img "Open full-screen image slider" at bounding box center [434, 241] width 655 height 106
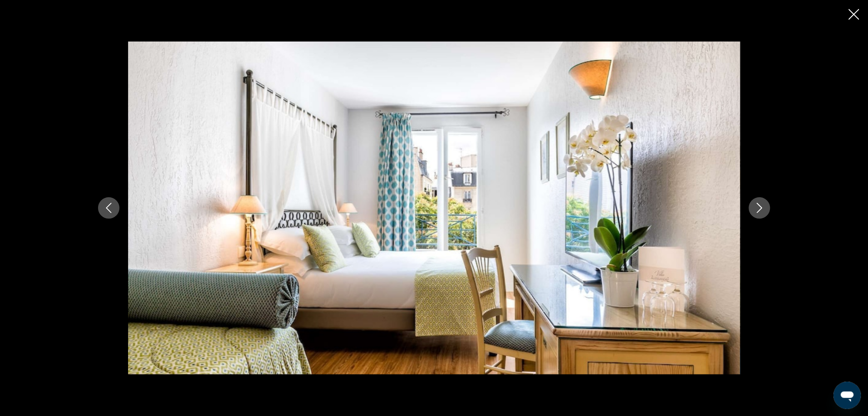
click at [756, 211] on icon "Next image" at bounding box center [759, 208] width 10 height 10
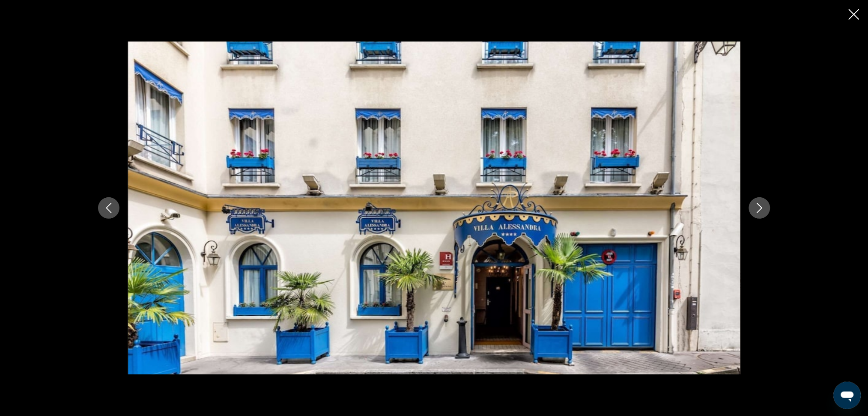
click at [756, 211] on icon "Next image" at bounding box center [759, 208] width 10 height 10
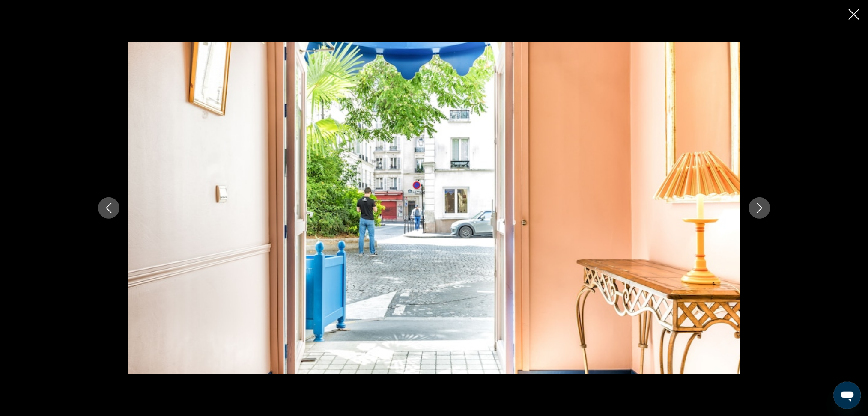
click at [756, 211] on icon "Next image" at bounding box center [759, 208] width 10 height 10
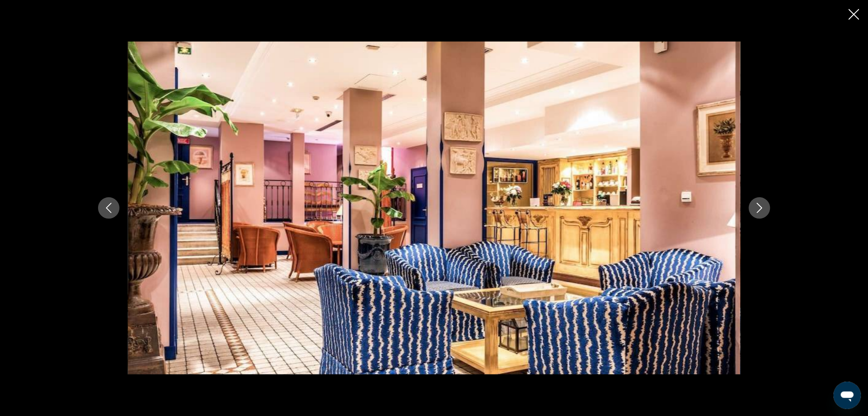
click at [756, 211] on icon "Next image" at bounding box center [759, 208] width 10 height 10
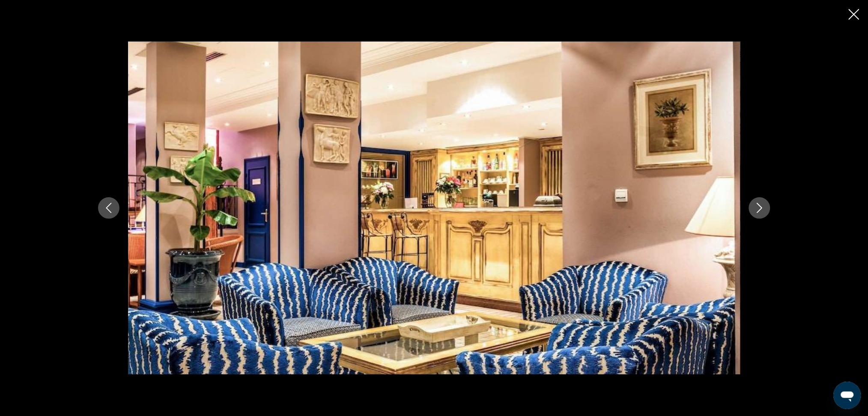
click at [756, 211] on icon "Next image" at bounding box center [759, 208] width 10 height 10
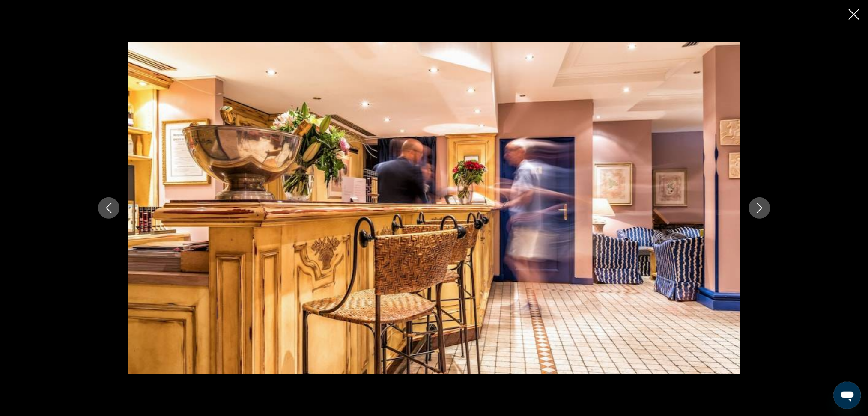
click at [756, 211] on icon "Next image" at bounding box center [759, 208] width 10 height 10
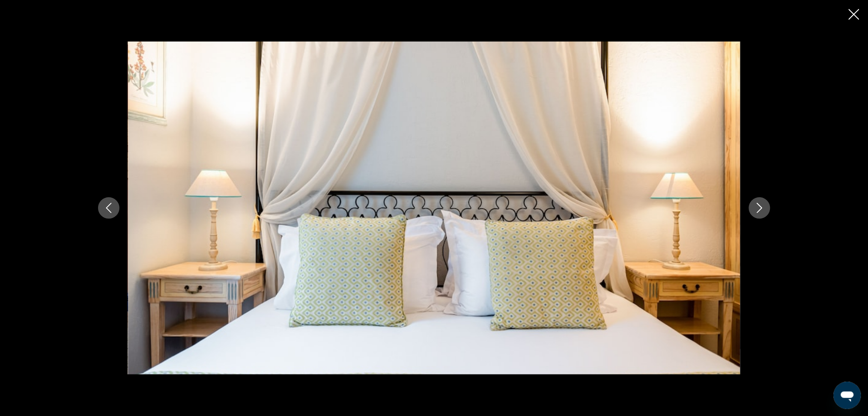
click at [756, 211] on icon "Next image" at bounding box center [759, 208] width 10 height 10
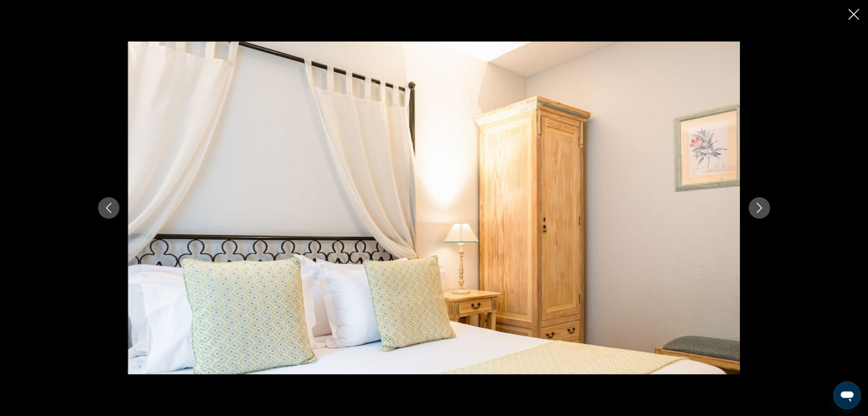
click at [756, 211] on icon "Next image" at bounding box center [759, 208] width 10 height 10
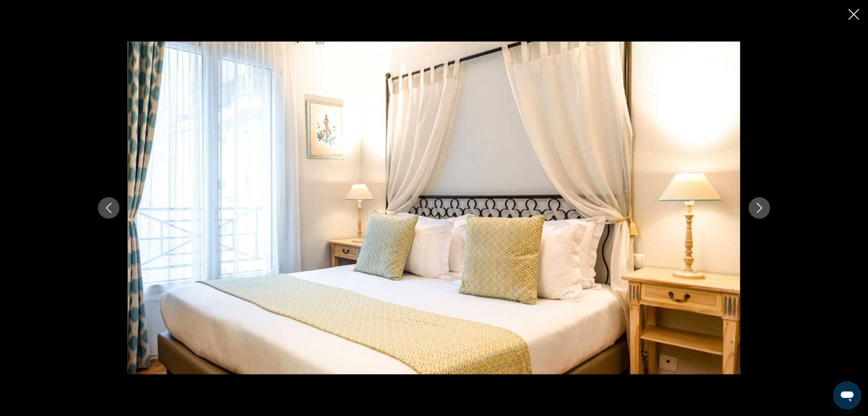
click at [756, 211] on icon "Next image" at bounding box center [759, 208] width 10 height 10
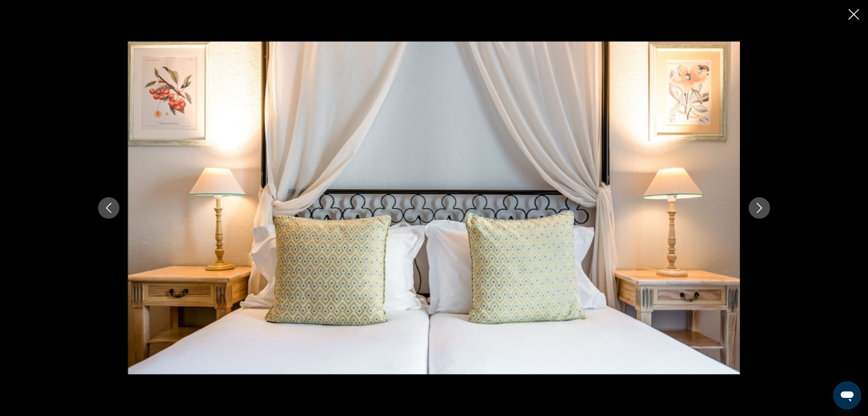
click at [756, 211] on icon "Next image" at bounding box center [759, 208] width 10 height 10
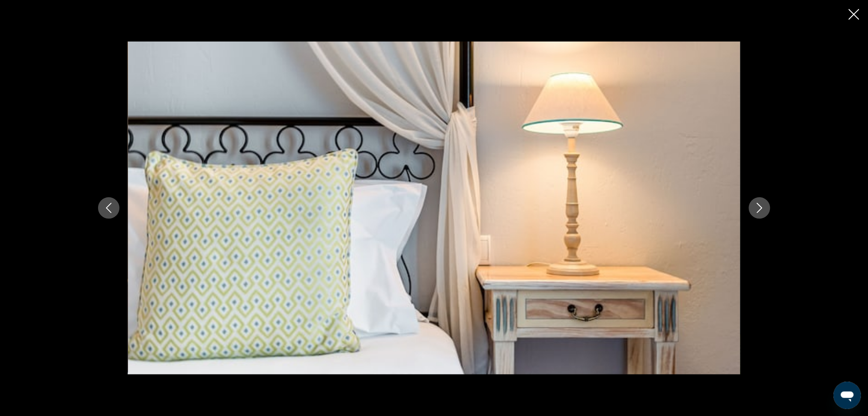
click at [756, 211] on icon "Next image" at bounding box center [759, 208] width 10 height 10
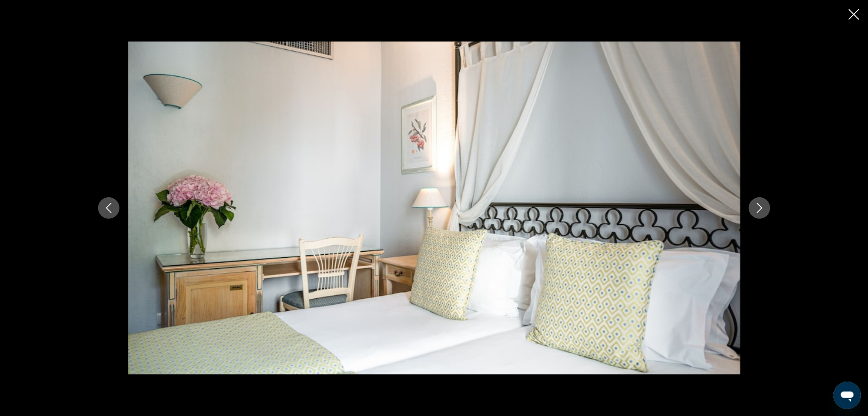
click at [756, 211] on icon "Next image" at bounding box center [759, 208] width 10 height 10
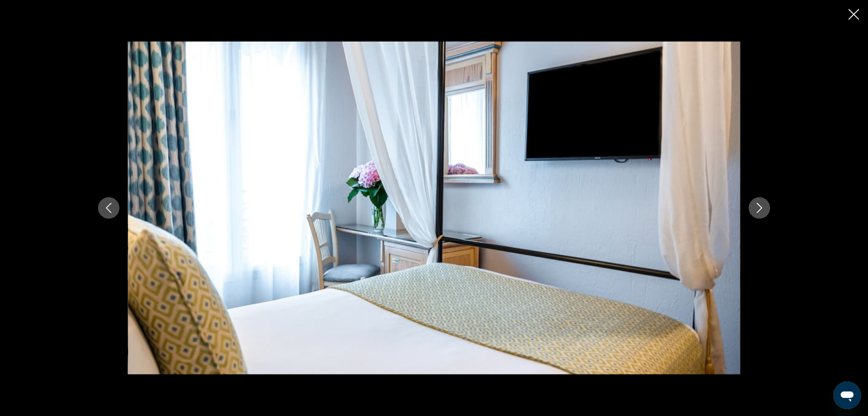
click at [756, 211] on icon "Next image" at bounding box center [759, 208] width 10 height 10
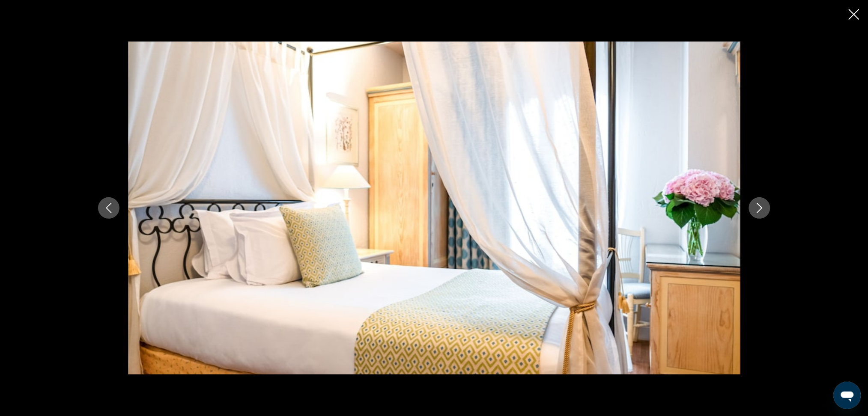
click at [756, 211] on icon "Next image" at bounding box center [759, 208] width 10 height 10
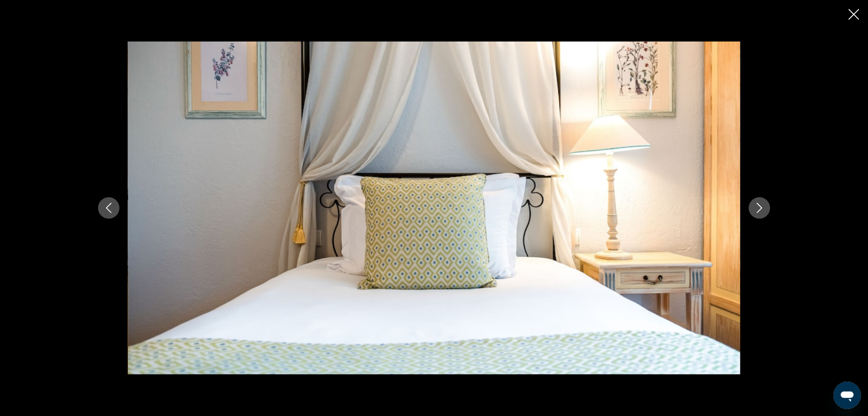
click at [756, 211] on icon "Next image" at bounding box center [759, 208] width 10 height 10
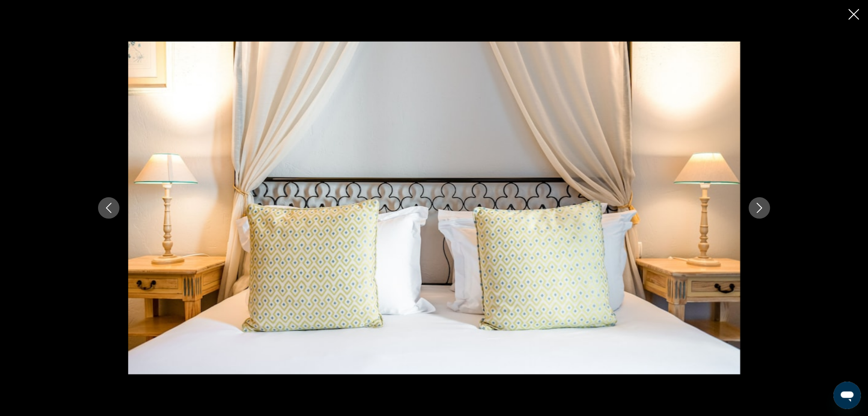
click at [756, 211] on icon "Next image" at bounding box center [759, 208] width 10 height 10
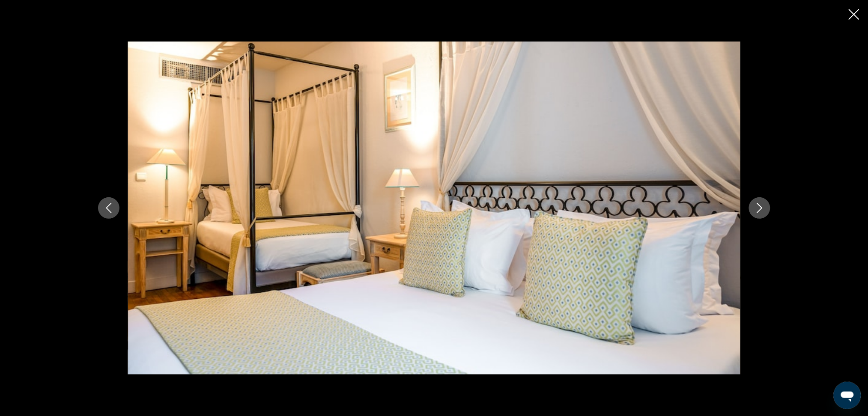
click at [756, 211] on icon "Next image" at bounding box center [759, 208] width 10 height 10
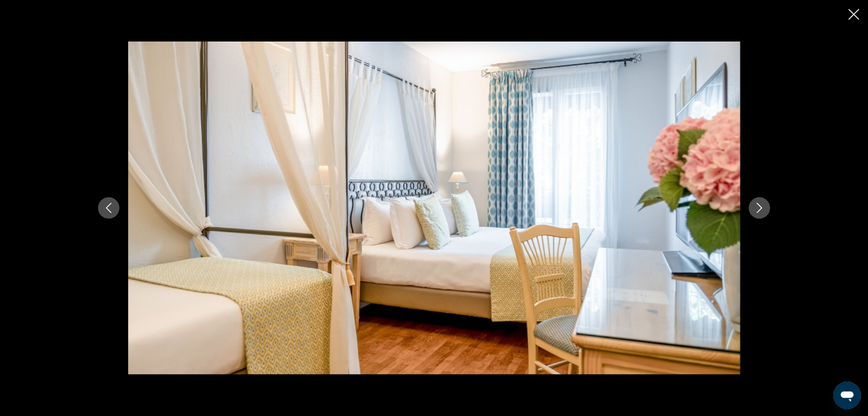
click at [756, 211] on icon "Next image" at bounding box center [759, 208] width 10 height 10
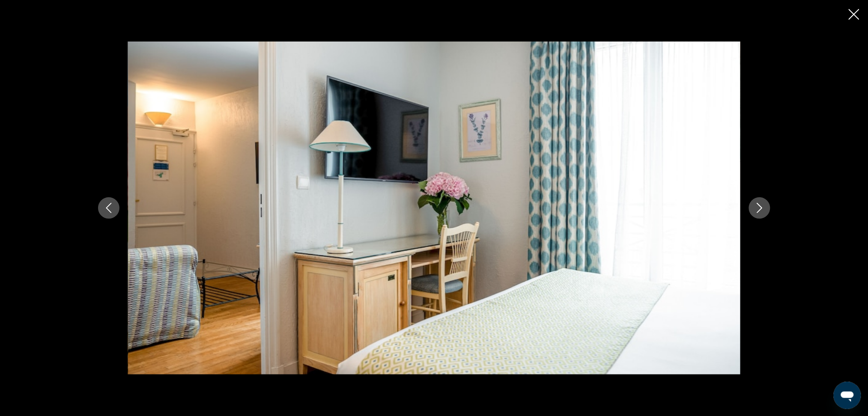
click at [756, 211] on icon "Next image" at bounding box center [759, 208] width 10 height 10
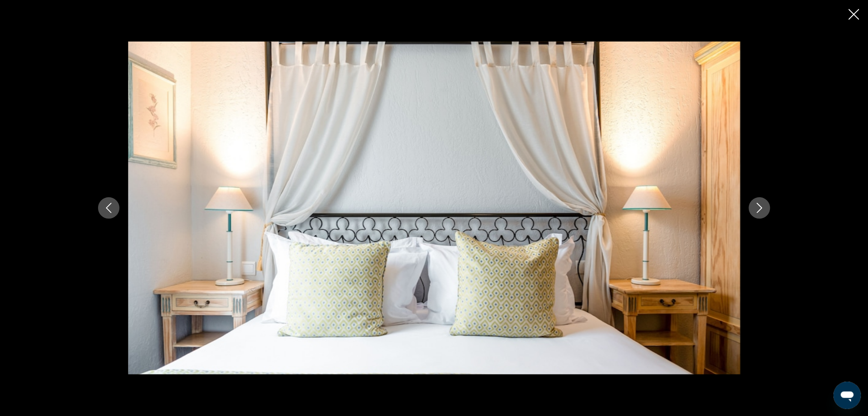
click at [756, 211] on icon "Next image" at bounding box center [759, 208] width 10 height 10
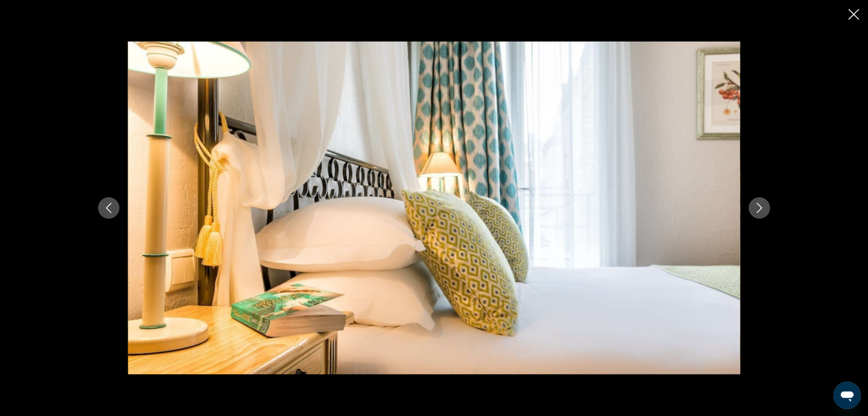
click at [756, 211] on icon "Next image" at bounding box center [759, 208] width 10 height 10
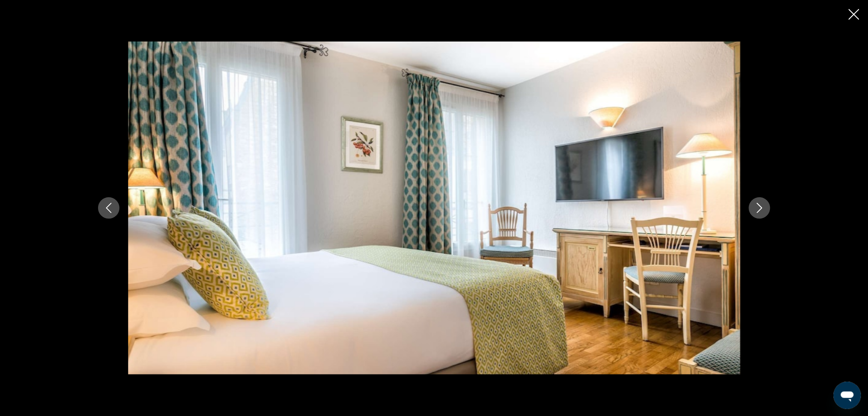
click at [756, 211] on icon "Next image" at bounding box center [759, 208] width 10 height 10
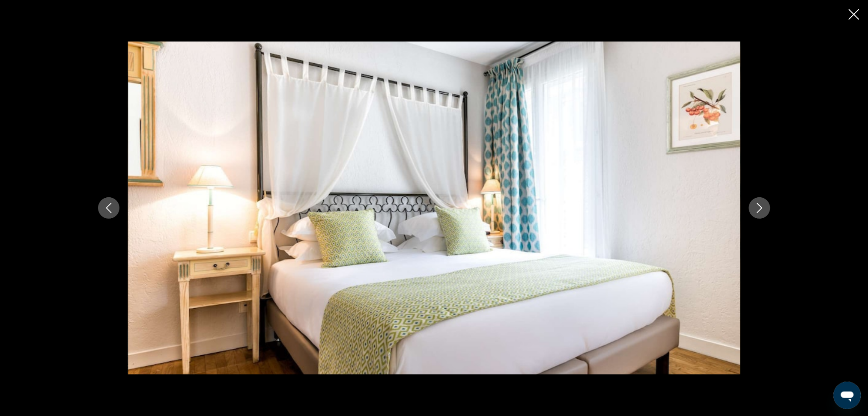
click at [756, 211] on icon "Next image" at bounding box center [759, 208] width 10 height 10
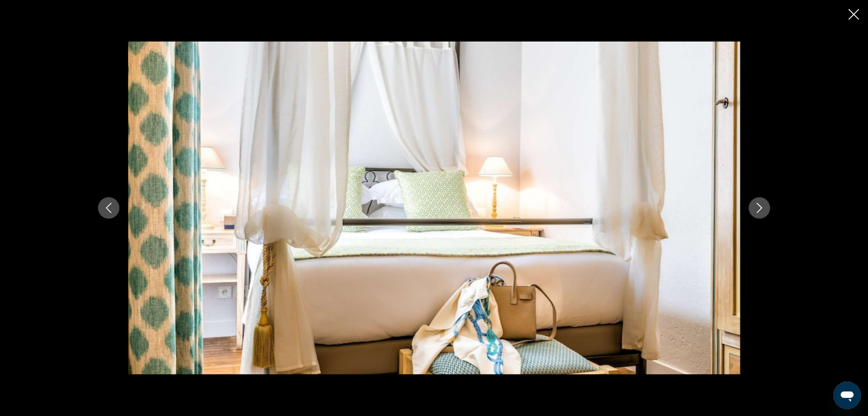
click at [756, 212] on icon "Next image" at bounding box center [759, 208] width 10 height 10
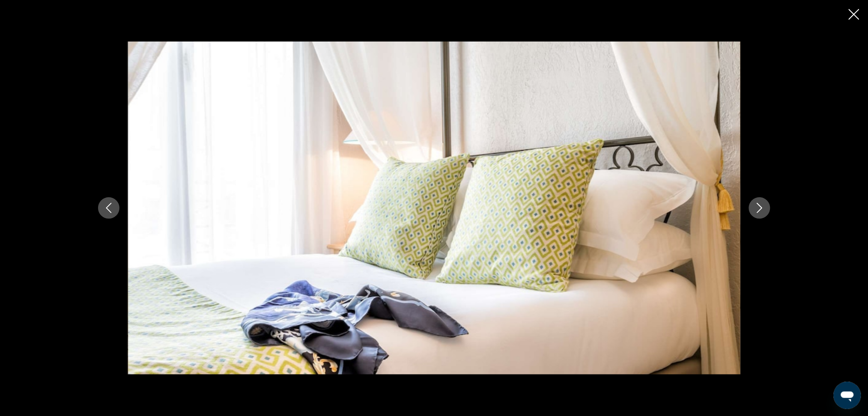
click at [756, 212] on icon "Next image" at bounding box center [759, 208] width 10 height 10
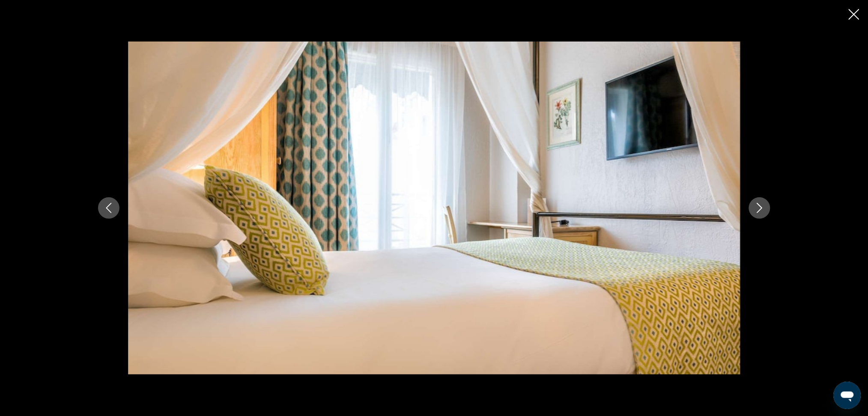
click at [766, 207] on button "Next image" at bounding box center [759, 207] width 21 height 21
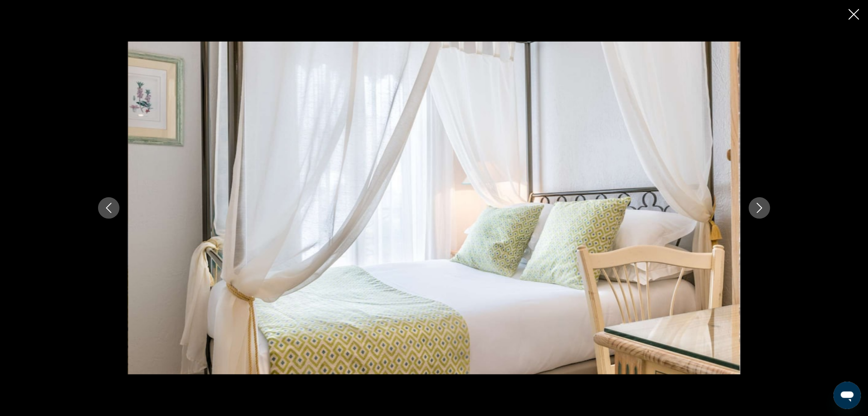
click at [767, 207] on button "Next image" at bounding box center [759, 207] width 21 height 21
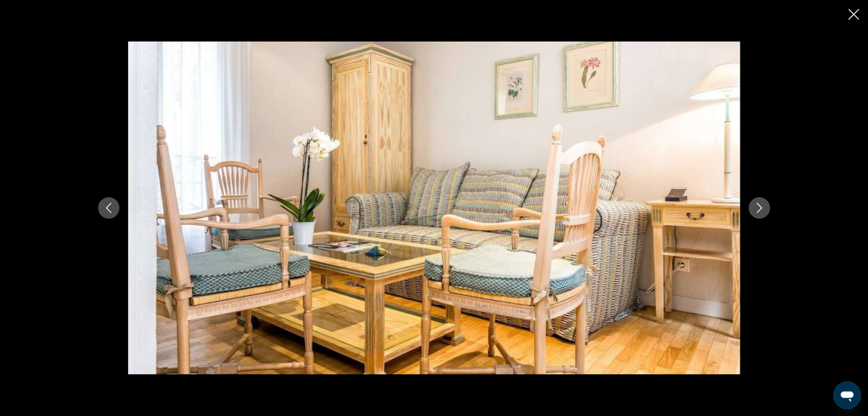
click at [764, 207] on icon "Next image" at bounding box center [759, 208] width 10 height 10
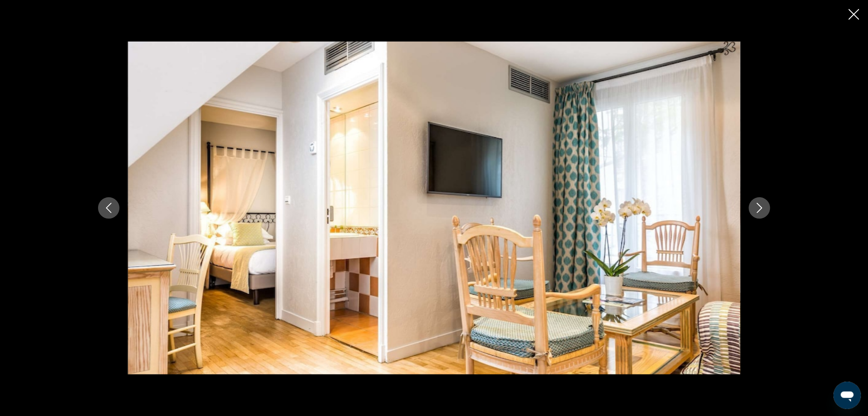
click at [764, 207] on icon "Next image" at bounding box center [759, 208] width 10 height 10
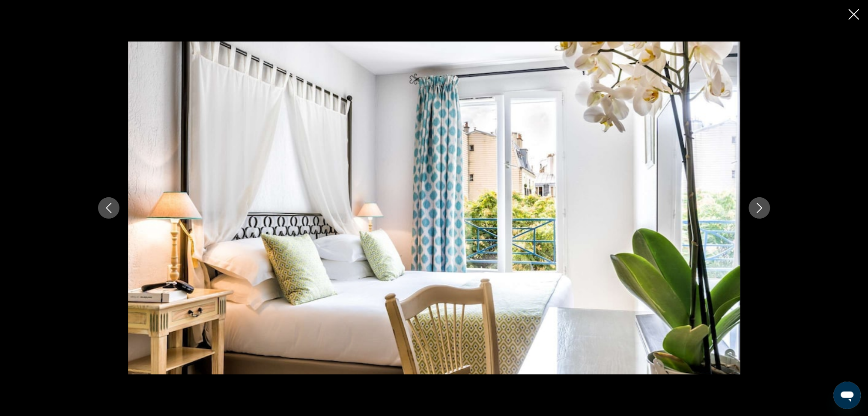
click at [764, 207] on icon "Next image" at bounding box center [759, 208] width 10 height 10
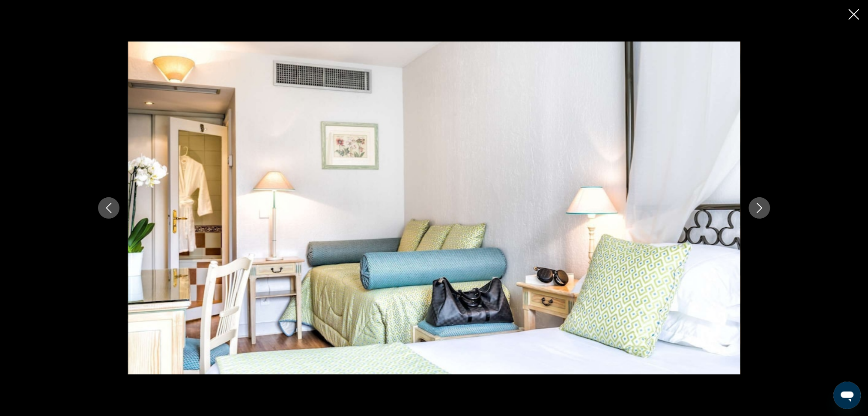
click at [765, 207] on button "Next image" at bounding box center [759, 207] width 21 height 21
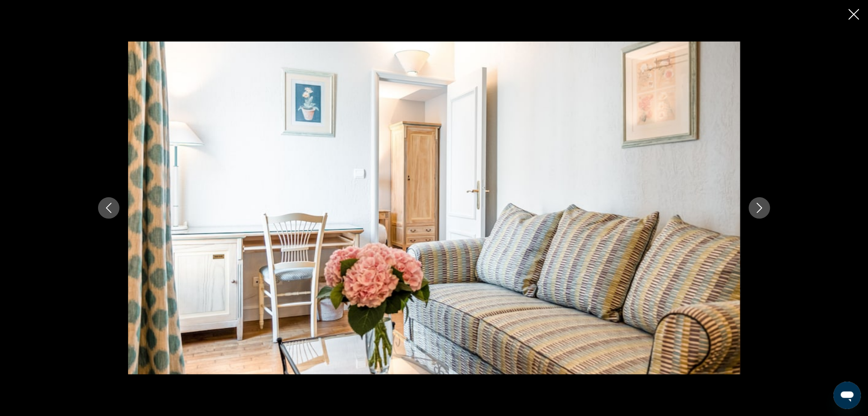
click at [770, 208] on div "prev next" at bounding box center [433, 208] width 689 height 333
click at [764, 205] on icon "Next image" at bounding box center [759, 208] width 10 height 10
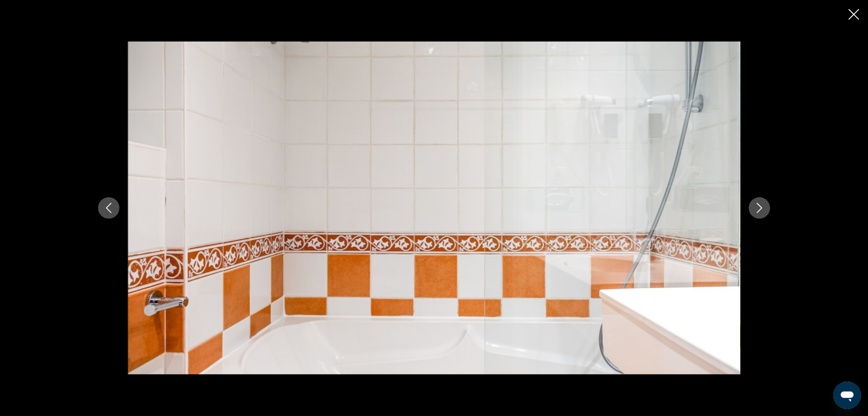
click at [763, 205] on icon "Next image" at bounding box center [759, 208] width 10 height 10
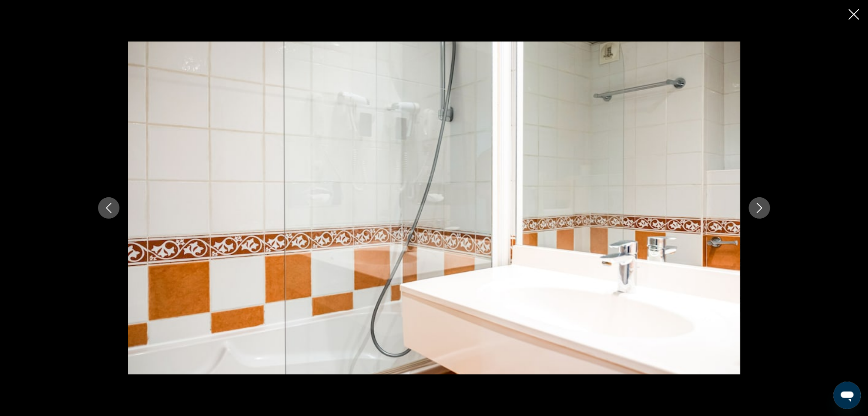
click at [763, 205] on icon "Next image" at bounding box center [759, 208] width 10 height 10
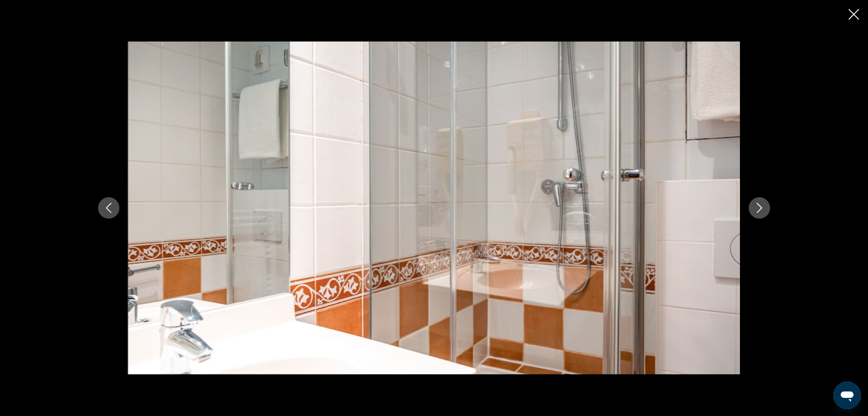
click at [763, 205] on icon "Next image" at bounding box center [759, 208] width 10 height 10
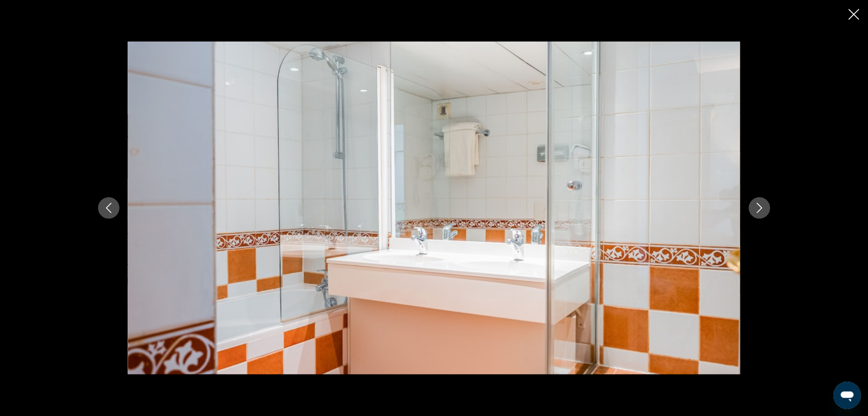
click at [763, 204] on icon "Next image" at bounding box center [759, 208] width 10 height 10
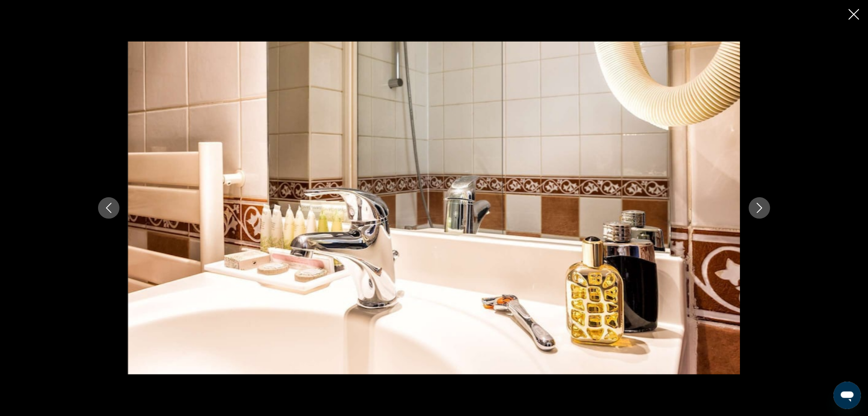
click at [763, 204] on icon "Next image" at bounding box center [759, 208] width 10 height 10
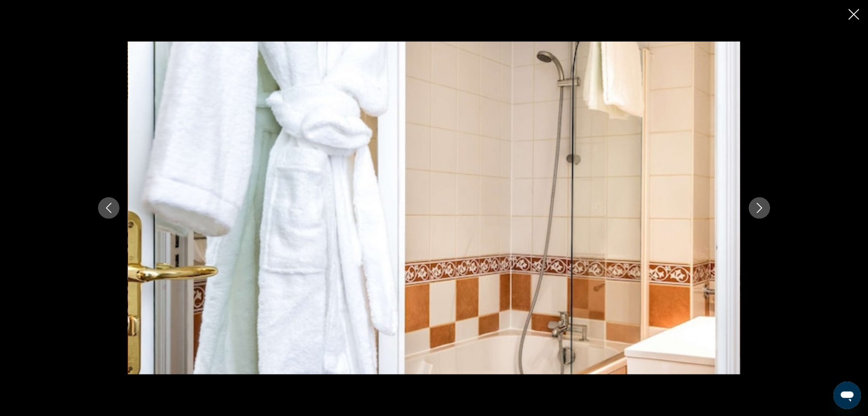
click at [764, 204] on icon "Next image" at bounding box center [759, 208] width 10 height 10
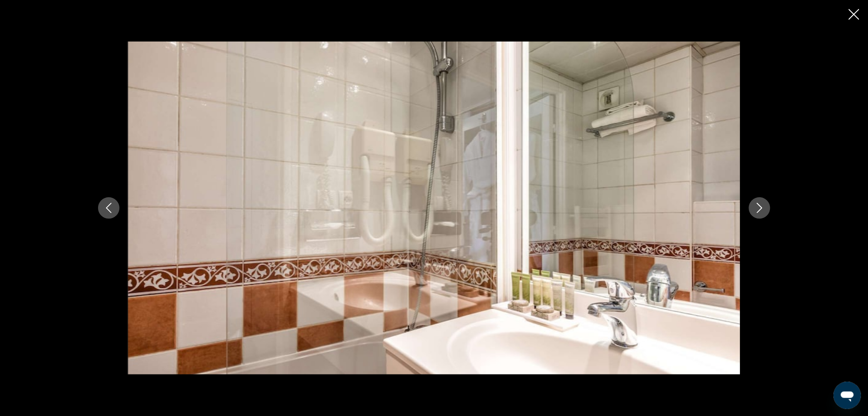
click at [764, 204] on icon "Next image" at bounding box center [759, 208] width 10 height 10
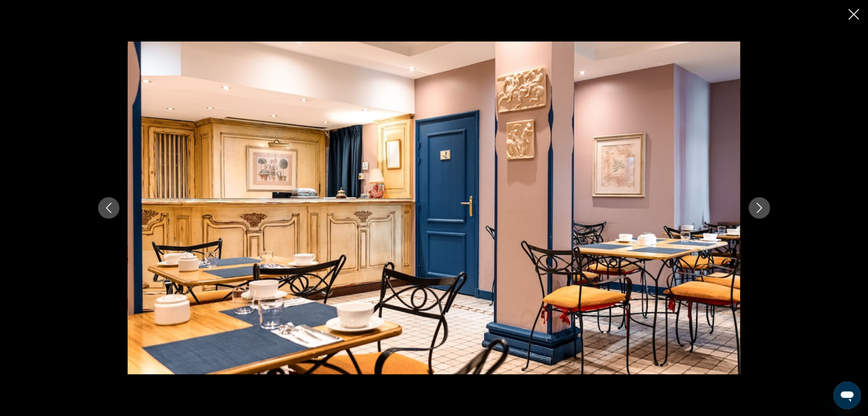
click at [764, 204] on icon "Next image" at bounding box center [759, 208] width 10 height 10
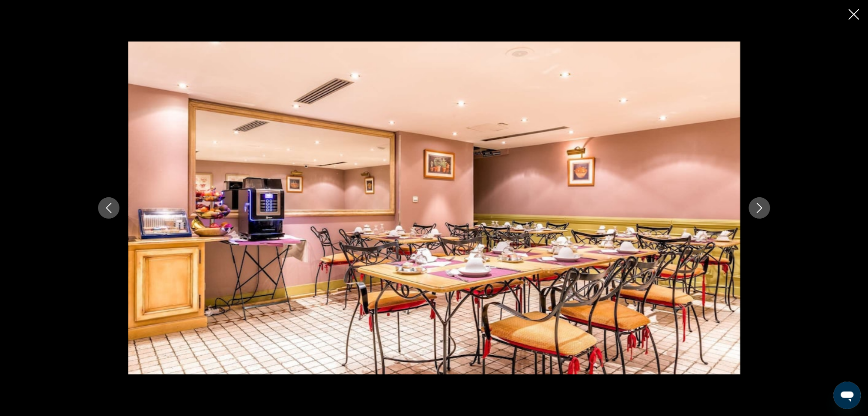
click at [764, 203] on icon "Next image" at bounding box center [759, 208] width 10 height 10
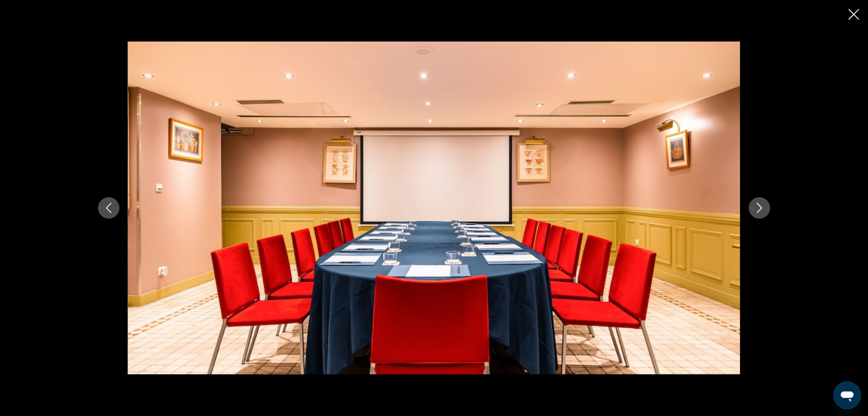
click at [764, 203] on icon "Next image" at bounding box center [759, 208] width 10 height 10
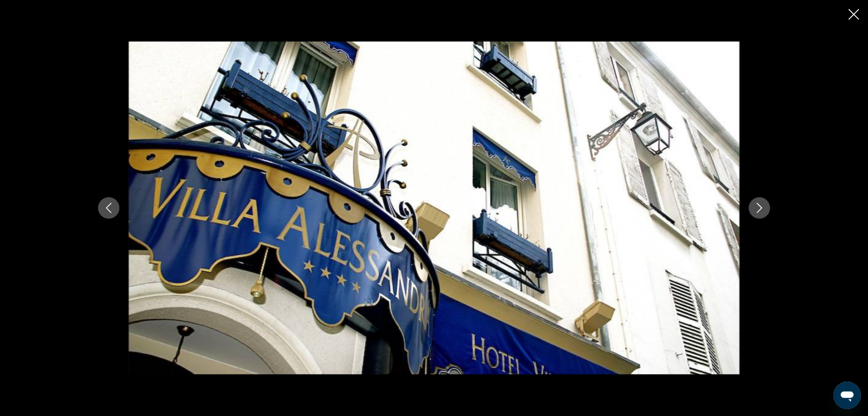
click at [764, 203] on icon "Next image" at bounding box center [759, 208] width 10 height 10
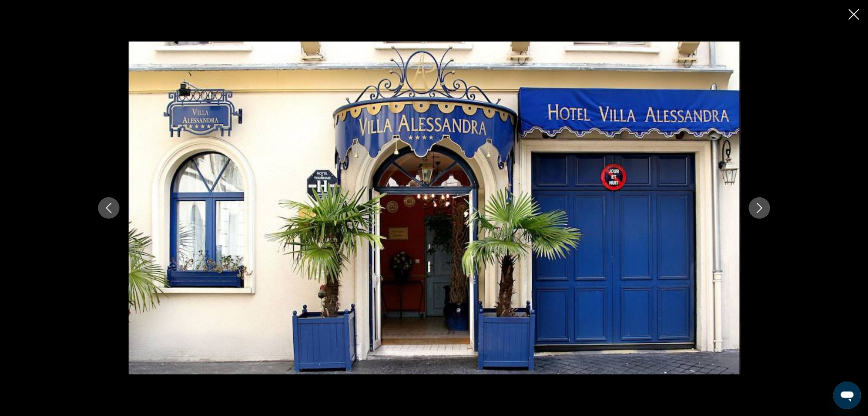
click at [764, 203] on icon "Next image" at bounding box center [759, 208] width 10 height 10
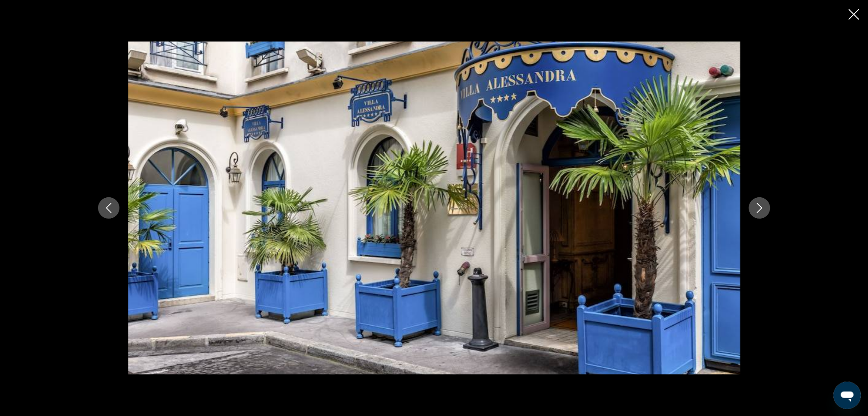
click at [764, 203] on icon "Next image" at bounding box center [759, 208] width 10 height 10
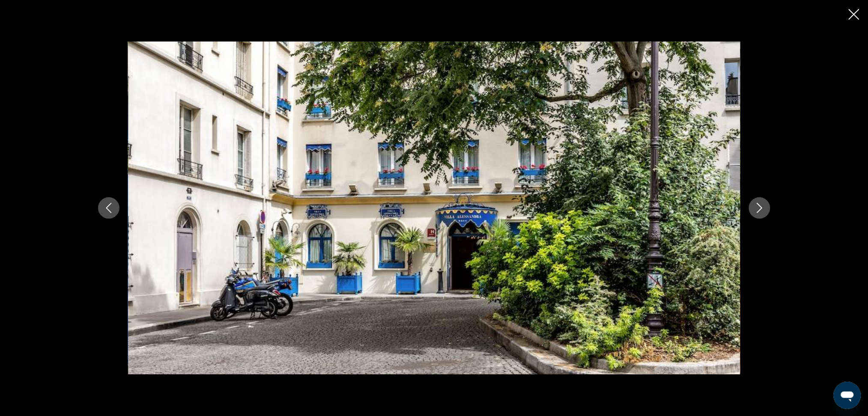
click at [764, 203] on icon "Next image" at bounding box center [759, 208] width 10 height 10
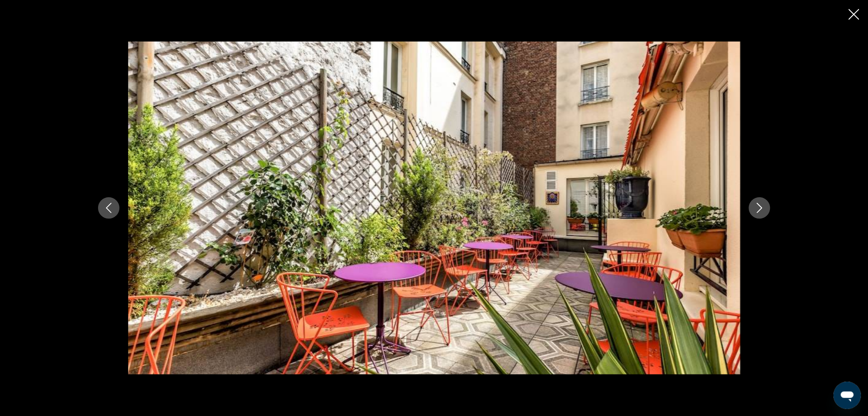
click at [763, 207] on icon "Next image" at bounding box center [759, 208] width 10 height 10
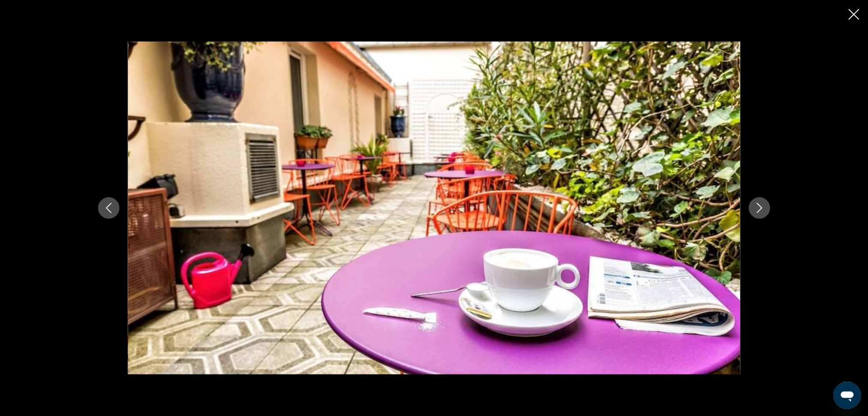
click at [763, 207] on icon "Next image" at bounding box center [759, 208] width 10 height 10
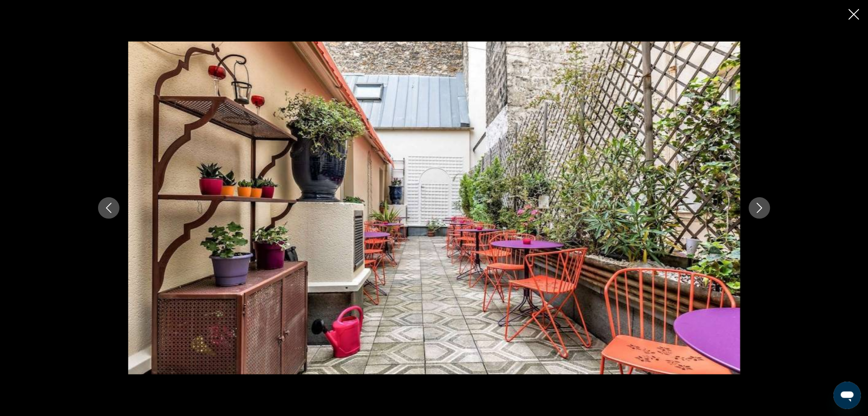
click at [763, 207] on icon "Next image" at bounding box center [759, 208] width 10 height 10
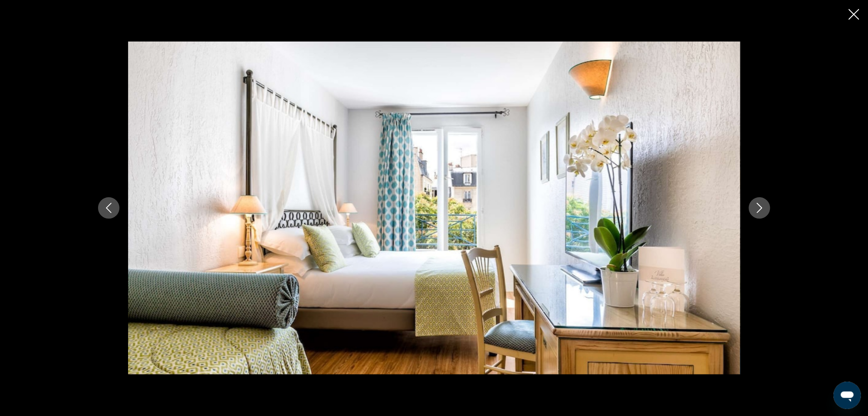
click at [765, 211] on button "Next image" at bounding box center [759, 207] width 21 height 21
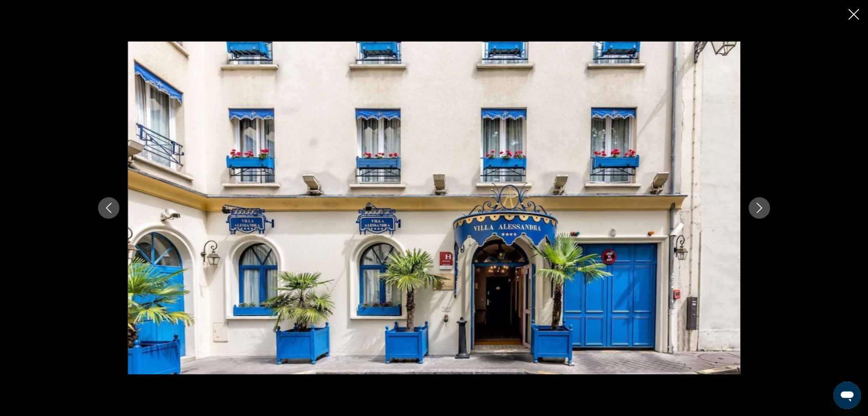
click at [850, 17] on icon "Close slideshow" at bounding box center [853, 14] width 11 height 11
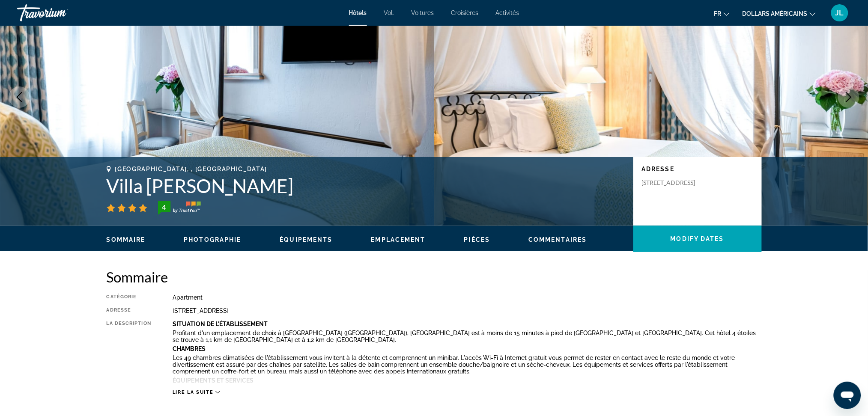
scroll to position [0, 0]
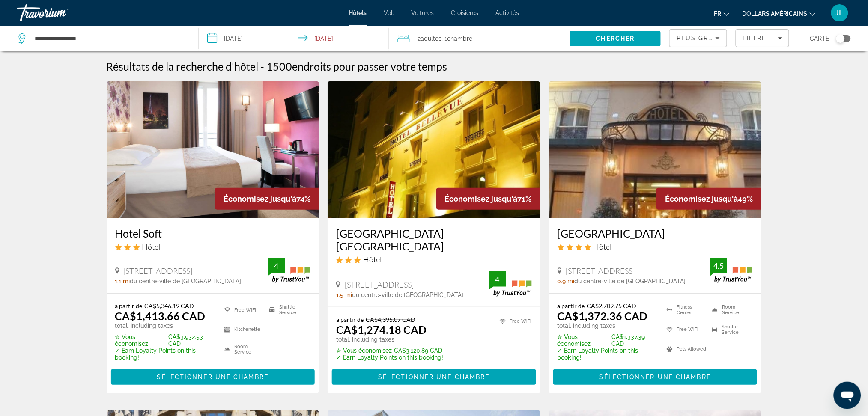
click at [850, 38] on div "Toggle map" at bounding box center [843, 38] width 15 height 7
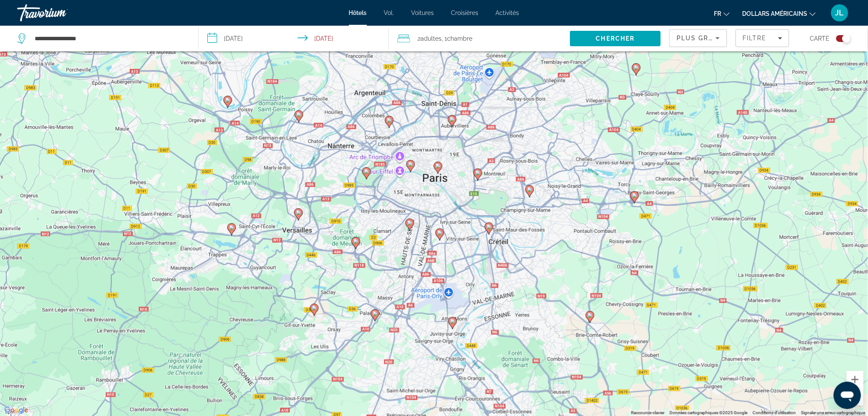
click at [409, 164] on image "Contenu principal" at bounding box center [410, 164] width 5 height 5
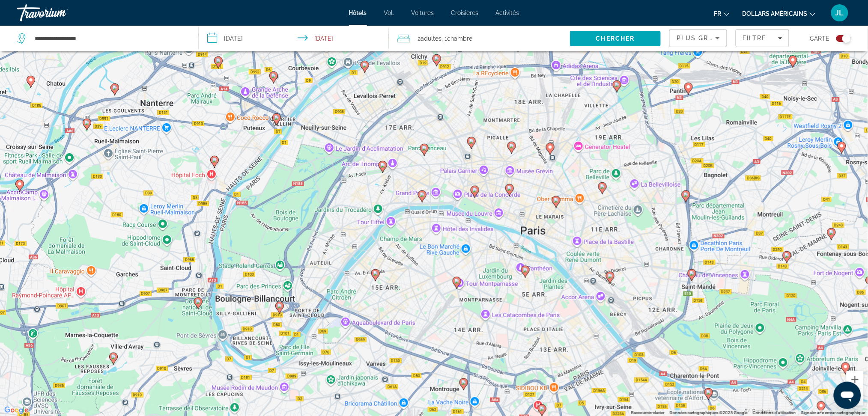
click at [421, 197] on image "Contenu principal" at bounding box center [422, 194] width 5 height 5
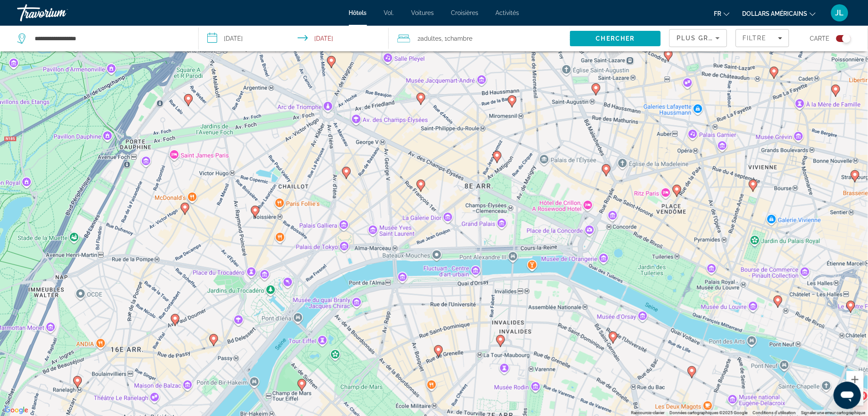
drag, startPoint x: 346, startPoint y: 143, endPoint x: 351, endPoint y: 168, distance: 25.7
click at [359, 184] on div "Pour naviguer, utilisez les touches fléchées. Pour activer le glissement du mar…" at bounding box center [434, 208] width 868 height 416
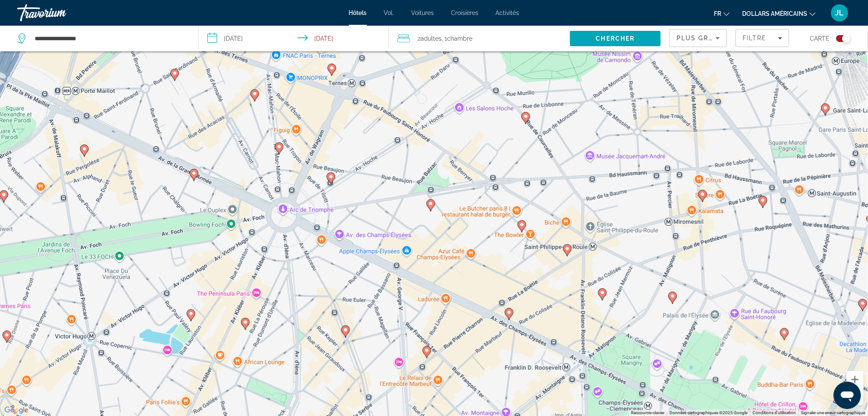
drag, startPoint x: 347, startPoint y: 147, endPoint x: 254, endPoint y: 229, distance: 124.0
click at [254, 232] on div "Pour naviguer, utilisez les touches fléchées. Pour activer le glissement du mar…" at bounding box center [434, 208] width 868 height 416
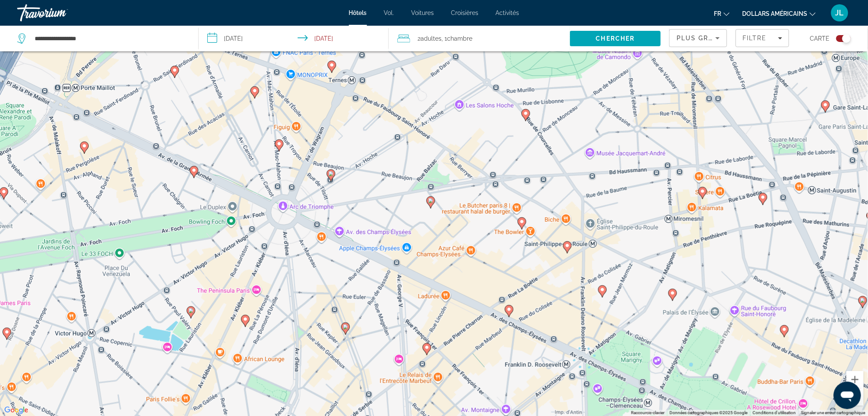
click at [430, 351] on gmp-advanced-marker "Contenu principal" at bounding box center [427, 349] width 9 height 13
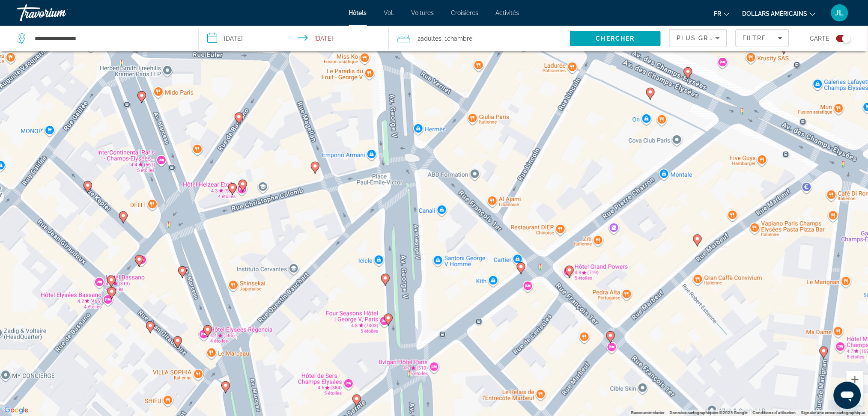
drag, startPoint x: 429, startPoint y: 228, endPoint x: 494, endPoint y: 311, distance: 105.2
click at [494, 311] on div "Pour naviguer, utilisez les touches fléchées. Pour activer le glissement du mar…" at bounding box center [434, 208] width 868 height 416
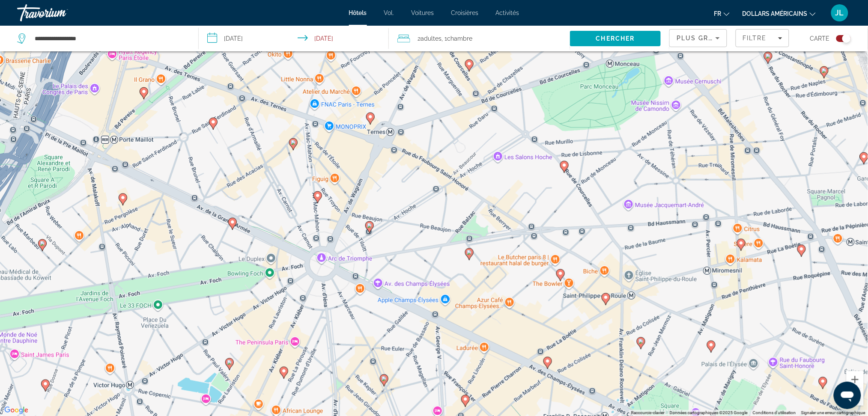
drag, startPoint x: 391, startPoint y: 258, endPoint x: 428, endPoint y: 351, distance: 100.1
click at [428, 351] on div "Pour naviguer, utilisez les touches fléchées. Pour activer le glissement du mar…" at bounding box center [434, 208] width 868 height 416
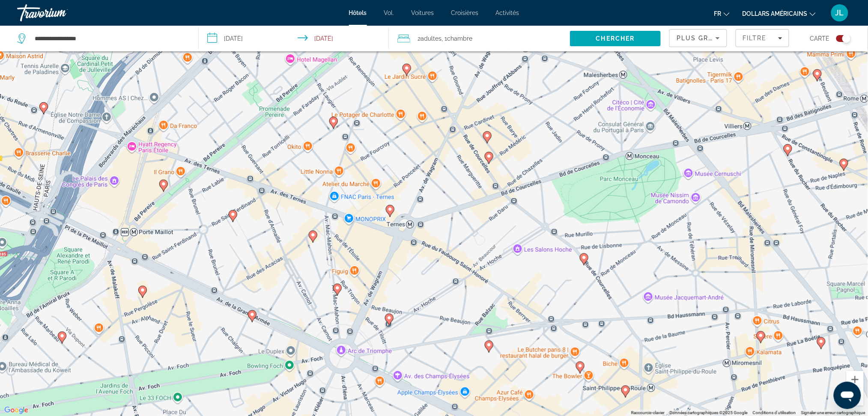
drag, startPoint x: 370, startPoint y: 230, endPoint x: 392, endPoint y: 324, distance: 96.6
click at [392, 324] on gmp-advanced-marker "Contenu principal" at bounding box center [389, 319] width 9 height 13
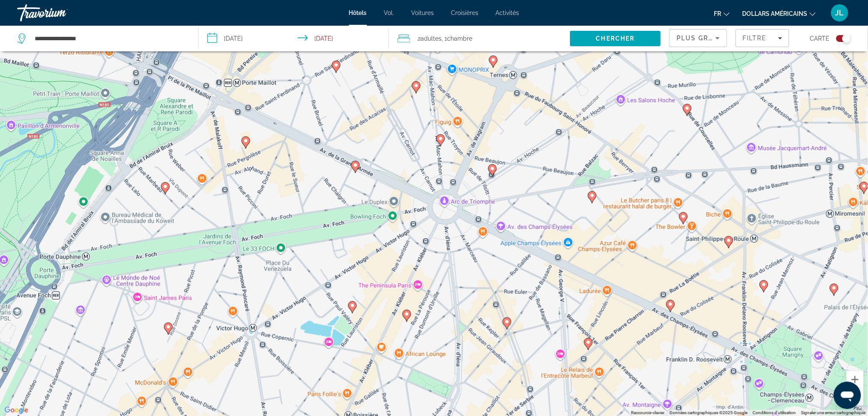
drag, startPoint x: 248, startPoint y: 228, endPoint x: 353, endPoint y: 79, distance: 182.5
click at [353, 79] on div "Pour activer le glissement du marqueur avec le clavier, appuyez sur Alt+Entrée.…" at bounding box center [434, 208] width 868 height 416
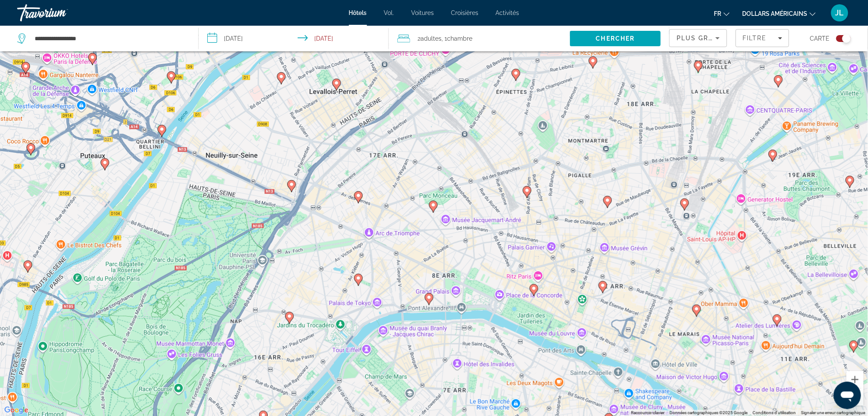
drag, startPoint x: 384, startPoint y: 100, endPoint x: 348, endPoint y: 212, distance: 117.8
click at [350, 213] on div "Pour activer le glissement du marqueur avec le clavier, appuyez sur Alt+Entrée.…" at bounding box center [434, 208] width 868 height 416
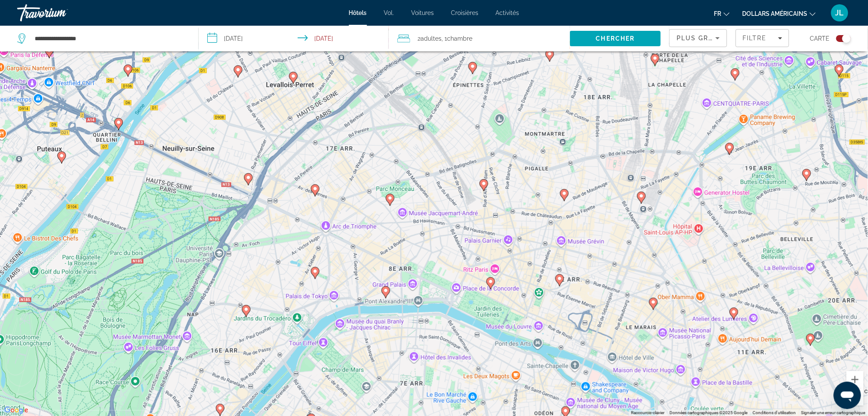
drag, startPoint x: 357, startPoint y: 211, endPoint x: 320, endPoint y: 207, distance: 37.0
click at [320, 207] on div "Pour activer le glissement du marqueur avec le clavier, appuyez sur Alt+Entrée.…" at bounding box center [434, 208] width 868 height 416
click at [315, 193] on icon "Contenu principal" at bounding box center [315, 190] width 8 height 11
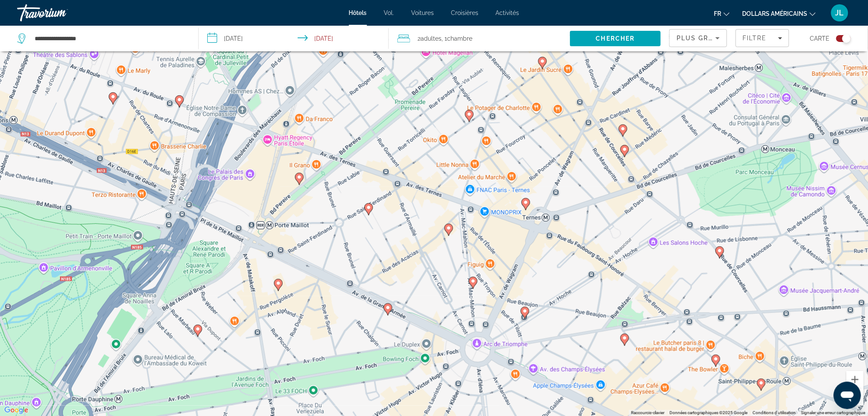
click at [475, 283] on image "Contenu principal" at bounding box center [472, 281] width 5 height 5
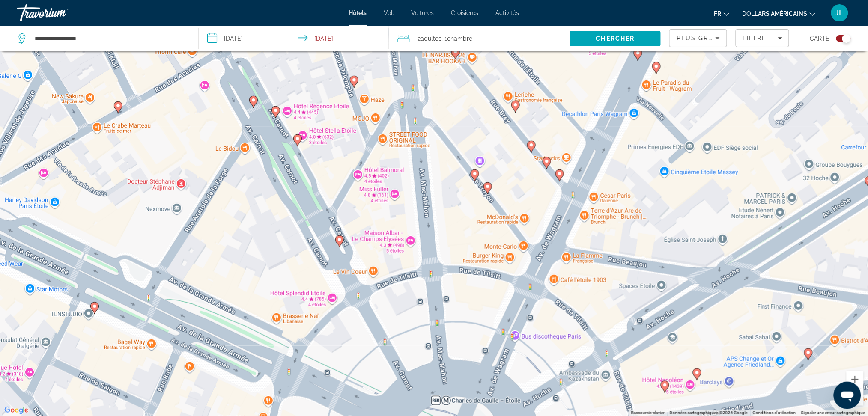
click at [339, 240] on image "Contenu principal" at bounding box center [339, 239] width 5 height 5
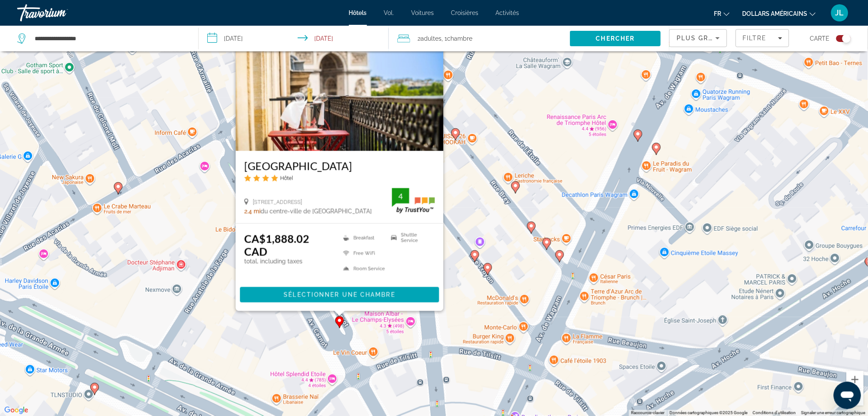
click at [513, 190] on gmp-advanced-marker "Contenu principal" at bounding box center [515, 187] width 9 height 13
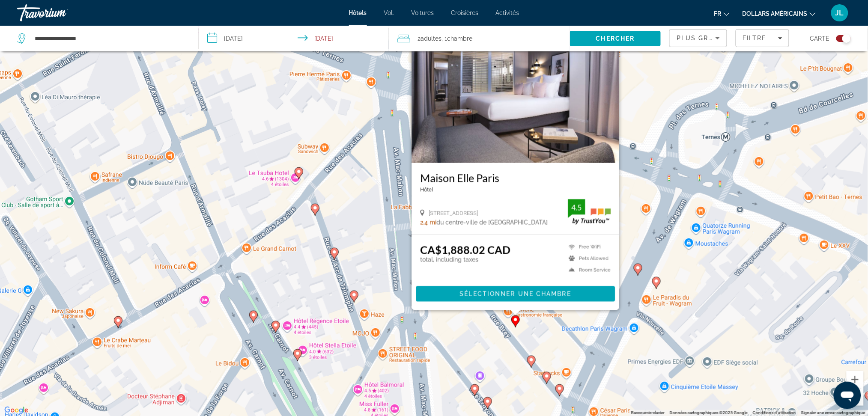
click at [654, 283] on icon "Contenu principal" at bounding box center [656, 282] width 8 height 11
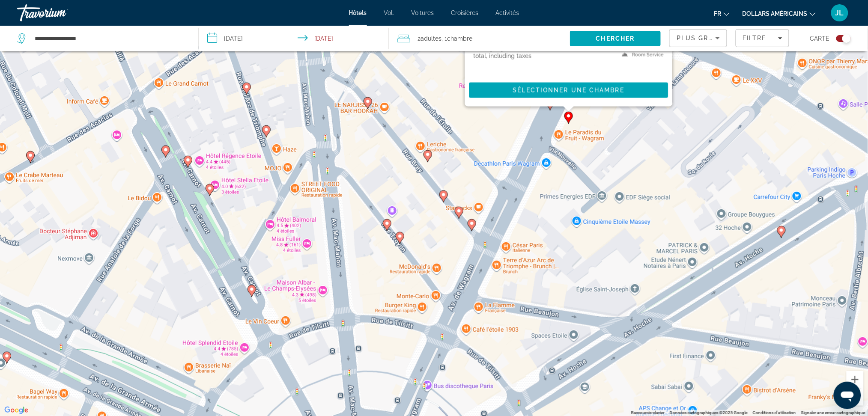
drag, startPoint x: 525, startPoint y: 233, endPoint x: 435, endPoint y: 29, distance: 222.7
click at [435, 29] on div "**********" at bounding box center [434, 233] width 868 height 467
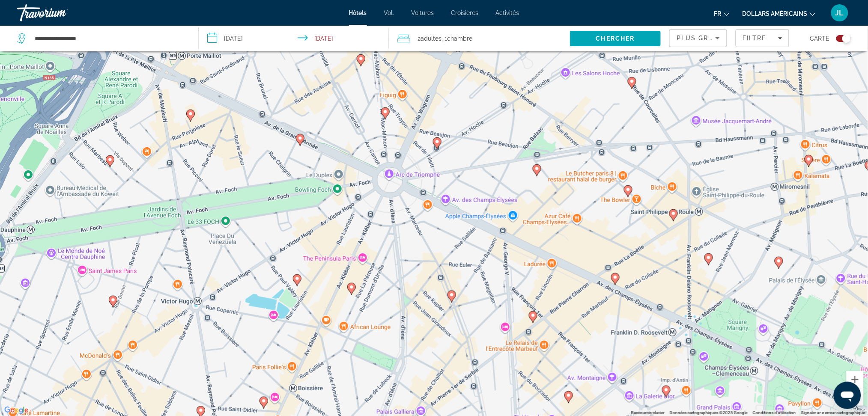
drag, startPoint x: 440, startPoint y: 173, endPoint x: 411, endPoint y: 98, distance: 79.6
click at [411, 98] on div "Pour activer le glissement du marqueur avec le clavier, appuyez sur Alt+Entrée.…" at bounding box center [434, 208] width 868 height 416
click at [539, 176] on div "Pour activer le glissement du marqueur avec le clavier, appuyez sur Alt+Entrée.…" at bounding box center [434, 208] width 868 height 416
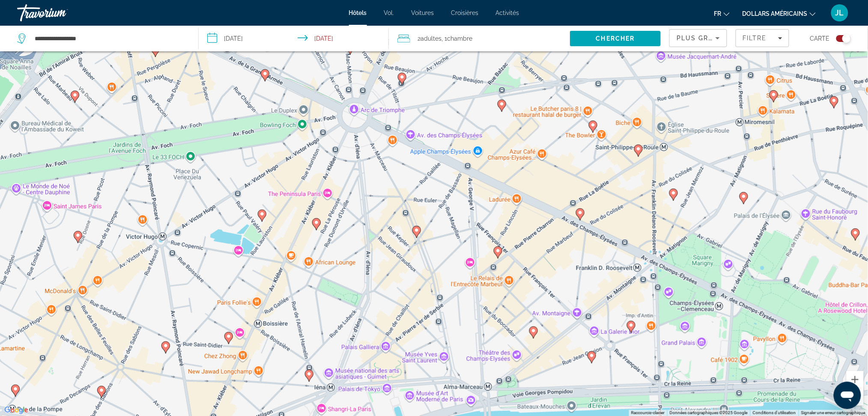
drag, startPoint x: 468, startPoint y: 208, endPoint x: 433, endPoint y: 143, distance: 74.3
click at [433, 143] on div "Pour activer le glissement du marqueur avec le clavier, appuyez sur Alt+Entrée.…" at bounding box center [434, 208] width 868 height 416
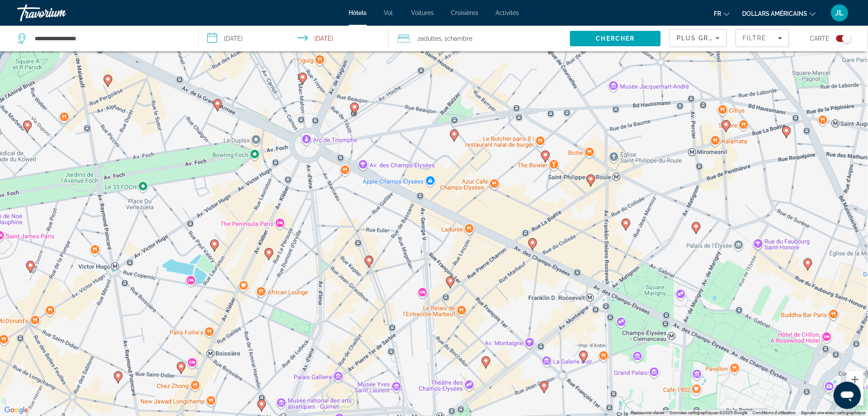
drag, startPoint x: 533, startPoint y: 287, endPoint x: 484, endPoint y: 320, distance: 58.9
click at [484, 320] on div "Pour activer le glissement du marqueur avec le clavier, appuyez sur Alt+Entrée.…" at bounding box center [434, 208] width 868 height 416
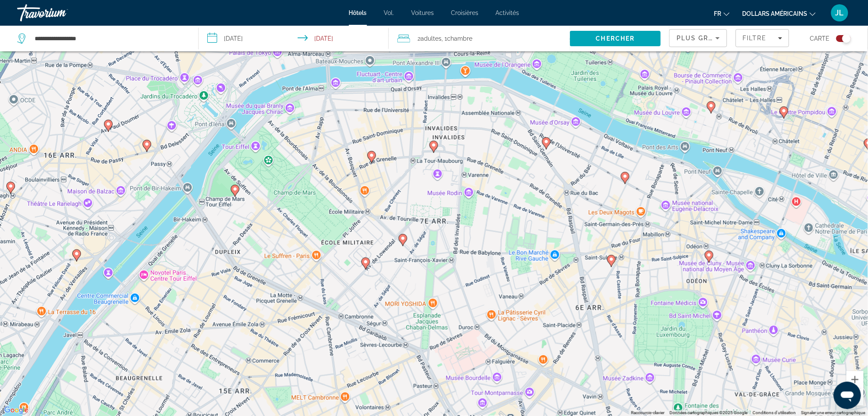
drag, startPoint x: 379, startPoint y: 228, endPoint x: 295, endPoint y: -45, distance: 285.0
click at [295, 0] on html "**********" at bounding box center [434, 157] width 868 height 416
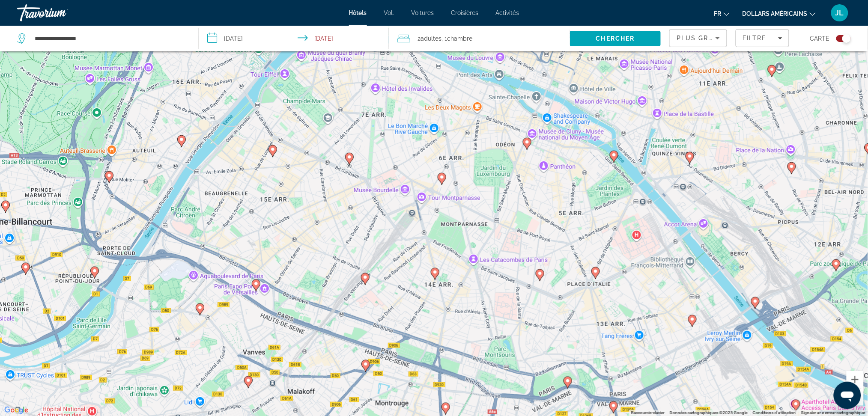
drag, startPoint x: 352, startPoint y: 214, endPoint x: 322, endPoint y: 110, distance: 107.7
click at [322, 110] on div "Pour activer le glissement du marqueur avec le clavier, appuyez sur Alt+Entrée.…" at bounding box center [434, 208] width 868 height 416
click at [442, 177] on image "Contenu principal" at bounding box center [441, 177] width 5 height 5
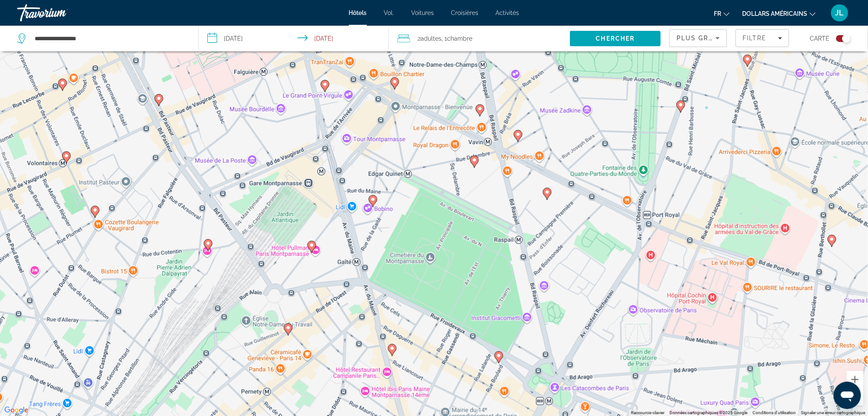
drag, startPoint x: 442, startPoint y: 286, endPoint x: 436, endPoint y: 149, distance: 137.1
click at [436, 149] on div "Pour naviguer, utilisez les touches fléchées. Pour activer le glissement du mar…" at bounding box center [434, 208] width 868 height 416
click at [372, 198] on image "Contenu principal" at bounding box center [372, 199] width 5 height 5
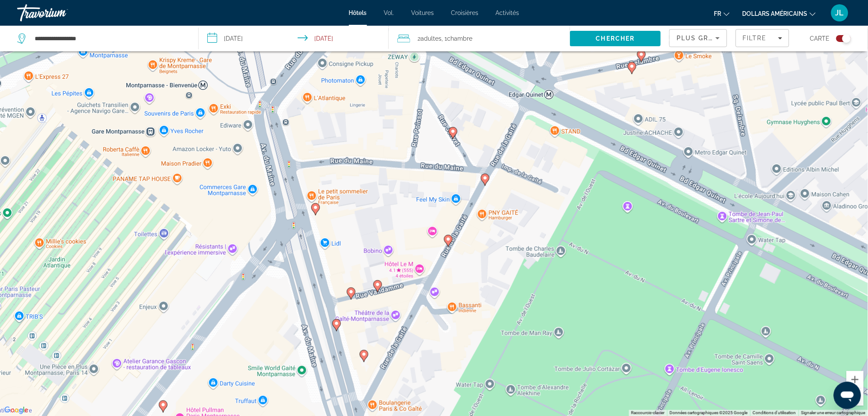
drag, startPoint x: 470, startPoint y: 196, endPoint x: 442, endPoint y: 221, distance: 37.6
click at [442, 221] on div "Pour naviguer, utilisez les touches fléchées. Pour activer le glissement du mar…" at bounding box center [434, 208] width 868 height 416
click at [316, 208] on image "Contenu principal" at bounding box center [315, 207] width 5 height 5
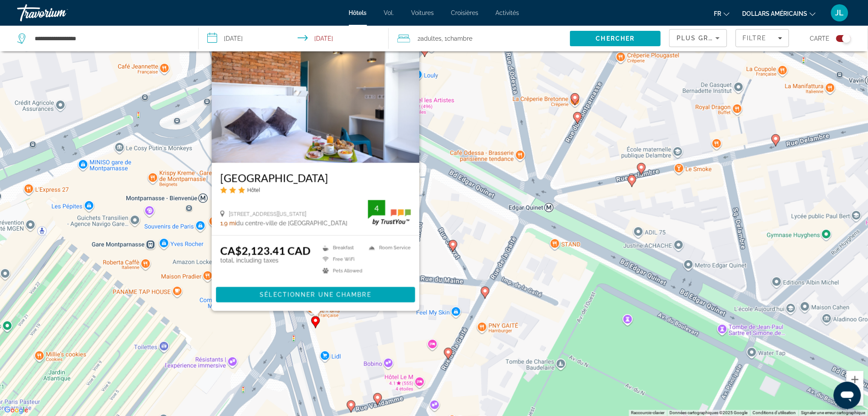
click at [348, 407] on image "Contenu principal" at bounding box center [350, 404] width 5 height 5
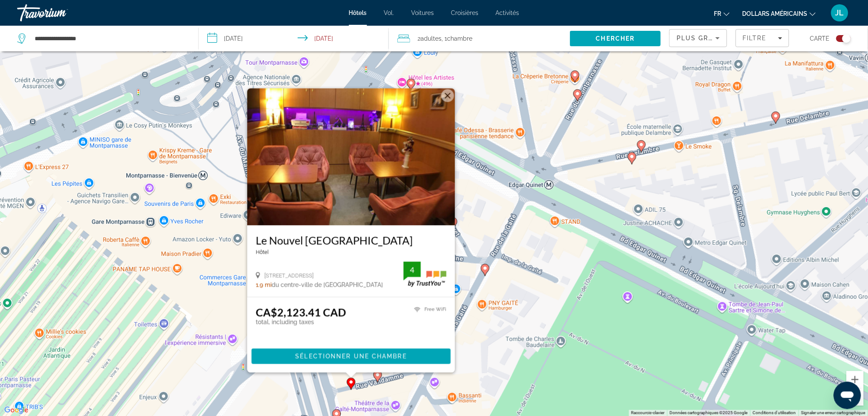
click at [378, 384] on div "Pour activer le glissement du marqueur avec le clavier, appuyez sur Alt+Entrée.…" at bounding box center [434, 208] width 868 height 416
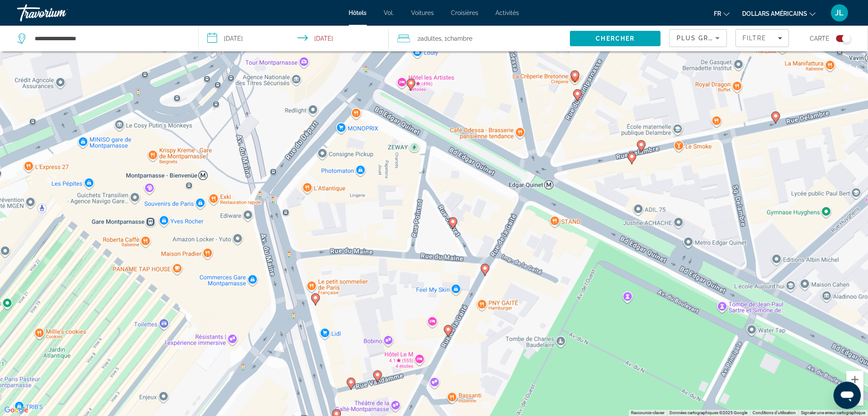
click at [379, 375] on image "Contenu principal" at bounding box center [377, 374] width 5 height 5
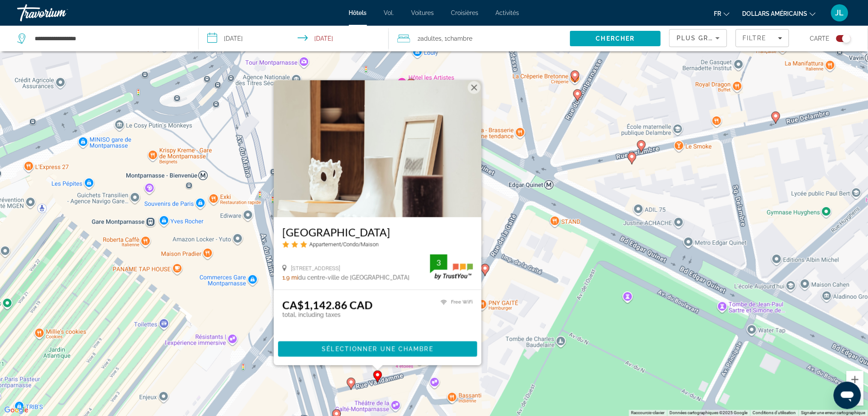
click at [484, 271] on icon "Contenu principal" at bounding box center [485, 270] width 8 height 11
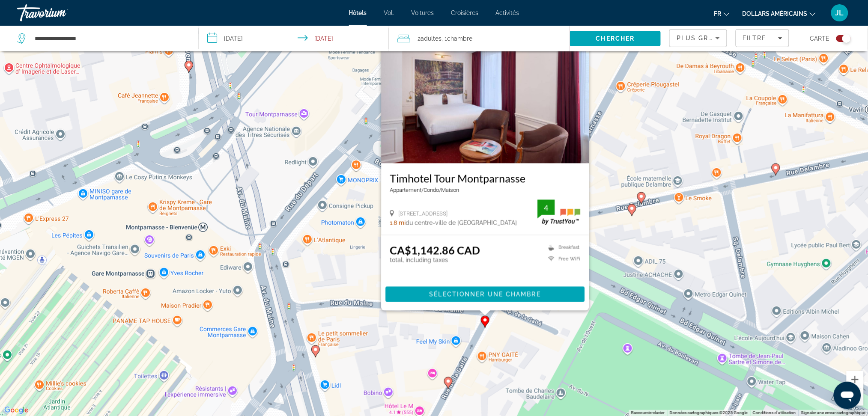
click at [631, 211] on icon "Contenu principal" at bounding box center [632, 210] width 8 height 11
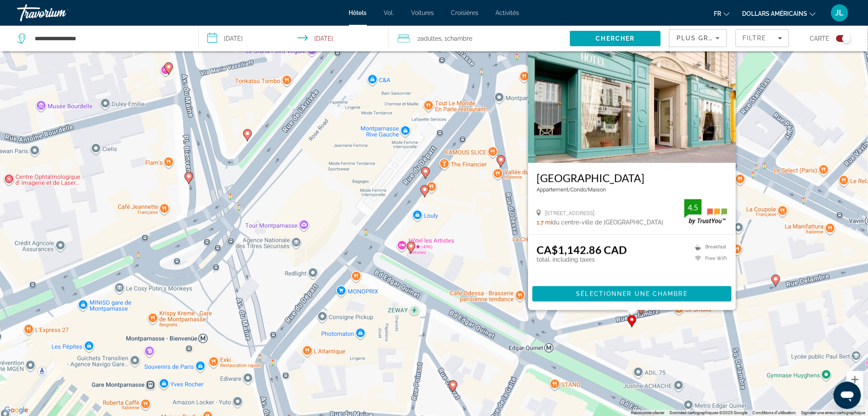
click at [409, 246] on image "Contenu principal" at bounding box center [410, 246] width 5 height 5
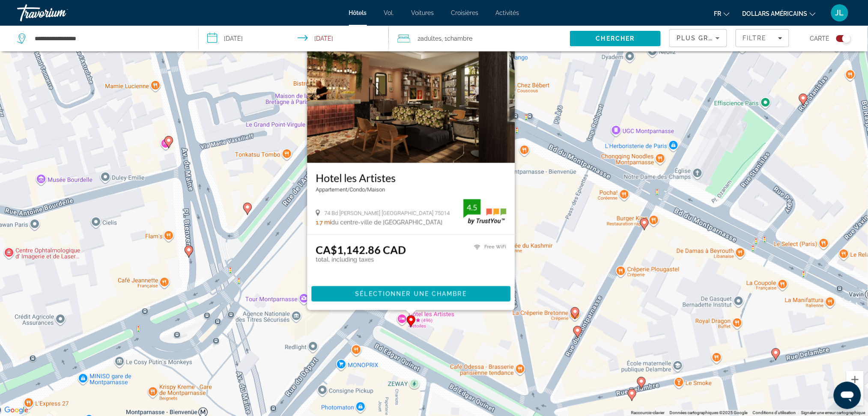
click at [643, 226] on icon "Contenu principal" at bounding box center [644, 224] width 8 height 11
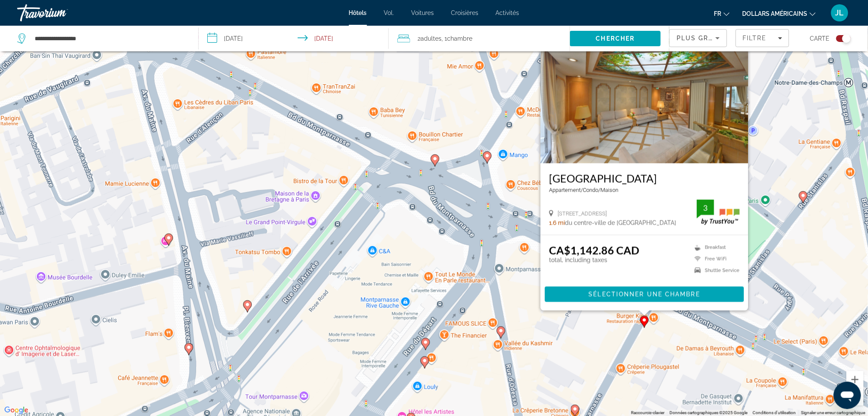
click at [501, 330] on image "Contenu principal" at bounding box center [500, 330] width 5 height 5
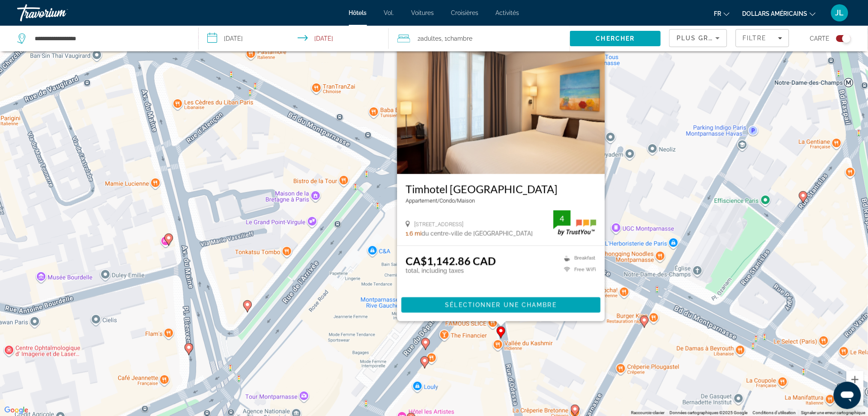
click at [424, 345] on image "Contenu principal" at bounding box center [425, 342] width 5 height 5
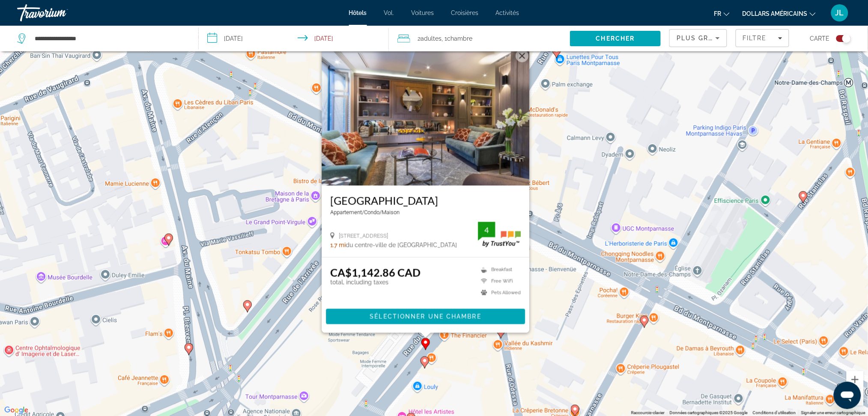
click at [490, 123] on img "Contenu principal" at bounding box center [425, 117] width 208 height 137
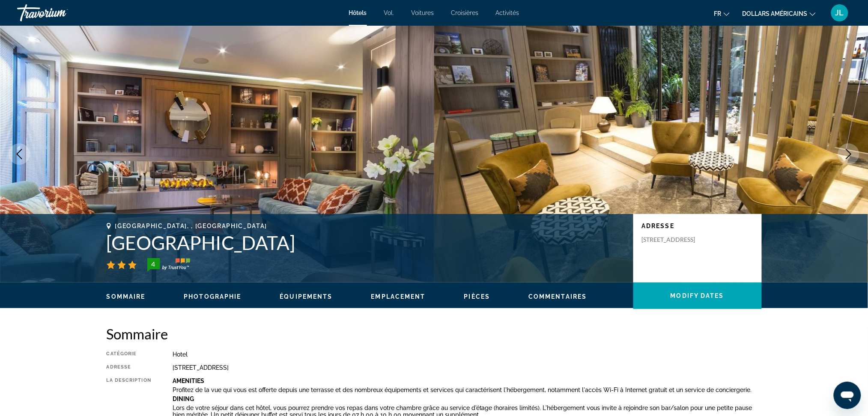
click at [846, 157] on icon "Next image" at bounding box center [848, 154] width 10 height 10
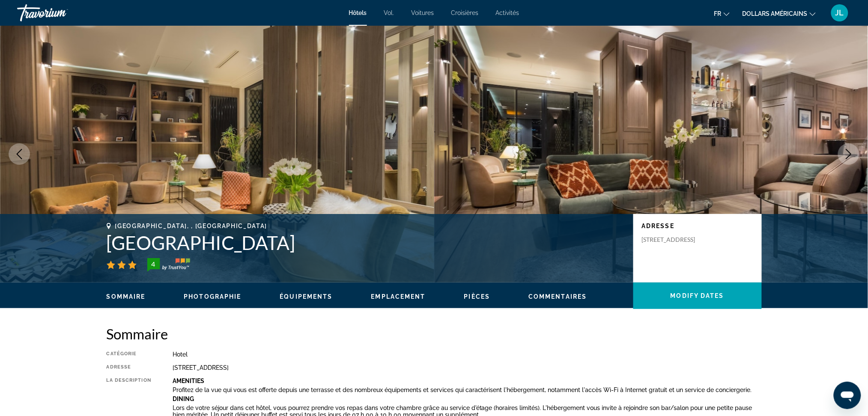
click at [846, 157] on icon "Next image" at bounding box center [848, 154] width 10 height 10
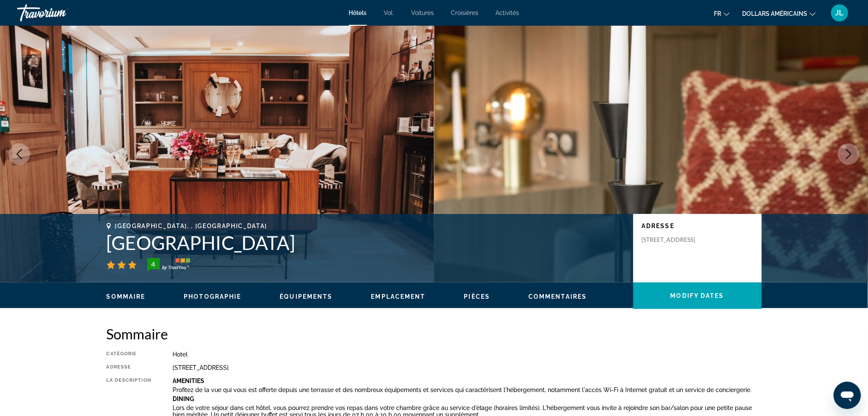
click at [846, 157] on icon "Next image" at bounding box center [848, 154] width 10 height 10
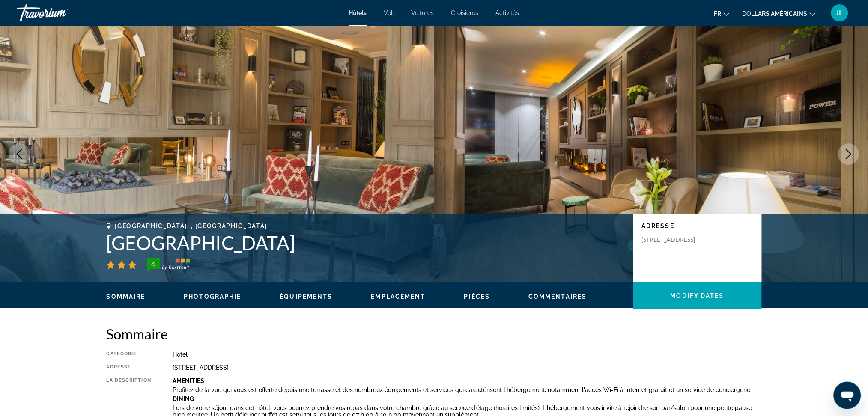
click at [846, 157] on icon "Next image" at bounding box center [848, 154] width 10 height 10
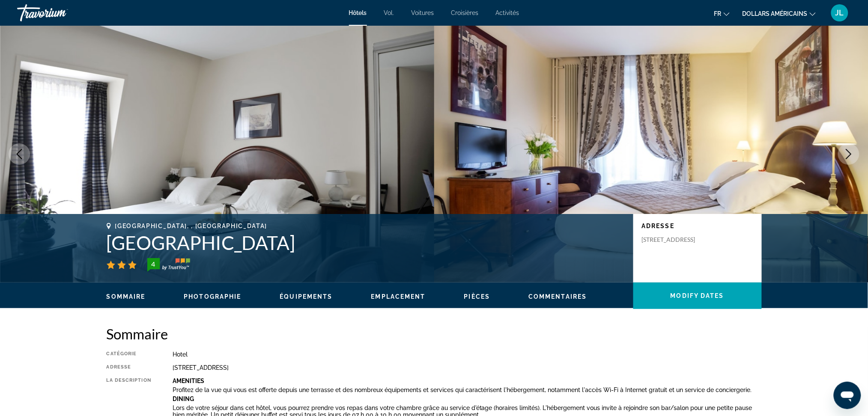
click at [846, 157] on icon "Next image" at bounding box center [848, 154] width 10 height 10
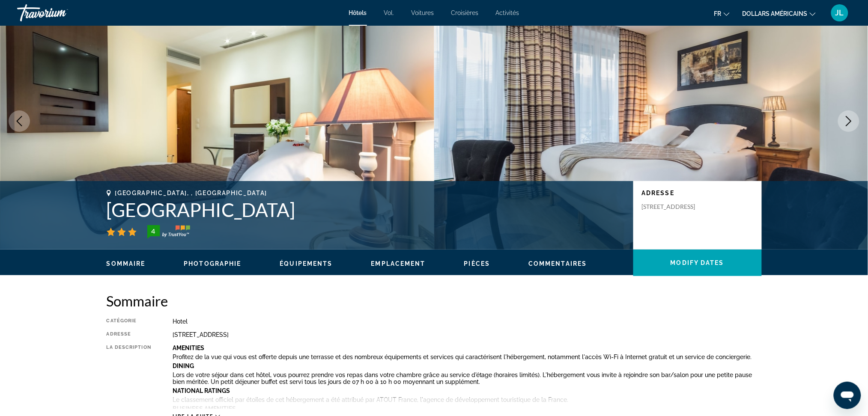
scroll to position [57, 0]
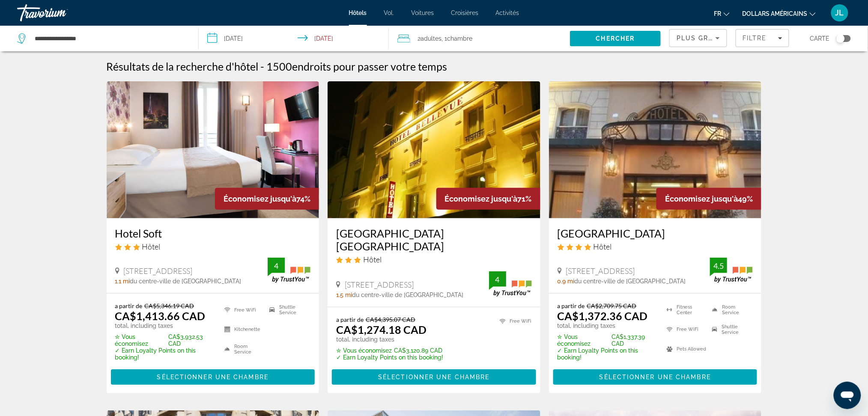
click at [845, 36] on div "Toggle map" at bounding box center [840, 38] width 9 height 9
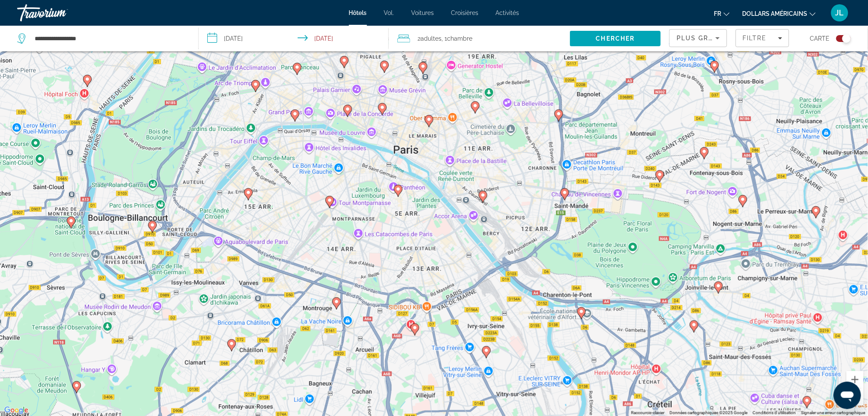
drag, startPoint x: 437, startPoint y: 173, endPoint x: 411, endPoint y: 262, distance: 92.1
click at [412, 263] on div "Pour activer le glissement du marqueur avec le clavier, appuyez sur Alt+Entrée.…" at bounding box center [434, 208] width 868 height 416
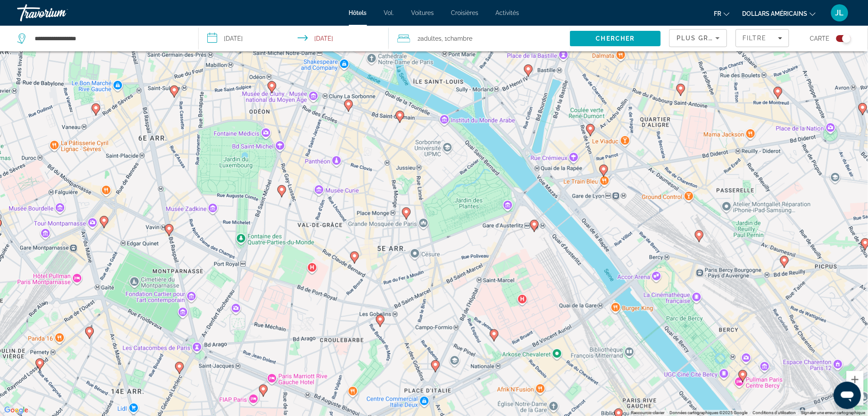
drag, startPoint x: 416, startPoint y: 225, endPoint x: 421, endPoint y: 400, distance: 174.7
click at [421, 400] on div "Pour activer le glissement du marqueur avec le clavier, appuyez sur Alt+Entrée.…" at bounding box center [434, 208] width 868 height 416
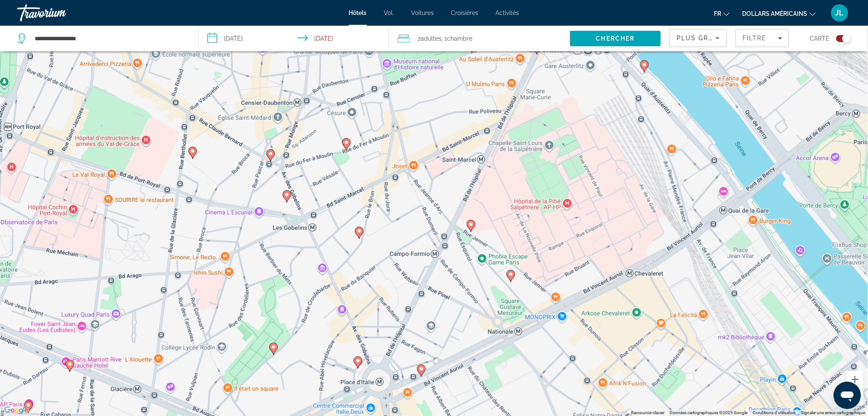
drag, startPoint x: 439, startPoint y: 334, endPoint x: 381, endPoint y: 331, distance: 58.3
click at [381, 331] on div "Pour activer le glissement du marqueur avec le clavier, appuyez sur Alt+Entrée.…" at bounding box center [434, 208] width 868 height 416
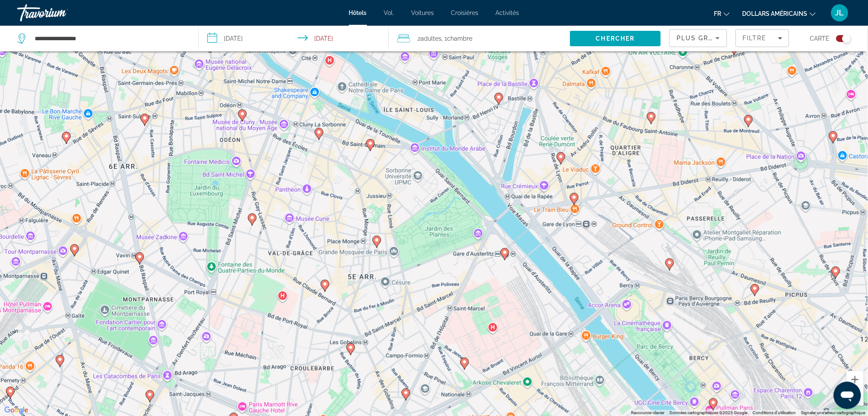
drag, startPoint x: 283, startPoint y: 279, endPoint x: 304, endPoint y: 341, distance: 65.1
click at [304, 341] on div "Pour activer le glissement du marqueur avec le clavier, appuyez sur Alt+Entrée.…" at bounding box center [434, 208] width 868 height 416
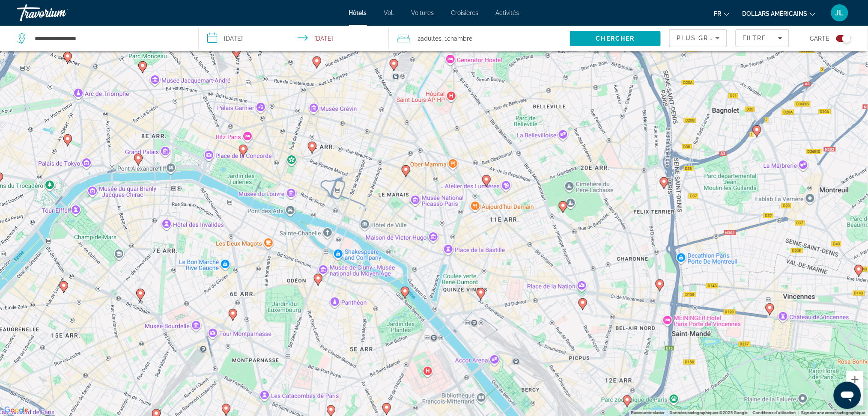
click at [235, 317] on icon "Contenu principal" at bounding box center [233, 315] width 8 height 11
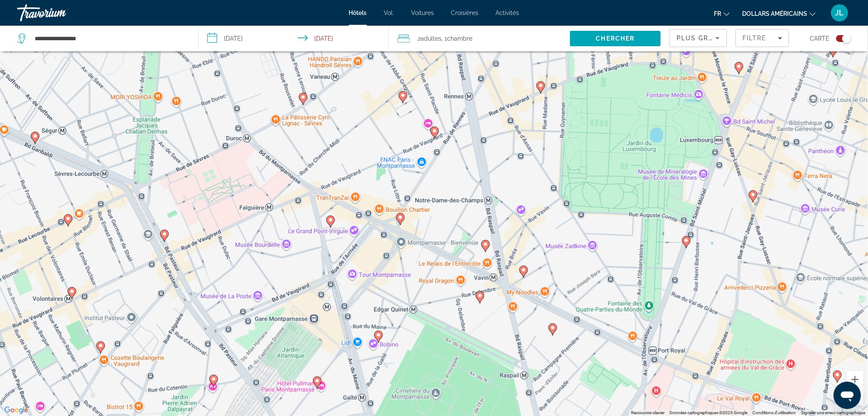
click at [481, 298] on icon "Contenu principal" at bounding box center [480, 297] width 8 height 11
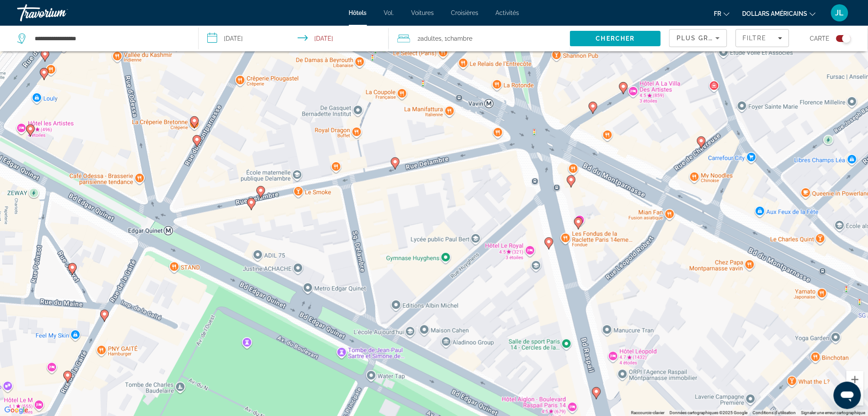
click at [394, 166] on icon "Contenu principal" at bounding box center [395, 163] width 8 height 11
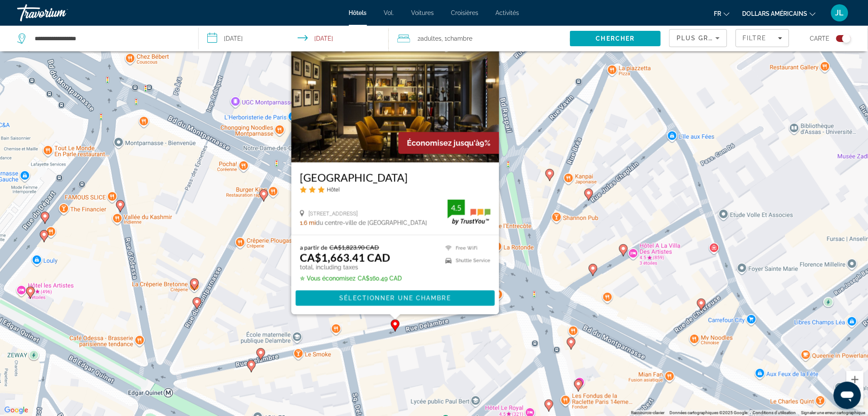
click at [551, 404] on image "Contenu principal" at bounding box center [548, 404] width 5 height 5
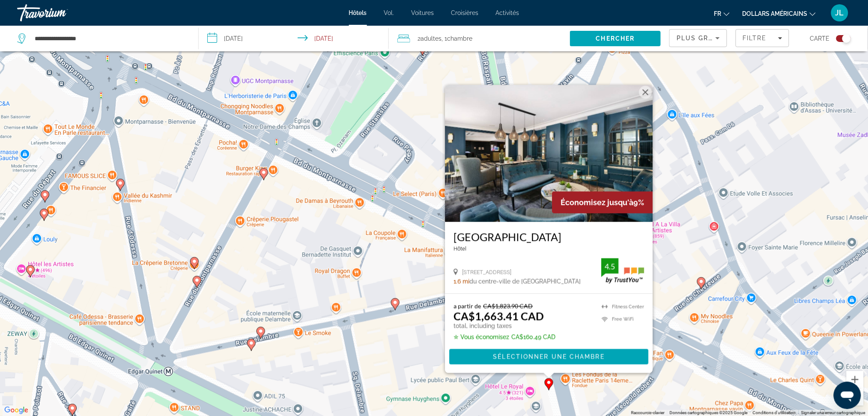
click at [601, 376] on div "Pour activer le glissement du marqueur avec le clavier, appuyez sur Alt+Entrée.…" at bounding box center [434, 208] width 868 height 416
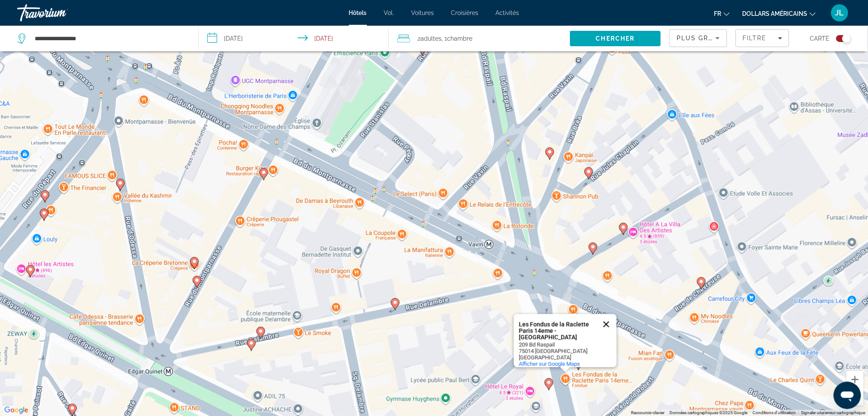
click at [609, 317] on button "Fermer" at bounding box center [606, 324] width 21 height 21
click at [577, 363] on image "Contenu principal" at bounding box center [578, 362] width 5 height 5
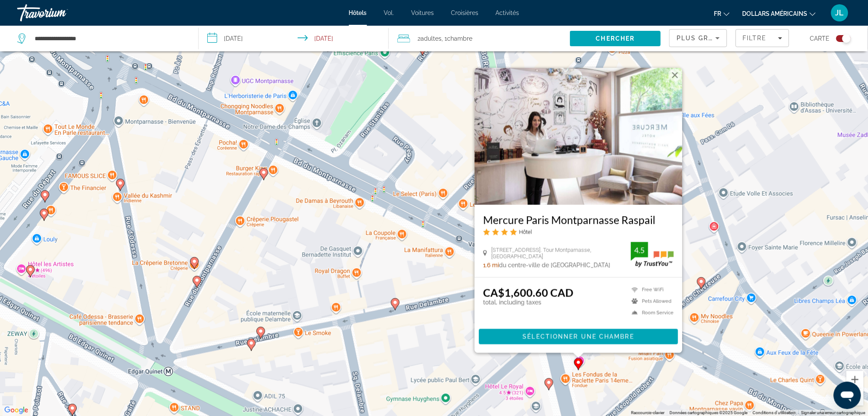
click at [674, 80] on button "Fermer" at bounding box center [674, 75] width 13 height 13
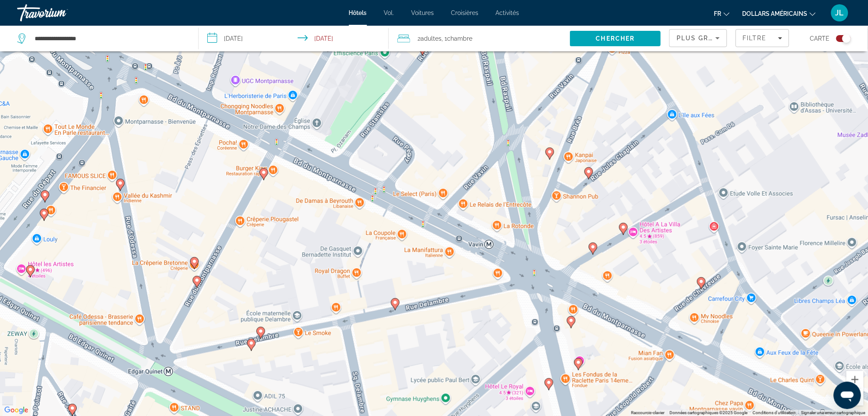
click at [594, 252] on icon "Contenu principal" at bounding box center [593, 249] width 9 height 12
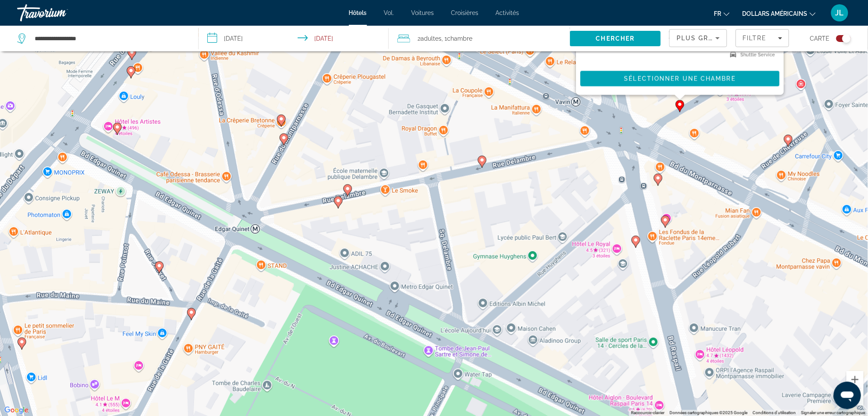
drag, startPoint x: 397, startPoint y: 346, endPoint x: 485, endPoint y: 130, distance: 233.9
click at [485, 130] on div "Pour activer le glissement du marqueur avec le clavier, appuyez sur Alt+Entrée.…" at bounding box center [434, 208] width 868 height 416
click at [483, 166] on gmp-advanced-marker "Contenu principal" at bounding box center [482, 161] width 9 height 13
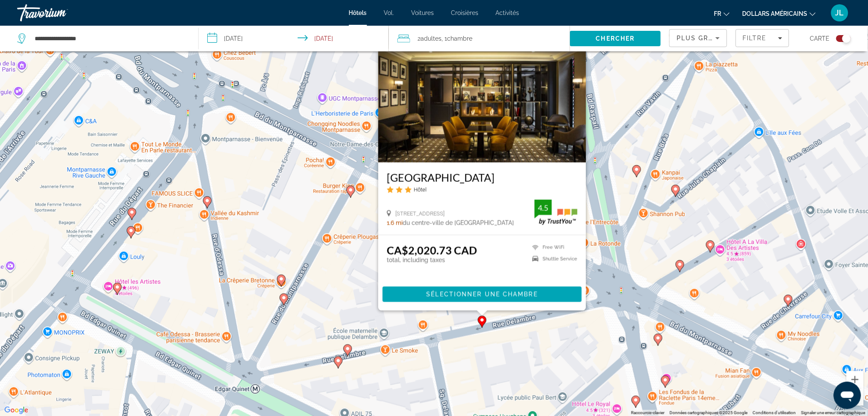
click at [281, 278] on image "Contenu principal" at bounding box center [281, 279] width 5 height 5
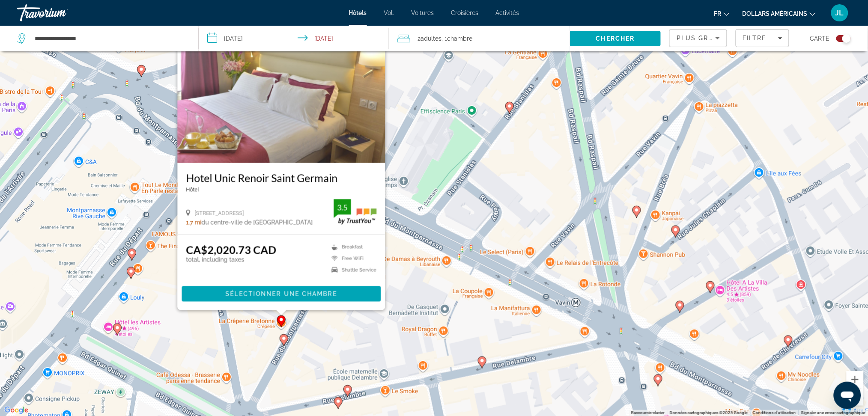
click at [283, 340] on image "Contenu principal" at bounding box center [283, 338] width 5 height 5
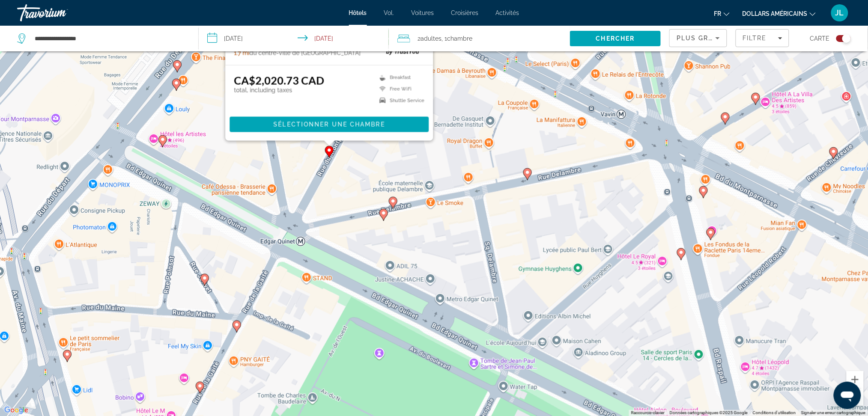
drag, startPoint x: 360, startPoint y: 360, endPoint x: 407, endPoint y: 171, distance: 195.4
click at [407, 171] on div "Pour activer le glissement du marqueur avec le clavier, appuyez sur Alt+Entrée.…" at bounding box center [434, 208] width 868 height 416
click at [393, 204] on icon "Contenu principal" at bounding box center [393, 202] width 8 height 11
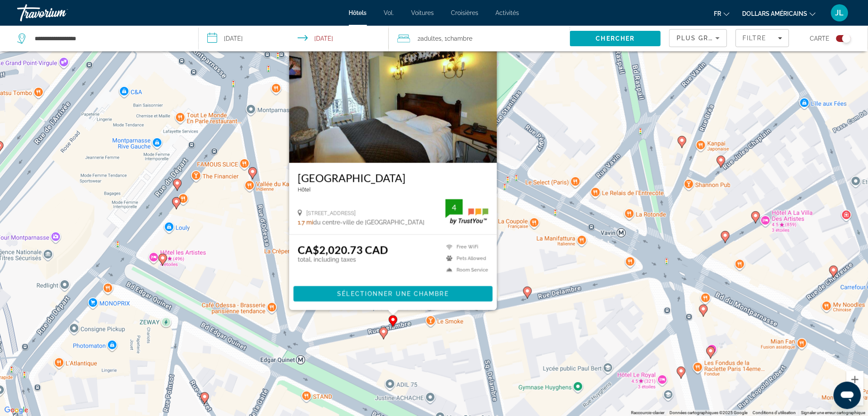
click at [381, 334] on image "Contenu principal" at bounding box center [383, 331] width 5 height 5
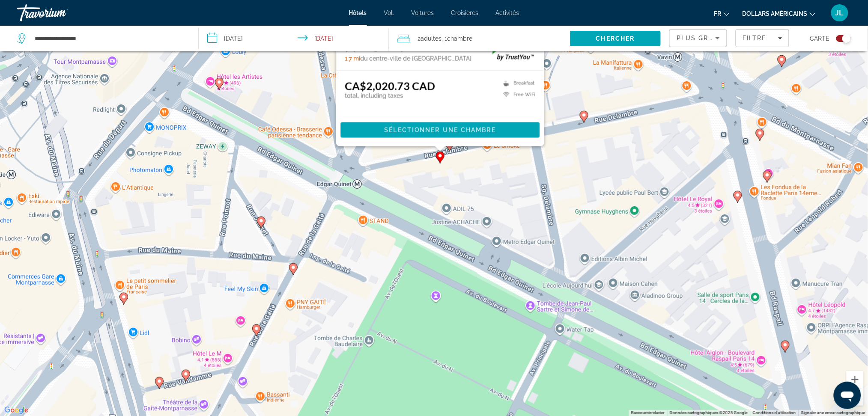
drag, startPoint x: 526, startPoint y: 340, endPoint x: 582, endPoint y: 162, distance: 186.7
click at [582, 162] on div "Pour activer le glissement du marqueur avec le clavier, appuyez sur Alt+Entrée.…" at bounding box center [434, 208] width 868 height 416
click at [262, 226] on icon "Contenu principal" at bounding box center [261, 222] width 8 height 11
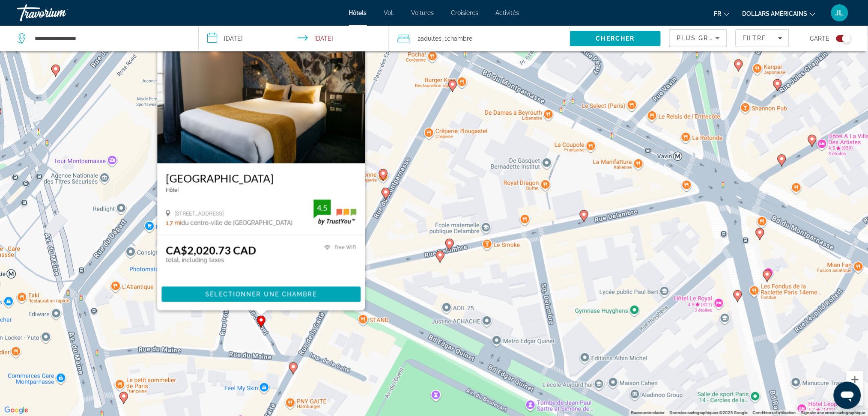
click at [291, 374] on gmp-advanced-marker "Contenu principal" at bounding box center [293, 368] width 9 height 13
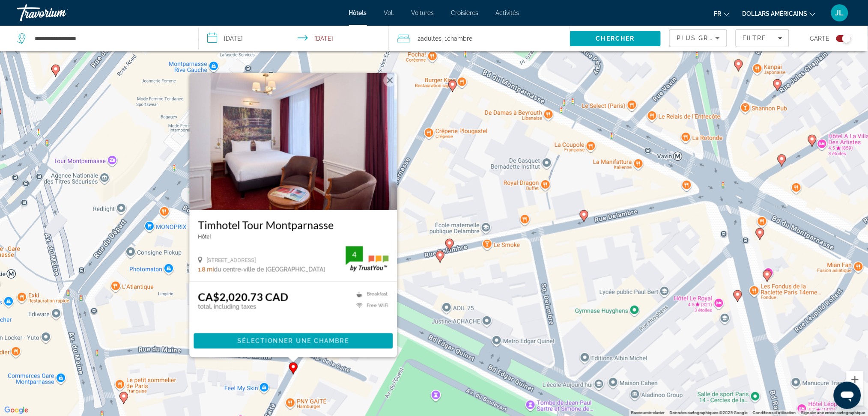
click at [389, 84] on button "Fermer" at bounding box center [389, 80] width 13 height 13
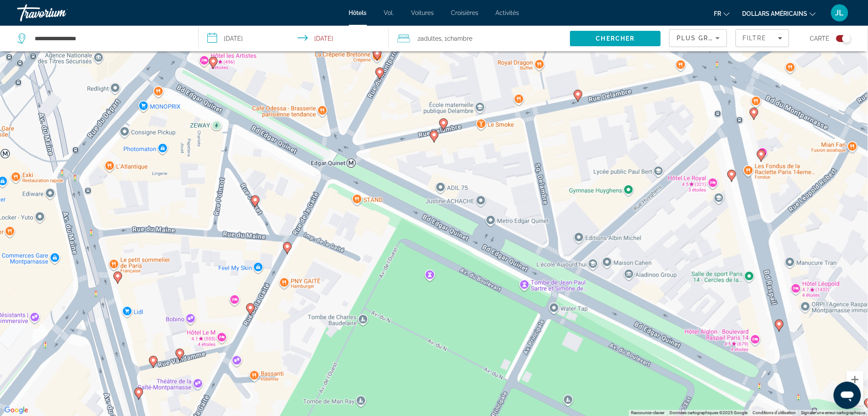
drag, startPoint x: 307, startPoint y: 269, endPoint x: 301, endPoint y: 148, distance: 121.3
click at [301, 148] on div "Pour activer le glissement du marqueur avec le clavier, appuyez sur Alt+Entrée.…" at bounding box center [434, 208] width 868 height 416
click at [121, 280] on div "Pour activer le glissement du marqueur avec le clavier, appuyez sur Alt+Entrée.…" at bounding box center [434, 208] width 868 height 416
click at [116, 278] on image "Contenu principal" at bounding box center [117, 276] width 5 height 5
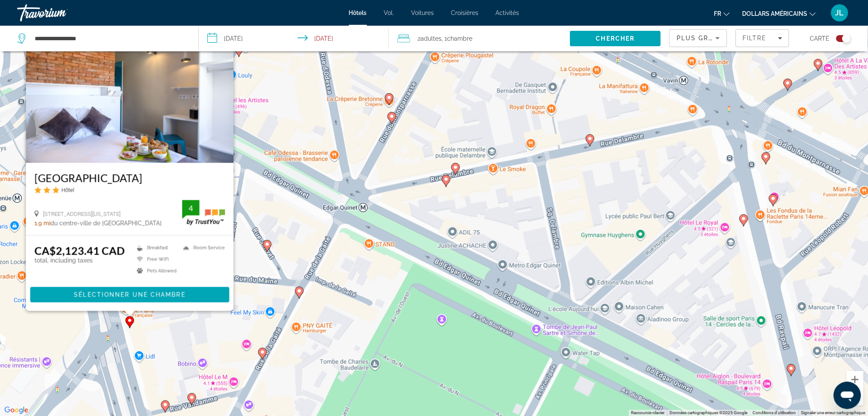
click at [301, 292] on image "Contenu principal" at bounding box center [299, 291] width 5 height 5
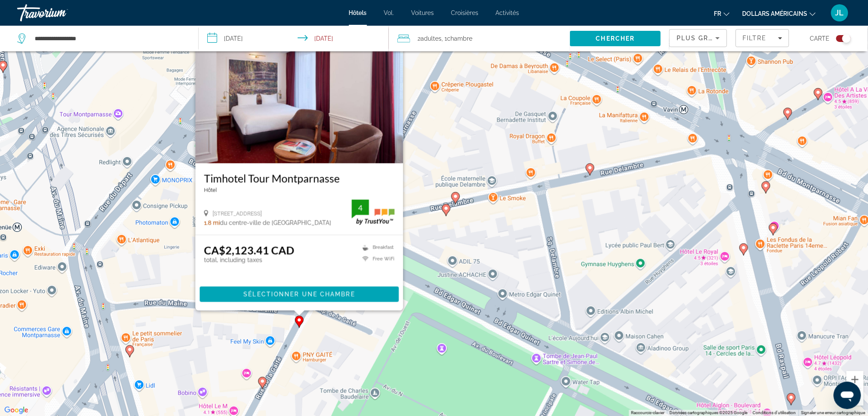
click at [261, 381] on image "Contenu principal" at bounding box center [262, 381] width 5 height 5
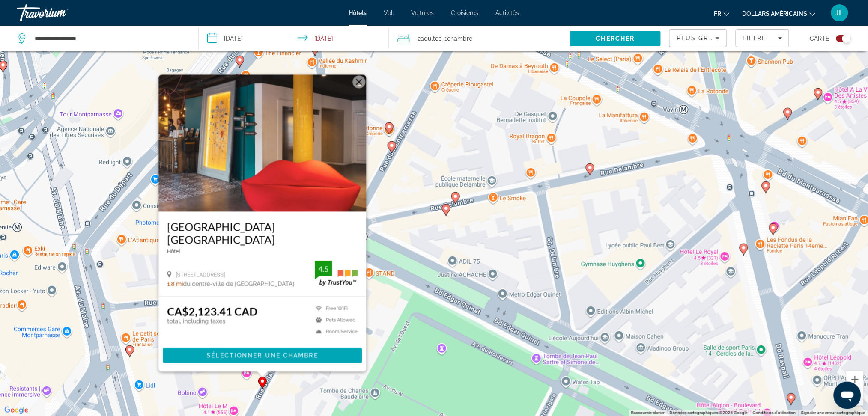
click at [358, 87] on button "Fermer" at bounding box center [358, 82] width 13 height 13
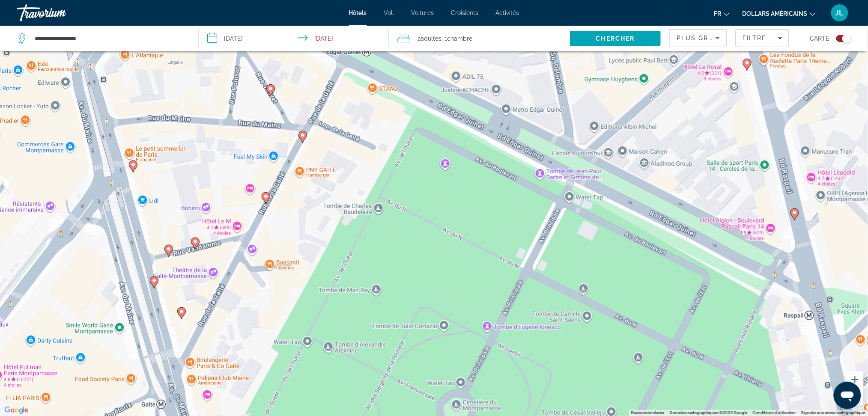
drag, startPoint x: 351, startPoint y: 287, endPoint x: 354, endPoint y: 99, distance: 187.5
click at [354, 99] on div "Pour activer le glissement du marqueur avec le clavier, appuyez sur Alt+Entrée.…" at bounding box center [434, 208] width 868 height 416
click at [181, 314] on image "Contenu principal" at bounding box center [181, 311] width 5 height 5
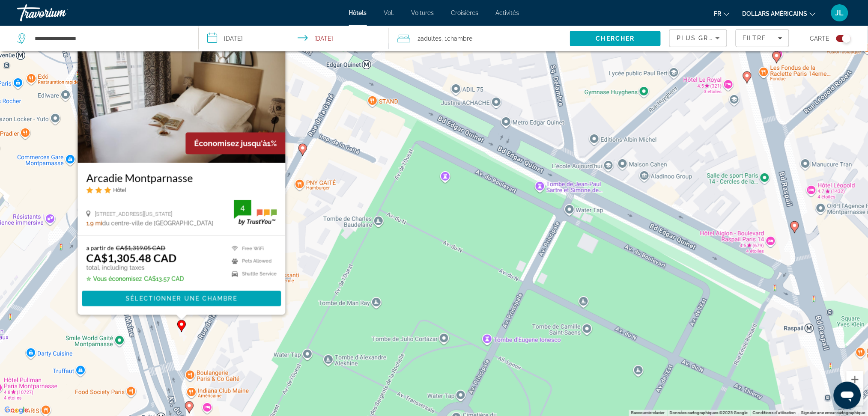
click at [188, 410] on icon "Contenu principal" at bounding box center [189, 407] width 8 height 11
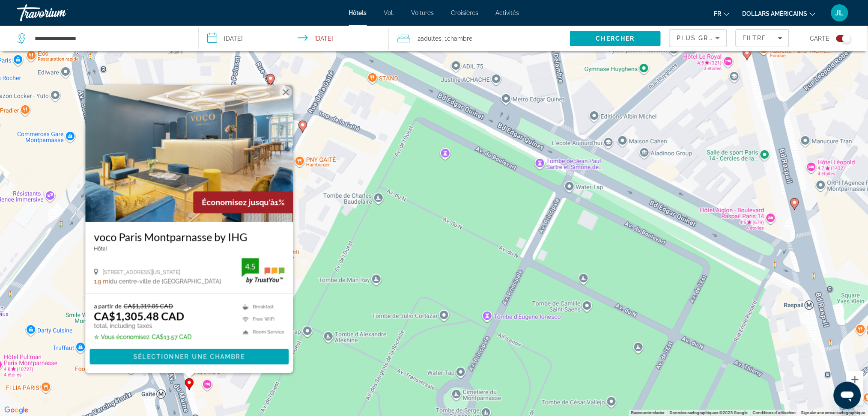
click at [286, 95] on button "Fermer" at bounding box center [285, 92] width 13 height 13
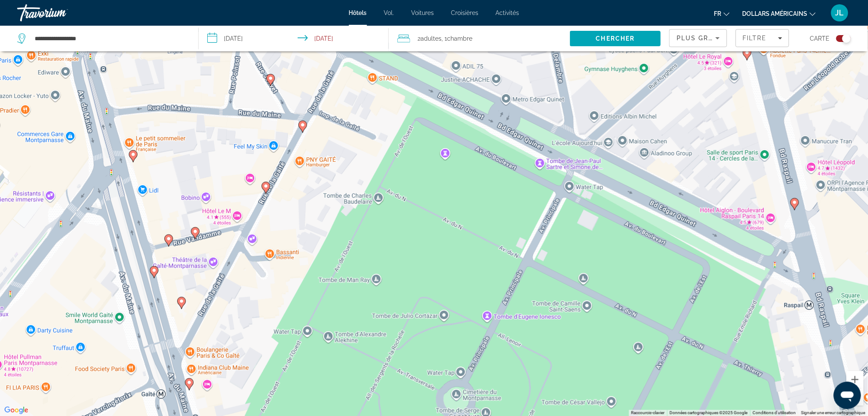
click at [182, 304] on image "Contenu principal" at bounding box center [181, 301] width 5 height 5
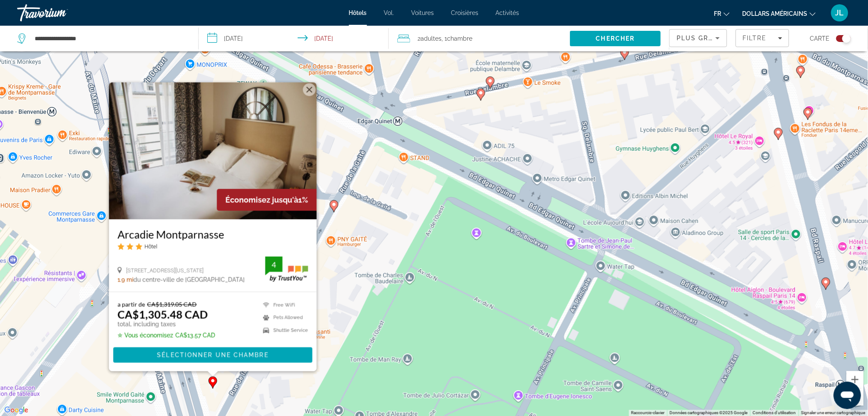
drag, startPoint x: 298, startPoint y: 235, endPoint x: 327, endPoint y: 293, distance: 65.3
click at [329, 293] on div "Pour activer le glissement du marqueur avec le clavier, appuyez sur Alt+Entrée.…" at bounding box center [434, 208] width 868 height 416
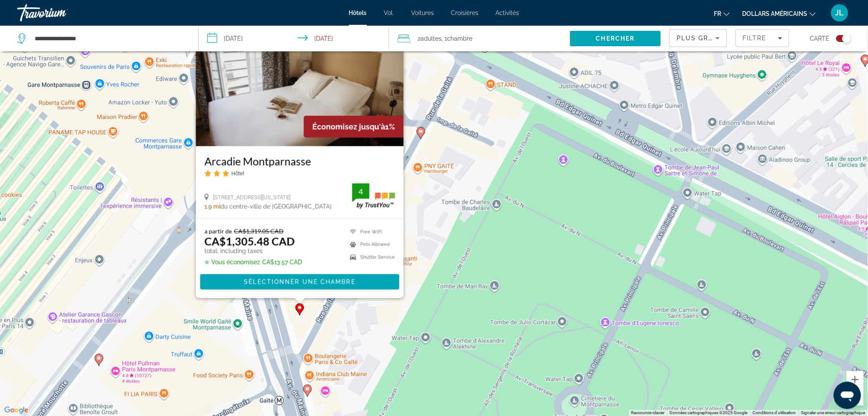
drag, startPoint x: 340, startPoint y: 259, endPoint x: 429, endPoint y: 186, distance: 115.3
click at [429, 186] on div "Pour activer le glissement du marqueur avec le clavier, appuyez sur Alt+Entrée.…" at bounding box center [434, 208] width 868 height 416
click at [309, 387] on image "Contenu principal" at bounding box center [307, 389] width 5 height 5
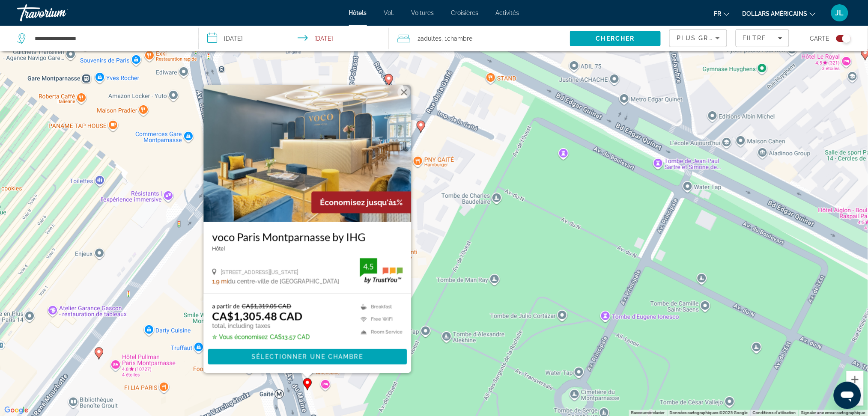
click at [98, 351] on image "Contenu principal" at bounding box center [98, 351] width 5 height 5
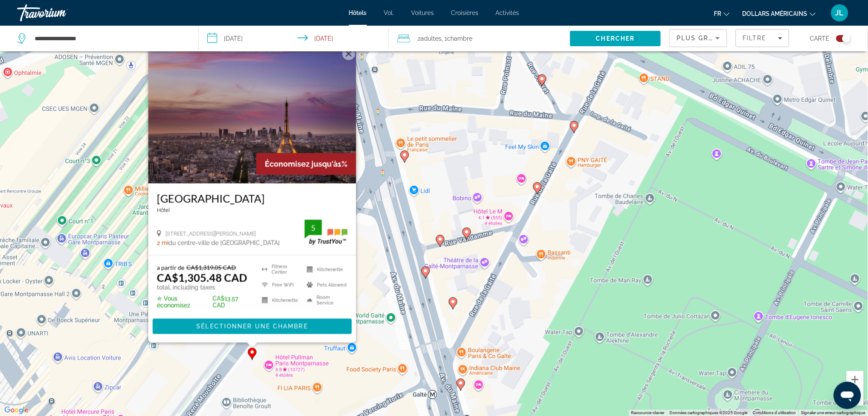
drag, startPoint x: 337, startPoint y: 201, endPoint x: 461, endPoint y: 201, distance: 124.1
click at [461, 201] on div "Pour activer le glissement du marqueur avec le clavier, appuyez sur Alt+Entrée.…" at bounding box center [434, 208] width 868 height 416
click at [366, 362] on div "Pour activer le glissement du marqueur avec le clavier, appuyez sur Alt+Entrée.…" at bounding box center [434, 208] width 868 height 416
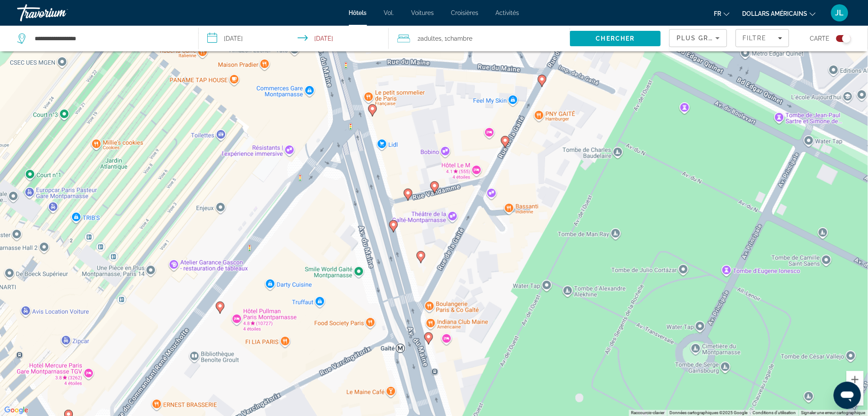
drag, startPoint x: 365, startPoint y: 360, endPoint x: 333, endPoint y: 312, distance: 57.0
click at [333, 312] on div "Pour activer le glissement du marqueur avec le clavier, appuyez sur Alt+Entrée.…" at bounding box center [434, 208] width 868 height 416
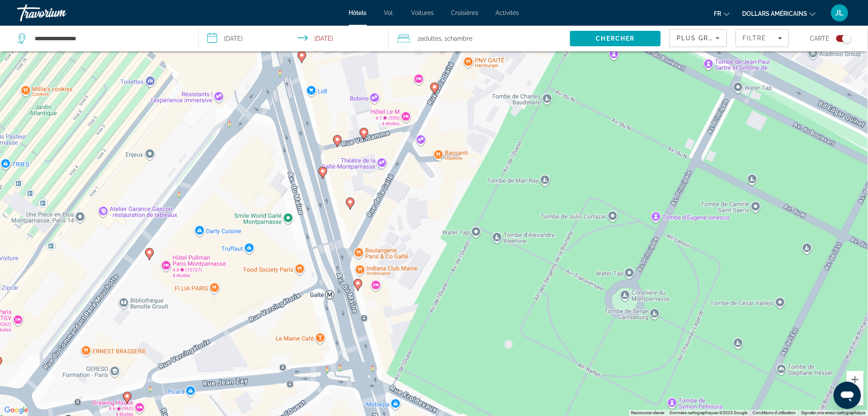
drag, startPoint x: 286, startPoint y: 288, endPoint x: 216, endPoint y: 230, distance: 90.7
click at [216, 230] on div "Pour activer le glissement du marqueur avec le clavier, appuyez sur Alt+Entrée.…" at bounding box center [434, 208] width 868 height 416
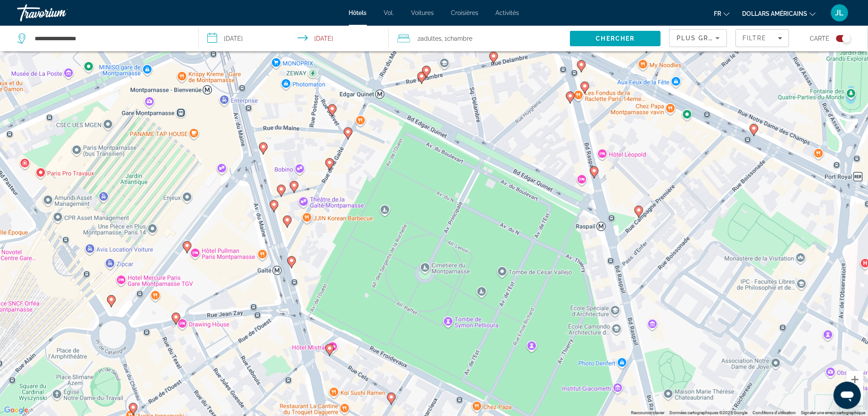
drag, startPoint x: 217, startPoint y: 230, endPoint x: 222, endPoint y: 238, distance: 9.4
click at [222, 238] on div "Pour activer le glissement du marqueur avec le clavier, appuyez sur Alt+Entrée.…" at bounding box center [434, 208] width 868 height 416
click at [571, 100] on icon "Contenu principal" at bounding box center [570, 97] width 8 height 11
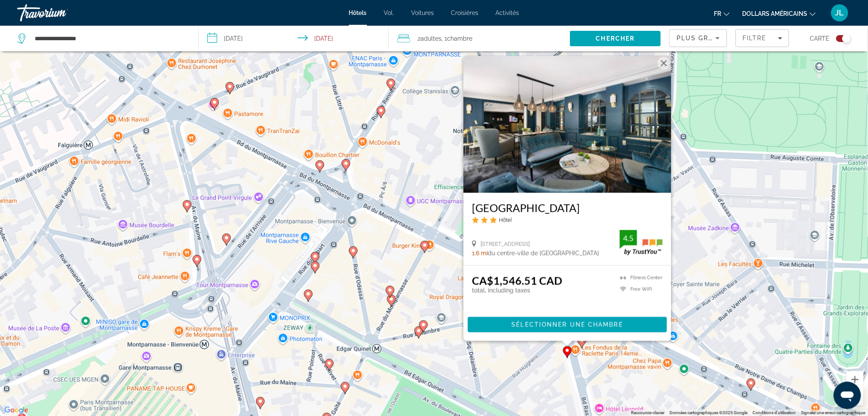
drag, startPoint x: 720, startPoint y: 188, endPoint x: 716, endPoint y: 220, distance: 32.8
click at [716, 220] on div "Pour activer le glissement du marqueur avec le clavier, appuyez sur Alt+Entrée.…" at bounding box center [434, 208] width 868 height 416
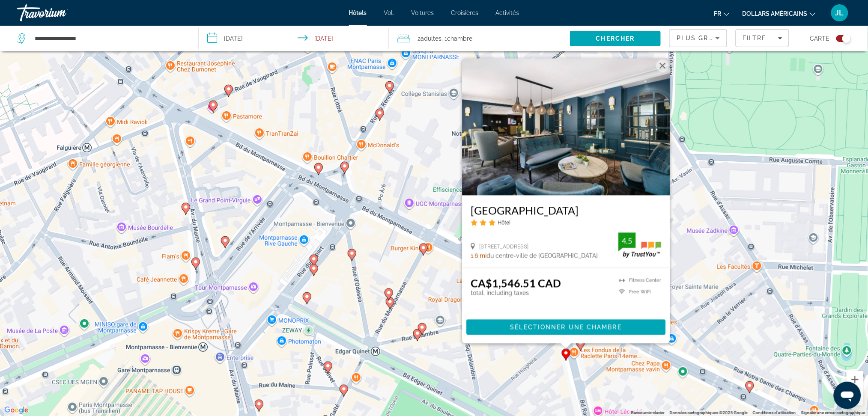
click at [664, 68] on button "Fermer" at bounding box center [662, 66] width 13 height 13
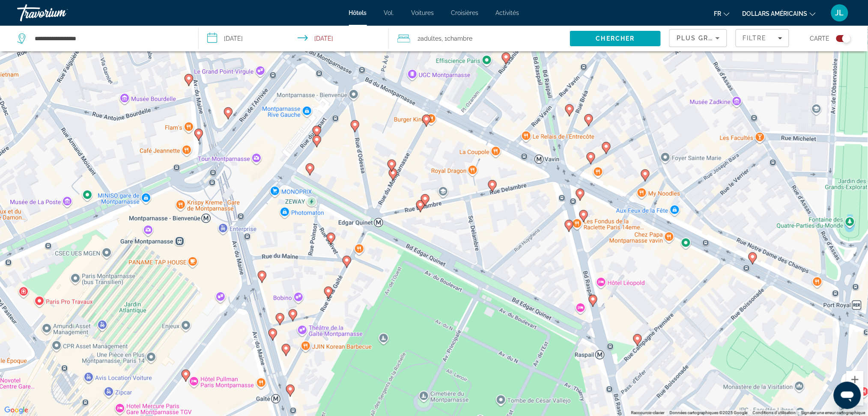
drag, startPoint x: 501, startPoint y: 260, endPoint x: 504, endPoint y: 128, distance: 131.9
click at [504, 128] on div "Pour activer le glissement du marqueur avec le clavier, appuyez sur Alt+Entrée.…" at bounding box center [434, 208] width 868 height 416
click at [274, 335] on image "Contenu principal" at bounding box center [272, 332] width 5 height 5
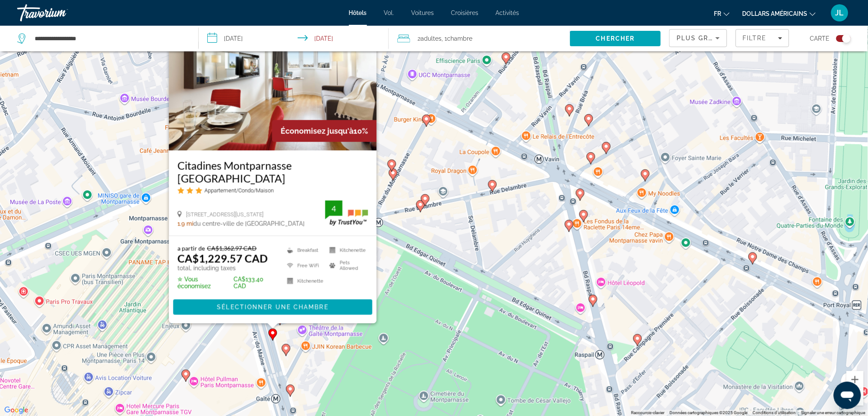
click at [285, 349] on image "Contenu principal" at bounding box center [285, 348] width 5 height 5
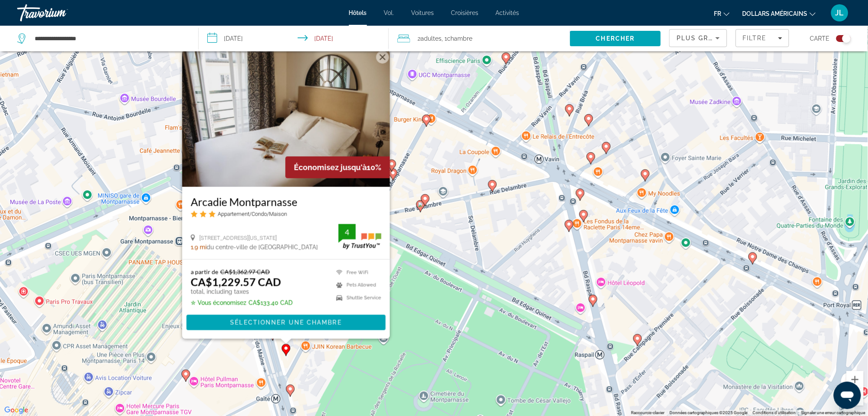
click at [315, 367] on div "Pour activer le glissement du marqueur avec le clavier, appuyez sur Alt+Entrée.…" at bounding box center [434, 208] width 868 height 416
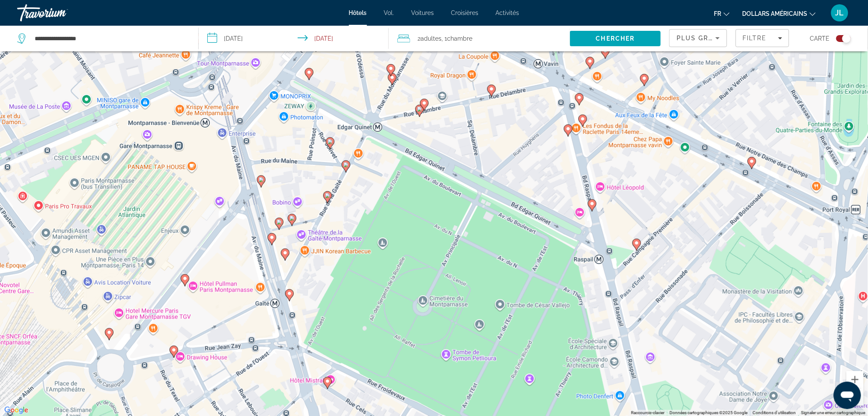
drag, startPoint x: 315, startPoint y: 367, endPoint x: 314, endPoint y: 271, distance: 96.8
click at [314, 271] on div "Pour activer le glissement du marqueur avec le clavier, appuyez sur Alt+Entrée.…" at bounding box center [434, 208] width 868 height 416
click at [288, 296] on icon "Contenu principal" at bounding box center [289, 295] width 8 height 11
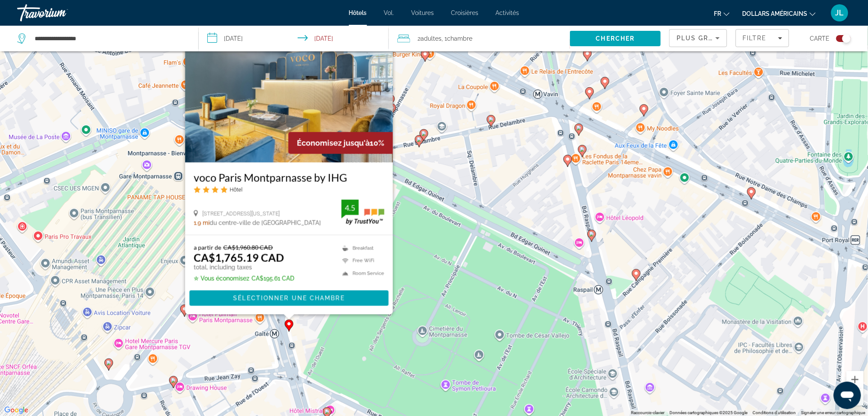
click at [305, 321] on div "Pour activer le glissement du marqueur avec le clavier, appuyez sur Alt+Entrée.…" at bounding box center [434, 208] width 868 height 416
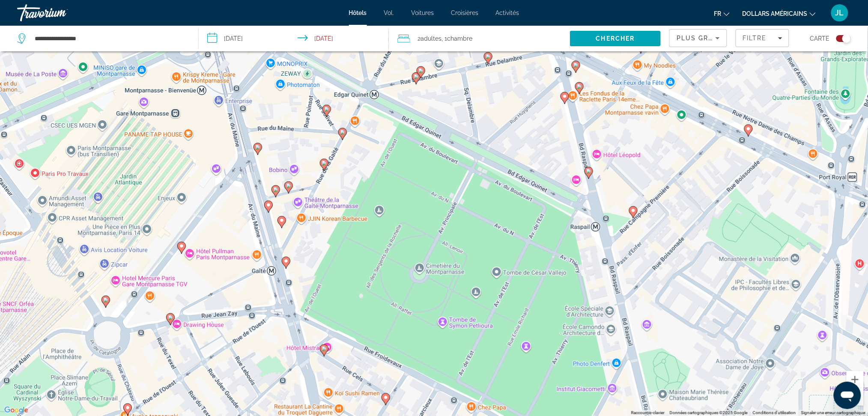
drag, startPoint x: 305, startPoint y: 321, endPoint x: 302, endPoint y: 258, distance: 63.9
click at [302, 258] on div "Pour activer le glissement du marqueur avec le clavier, appuyez sur Alt+Entrée.…" at bounding box center [434, 208] width 868 height 416
click at [182, 244] on image "Contenu principal" at bounding box center [181, 246] width 5 height 5
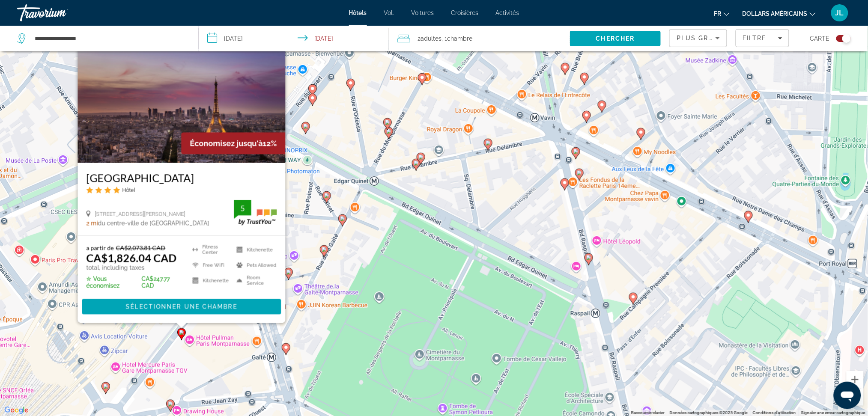
click at [309, 231] on div "Pour activer le glissement du marqueur avec le clavier, appuyez sur Alt+Entrée.…" at bounding box center [434, 208] width 868 height 416
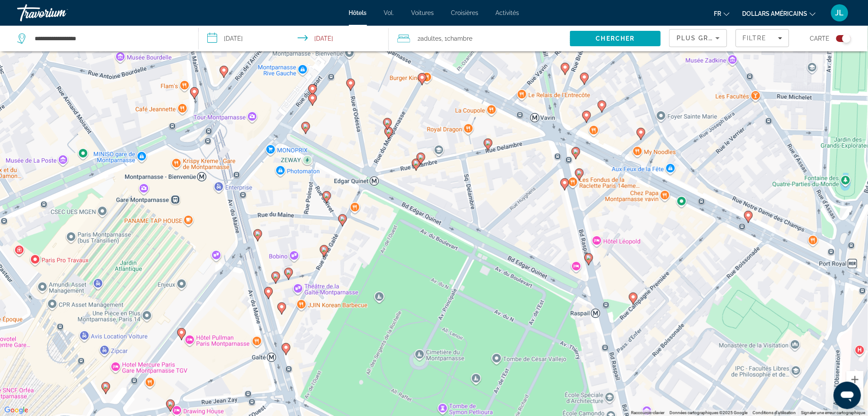
click at [103, 385] on icon "Contenu principal" at bounding box center [105, 388] width 8 height 11
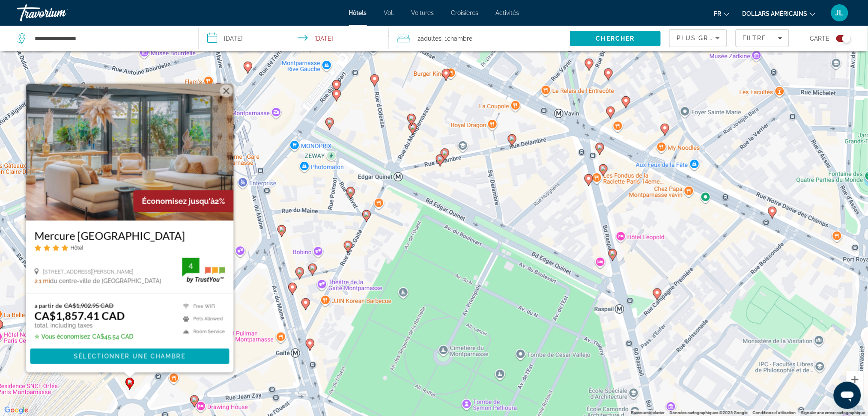
click at [250, 359] on div "Pour activer le glissement du marqueur avec le clavier, appuyez sur Alt+Entrée.…" at bounding box center [434, 208] width 868 height 416
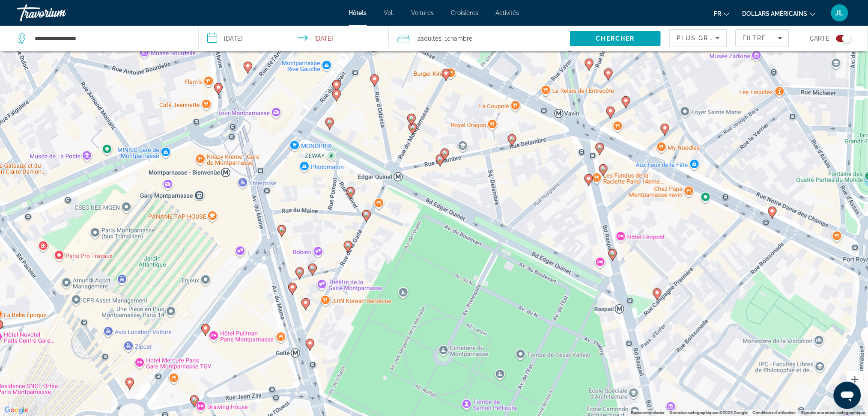
click at [190, 401] on icon "Contenu principal" at bounding box center [194, 401] width 8 height 11
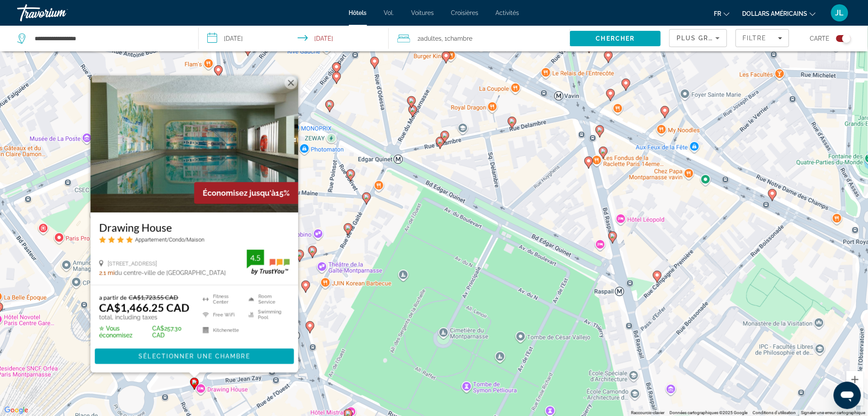
click at [297, 413] on div "Pour activer le glissement du marqueur avec le clavier, appuyez sur Alt+Entrée.…" at bounding box center [434, 208] width 868 height 416
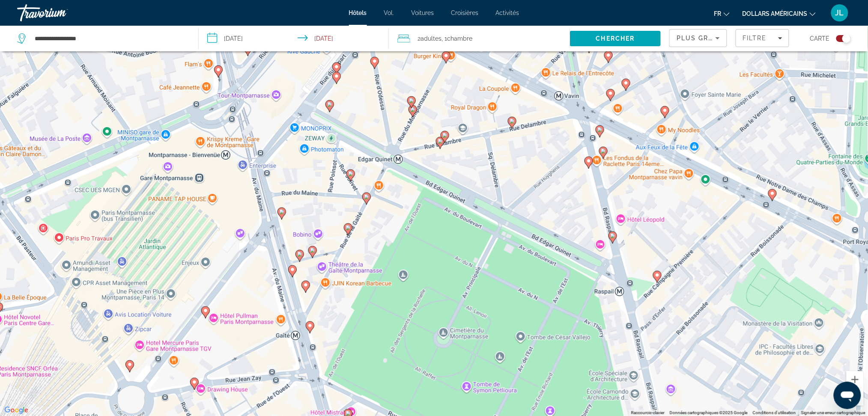
click at [207, 309] on image "Contenu principal" at bounding box center [205, 310] width 5 height 5
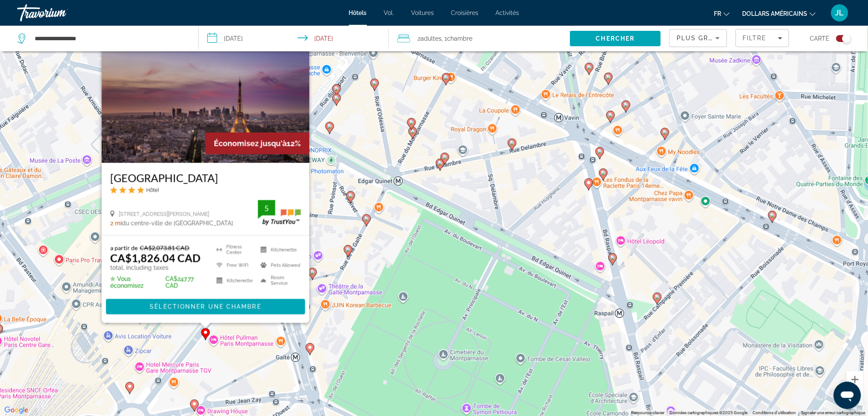
click at [263, 334] on div "Pour activer le glissement du marqueur avec le clavier, appuyez sur Alt+Entrée.…" at bounding box center [434, 208] width 868 height 416
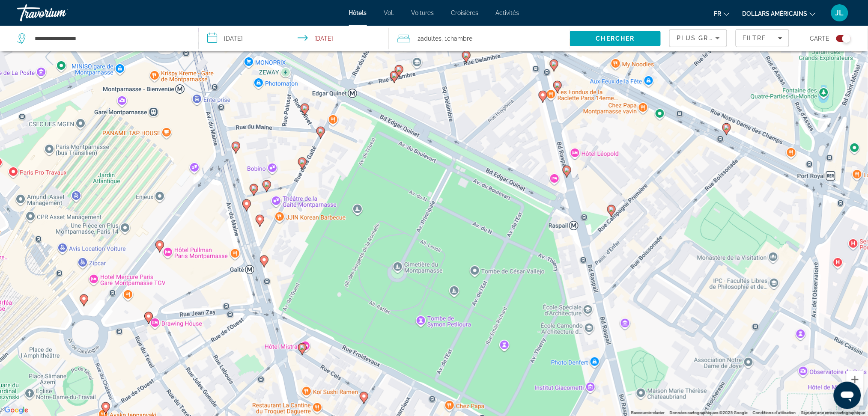
drag, startPoint x: 259, startPoint y: 328, endPoint x: 214, endPoint y: 238, distance: 101.3
click at [214, 238] on div "Pour activer le glissement du marqueur avec le clavier, appuyez sur Alt+Entrée.…" at bounding box center [434, 208] width 868 height 416
click at [301, 348] on image "Contenu principal" at bounding box center [302, 347] width 5 height 5
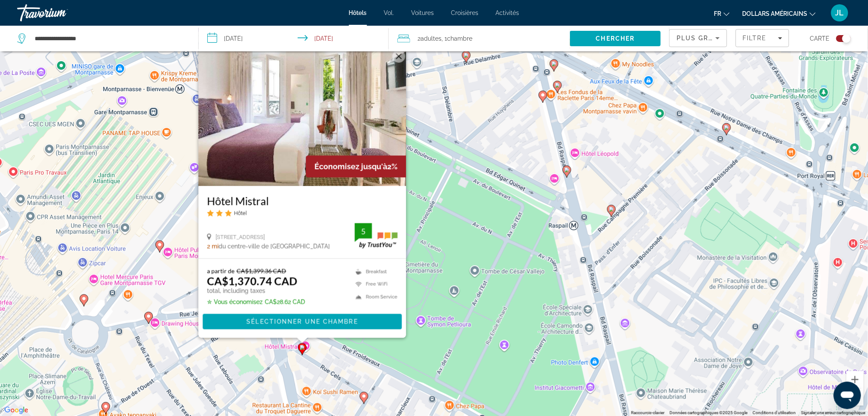
click at [301, 348] on image "Contenu principal" at bounding box center [302, 347] width 5 height 5
click at [329, 353] on div "Pour activer le glissement du marqueur avec le clavier, appuyez sur Alt+Entrée.…" at bounding box center [434, 208] width 868 height 416
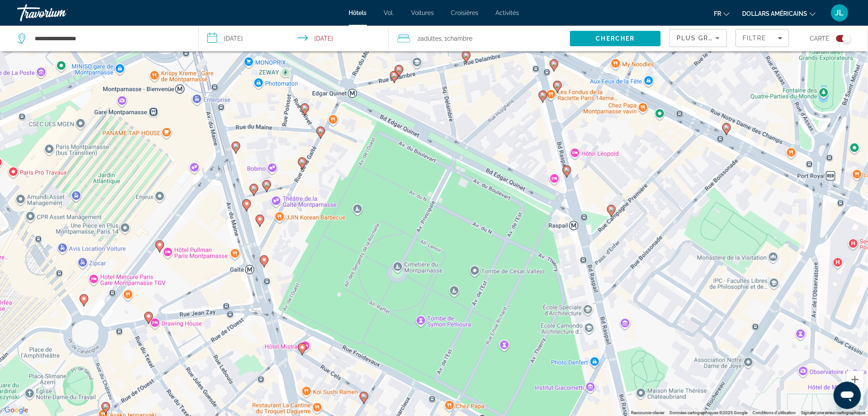
click at [611, 211] on image "Contenu principal" at bounding box center [611, 209] width 5 height 5
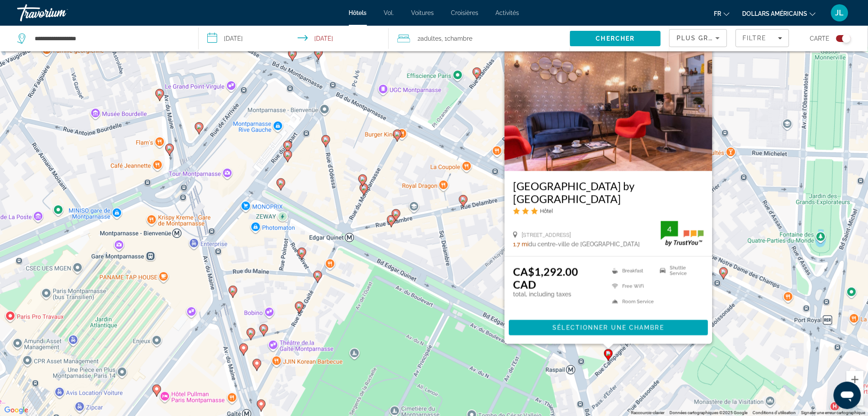
drag, startPoint x: 726, startPoint y: 164, endPoint x: 720, endPoint y: 199, distance: 35.3
click at [721, 199] on div "Pour activer le glissement du marqueur avec le clavier, appuyez sur Alt+Entrée.…" at bounding box center [434, 208] width 868 height 416
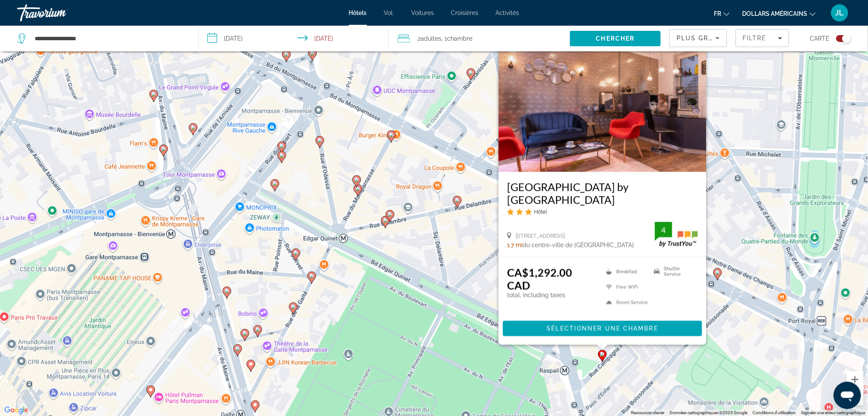
click at [700, 49] on button "Fermer" at bounding box center [698, 42] width 13 height 13
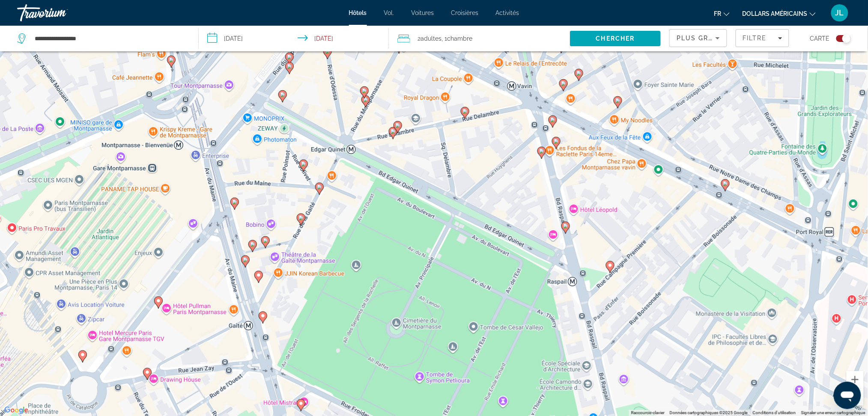
drag, startPoint x: 598, startPoint y: 278, endPoint x: 606, endPoint y: 188, distance: 90.2
click at [606, 188] on div "Pour activer le glissement du marqueur avec le clavier, appuyez sur Alt+Entrée.…" at bounding box center [434, 208] width 868 height 416
click at [303, 292] on div "Pour activer le glissement du marqueur avec le clavier, appuyez sur Alt+Entrée.…" at bounding box center [434, 208] width 868 height 416
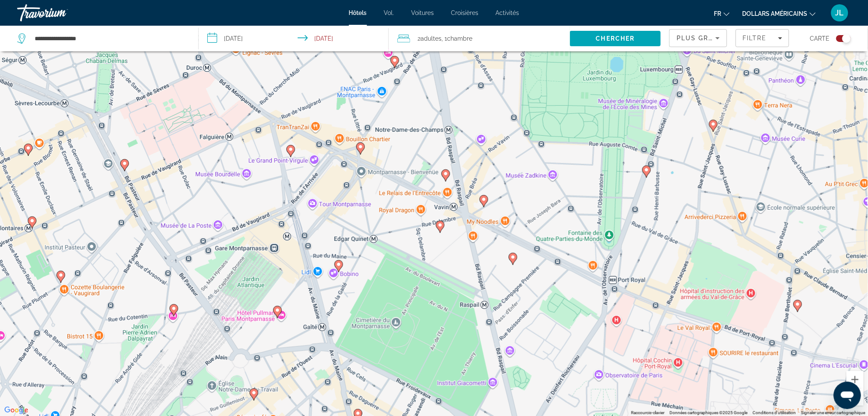
drag, startPoint x: 298, startPoint y: 282, endPoint x: 343, endPoint y: 295, distance: 47.6
click at [344, 298] on div "Pour activer le glissement du marqueur avec le clavier, appuyez sur Alt+Entrée.…" at bounding box center [434, 208] width 868 height 416
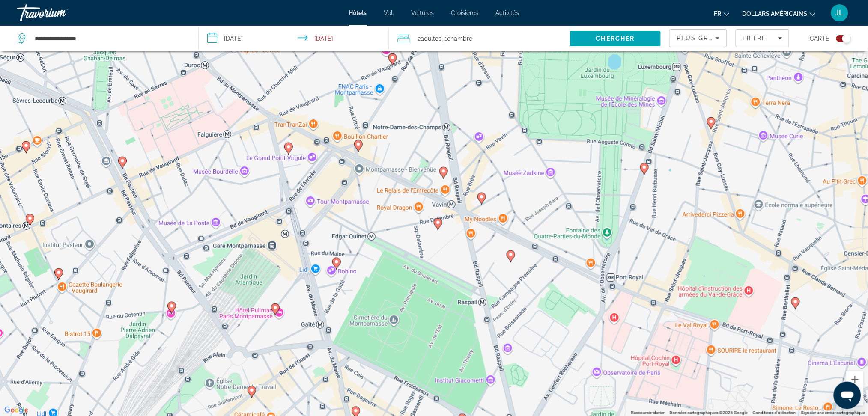
click at [338, 263] on image "Contenu principal" at bounding box center [336, 261] width 5 height 5
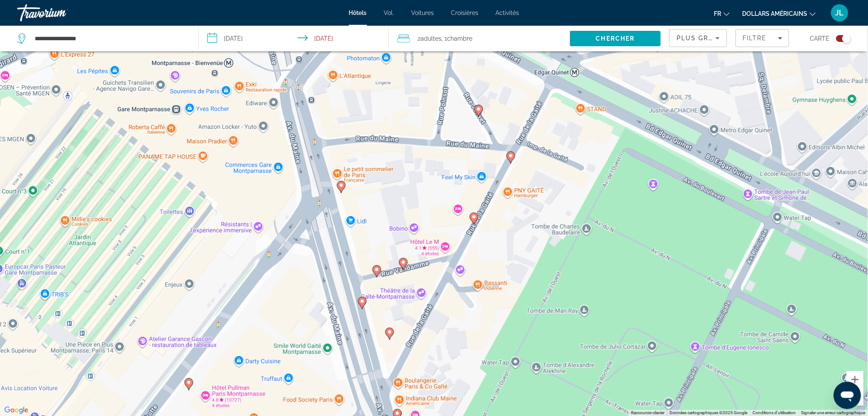
click at [405, 271] on div "Pour activer le glissement du marqueur avec le clavier, appuyez sur Alt+Entrée.…" at bounding box center [434, 208] width 868 height 416
click at [405, 267] on gmp-advanced-marker "Contenu principal" at bounding box center [403, 264] width 9 height 13
click at [374, 271] on image "Contenu principal" at bounding box center [376, 269] width 5 height 5
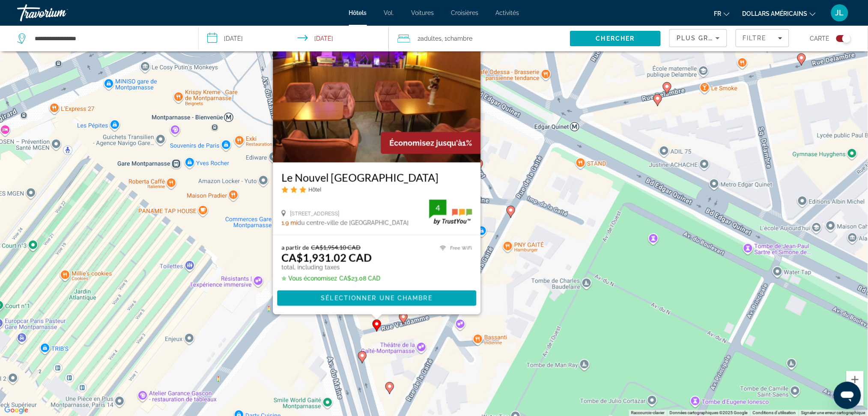
click at [365, 357] on icon "Contenu principal" at bounding box center [362, 357] width 8 height 11
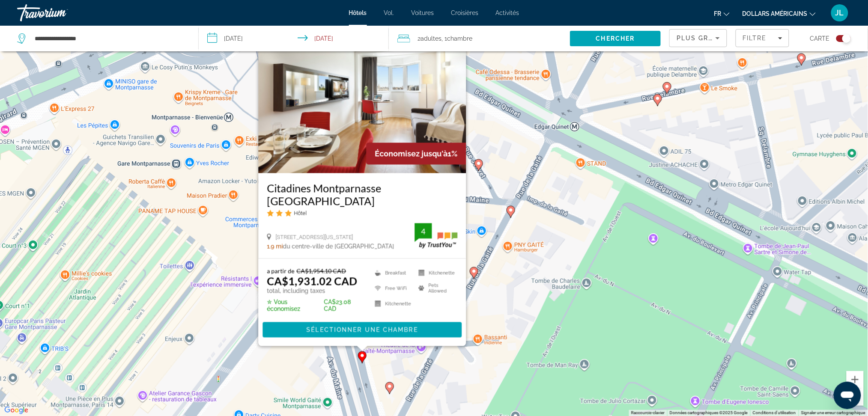
click at [393, 385] on icon "Contenu principal" at bounding box center [389, 388] width 8 height 11
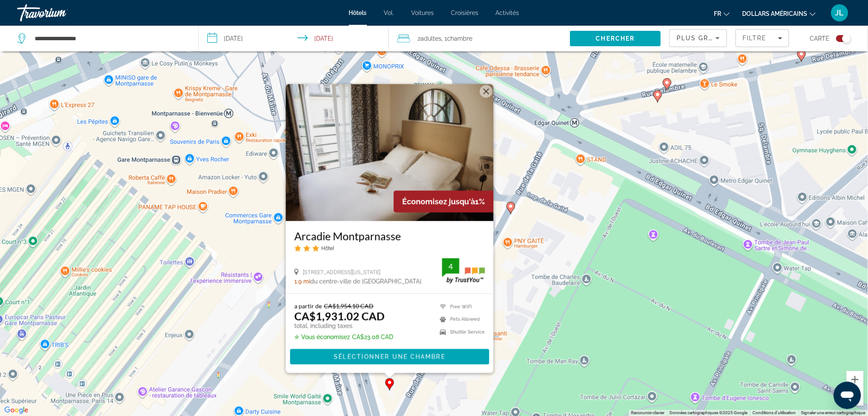
click at [484, 94] on button "Fermer" at bounding box center [485, 91] width 13 height 13
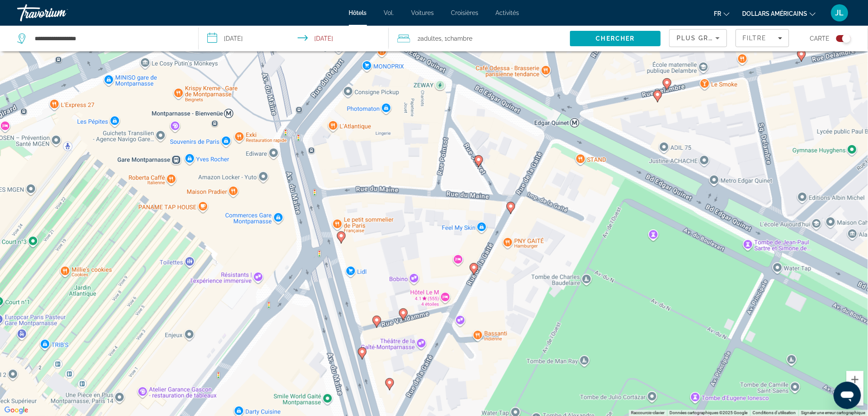
click at [344, 241] on gmp-advanced-marker "Contenu principal" at bounding box center [341, 237] width 9 height 13
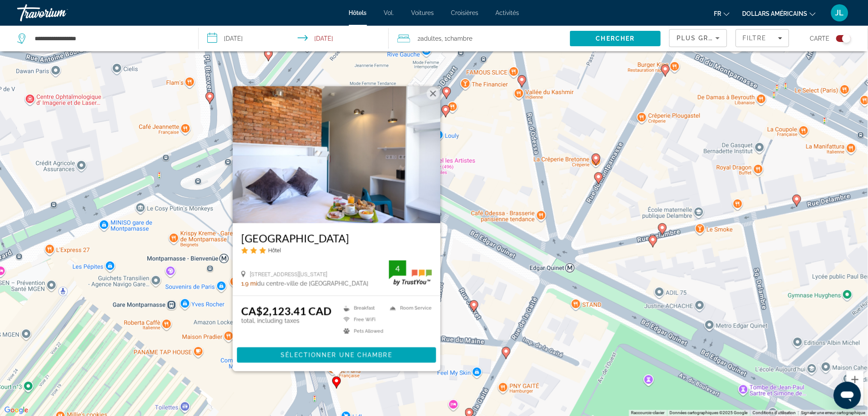
drag, startPoint x: 461, startPoint y: 287, endPoint x: 457, endPoint y: 348, distance: 61.4
click at [457, 348] on div "Pour activer le glissement du marqueur avec le clavier, appuyez sur Alt+Entrée.…" at bounding box center [434, 208] width 868 height 416
click at [433, 92] on button "Fermer" at bounding box center [432, 93] width 13 height 13
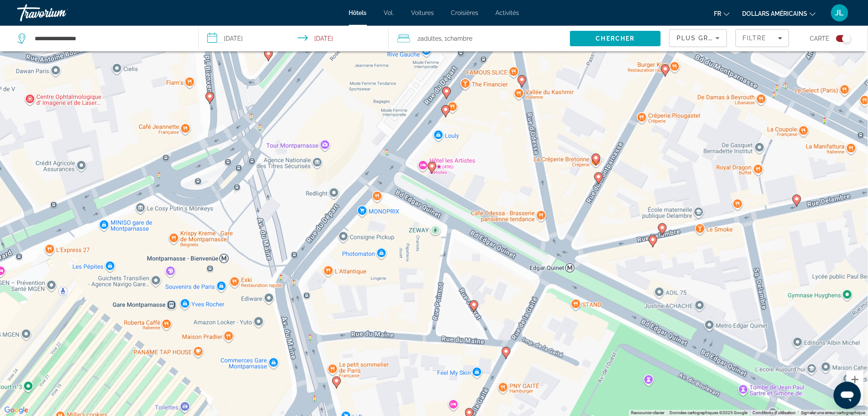
click at [475, 306] on image "Contenu principal" at bounding box center [473, 304] width 5 height 5
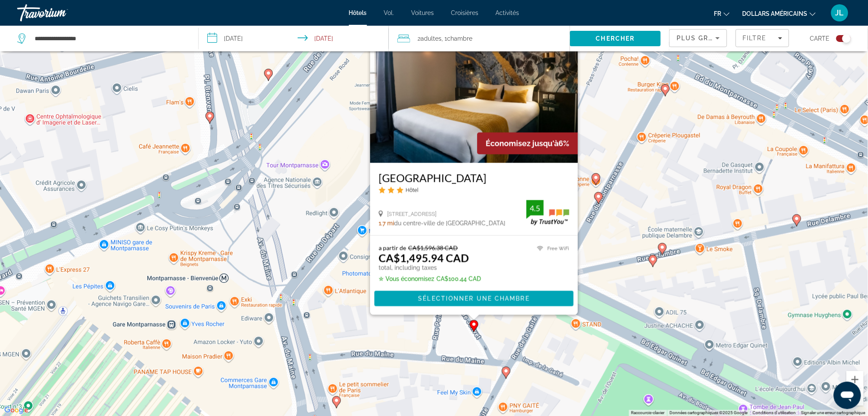
click at [488, 122] on img "Contenu principal" at bounding box center [474, 94] width 208 height 137
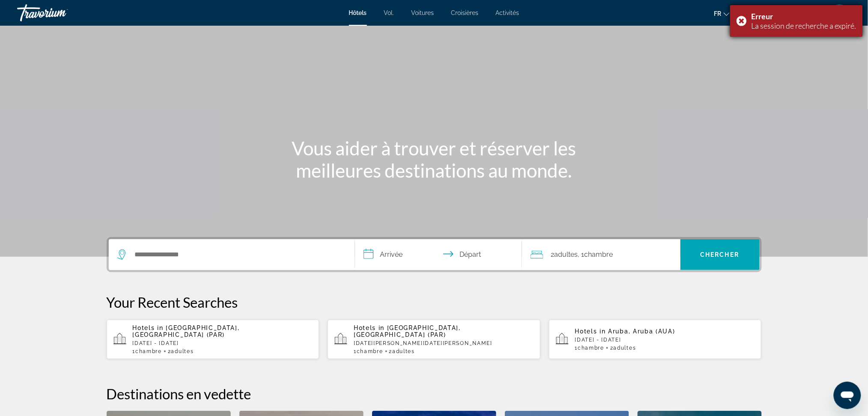
click at [759, 15] on font "Erreur" at bounding box center [762, 16] width 22 height 9
